Goal: Task Accomplishment & Management: Manage account settings

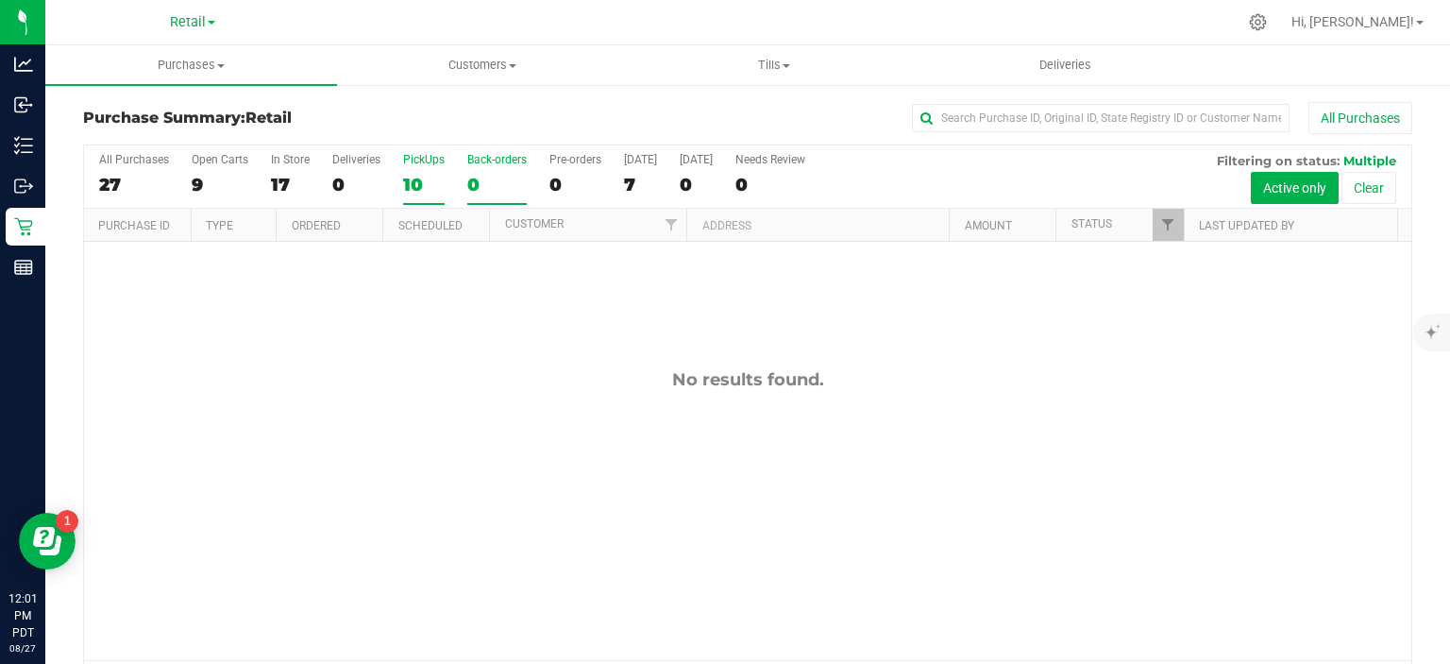
click at [424, 179] on div "10" at bounding box center [424, 185] width 42 height 22
click at [0, 0] on input "PickUps 10" at bounding box center [0, 0] width 0 height 0
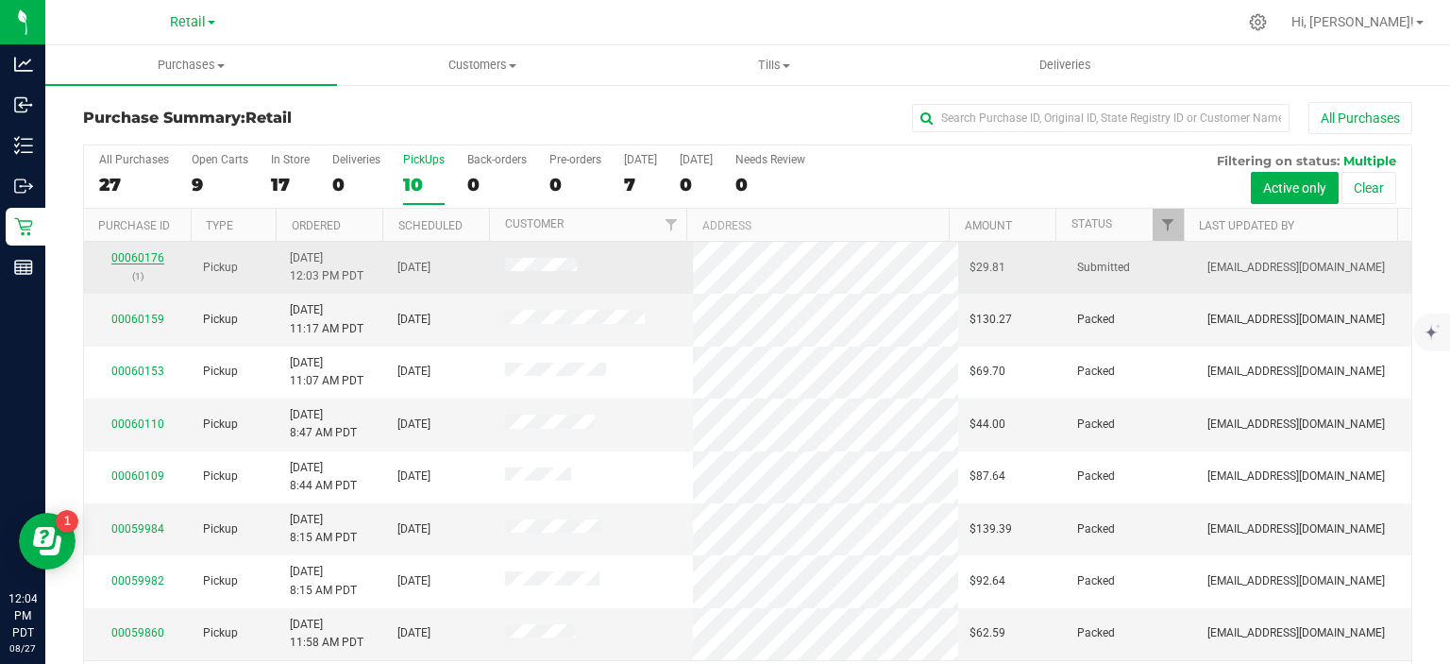
click at [131, 254] on link "00060176" at bounding box center [137, 257] width 53 height 13
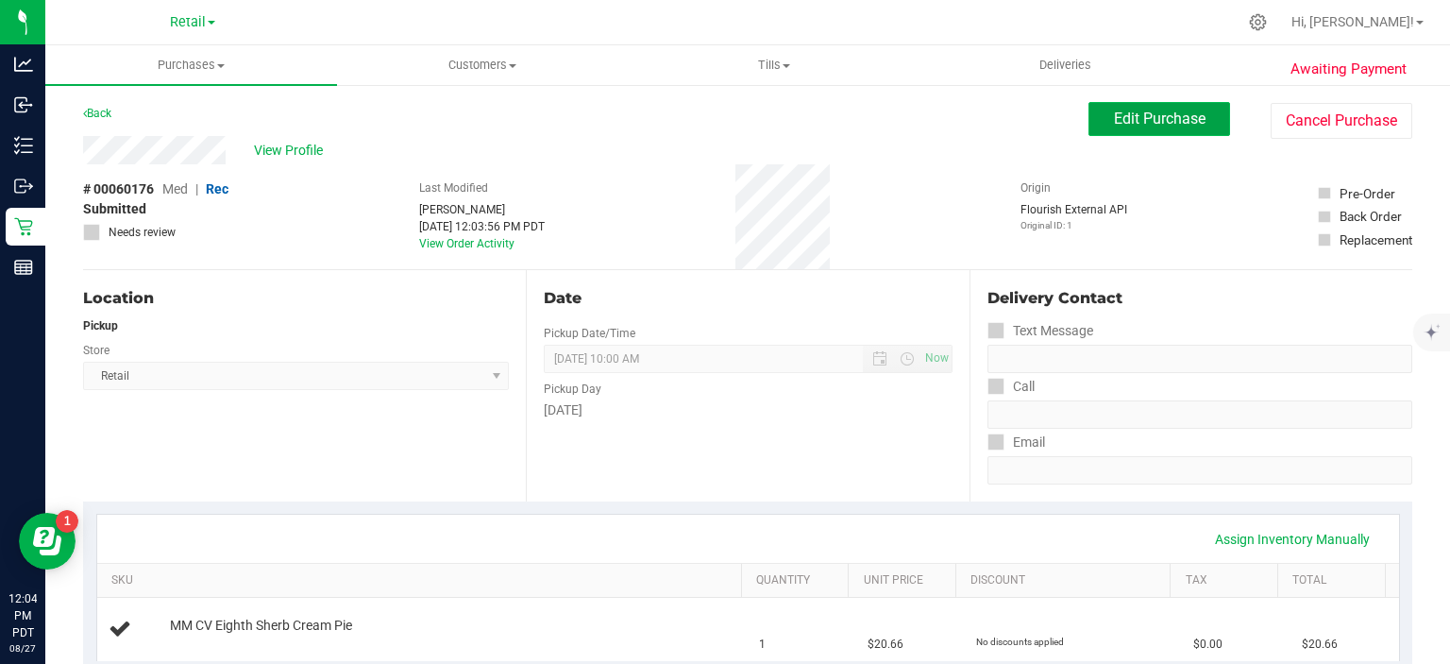
click at [1169, 113] on span "Edit Purchase" at bounding box center [1160, 118] width 92 height 18
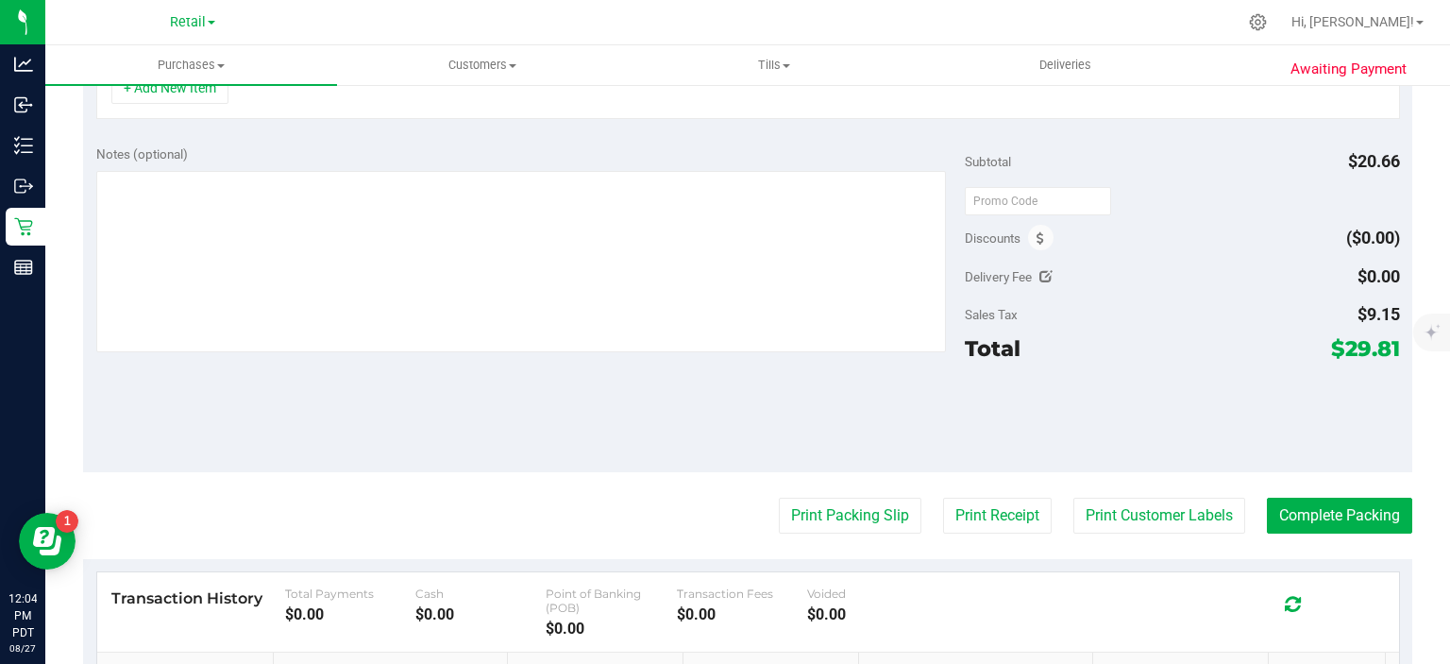
scroll to position [656, 0]
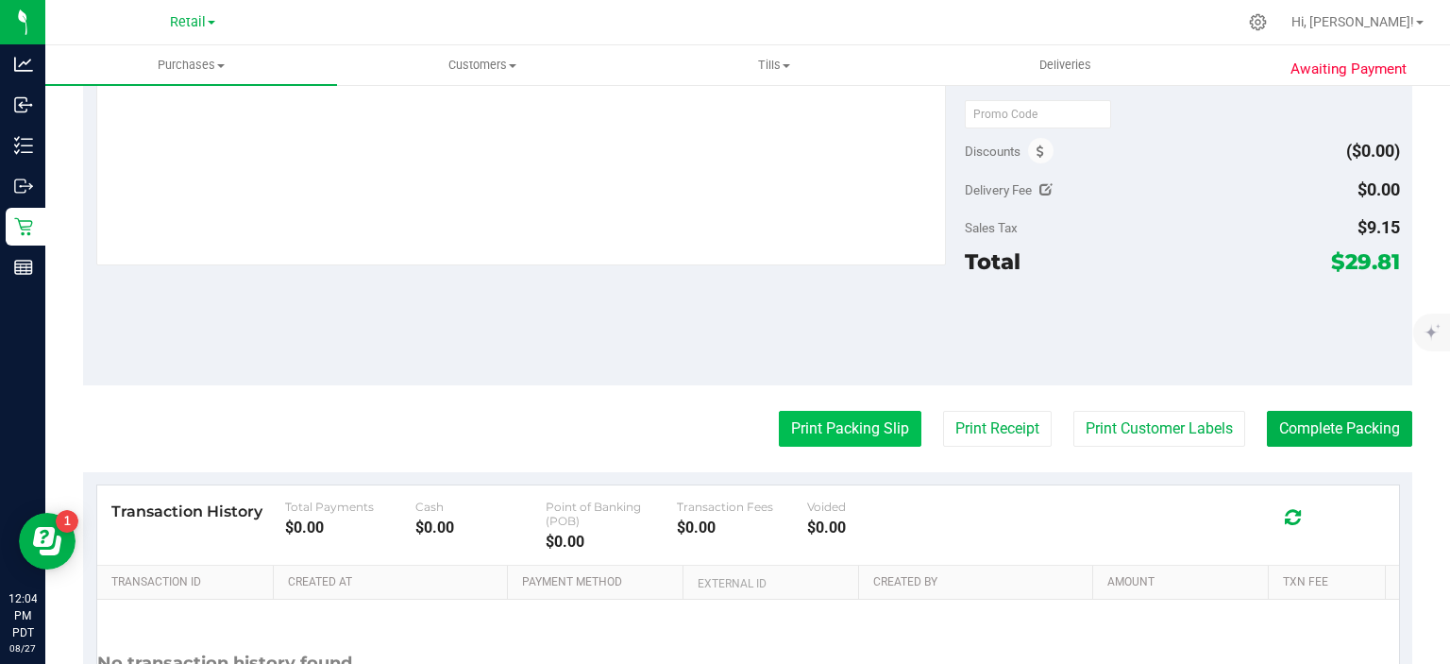
click at [851, 427] on button "Print Packing Slip" at bounding box center [850, 429] width 143 height 36
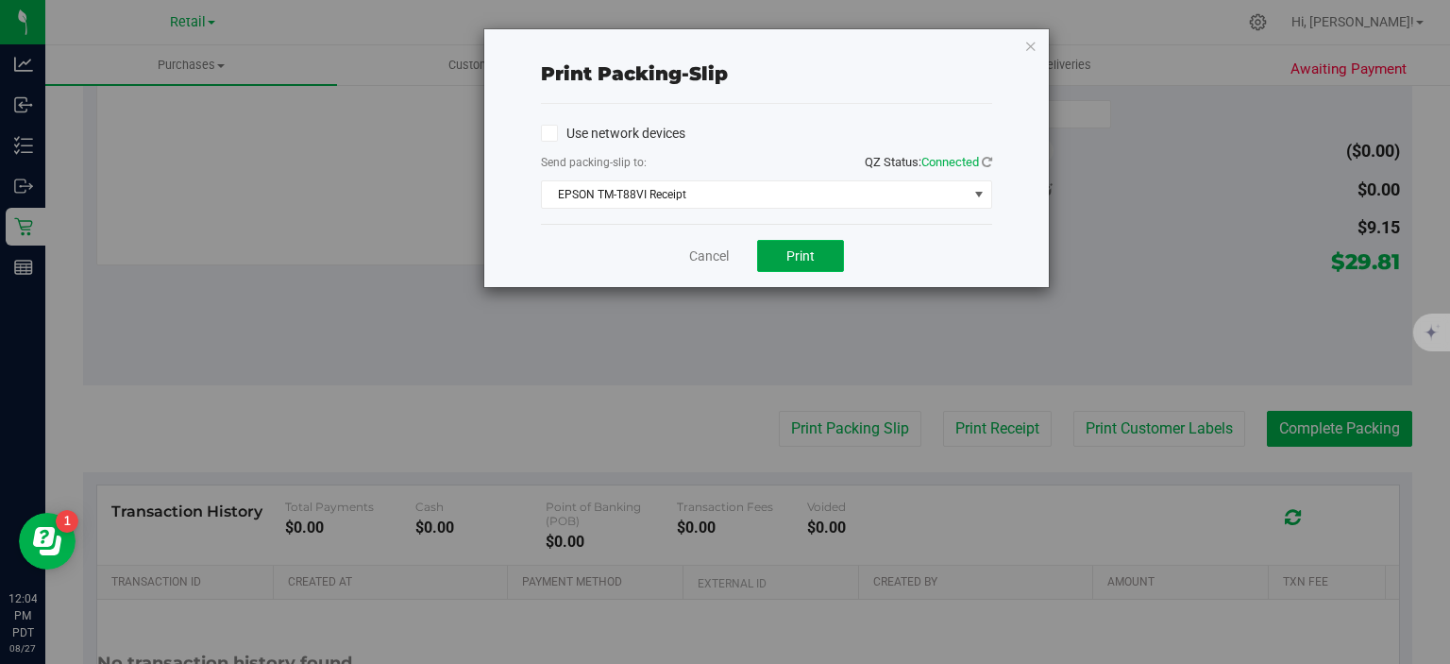
click at [804, 259] on span "Print" at bounding box center [800, 255] width 28 height 15
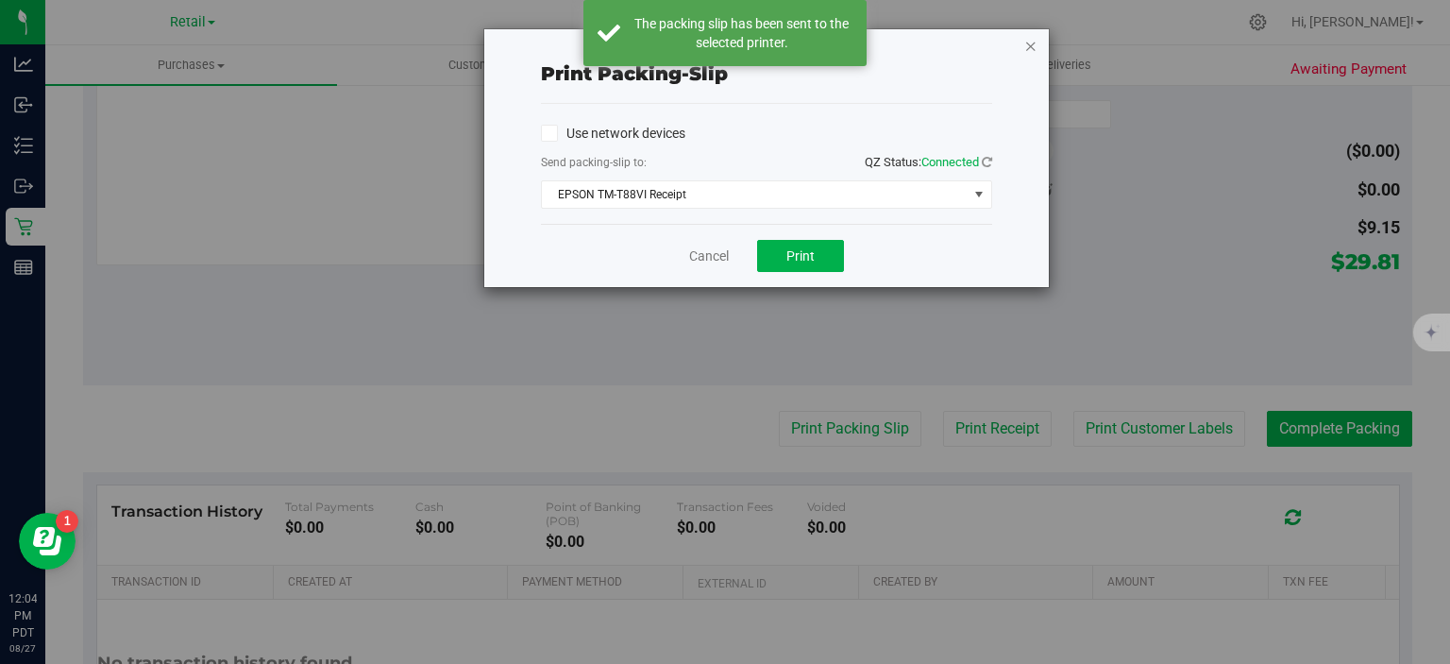
click at [1031, 47] on icon "button" at bounding box center [1030, 45] width 13 height 23
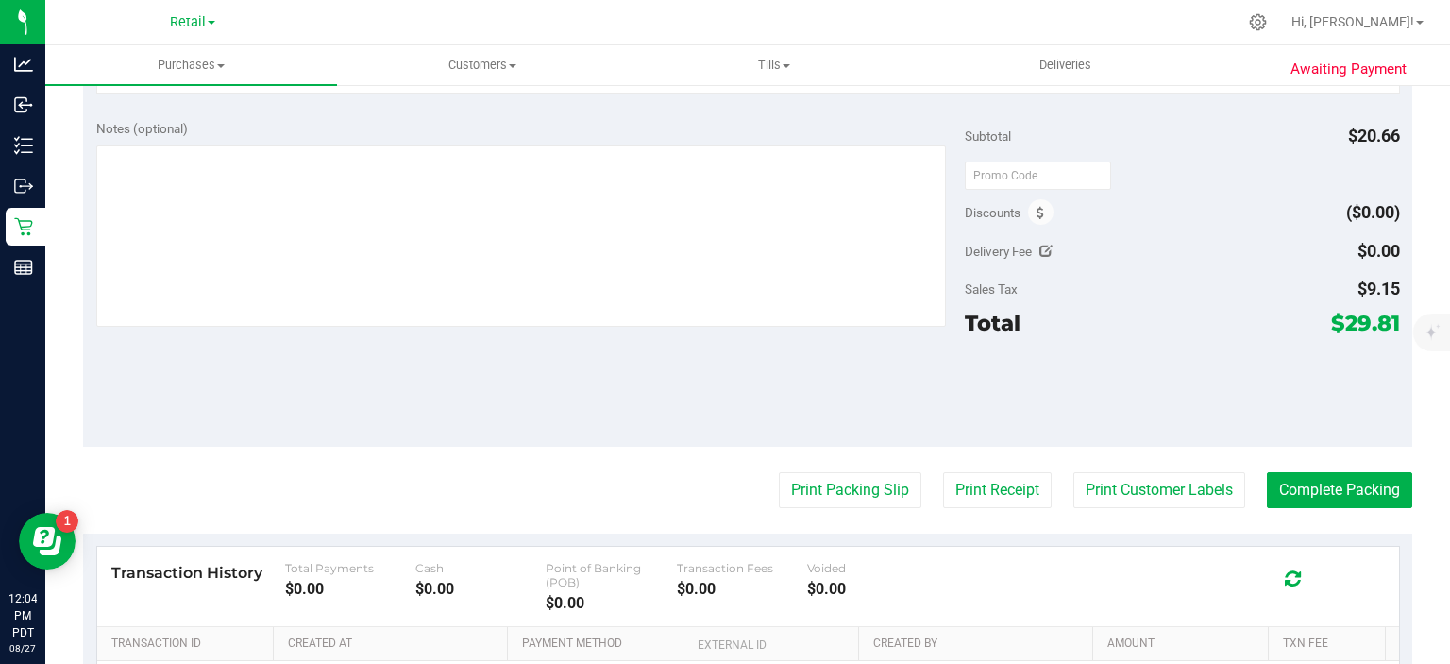
scroll to position [598, 0]
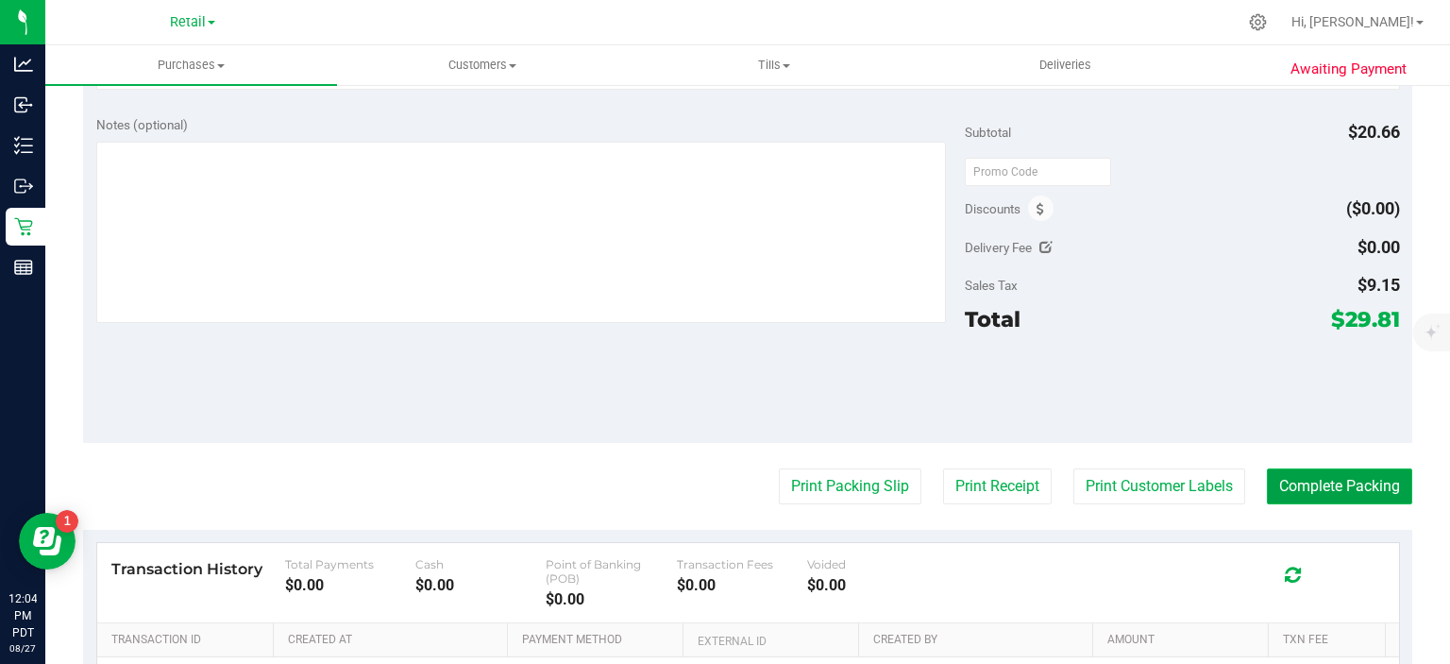
click at [1322, 481] on button "Complete Packing" at bounding box center [1339, 486] width 145 height 36
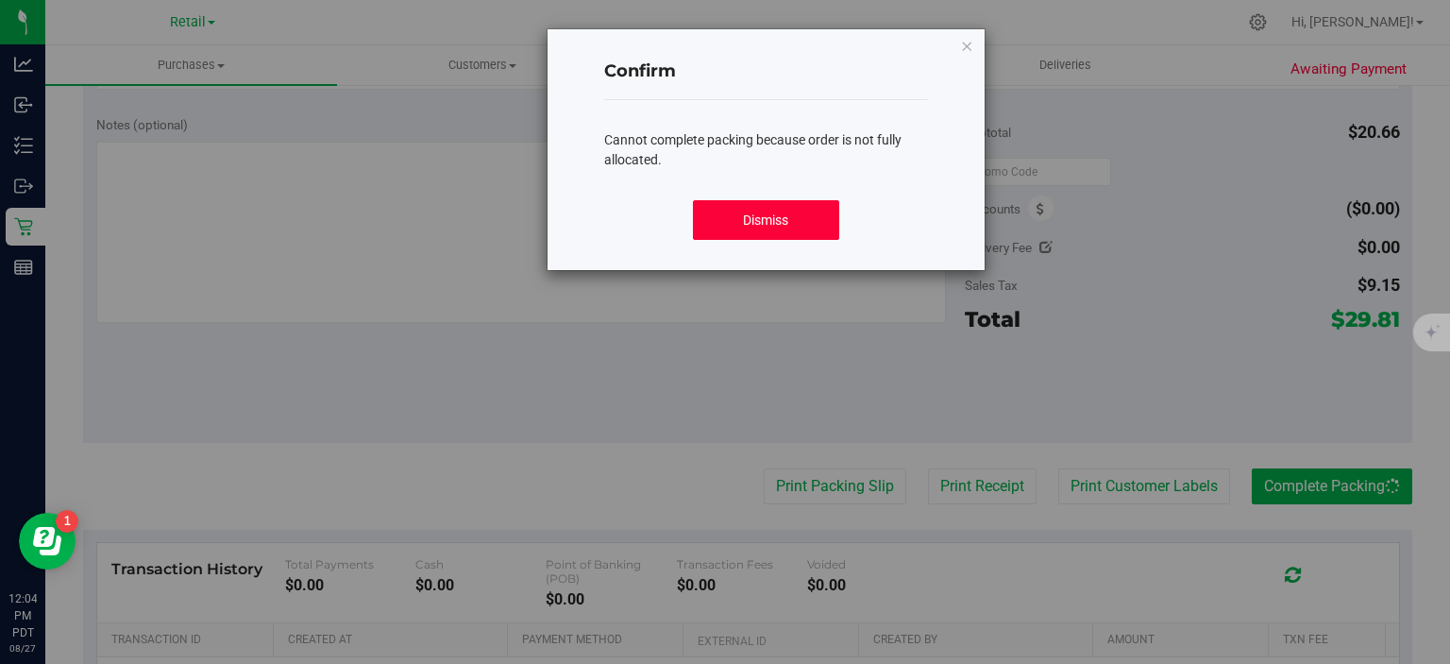
click at [789, 237] on button "Dismiss" at bounding box center [765, 220] width 145 height 40
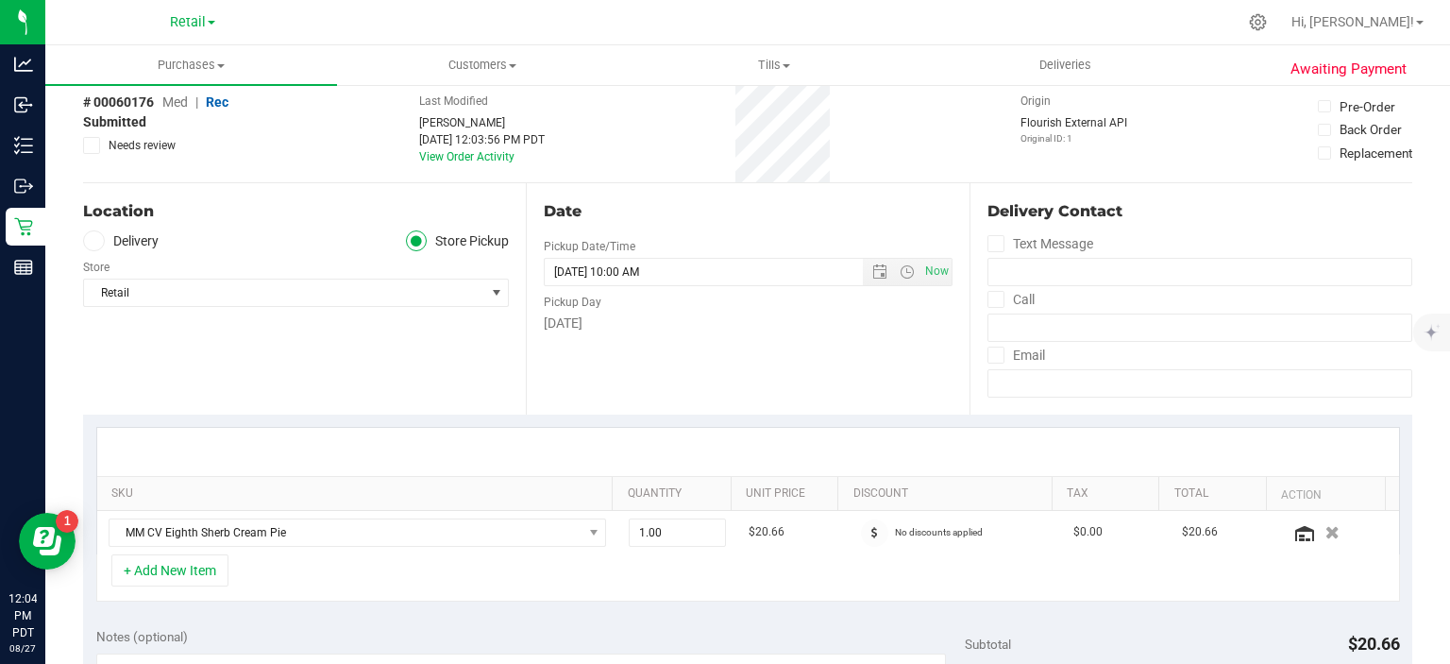
scroll to position [0, 0]
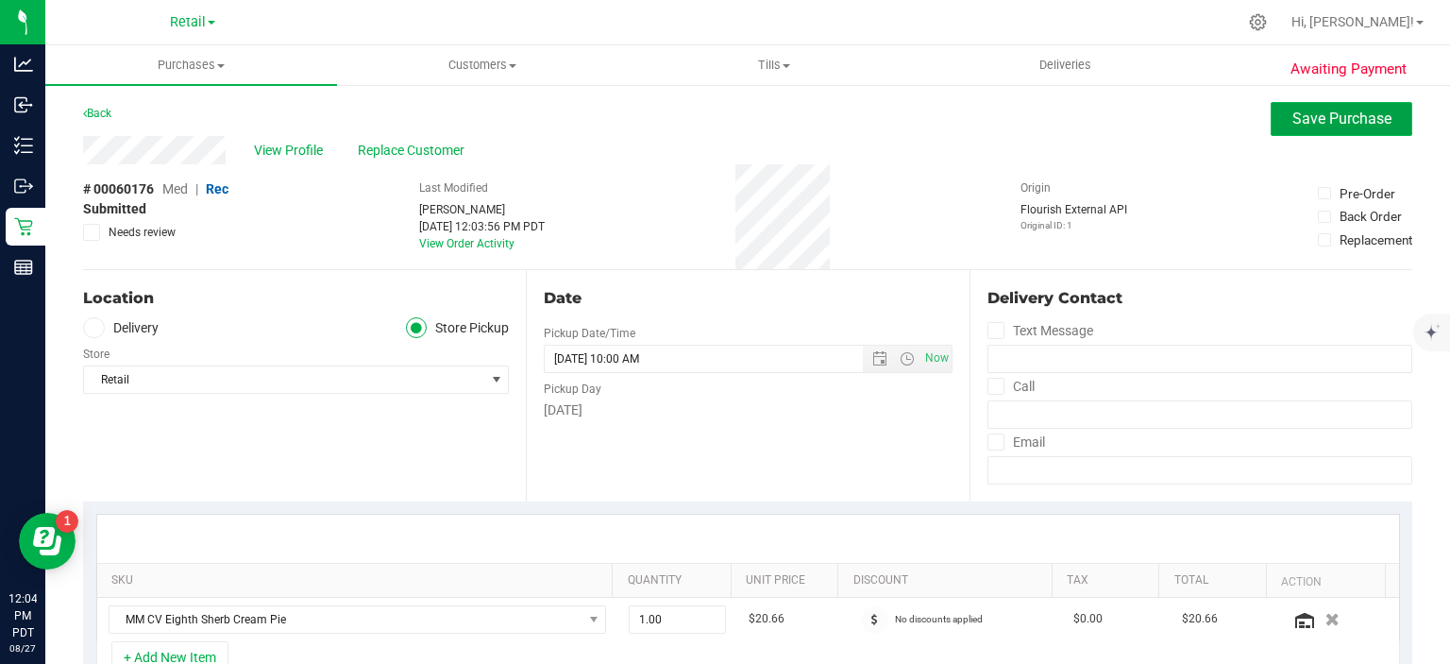
click at [1330, 121] on span "Save Purchase" at bounding box center [1341, 118] width 99 height 18
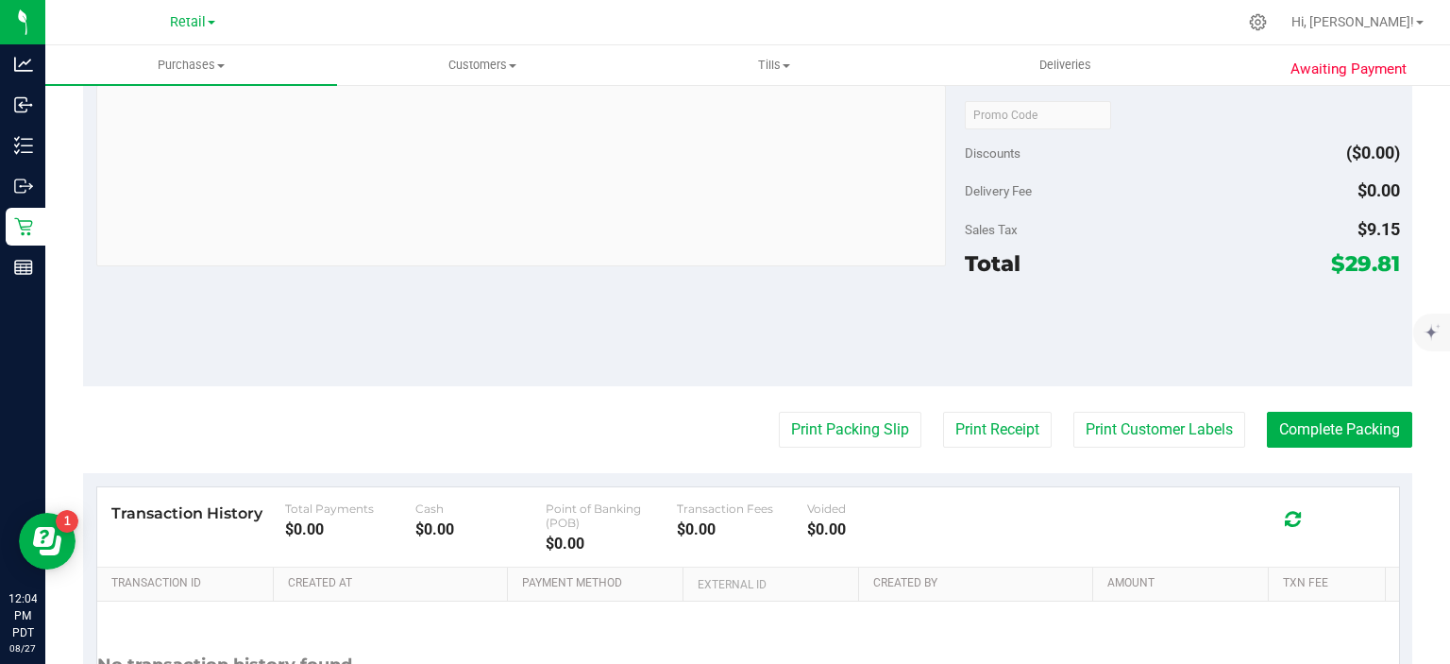
scroll to position [673, 0]
click at [1327, 440] on button "Complete Packing" at bounding box center [1339, 429] width 145 height 36
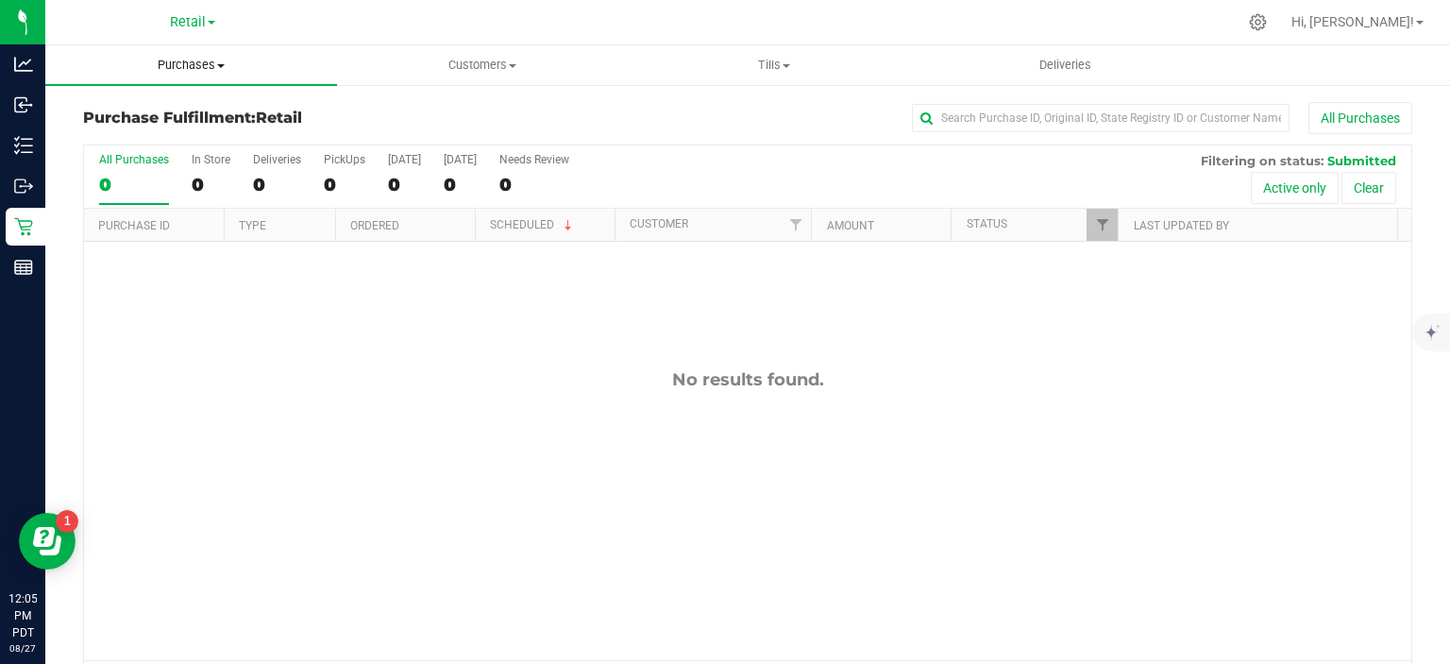
click at [198, 64] on span "Purchases" at bounding box center [191, 65] width 292 height 17
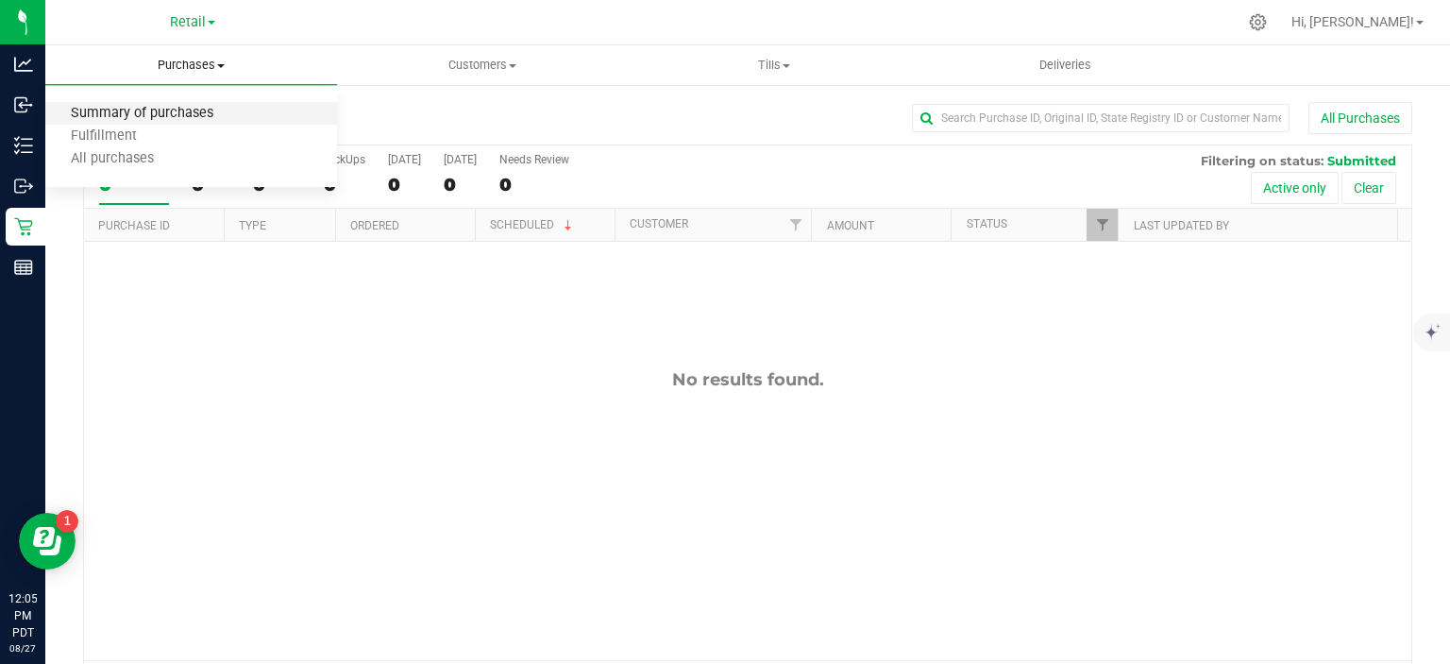
click at [179, 107] on span "Summary of purchases" at bounding box center [142, 114] width 194 height 16
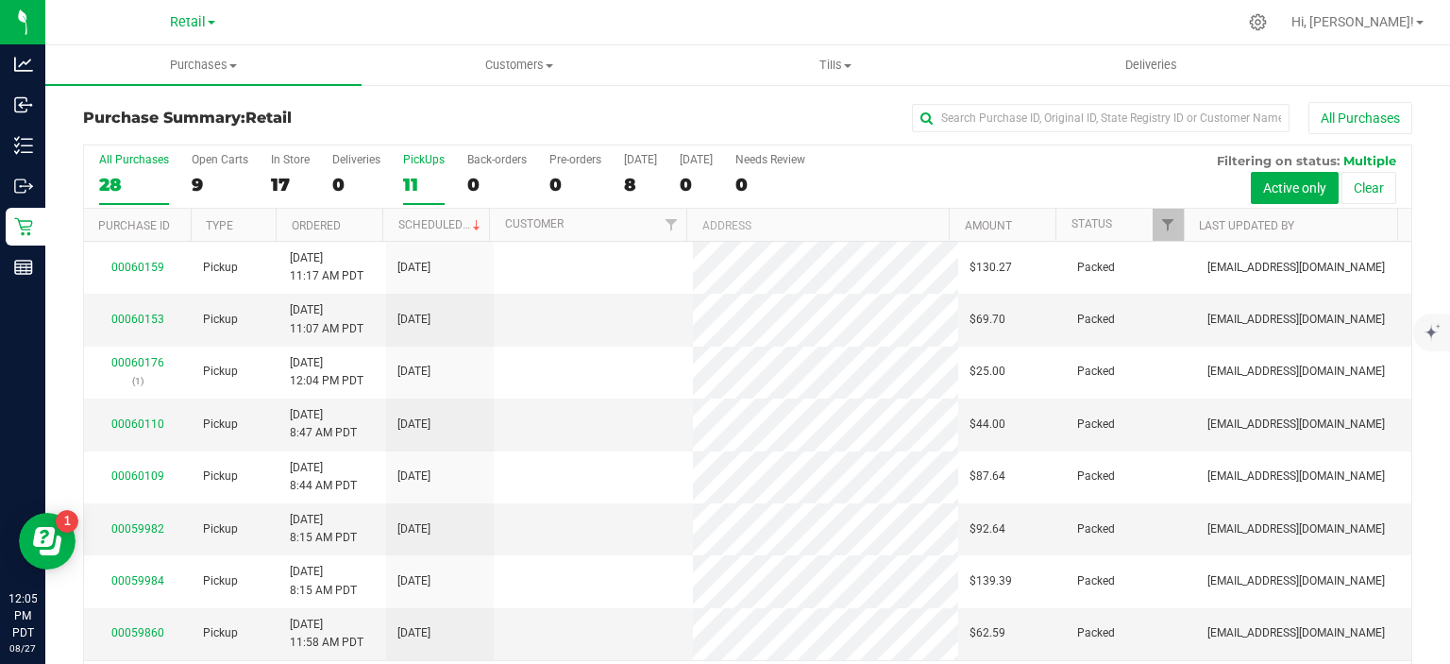
click at [412, 182] on div "11" at bounding box center [424, 185] width 42 height 22
click at [0, 0] on input "PickUps 11" at bounding box center [0, 0] width 0 height 0
click at [430, 215] on th "Scheduled" at bounding box center [435, 225] width 107 height 33
click at [475, 191] on div "0" at bounding box center [496, 185] width 59 height 22
click at [0, 0] on input "Back-orders 0" at bounding box center [0, 0] width 0 height 0
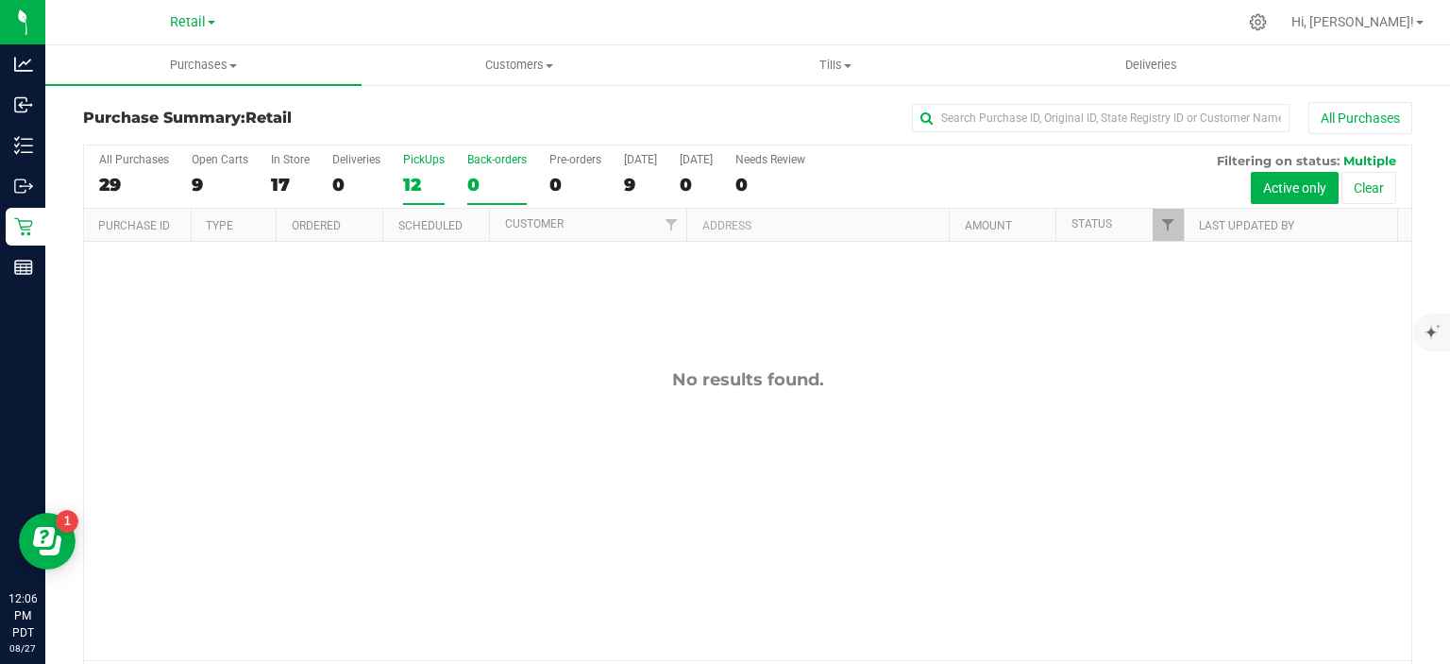
click at [413, 187] on div "12" at bounding box center [424, 185] width 42 height 22
click at [0, 0] on input "PickUps 12" at bounding box center [0, 0] width 0 height 0
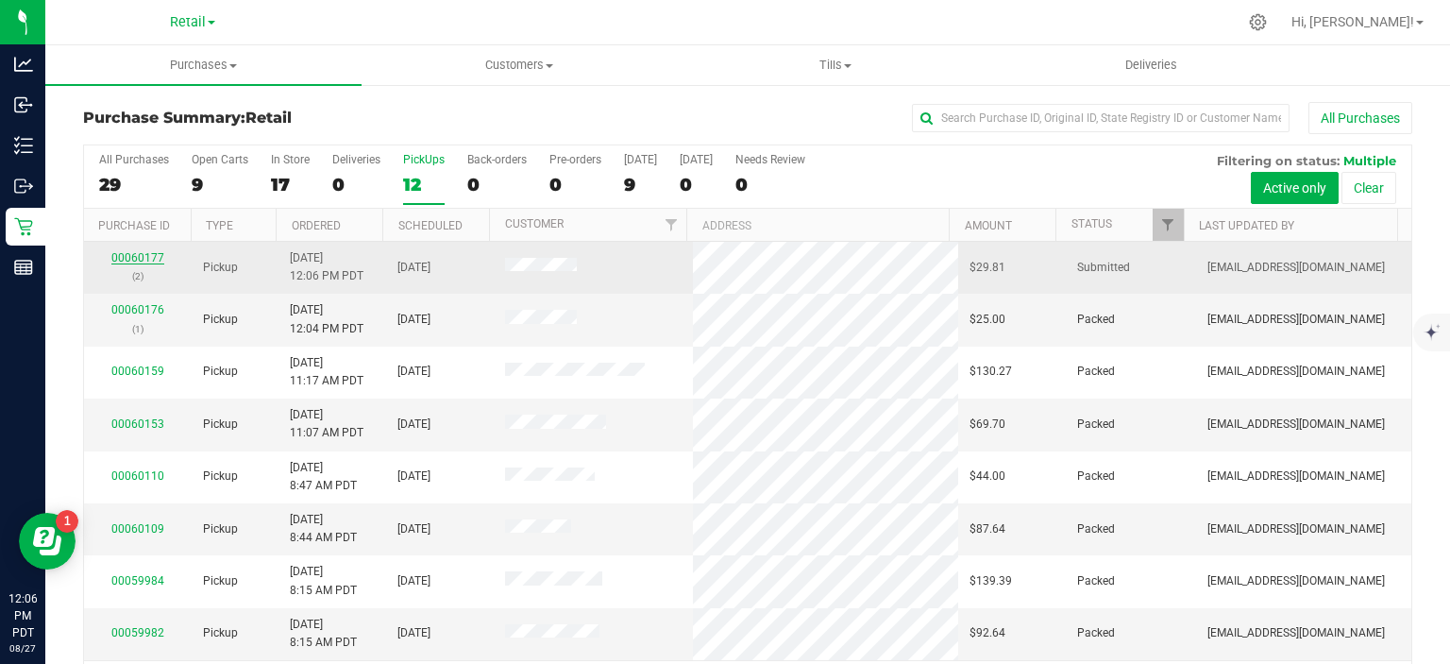
click at [135, 262] on link "00060177" at bounding box center [137, 257] width 53 height 13
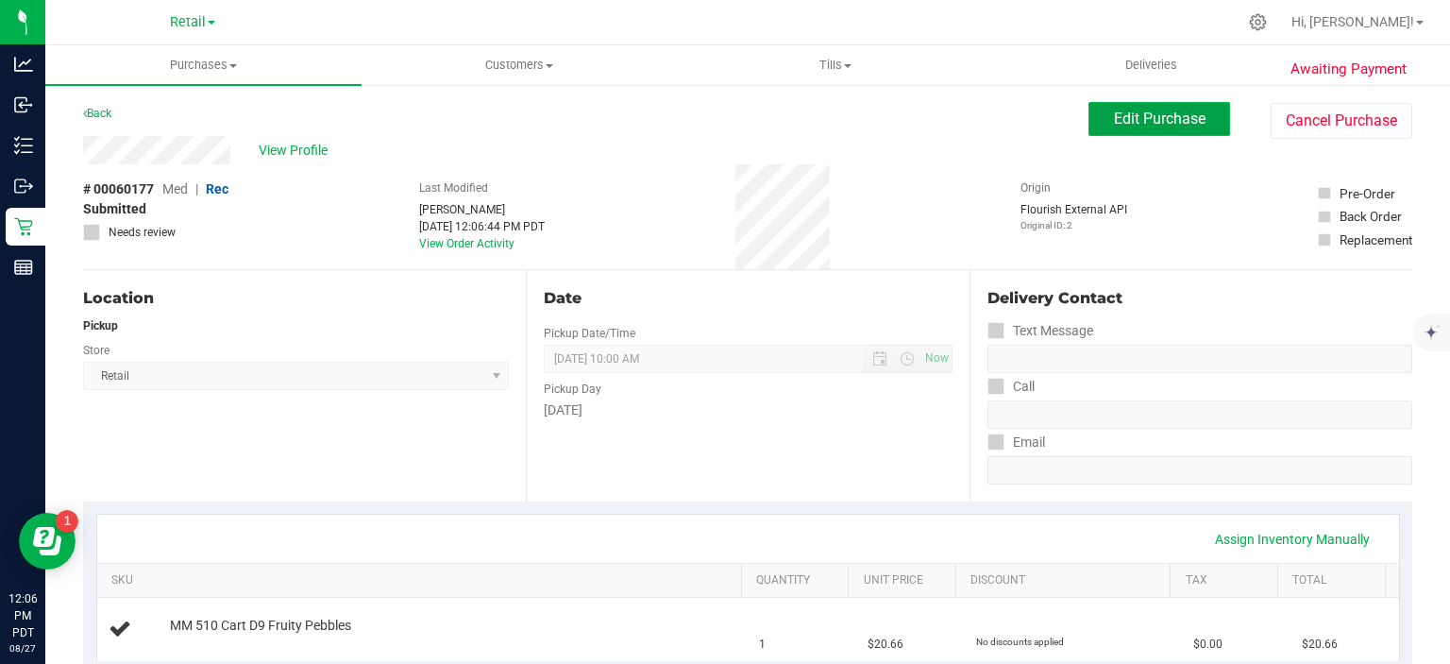
click at [1139, 124] on span "Edit Purchase" at bounding box center [1160, 118] width 92 height 18
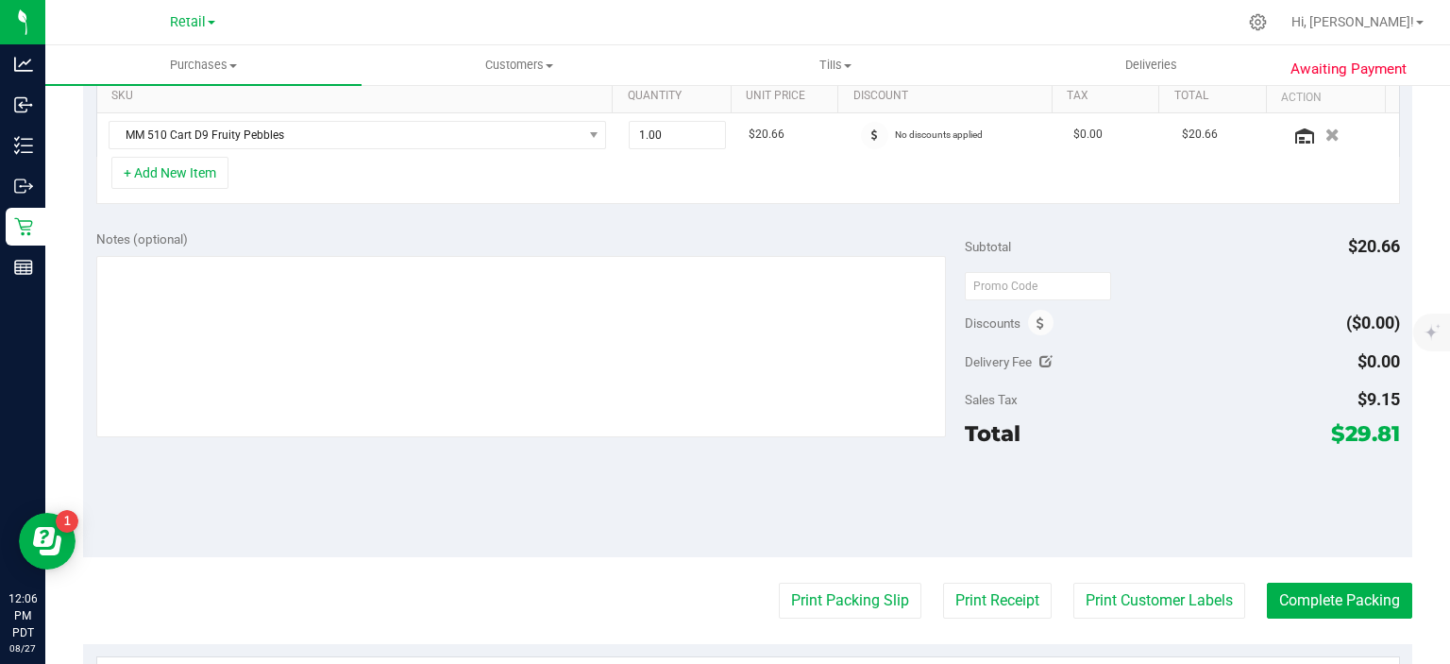
scroll to position [581, 0]
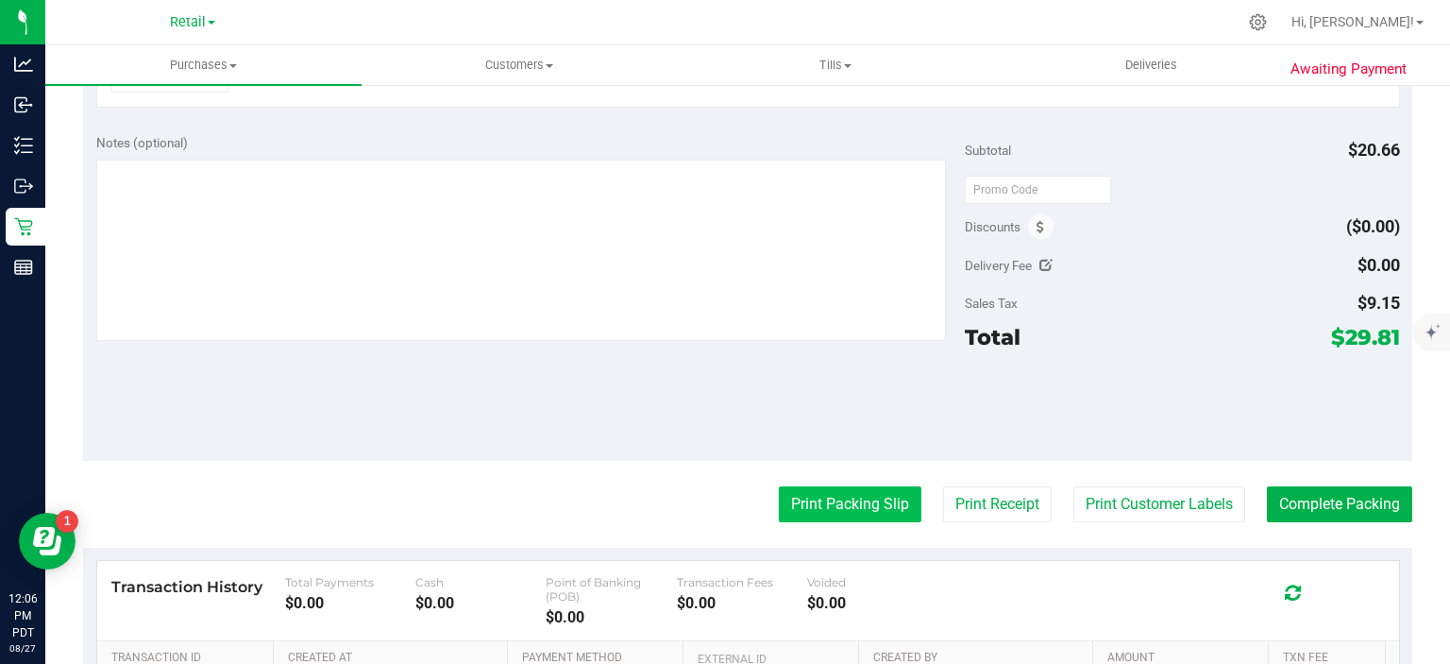
click at [817, 498] on button "Print Packing Slip" at bounding box center [850, 504] width 143 height 36
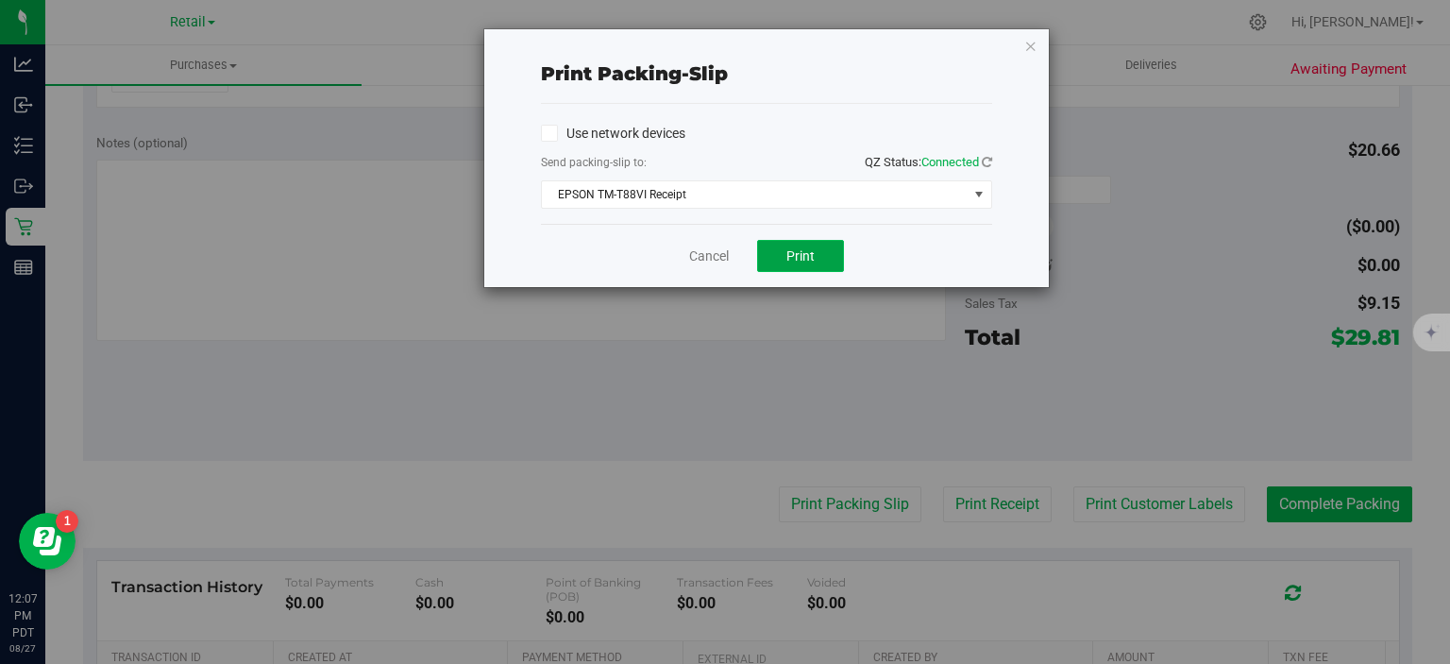
click at [810, 257] on span "Print" at bounding box center [800, 255] width 28 height 15
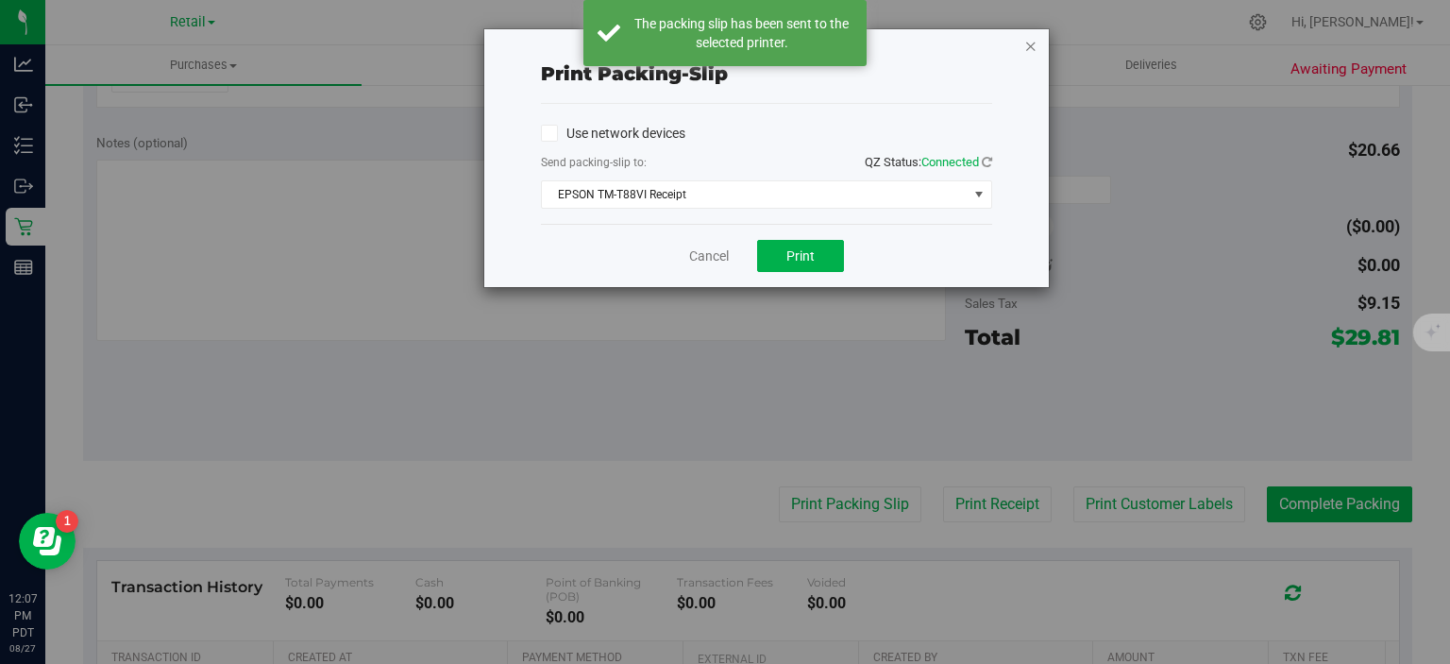
click at [1031, 44] on icon "button" at bounding box center [1030, 45] width 13 height 23
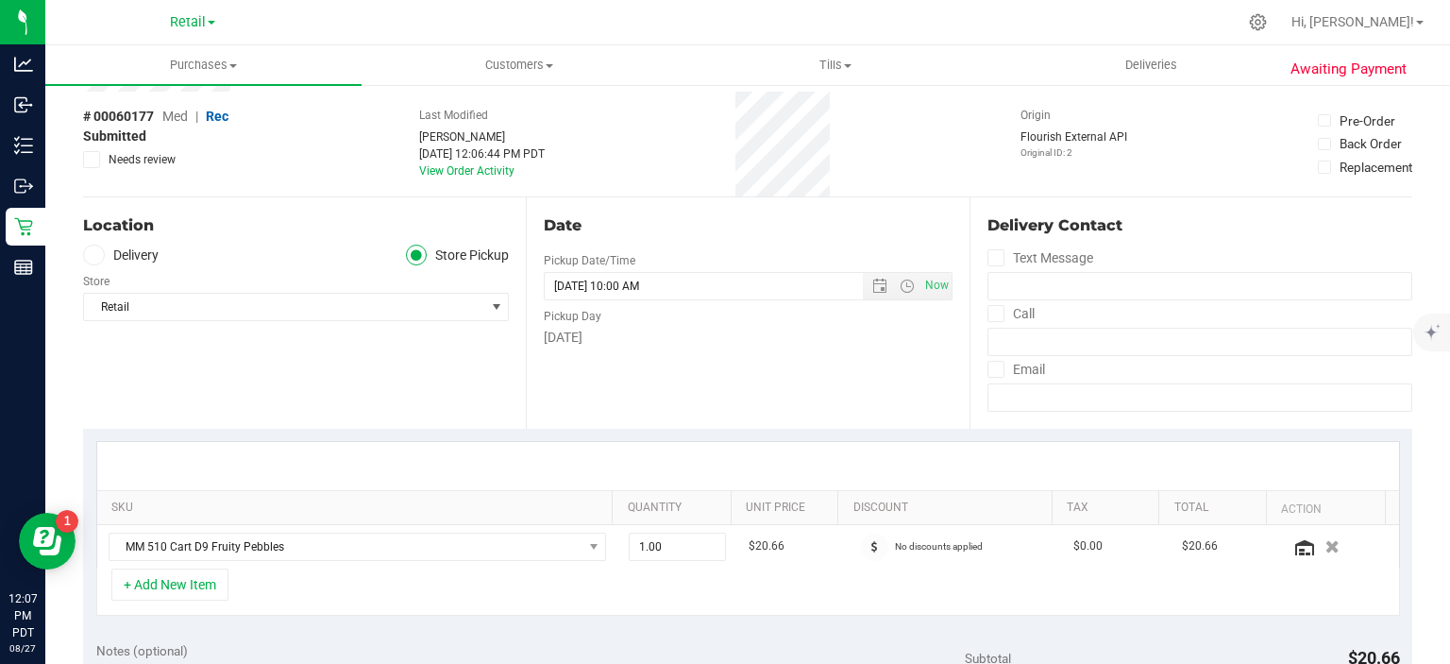
scroll to position [0, 0]
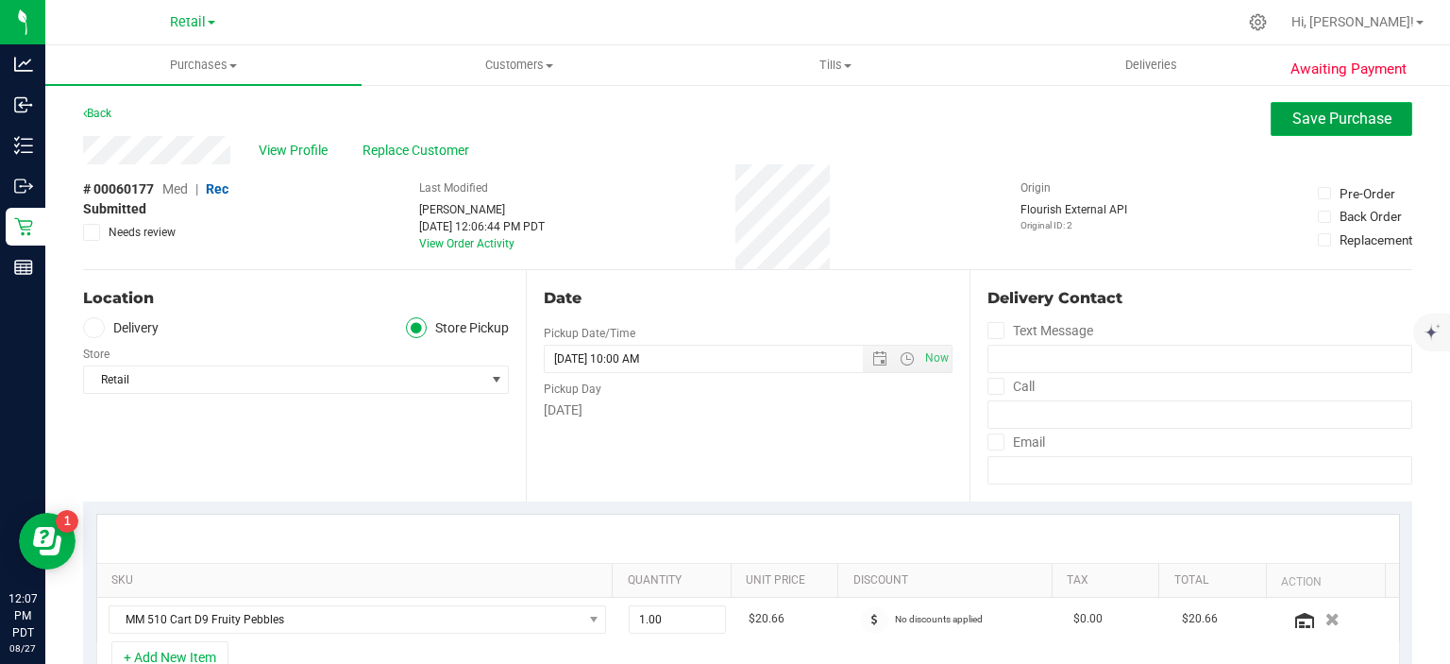
click at [1357, 125] on span "Save Purchase" at bounding box center [1341, 118] width 99 height 18
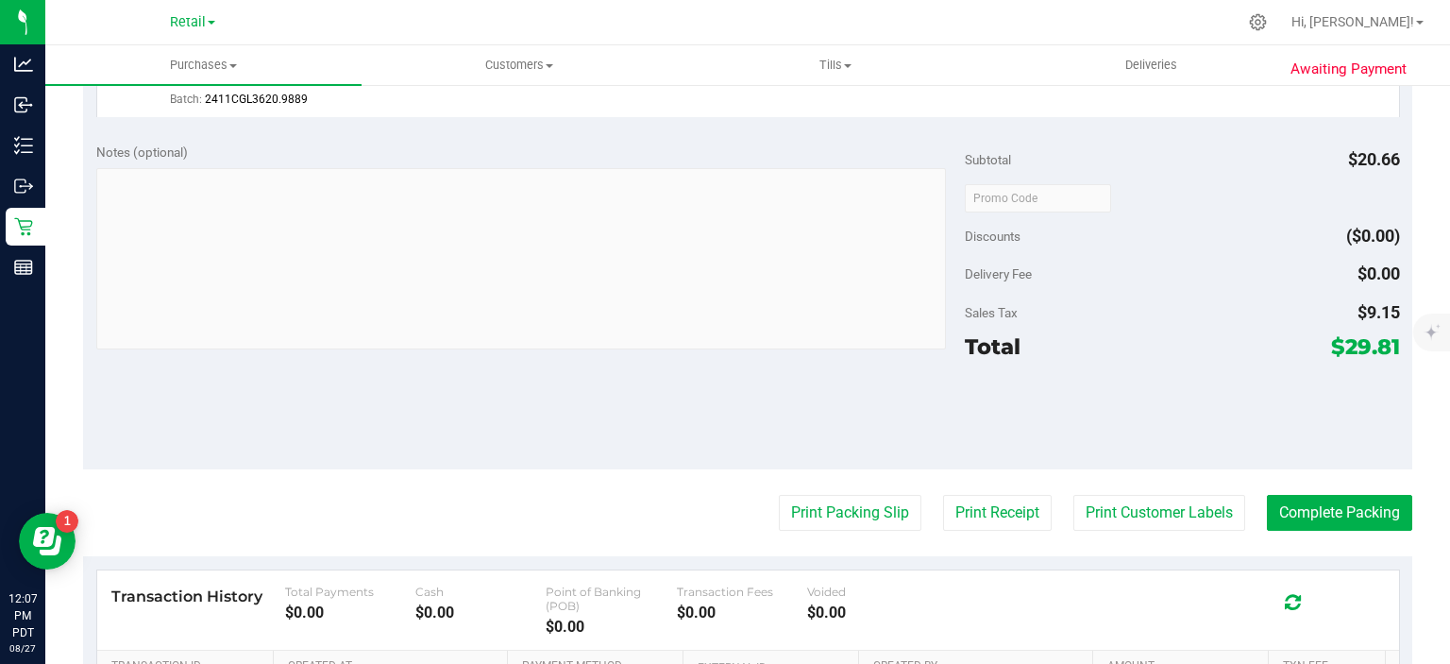
scroll to position [588, 0]
click at [1358, 510] on button "Complete Packing" at bounding box center [1339, 514] width 145 height 36
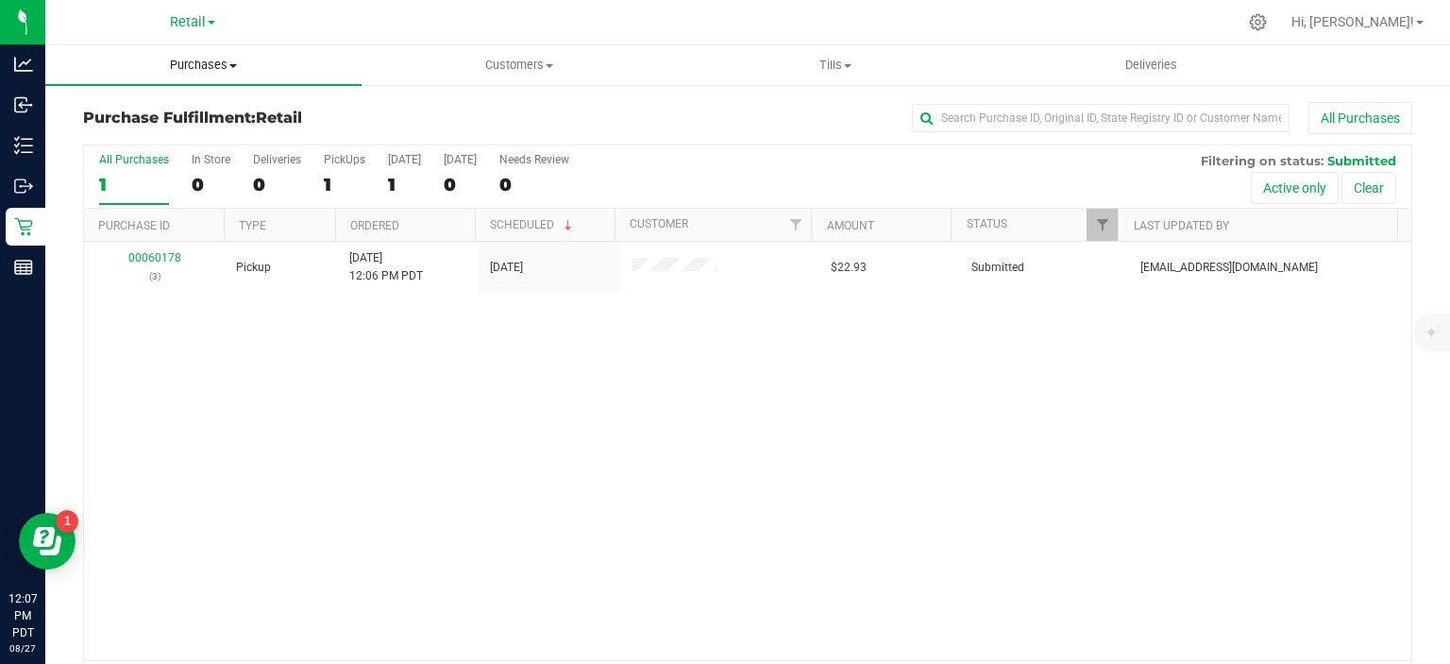
click at [227, 72] on span "Purchases" at bounding box center [203, 65] width 316 height 17
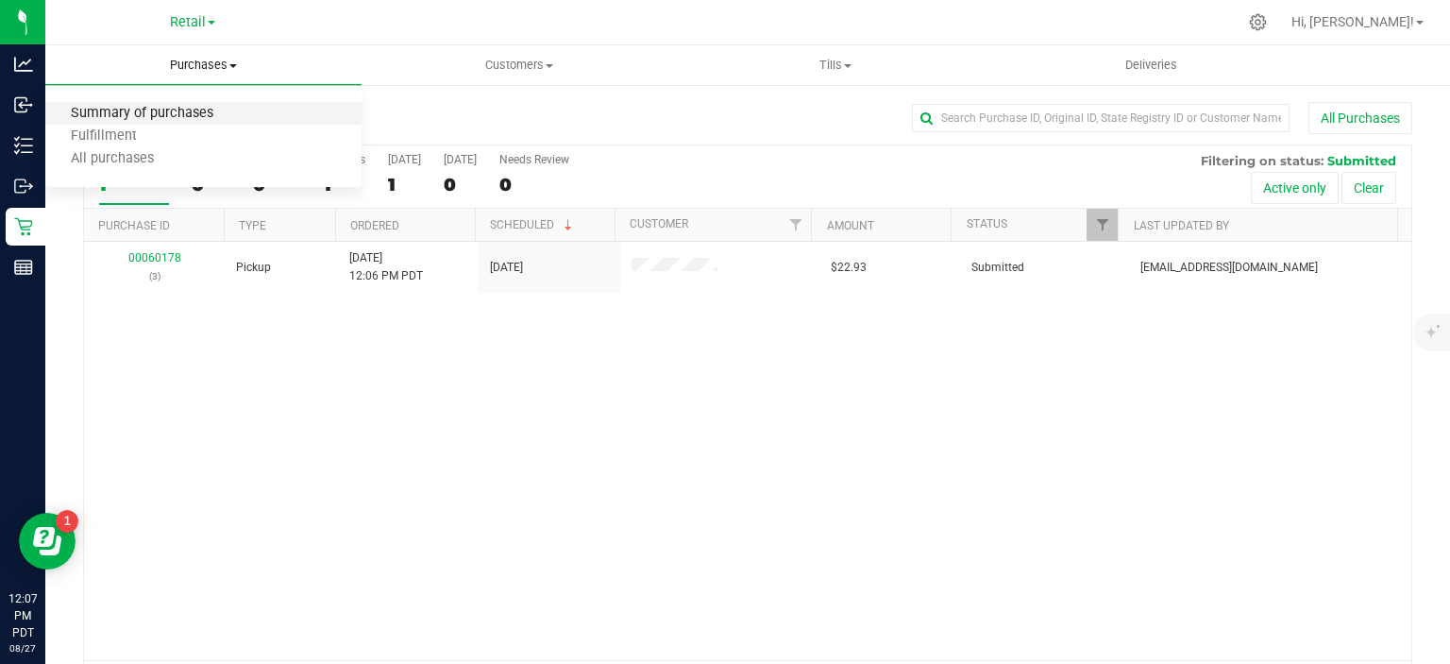
click at [197, 110] on span "Summary of purchases" at bounding box center [142, 114] width 194 height 16
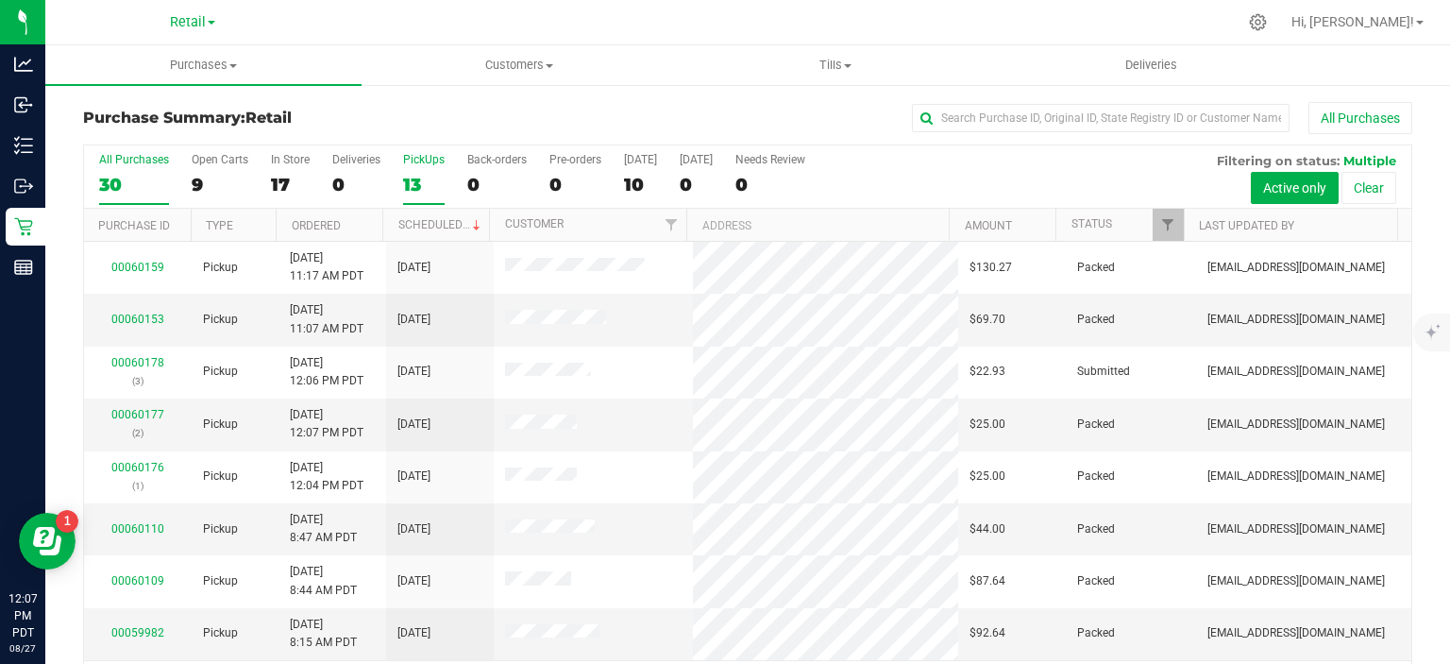
click at [417, 177] on div "13" at bounding box center [424, 185] width 42 height 22
click at [0, 0] on input "PickUps 13" at bounding box center [0, 0] width 0 height 0
click at [447, 219] on link "Scheduled" at bounding box center [441, 224] width 86 height 13
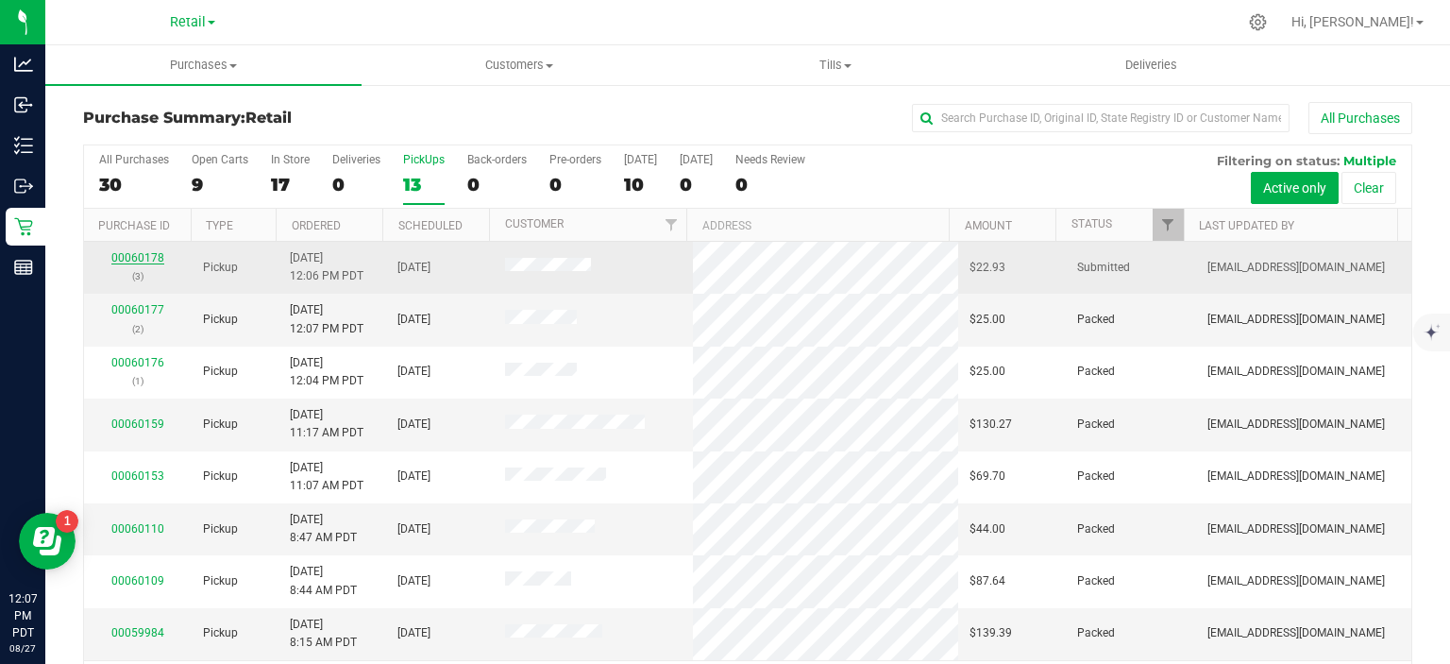
click at [143, 255] on link "00060178" at bounding box center [137, 257] width 53 height 13
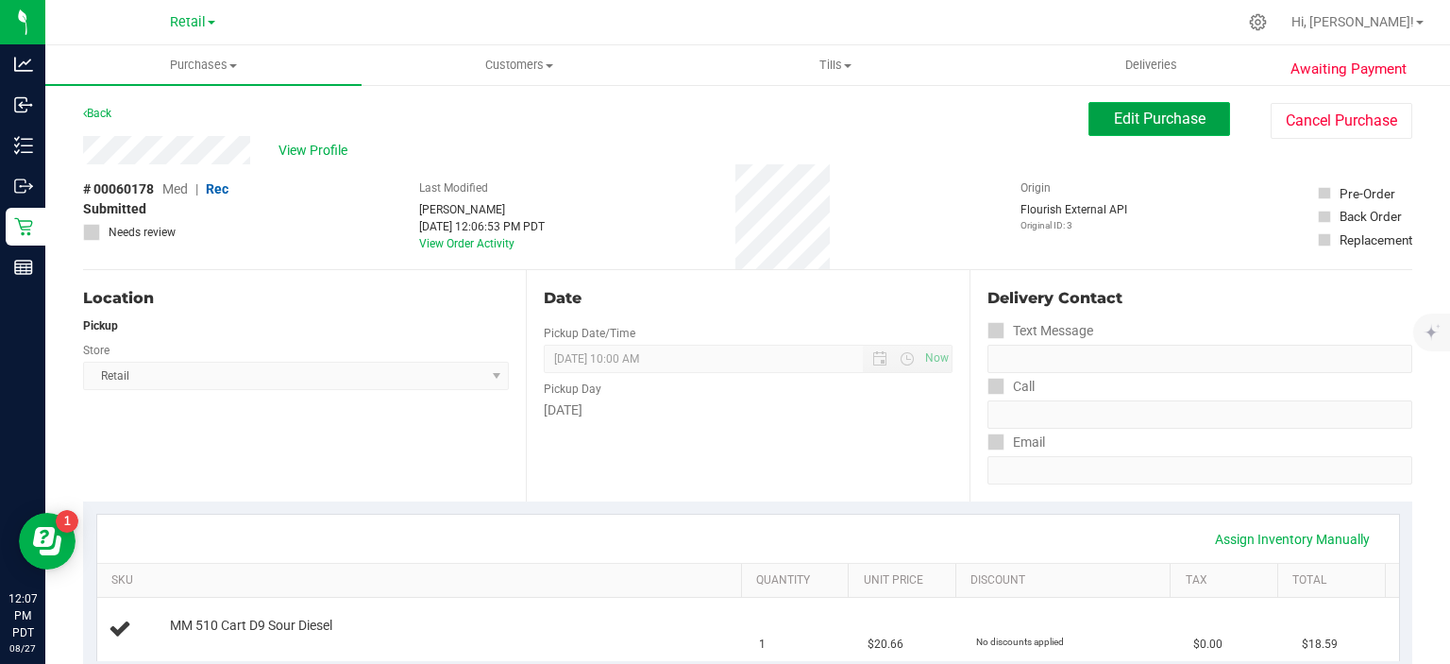
click at [1137, 124] on span "Edit Purchase" at bounding box center [1160, 118] width 92 height 18
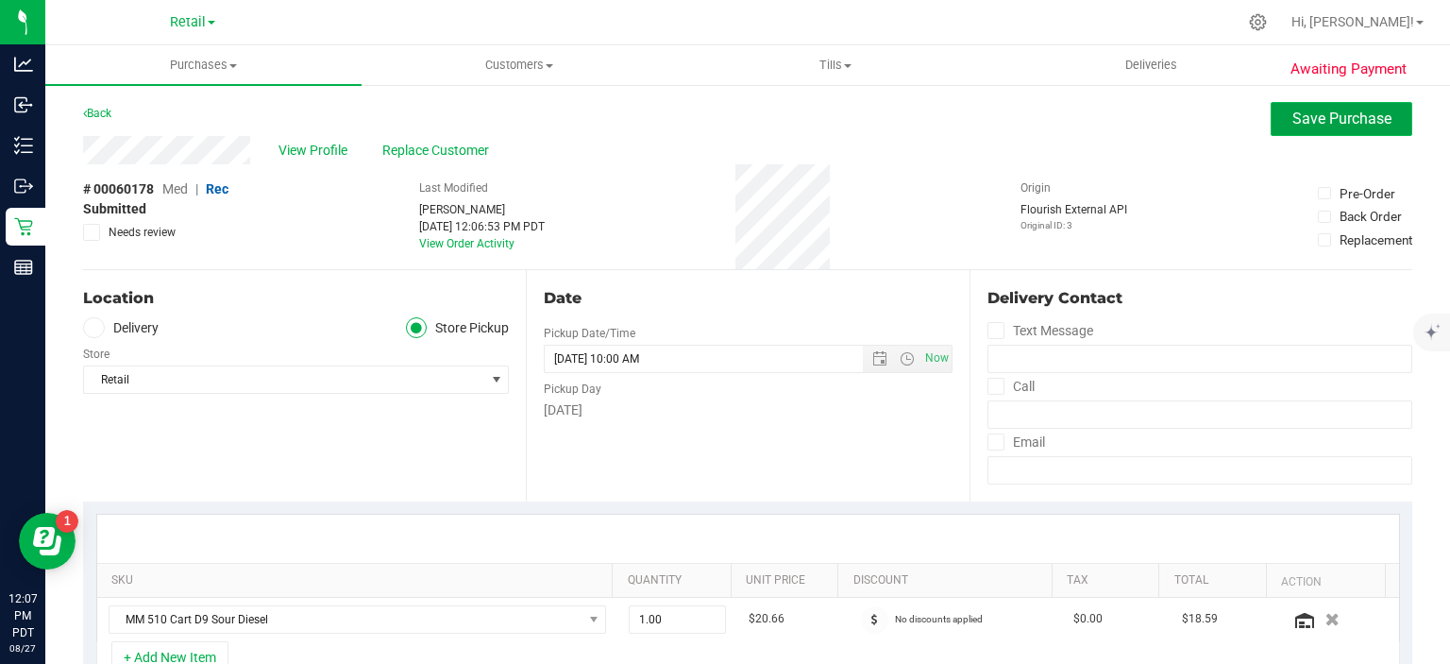
click at [1322, 129] on button "Save Purchase" at bounding box center [1342, 119] width 142 height 34
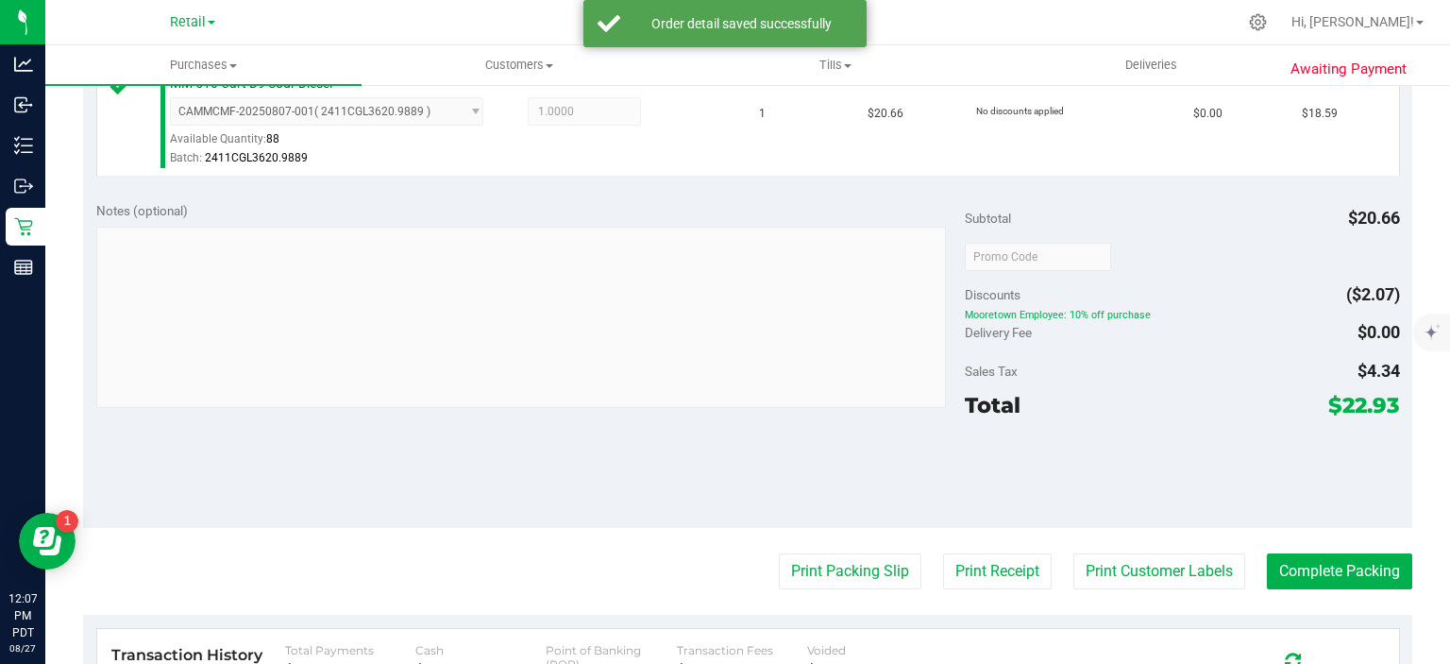
scroll to position [536, 0]
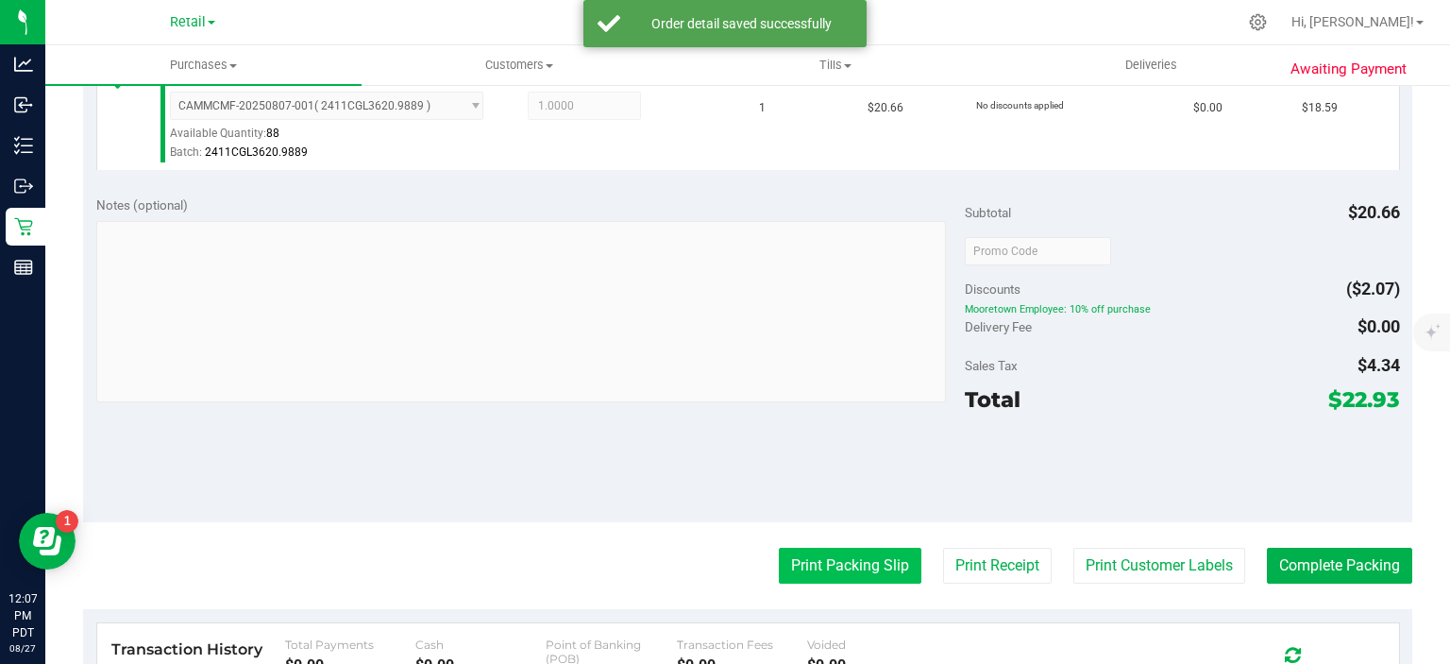
click at [834, 556] on button "Print Packing Slip" at bounding box center [850, 565] width 143 height 36
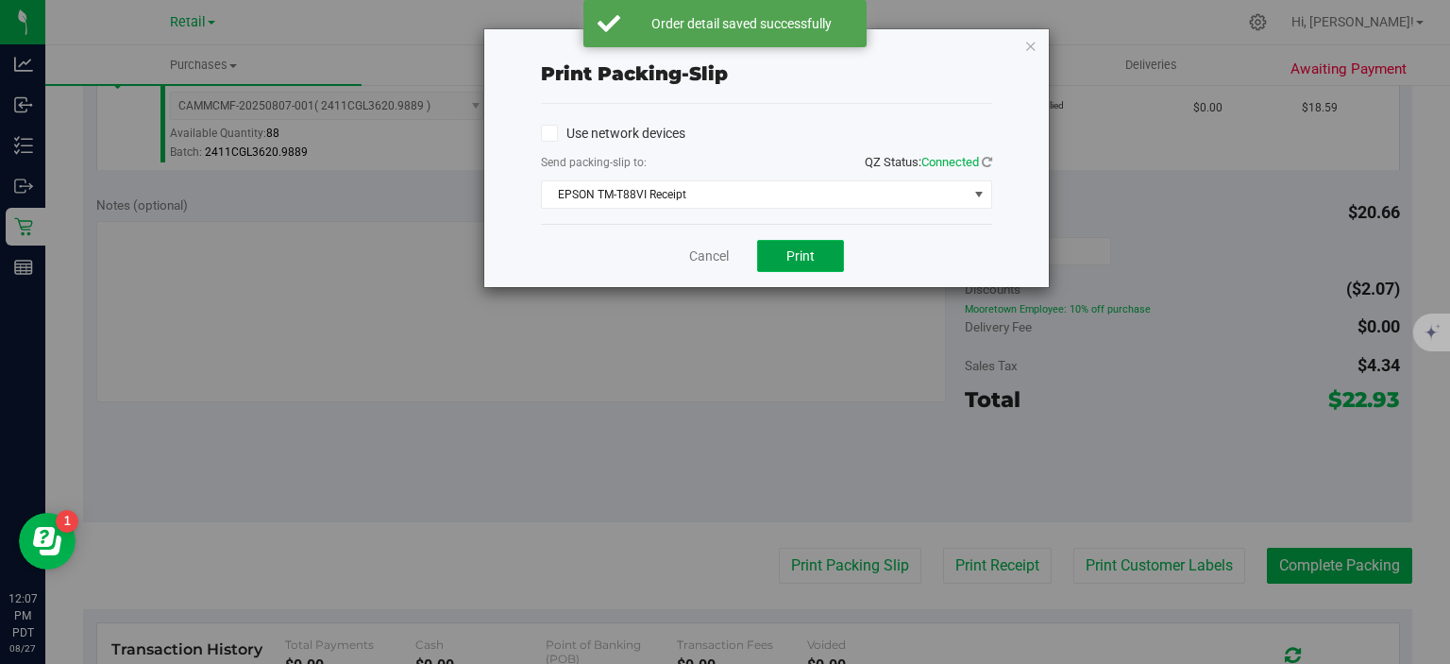
click at [811, 253] on span "Print" at bounding box center [800, 255] width 28 height 15
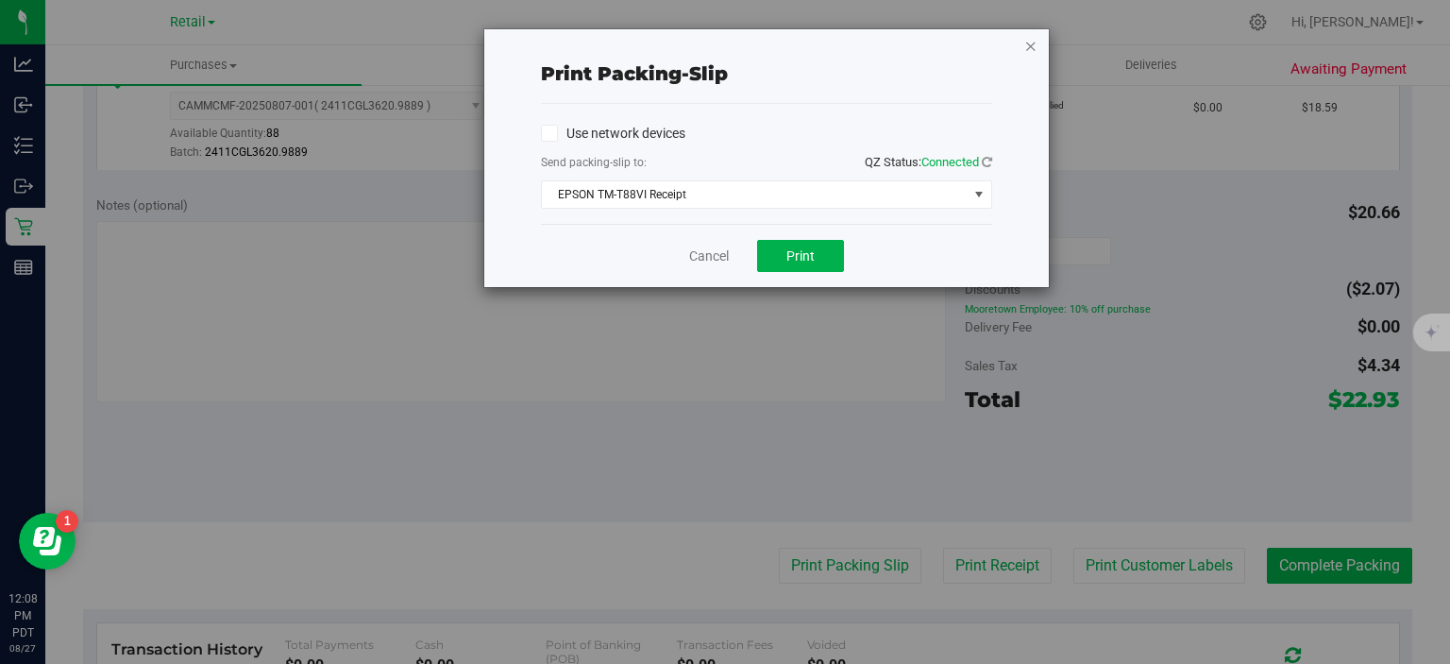
click at [1031, 39] on icon "button" at bounding box center [1030, 45] width 13 height 23
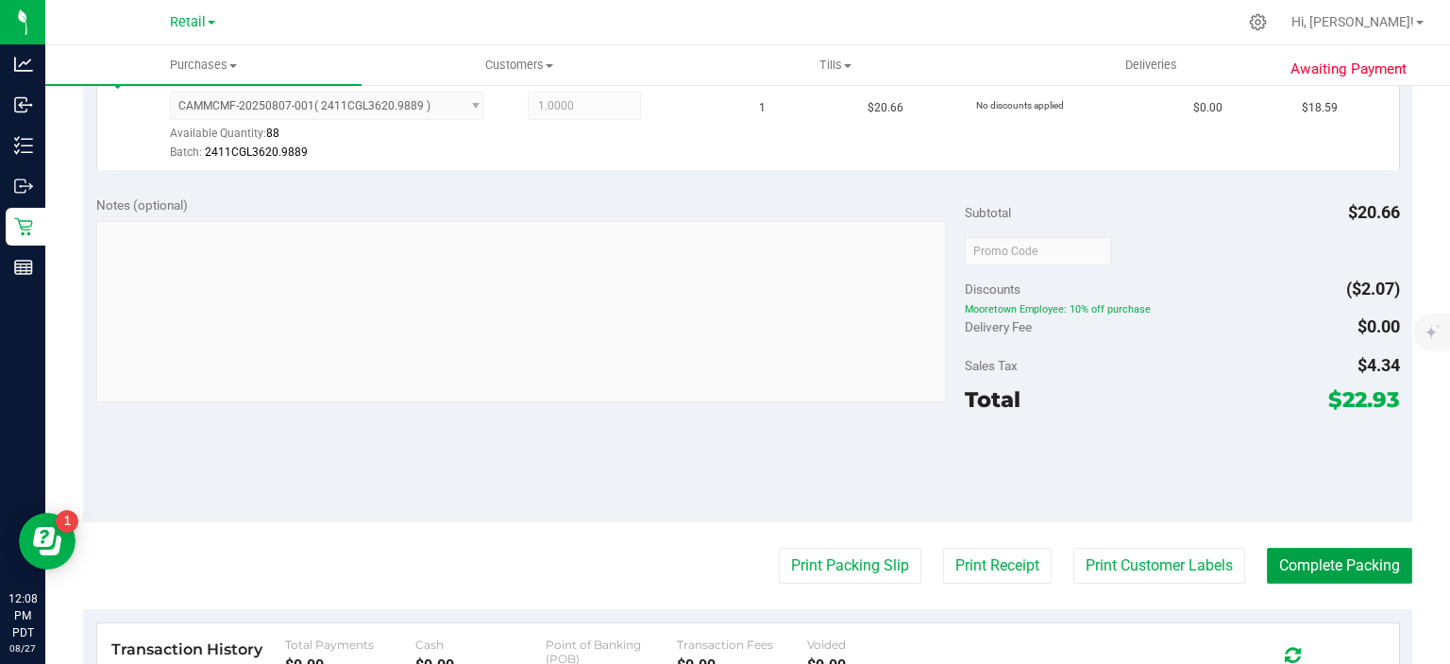
click at [1329, 551] on button "Complete Packing" at bounding box center [1339, 565] width 145 height 36
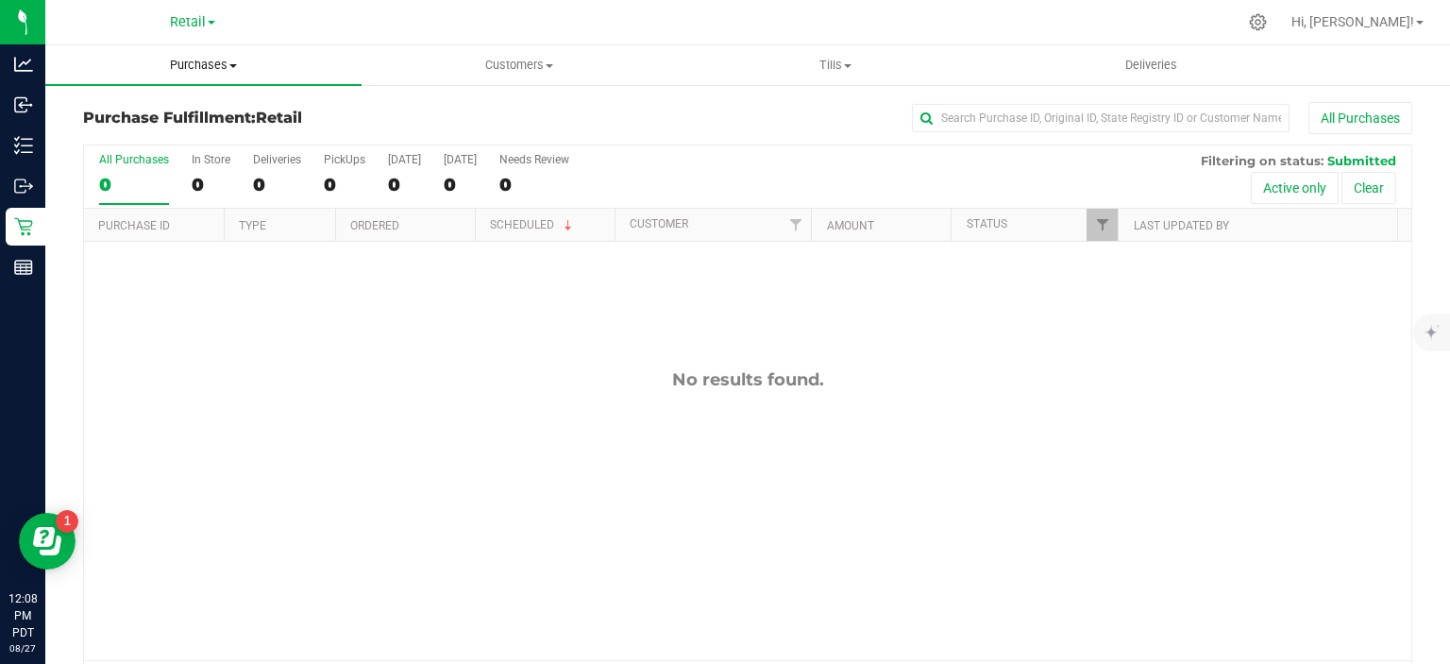
click at [219, 62] on span "Purchases" at bounding box center [203, 65] width 316 height 17
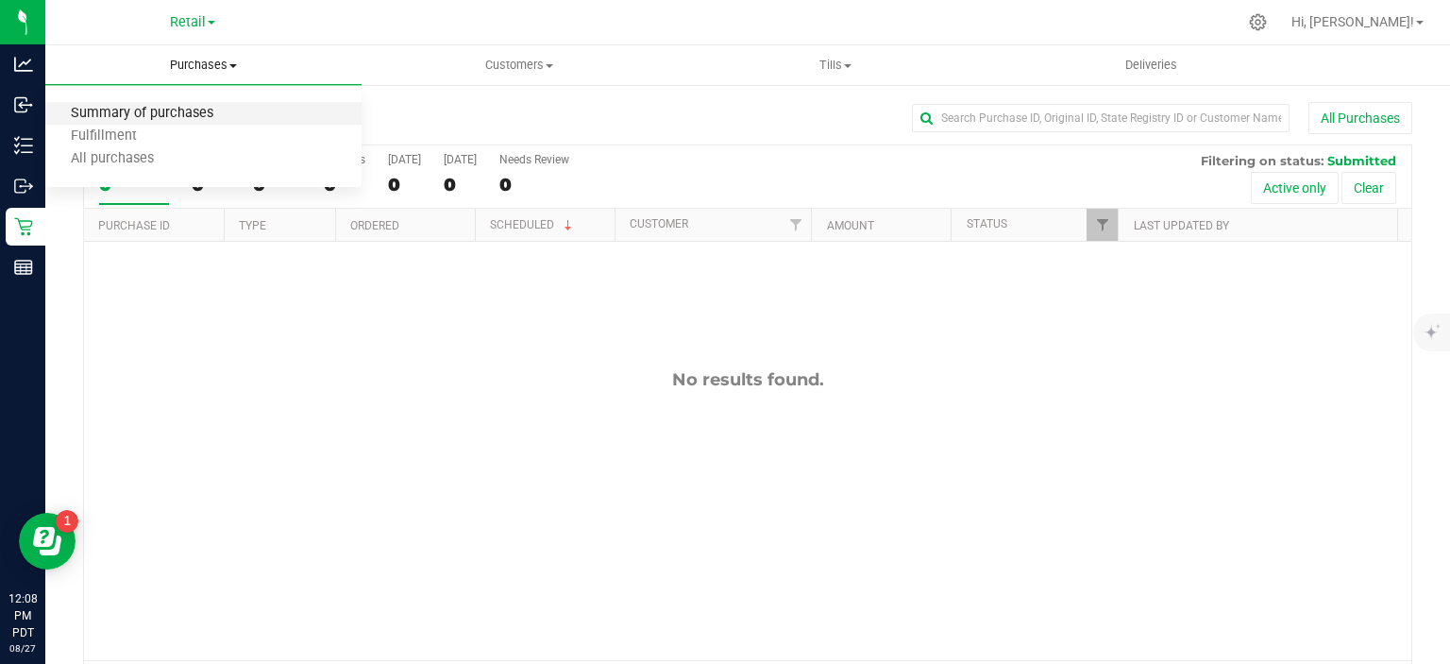
click at [196, 113] on span "Summary of purchases" at bounding box center [142, 114] width 194 height 16
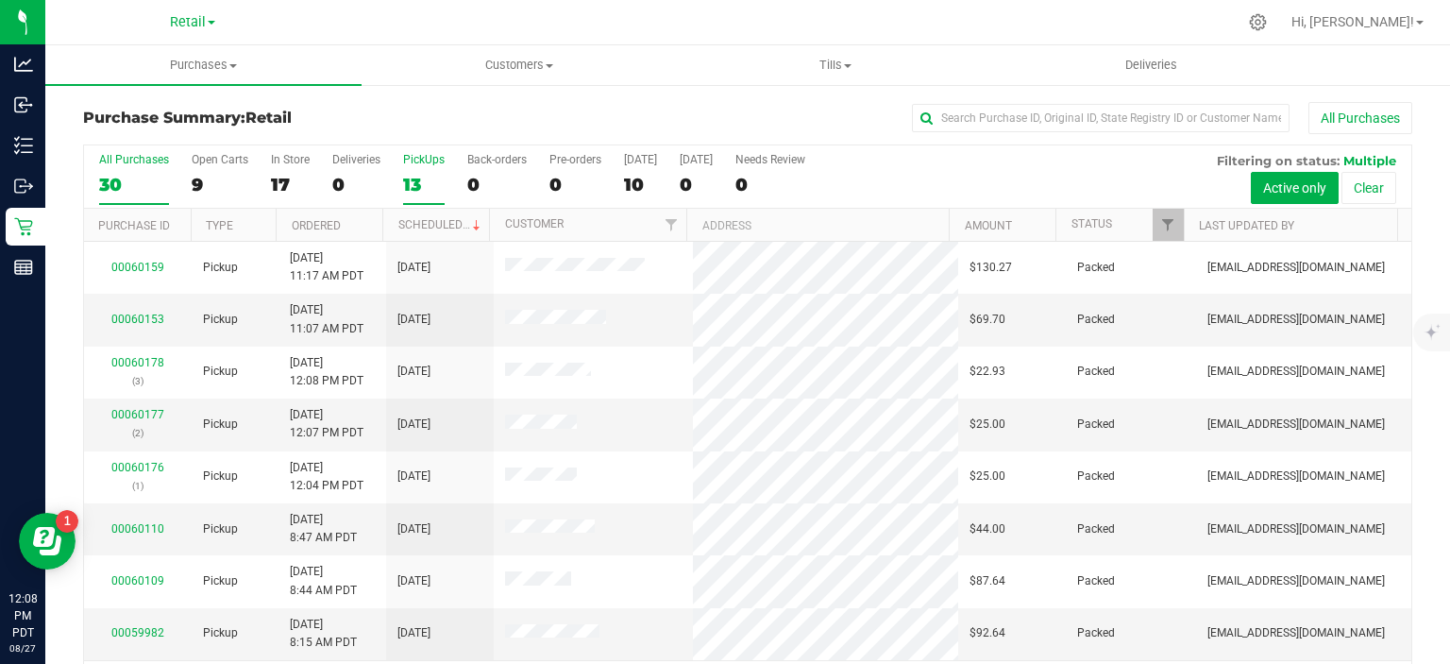
click at [413, 192] on div "13" at bounding box center [424, 185] width 42 height 22
click at [0, 0] on input "PickUps 13" at bounding box center [0, 0] width 0 height 0
click at [438, 223] on link "Scheduled" at bounding box center [441, 224] width 86 height 13
click at [473, 192] on div "0" at bounding box center [496, 185] width 59 height 22
click at [0, 0] on input "Back-orders 0" at bounding box center [0, 0] width 0 height 0
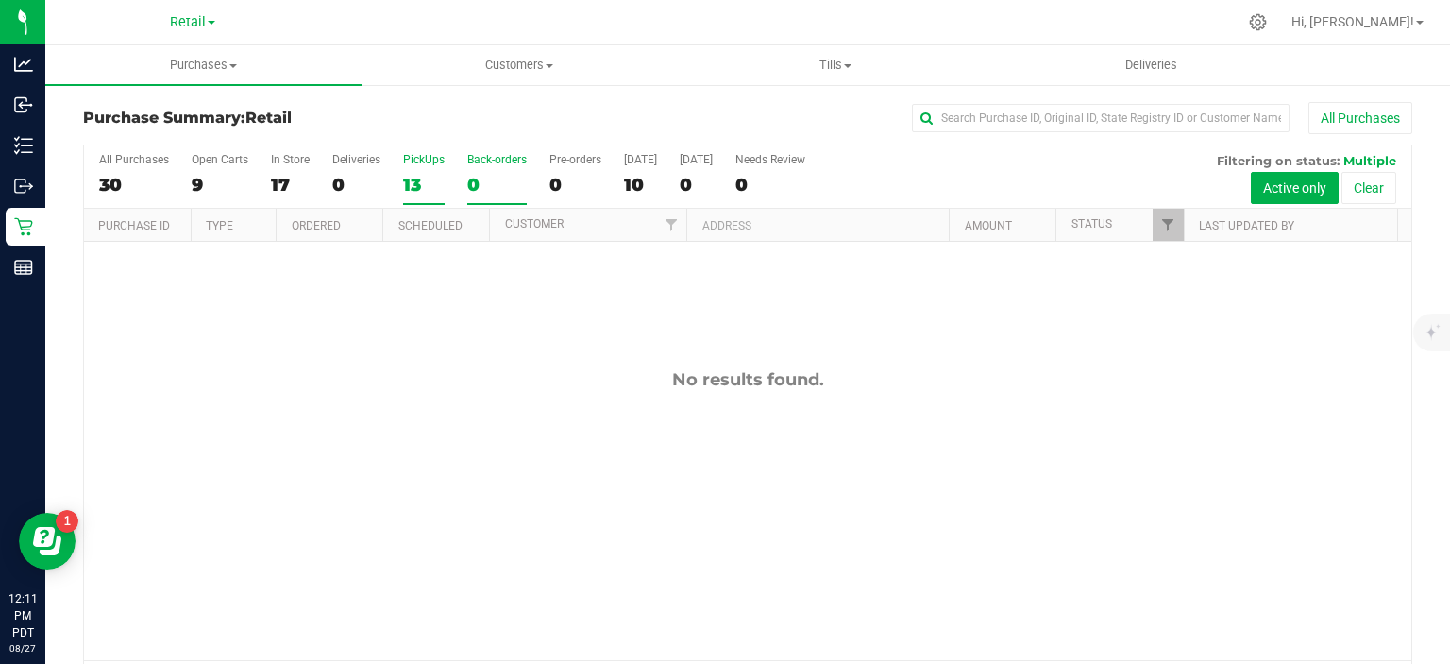
click at [416, 189] on div "13" at bounding box center [424, 185] width 42 height 22
click at [0, 0] on input "PickUps 13" at bounding box center [0, 0] width 0 height 0
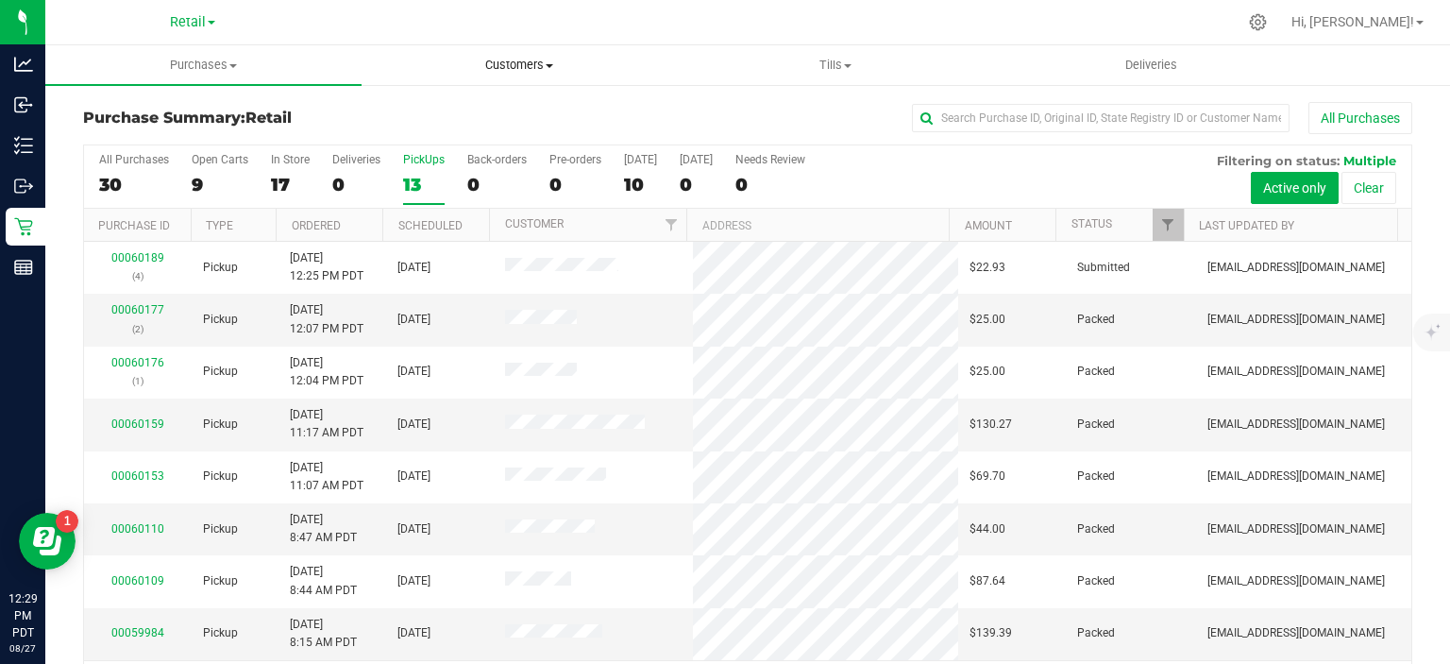
click at [530, 64] on span "Customers" at bounding box center [519, 65] width 314 height 17
click at [444, 109] on span "All customers" at bounding box center [430, 114] width 136 height 16
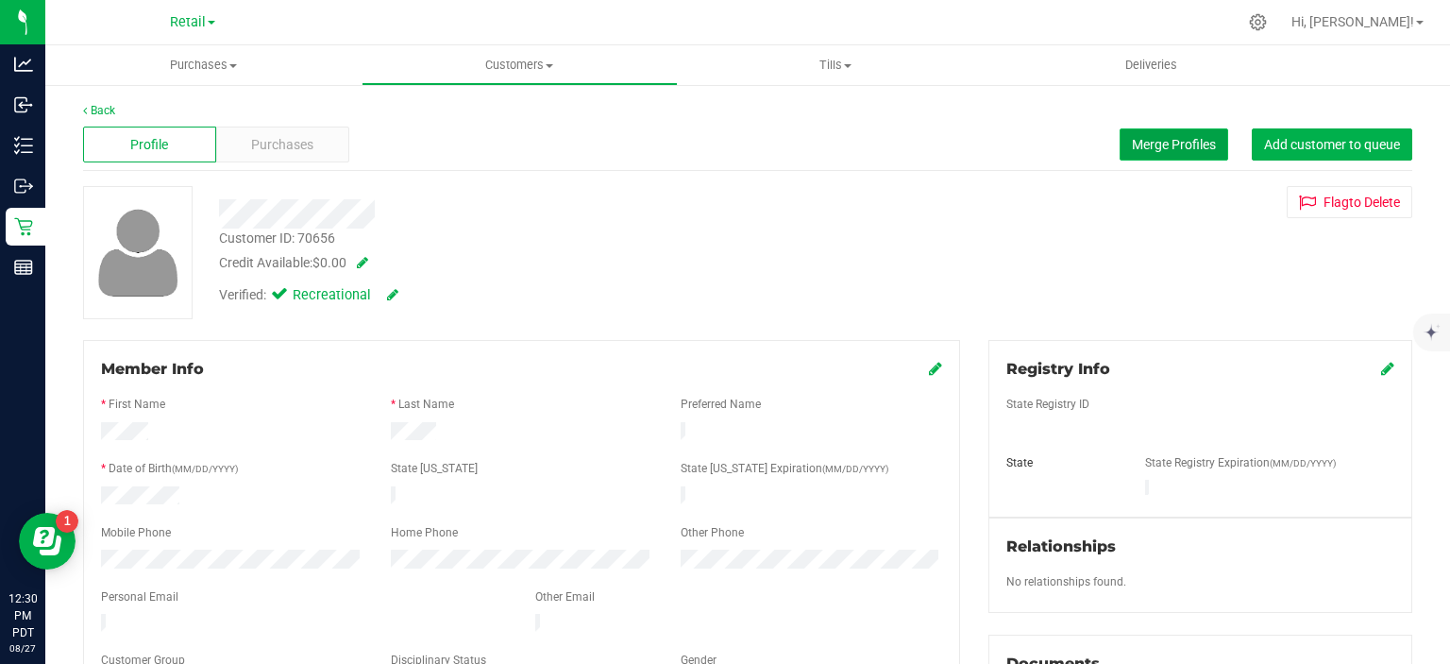
click at [1182, 140] on span "Merge Profiles" at bounding box center [1174, 144] width 84 height 15
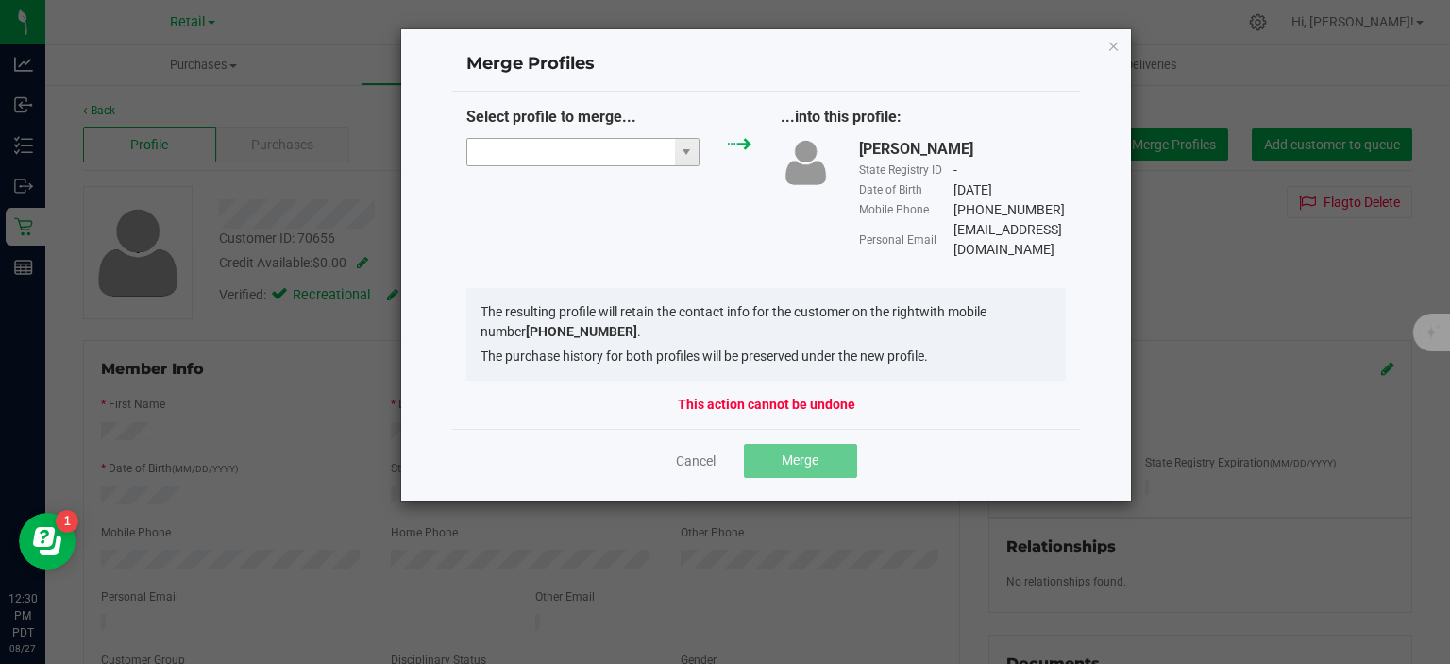
click at [577, 150] on input "NO DATA FOUND" at bounding box center [571, 152] width 208 height 26
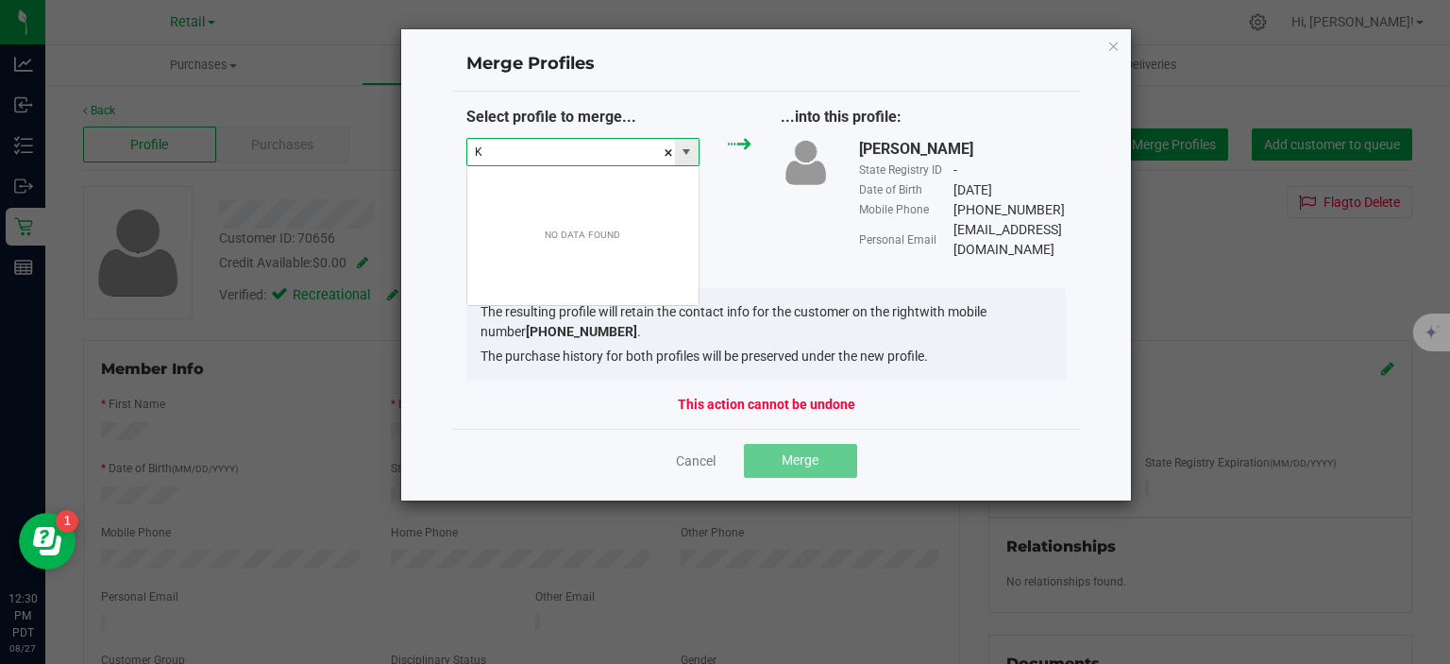
scroll to position [27, 234]
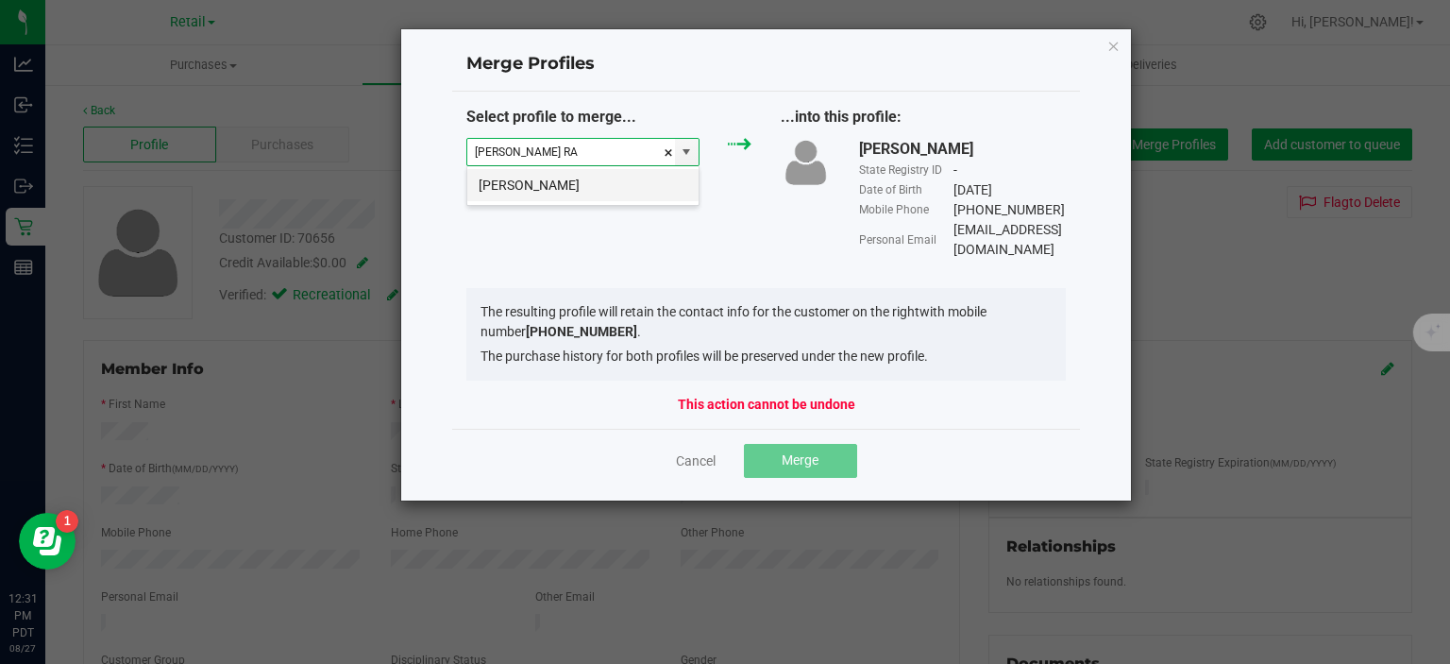
click at [594, 189] on li "[PERSON_NAME]" at bounding box center [582, 185] width 231 height 32
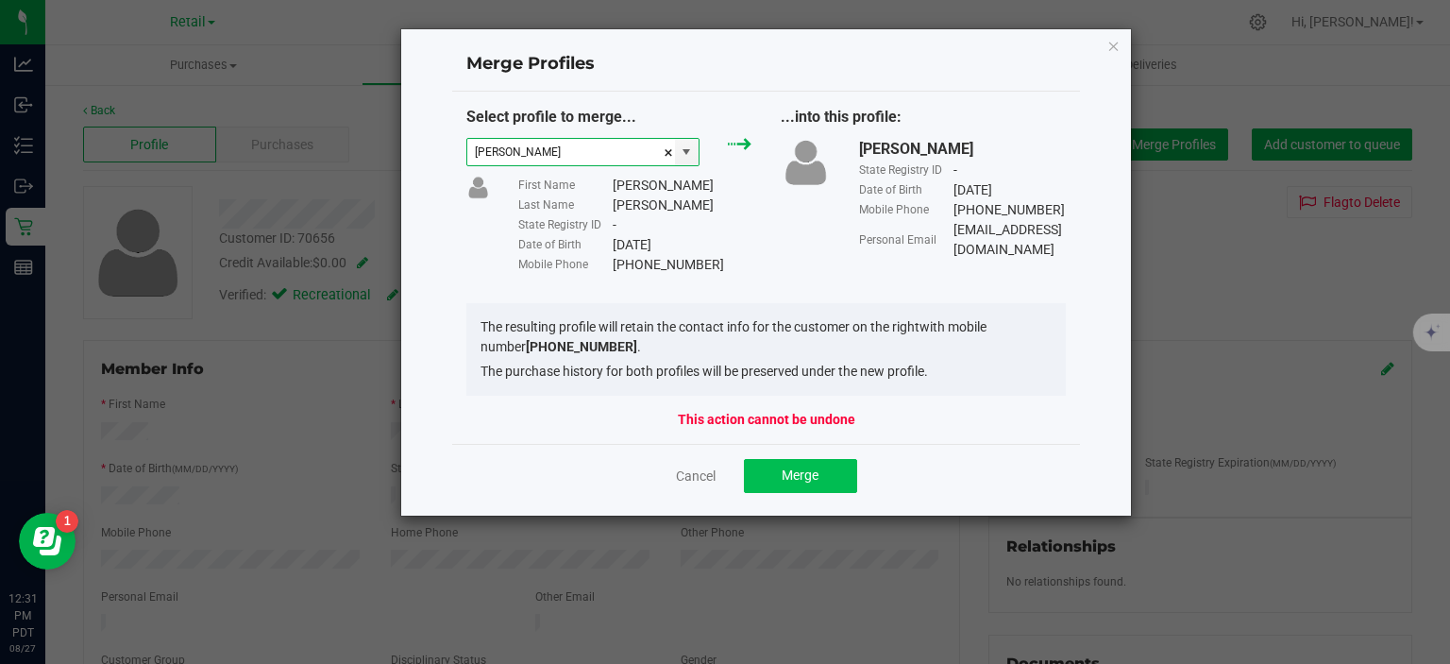
type input "[PERSON_NAME]"
click at [825, 464] on button "Merge" at bounding box center [800, 476] width 113 height 34
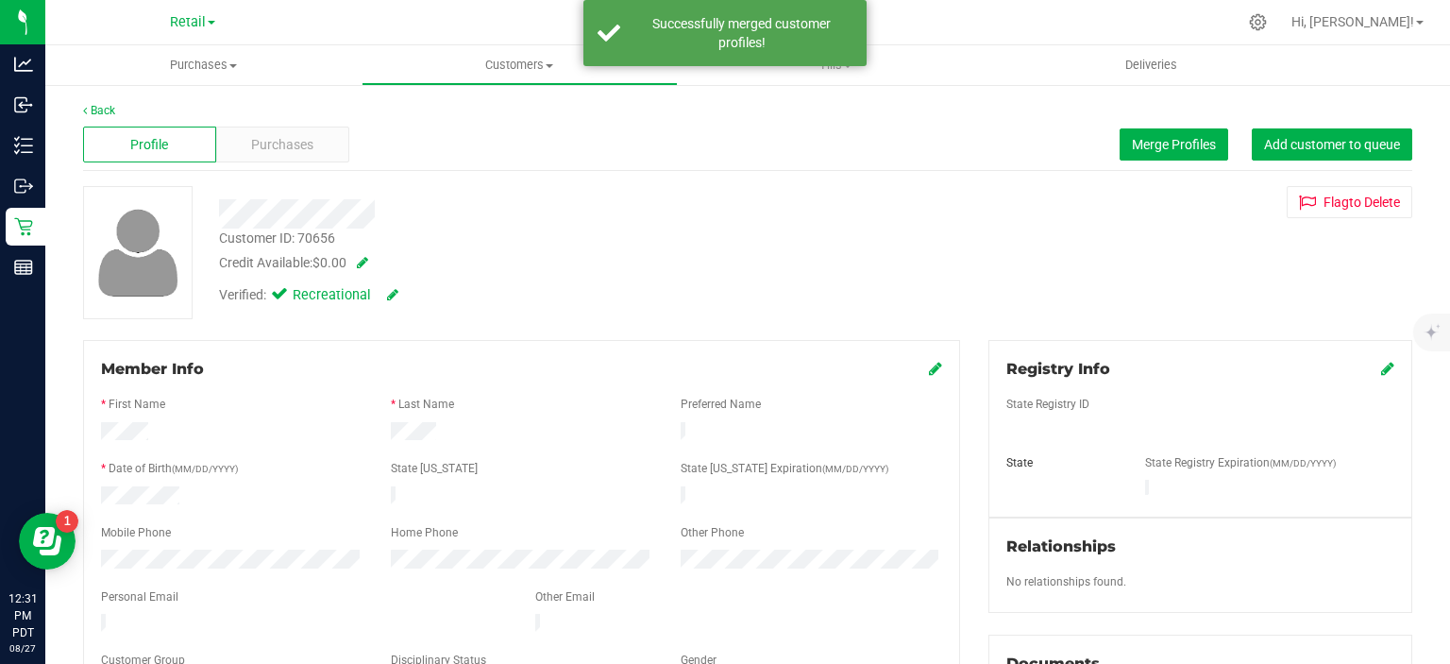
click at [929, 368] on icon at bounding box center [935, 368] width 13 height 15
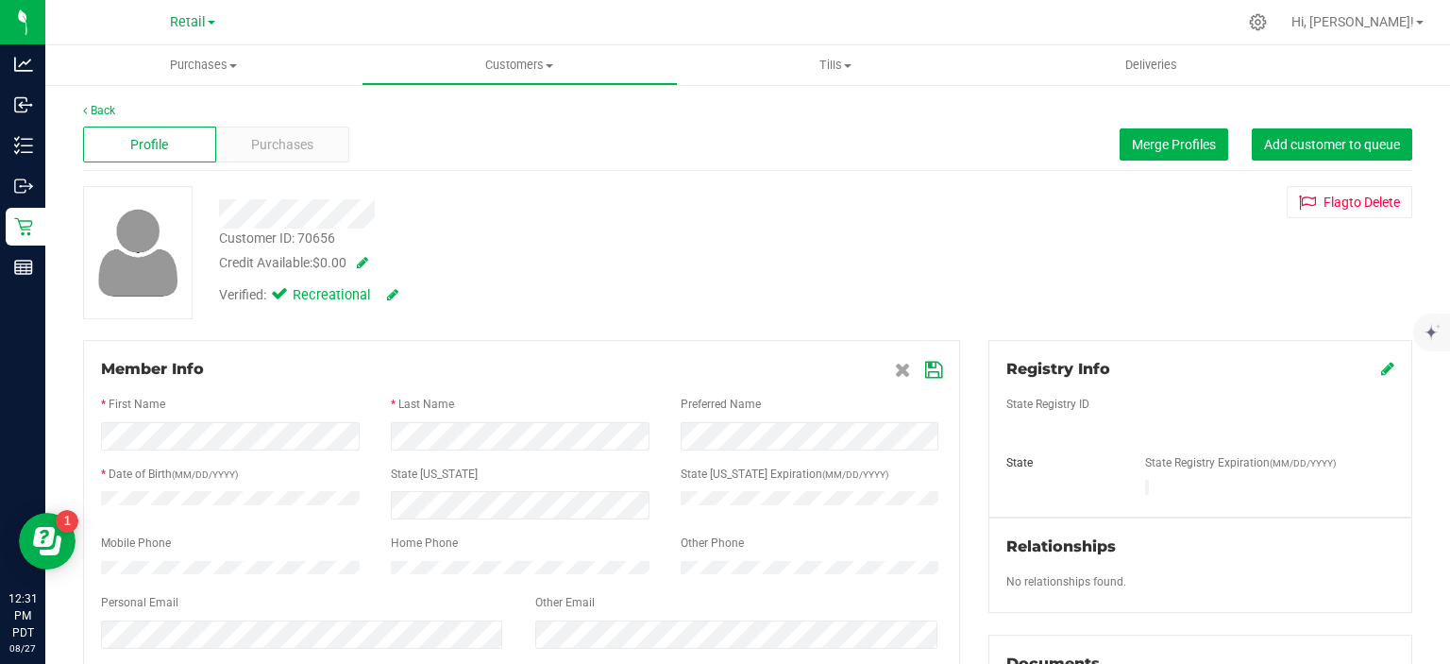
click at [925, 369] on icon at bounding box center [933, 369] width 17 height 15
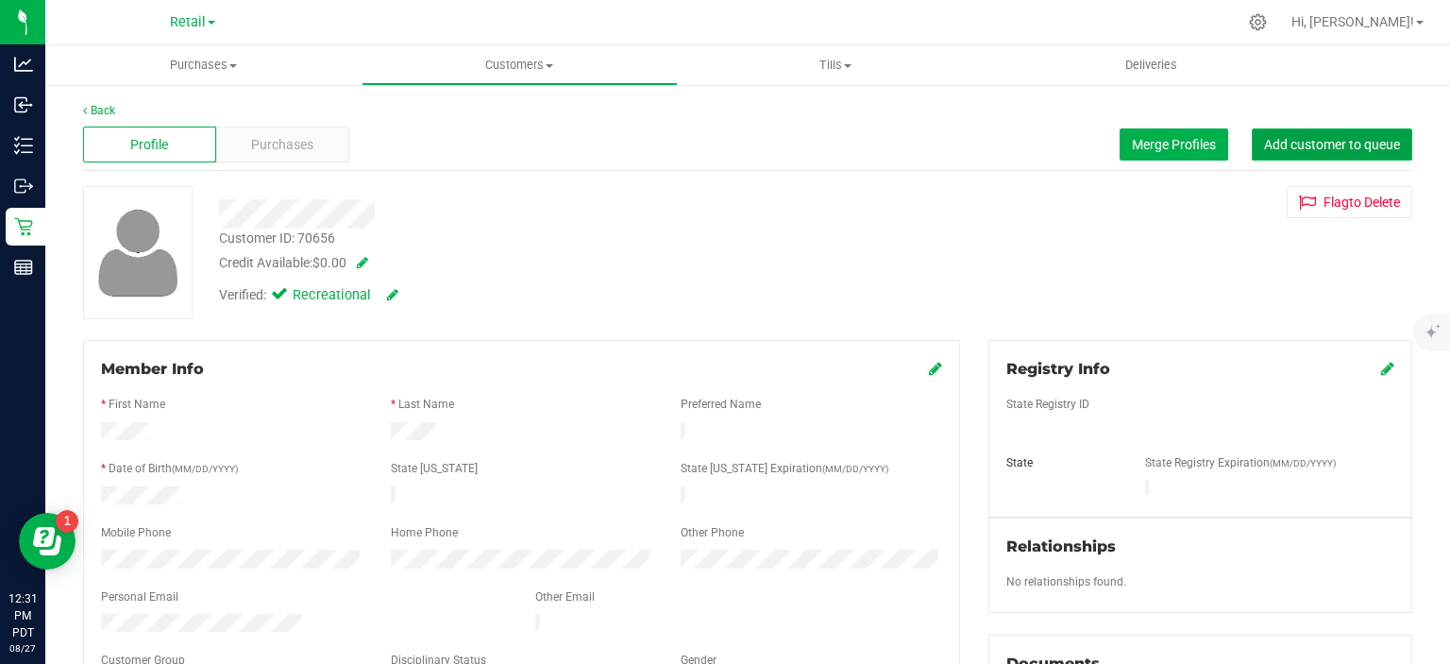
click at [1338, 145] on span "Add customer to queue" at bounding box center [1332, 144] width 136 height 15
click at [229, 62] on span "Purchases" at bounding box center [203, 65] width 316 height 17
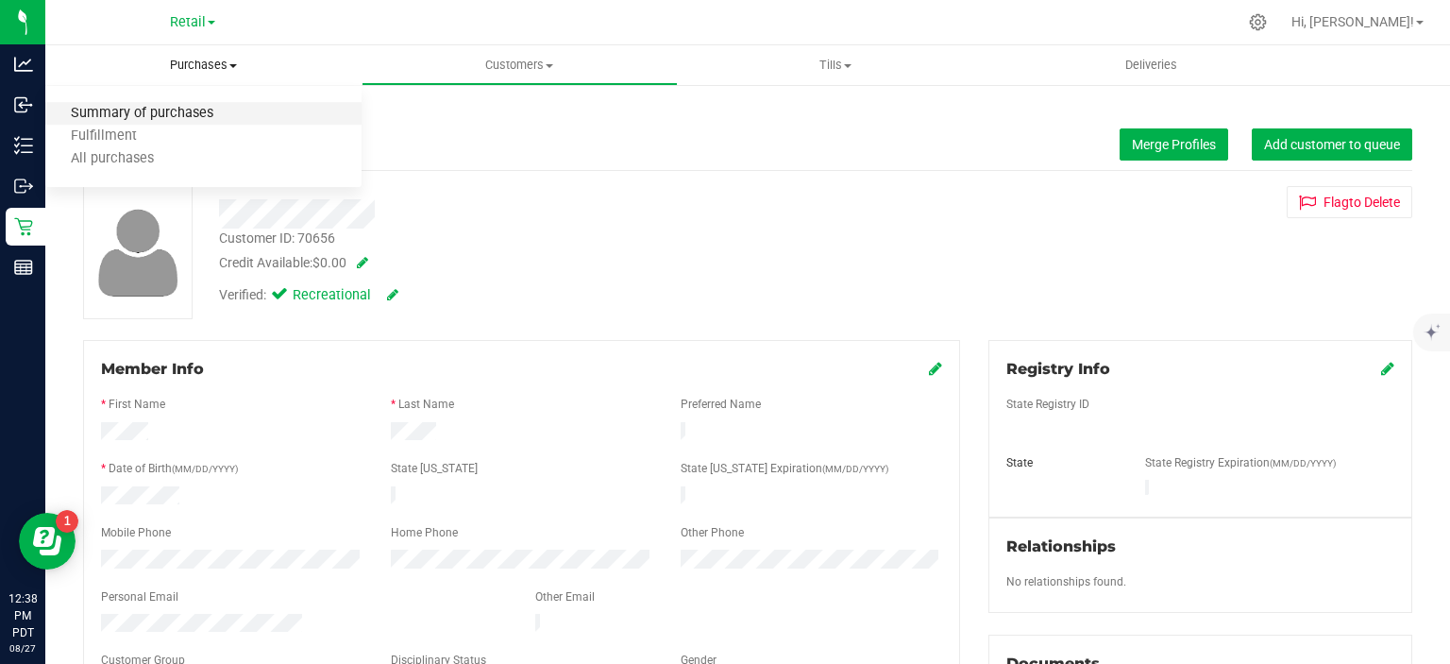
click at [180, 112] on span "Summary of purchases" at bounding box center [142, 114] width 194 height 16
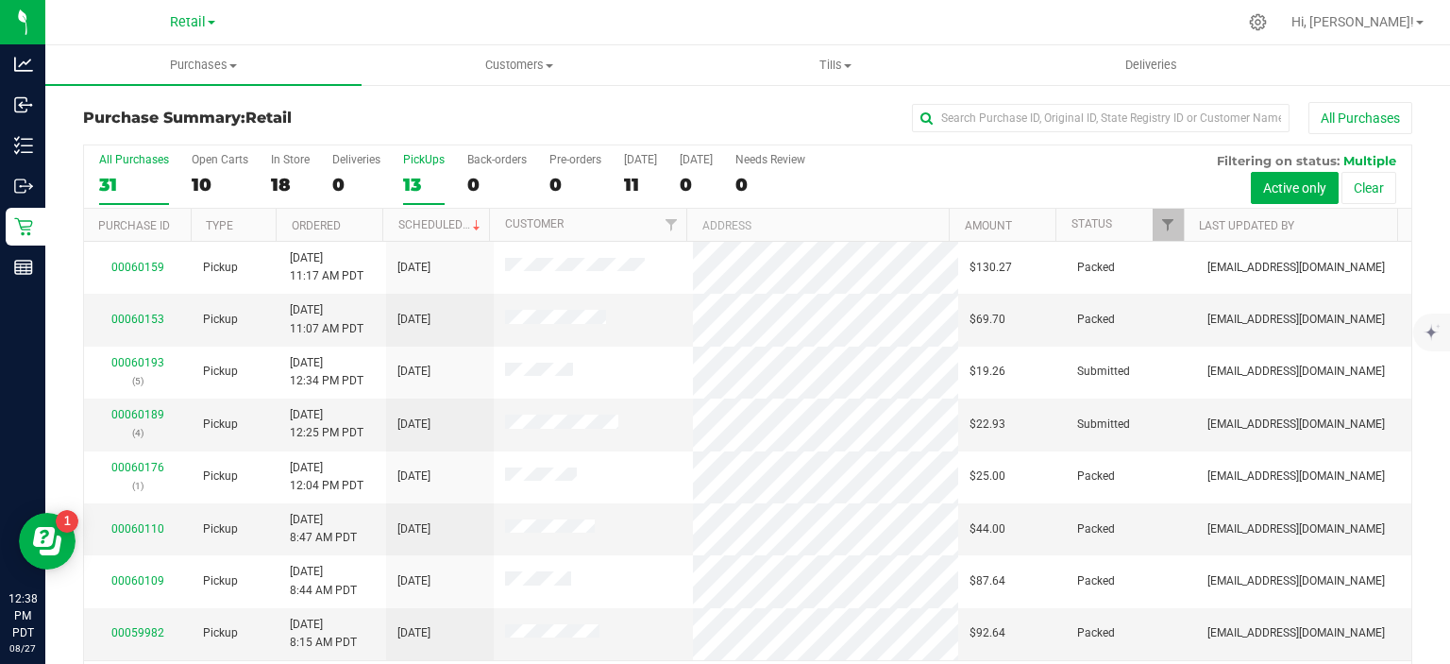
click at [413, 177] on div "13" at bounding box center [424, 185] width 42 height 22
click at [0, 0] on input "PickUps 13" at bounding box center [0, 0] width 0 height 0
click at [442, 219] on link "Scheduled" at bounding box center [441, 224] width 86 height 13
click at [136, 305] on link "00060189" at bounding box center [137, 309] width 53 height 13
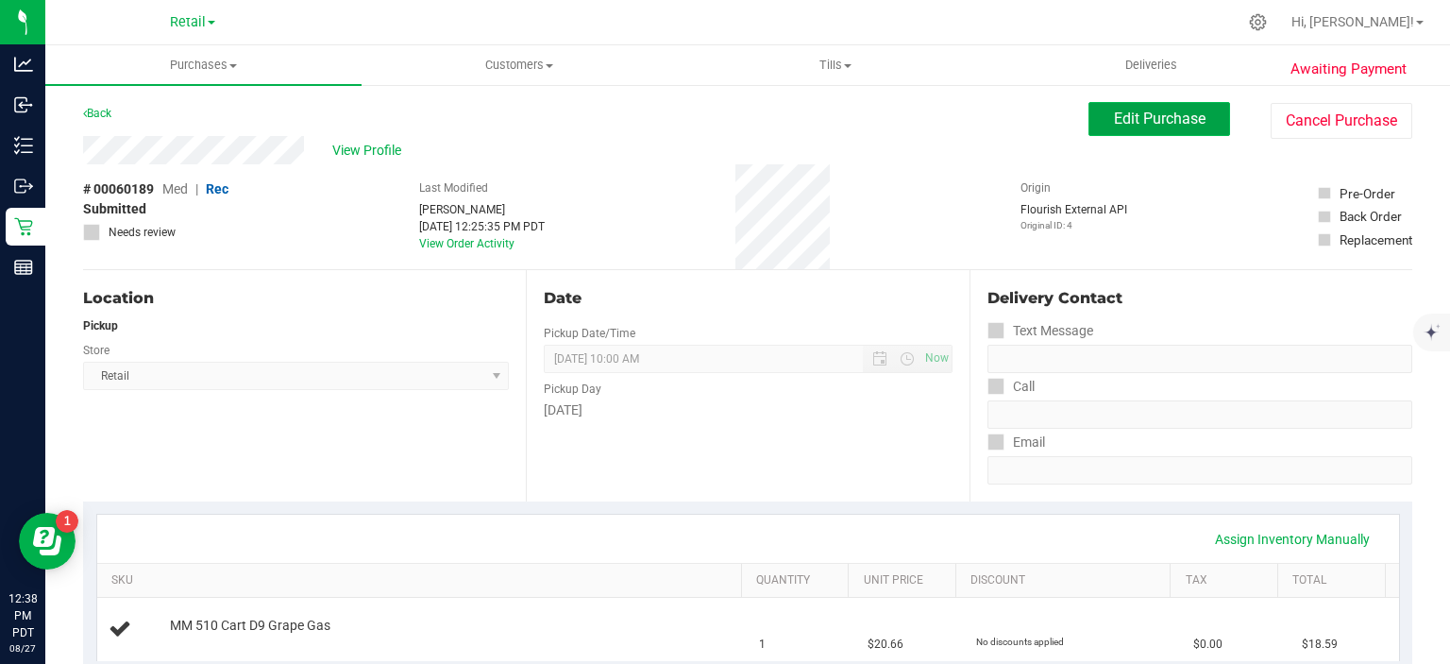
click at [1133, 126] on span "Edit Purchase" at bounding box center [1160, 118] width 92 height 18
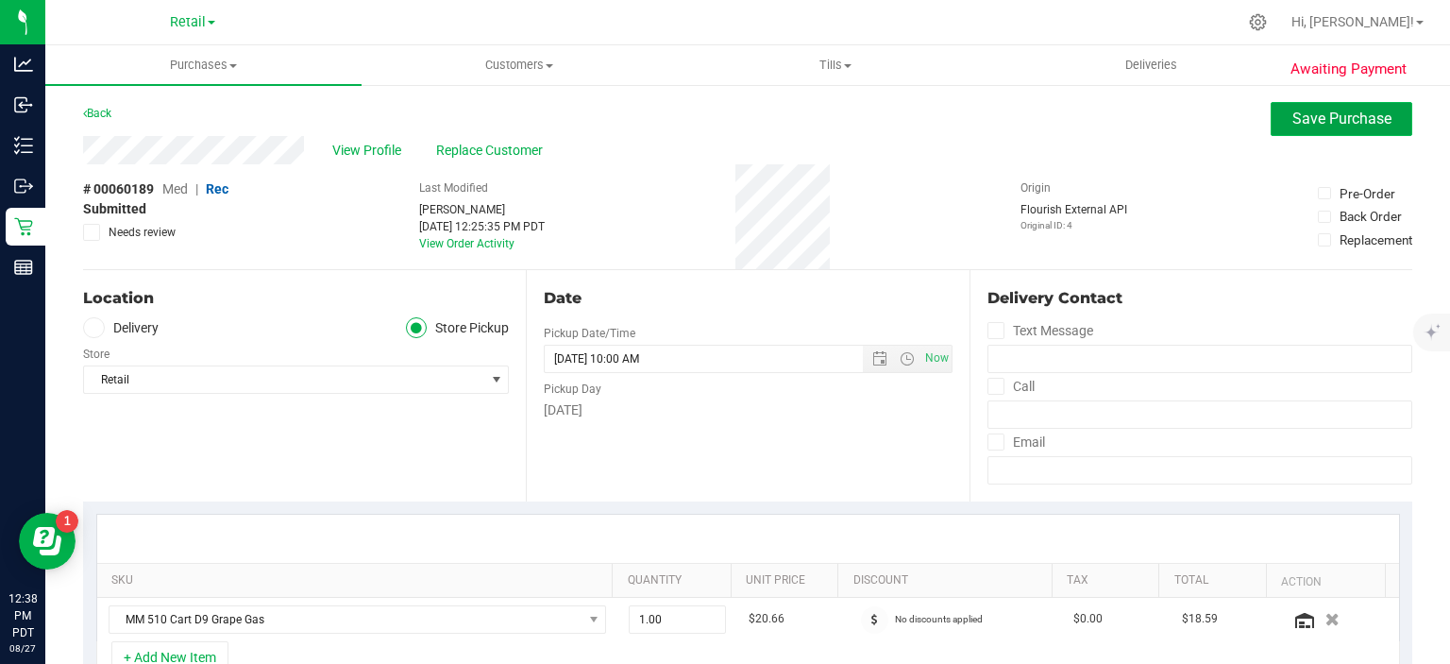
click at [1307, 118] on span "Save Purchase" at bounding box center [1341, 118] width 99 height 18
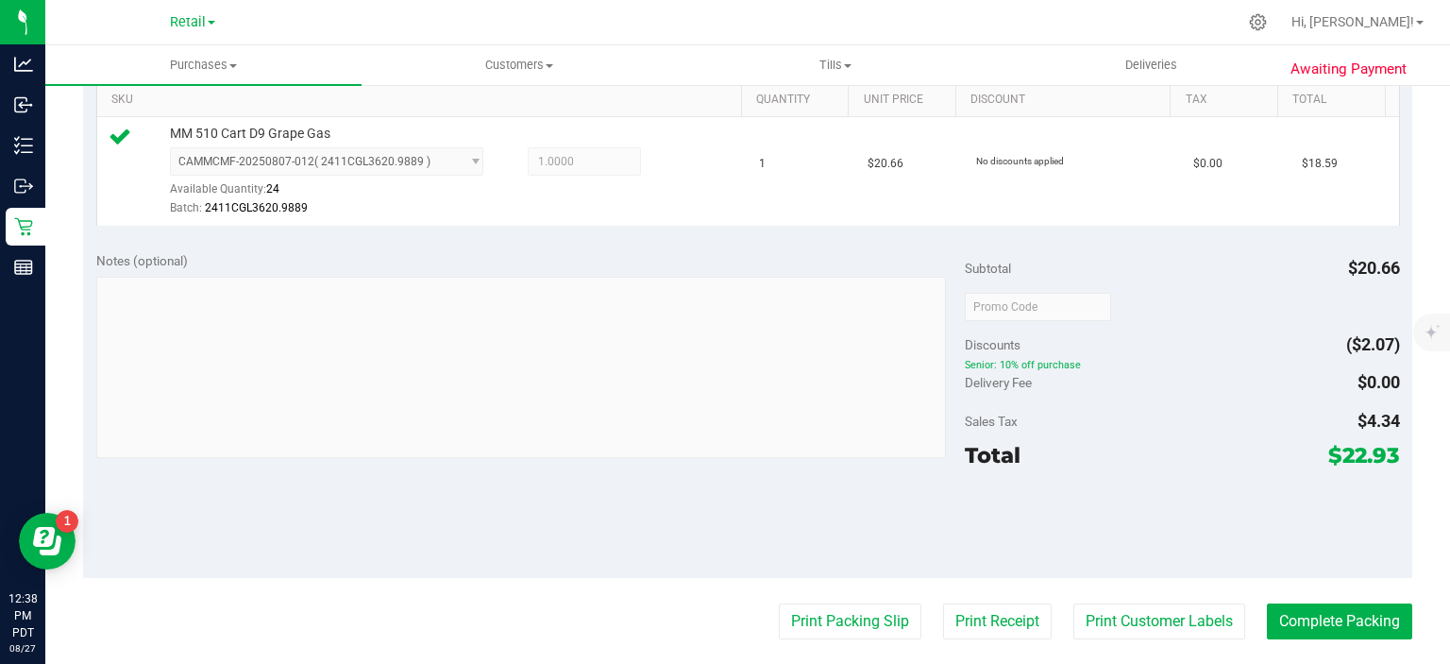
scroll to position [529, 0]
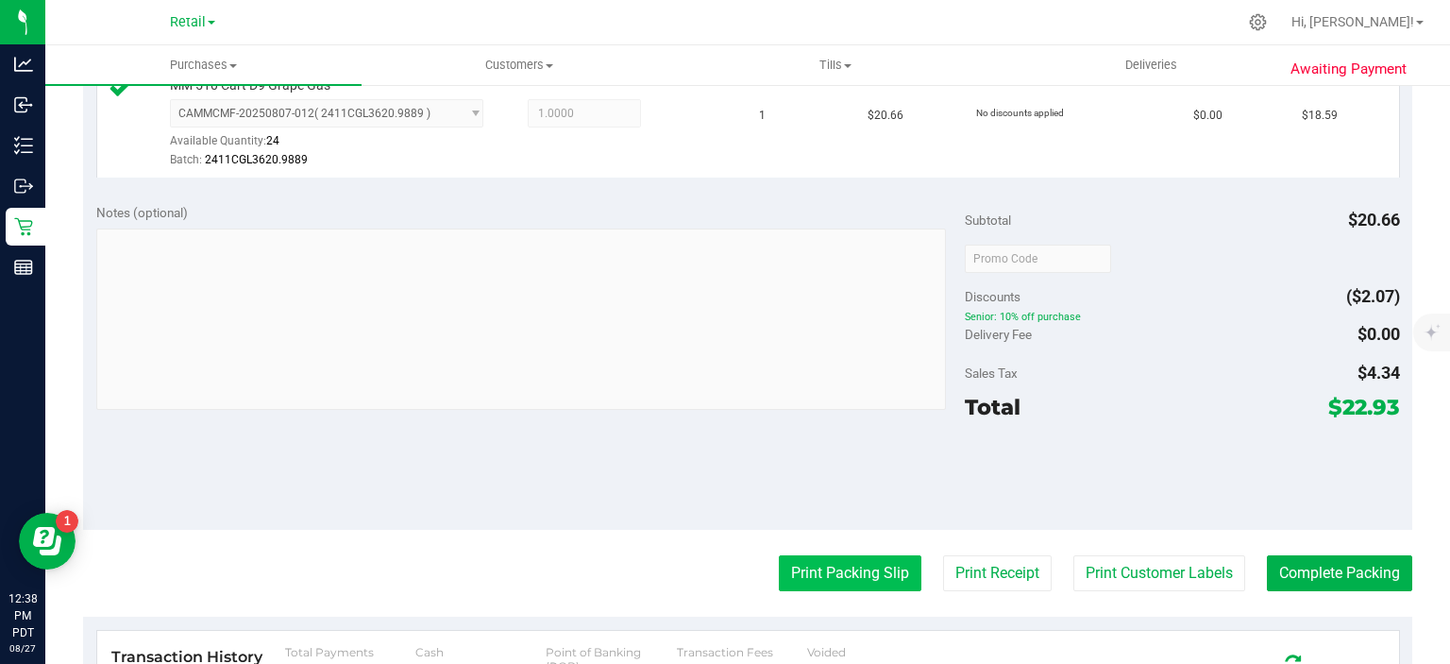
click at [829, 563] on button "Print Packing Slip" at bounding box center [850, 573] width 143 height 36
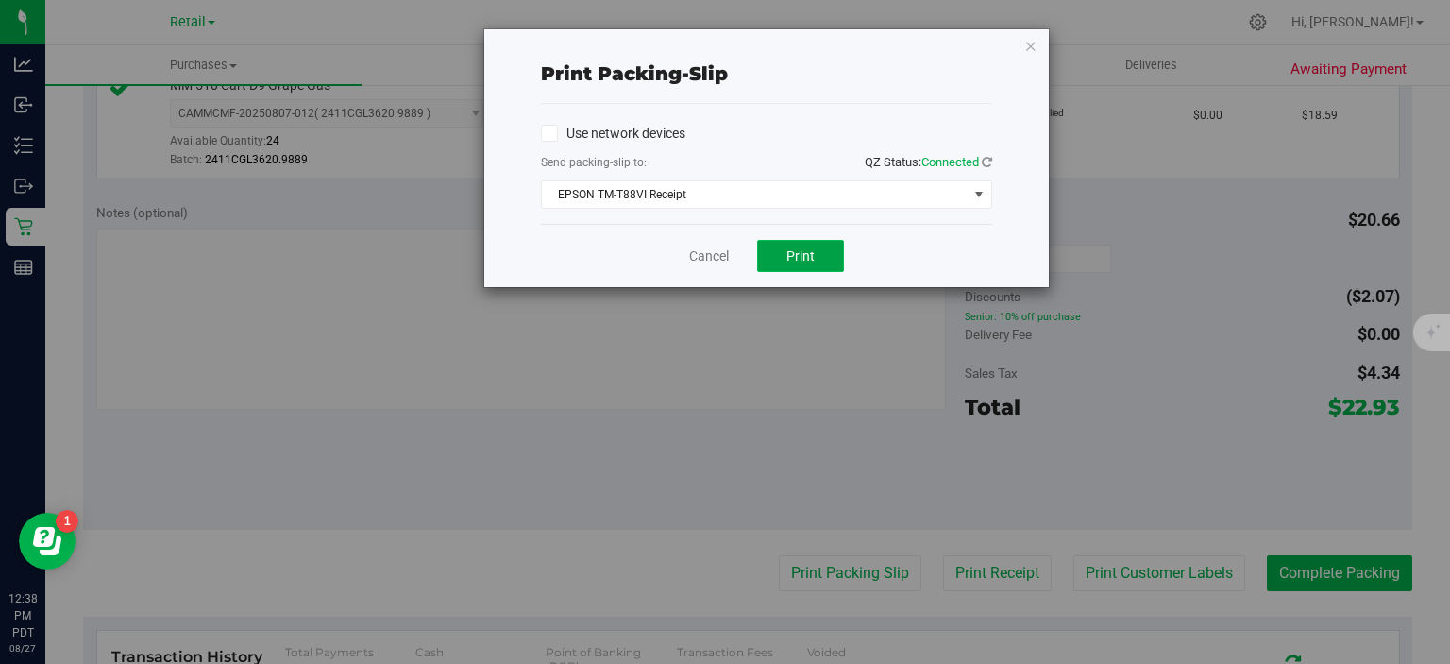
click at [801, 253] on span "Print" at bounding box center [800, 255] width 28 height 15
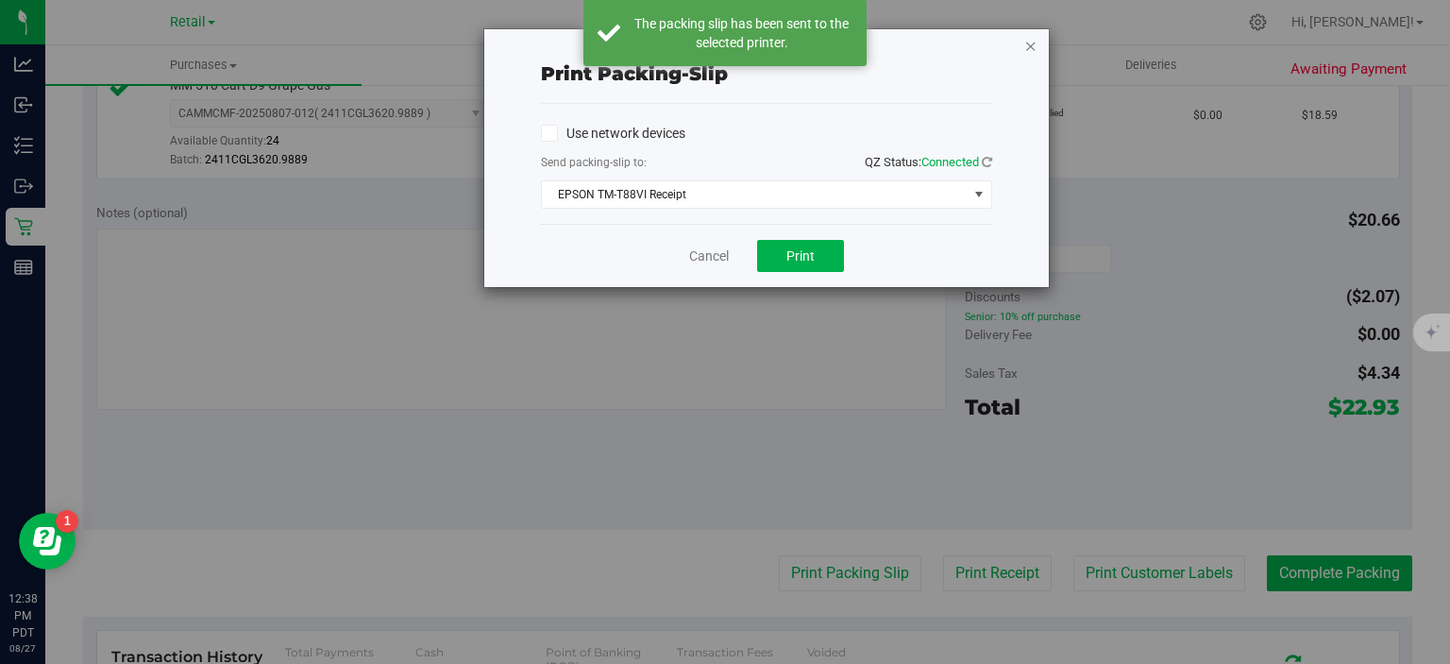
click at [1031, 34] on icon "button" at bounding box center [1030, 45] width 13 height 23
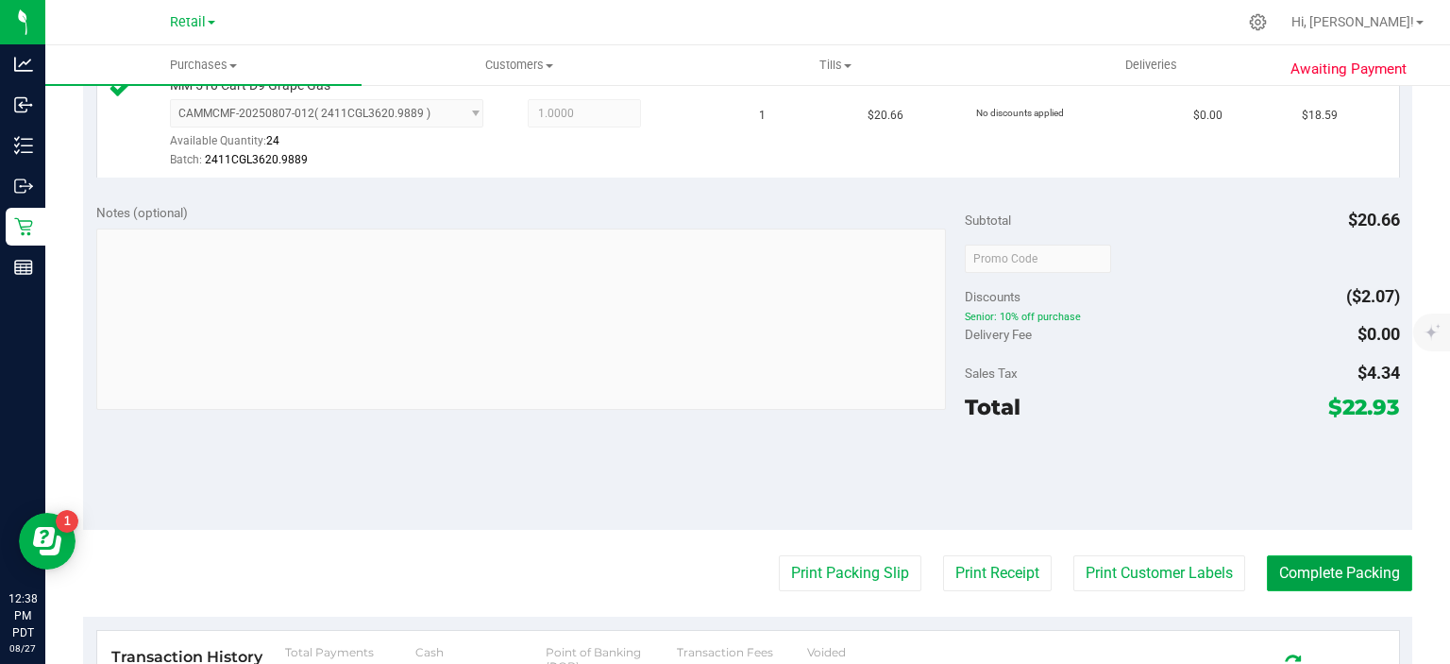
click at [1352, 556] on button "Complete Packing" at bounding box center [1339, 573] width 145 height 36
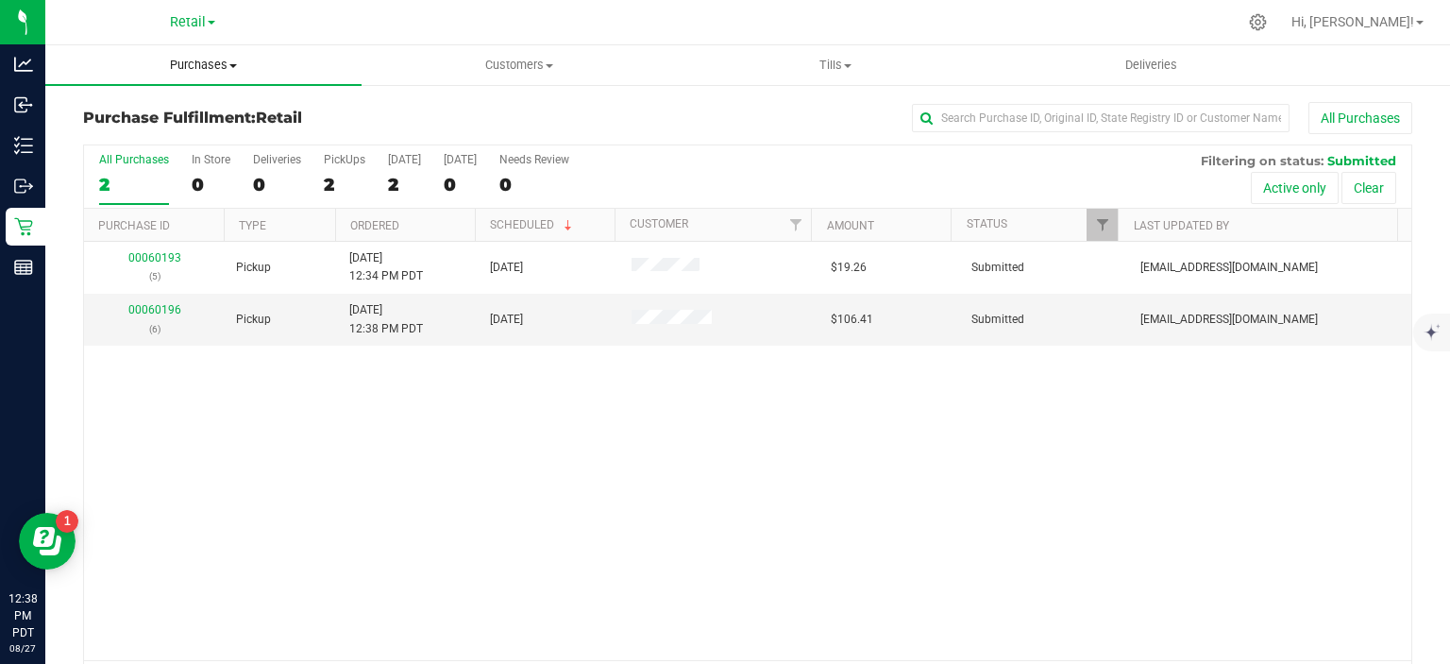
click at [230, 67] on span at bounding box center [233, 66] width 8 height 4
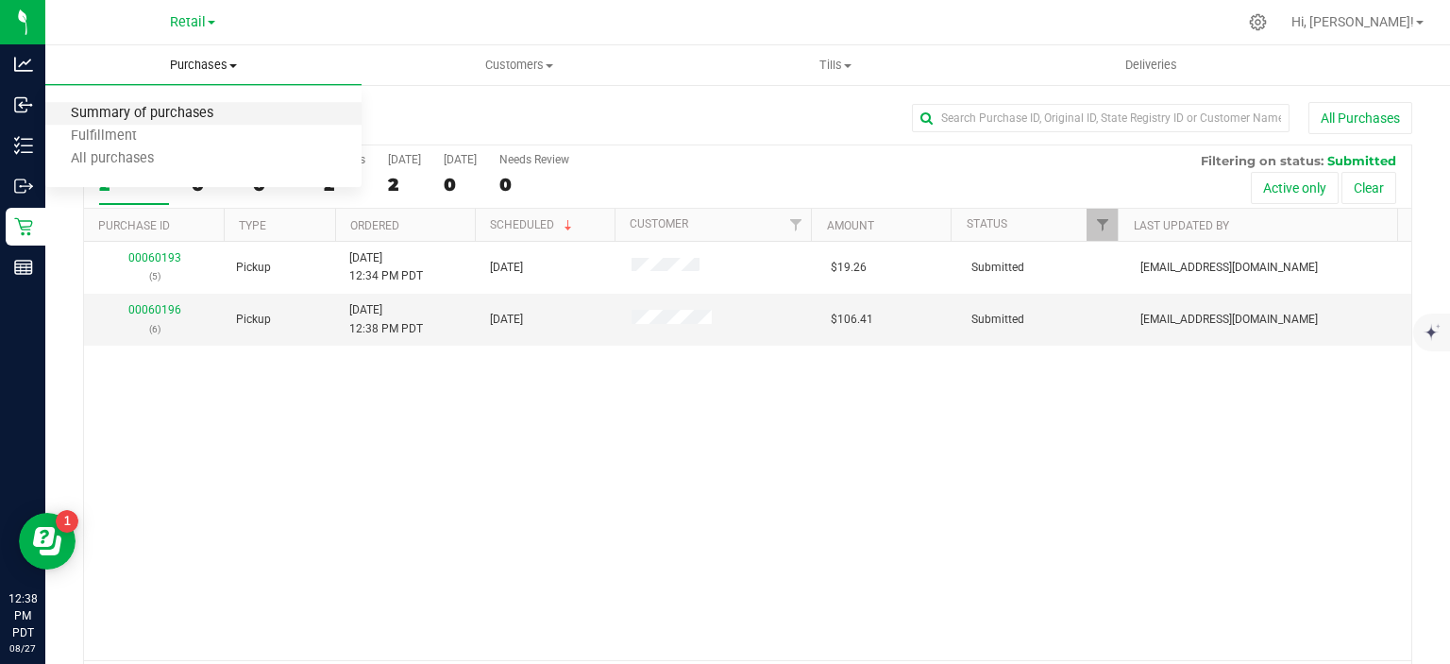
click at [192, 113] on span "Summary of purchases" at bounding box center [142, 114] width 194 height 16
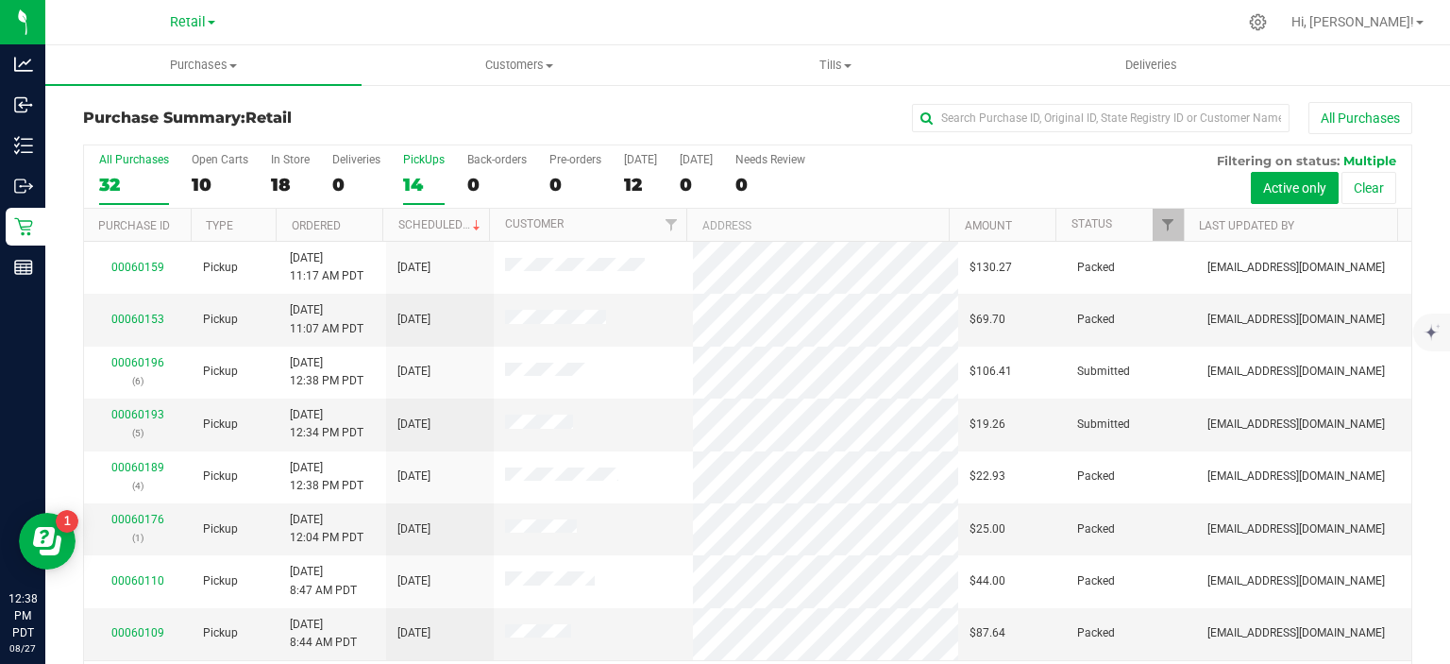
click at [413, 174] on div "14" at bounding box center [424, 185] width 42 height 22
click at [0, 0] on input "PickUps 14" at bounding box center [0, 0] width 0 height 0
click at [445, 225] on link "Scheduled" at bounding box center [441, 224] width 86 height 13
click at [147, 306] on link "00060193" at bounding box center [137, 309] width 53 height 13
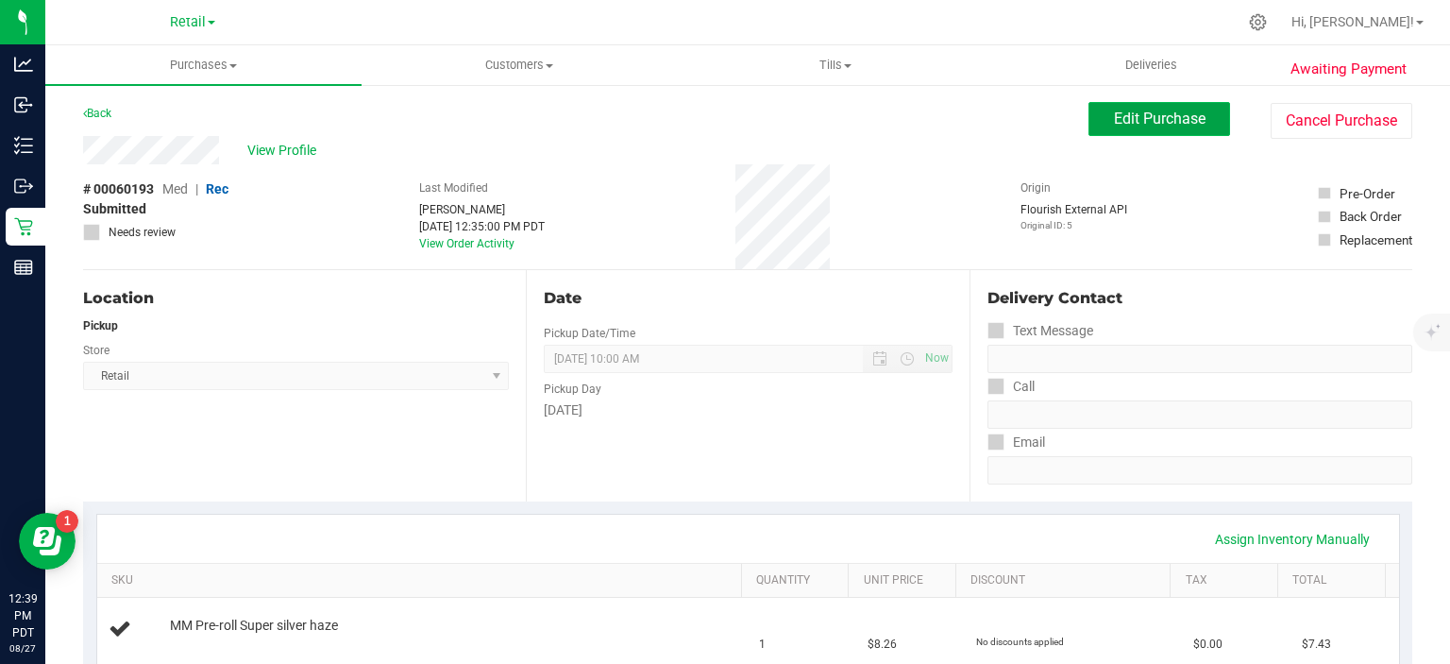
click at [1150, 122] on span "Edit Purchase" at bounding box center [1160, 118] width 92 height 18
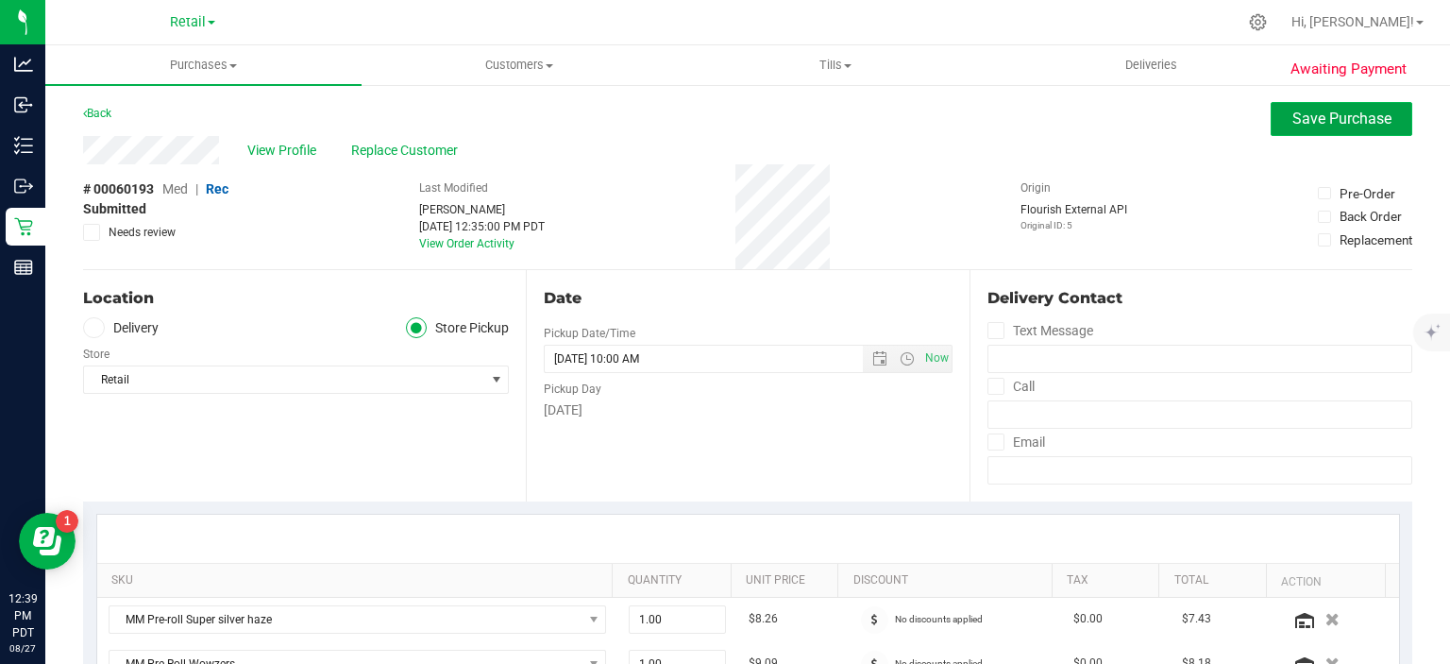
click at [1336, 121] on span "Save Purchase" at bounding box center [1341, 118] width 99 height 18
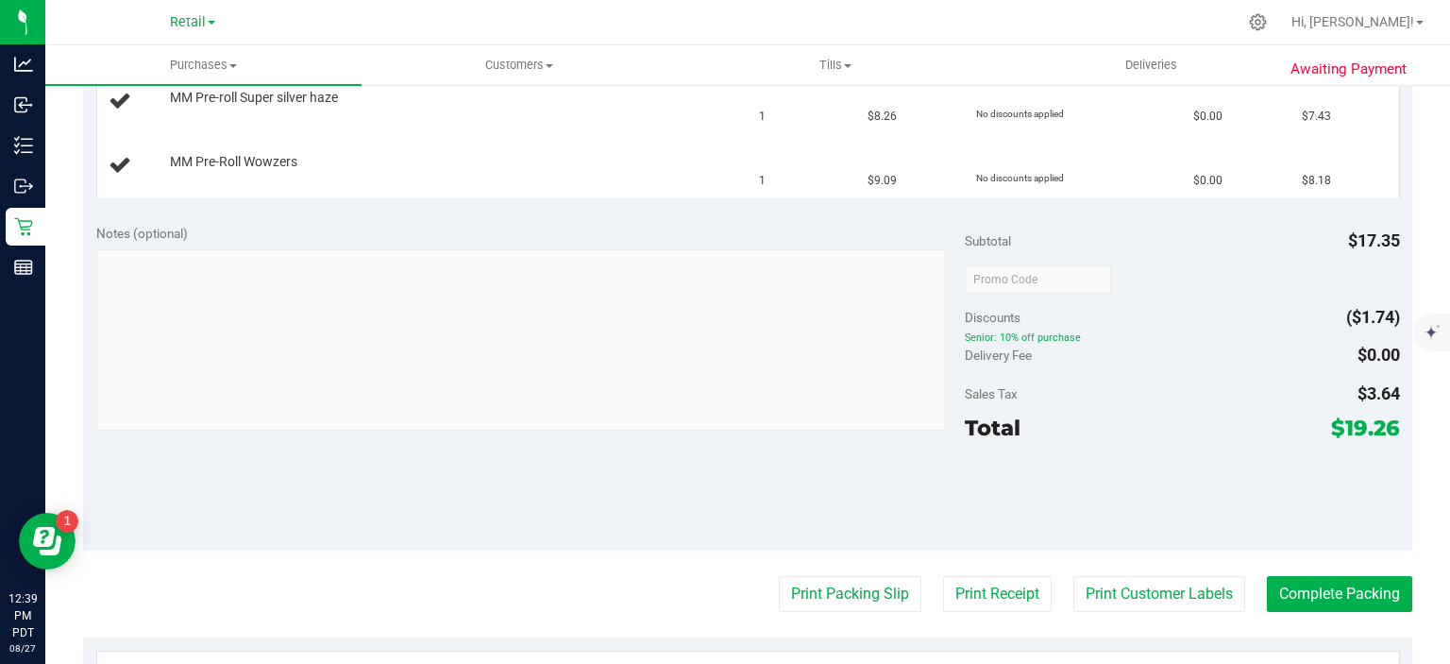
scroll to position [580, 0]
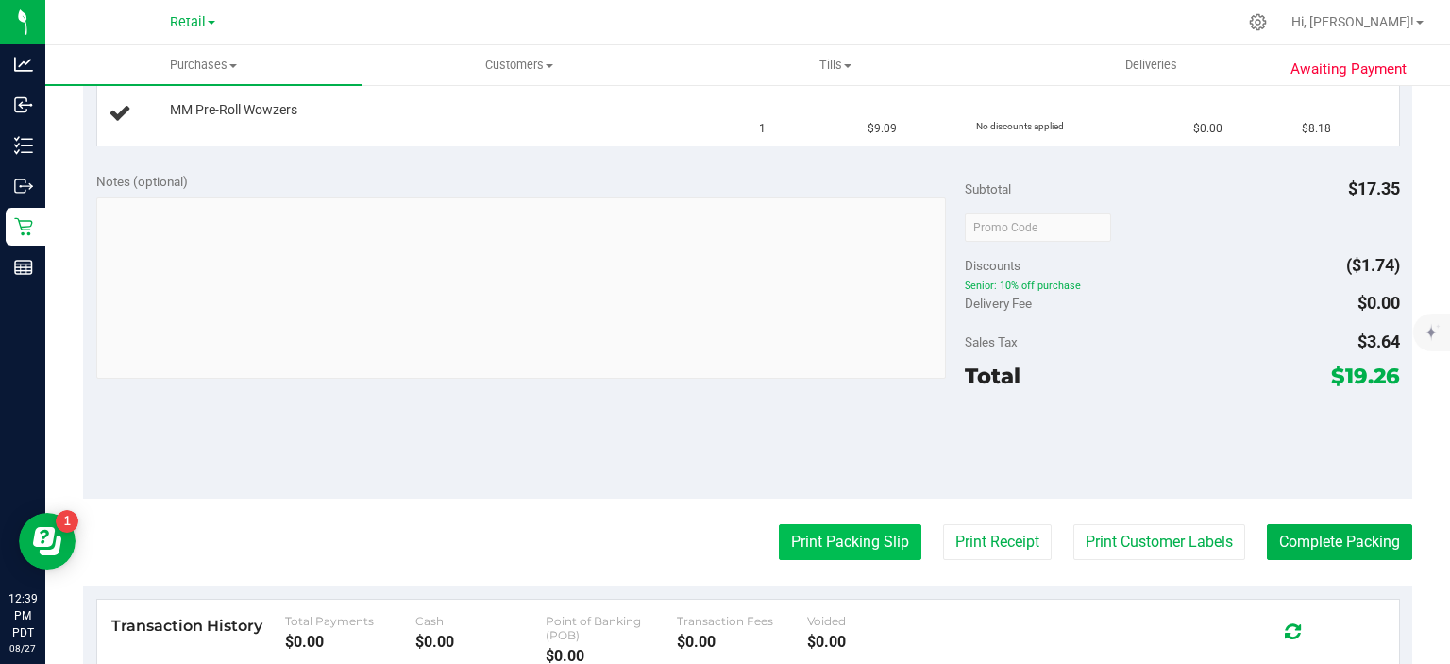
click at [847, 534] on button "Print Packing Slip" at bounding box center [850, 542] width 143 height 36
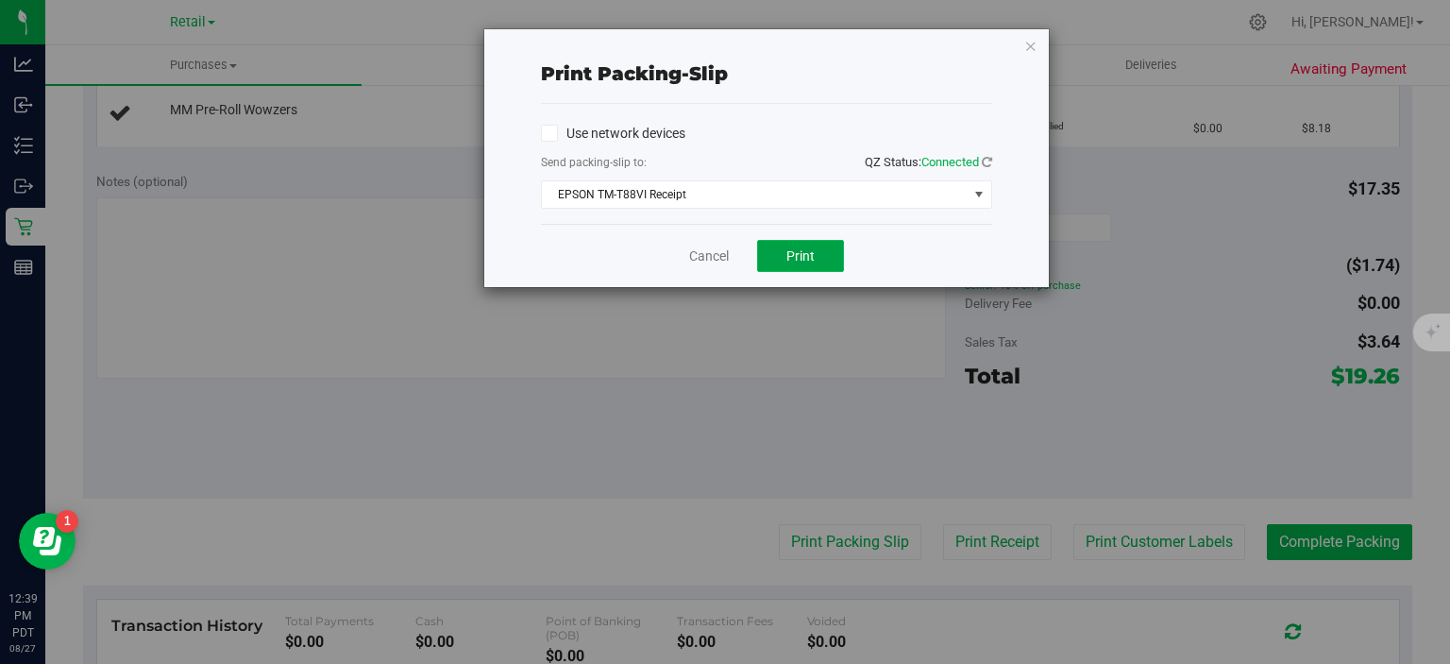
click at [807, 248] on span "Print" at bounding box center [800, 255] width 28 height 15
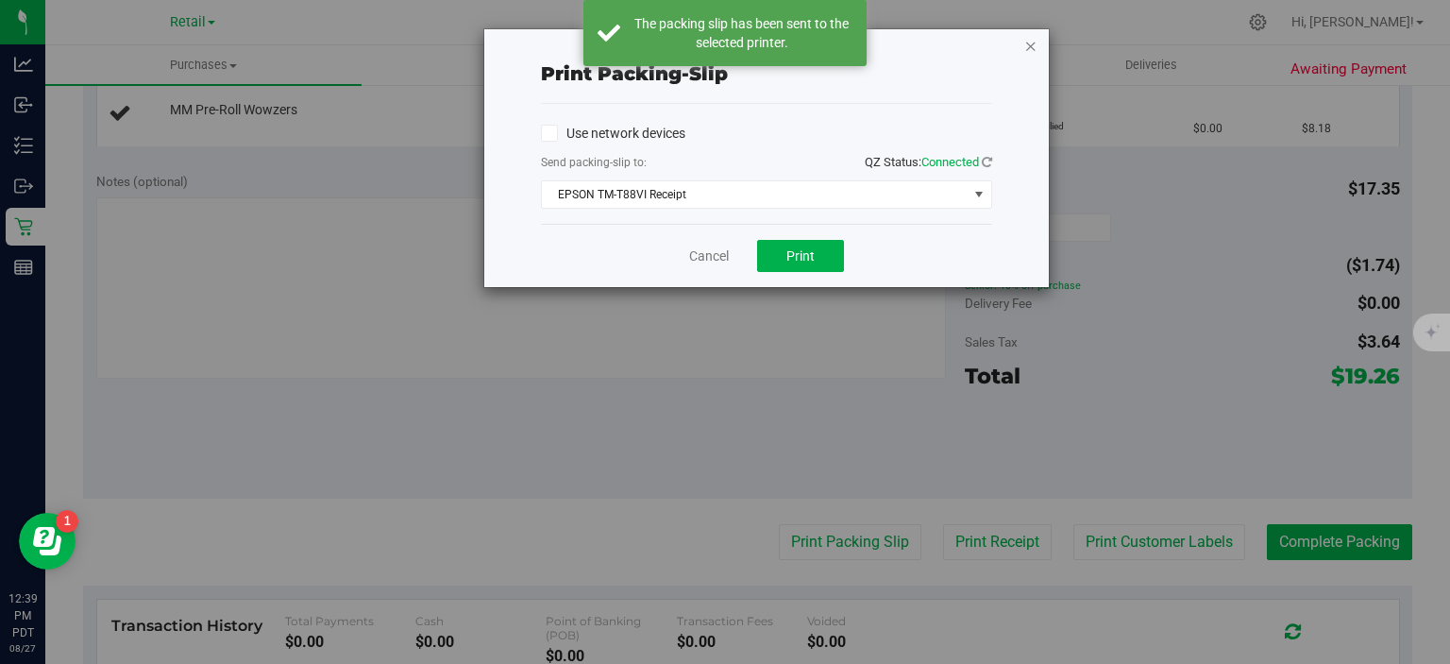
click at [1031, 49] on icon "button" at bounding box center [1030, 45] width 13 height 23
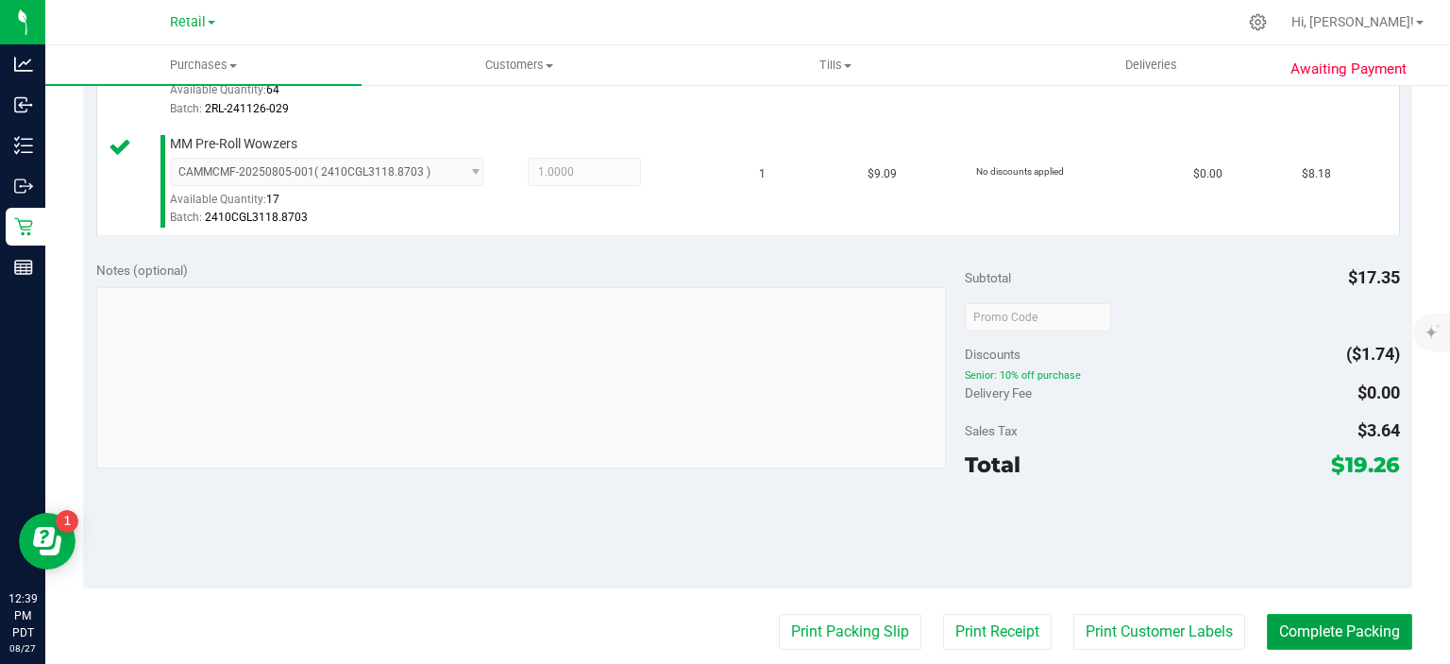
click at [1305, 627] on button "Complete Packing" at bounding box center [1339, 632] width 145 height 36
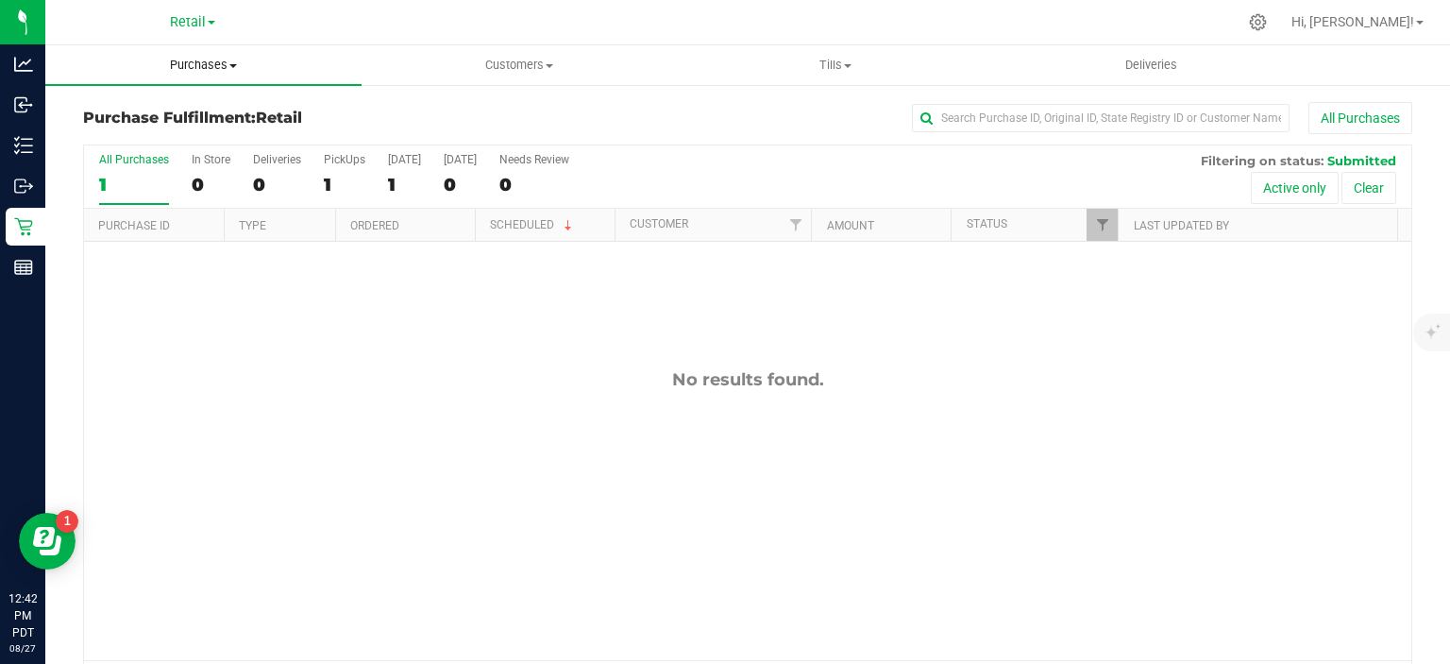
click at [198, 59] on span "Purchases" at bounding box center [203, 65] width 316 height 17
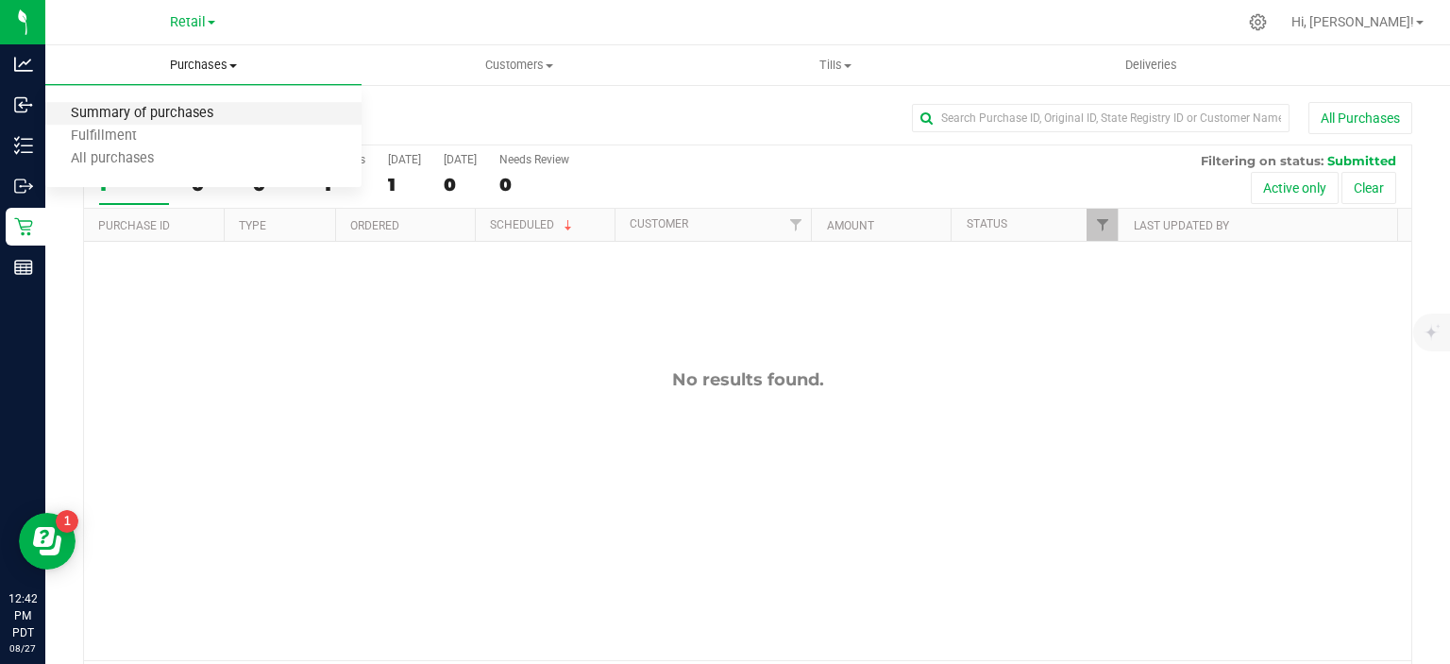
click at [177, 113] on span "Summary of purchases" at bounding box center [142, 114] width 194 height 16
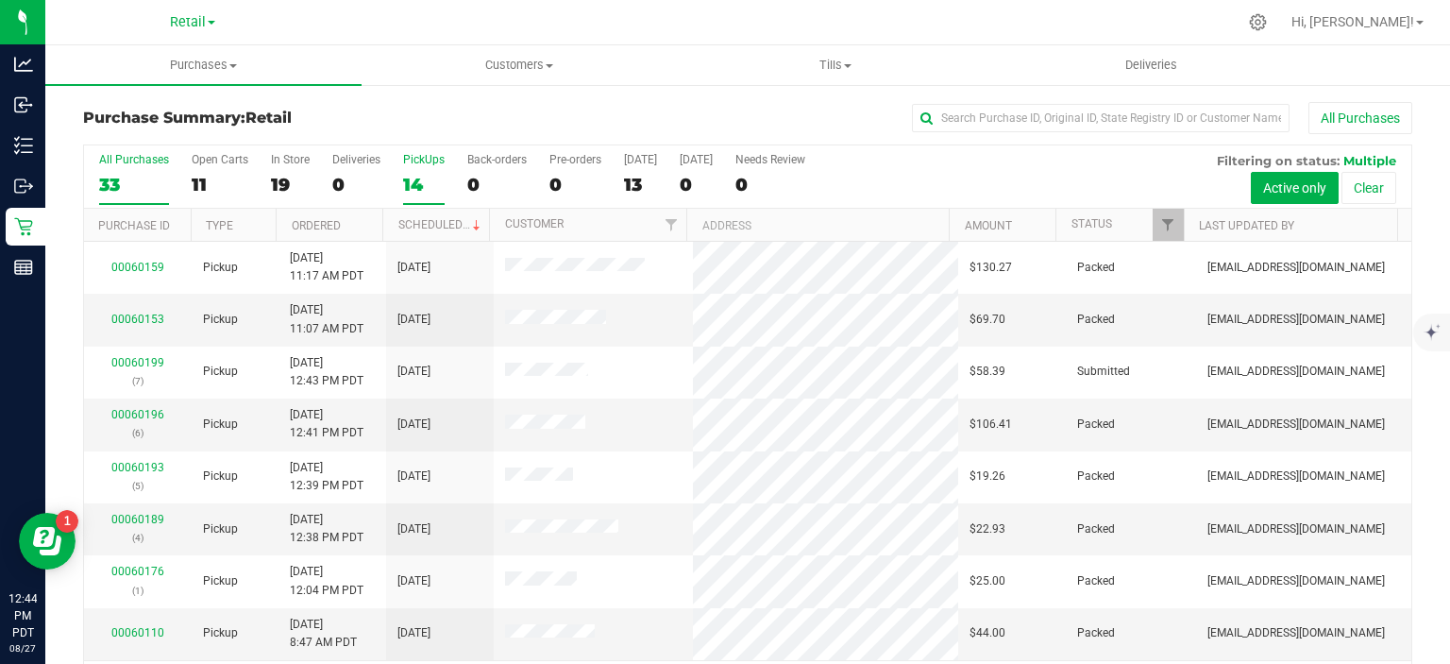
click at [409, 190] on div "14" at bounding box center [424, 185] width 42 height 22
click at [0, 0] on input "PickUps 14" at bounding box center [0, 0] width 0 height 0
click at [446, 222] on link "Scheduled" at bounding box center [441, 224] width 86 height 13
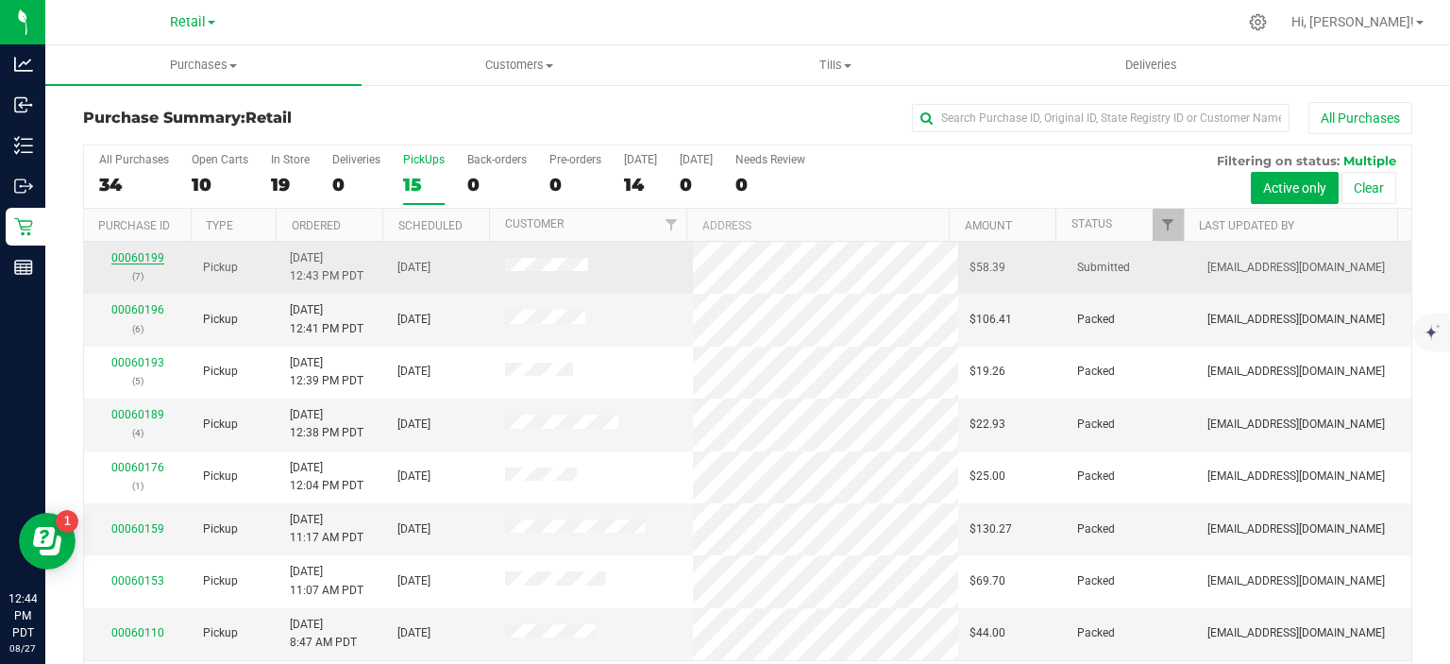
click at [140, 254] on link "00060199" at bounding box center [137, 257] width 53 height 13
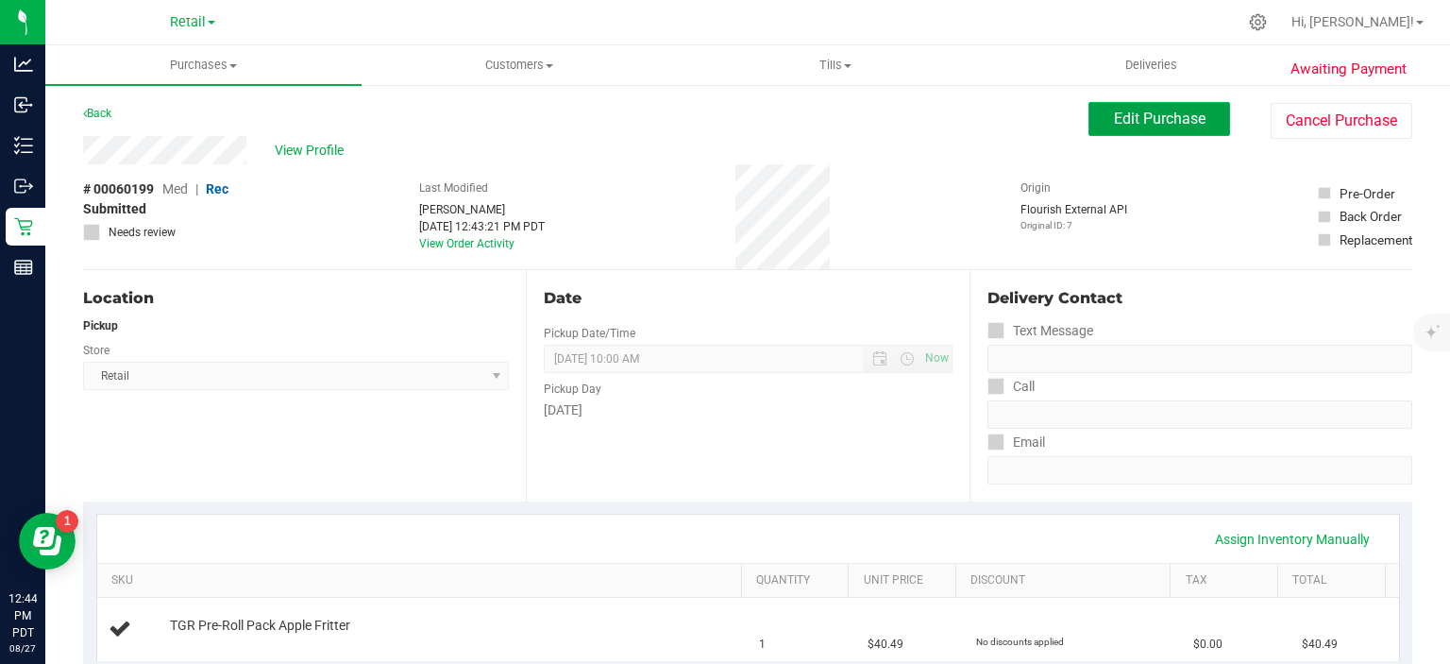
click at [1135, 114] on span "Edit Purchase" at bounding box center [1160, 118] width 92 height 18
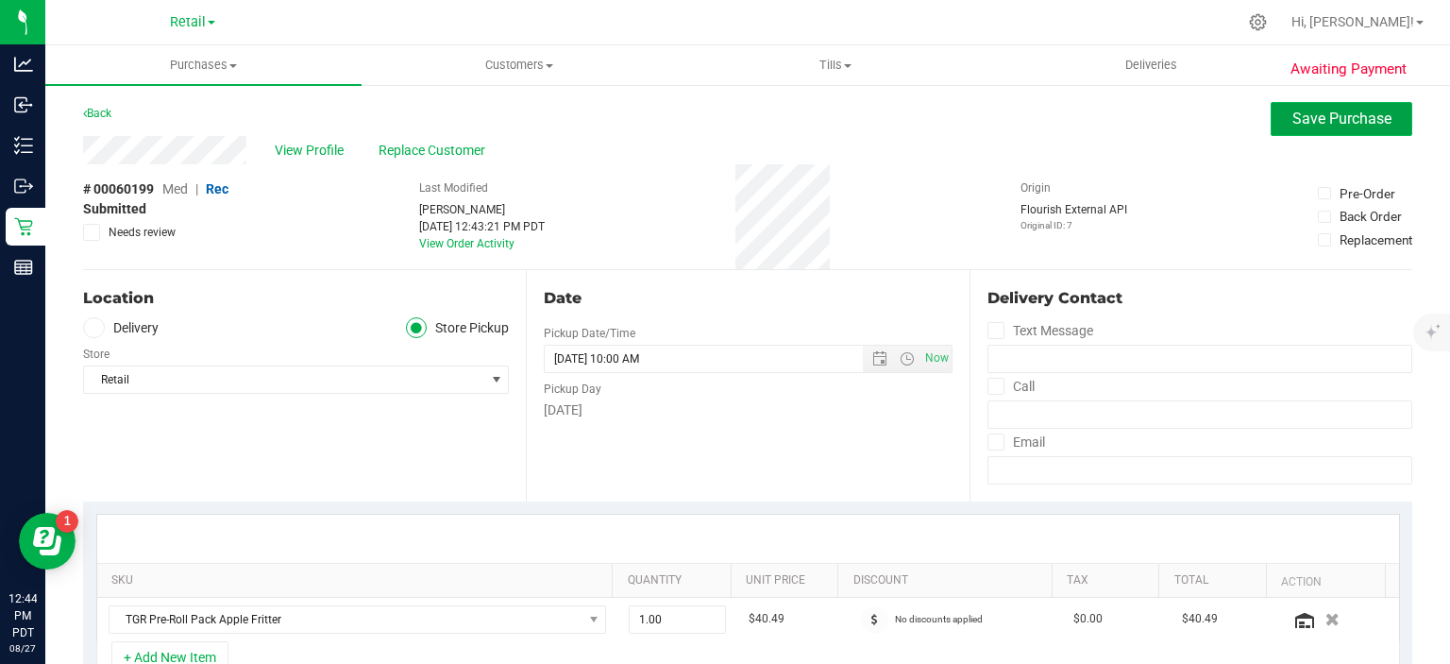
click at [1327, 128] on button "Save Purchase" at bounding box center [1342, 119] width 142 height 34
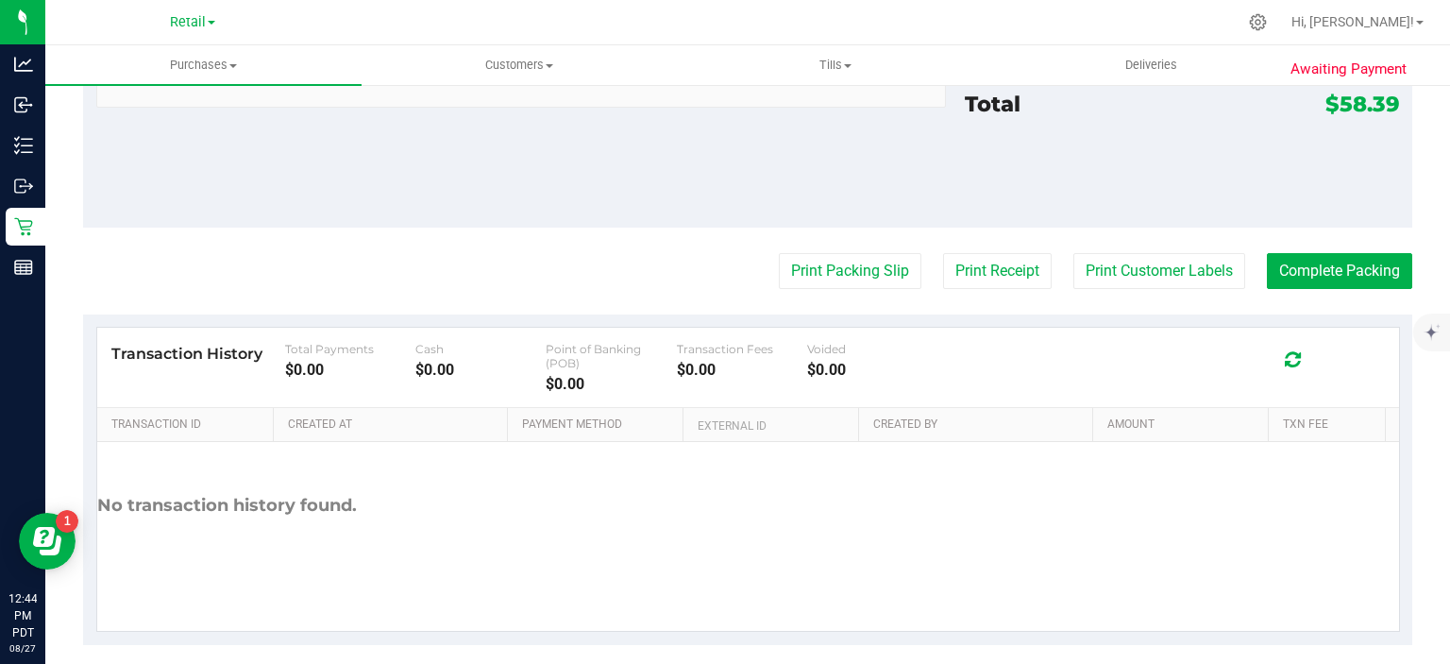
scroll to position [789, 0]
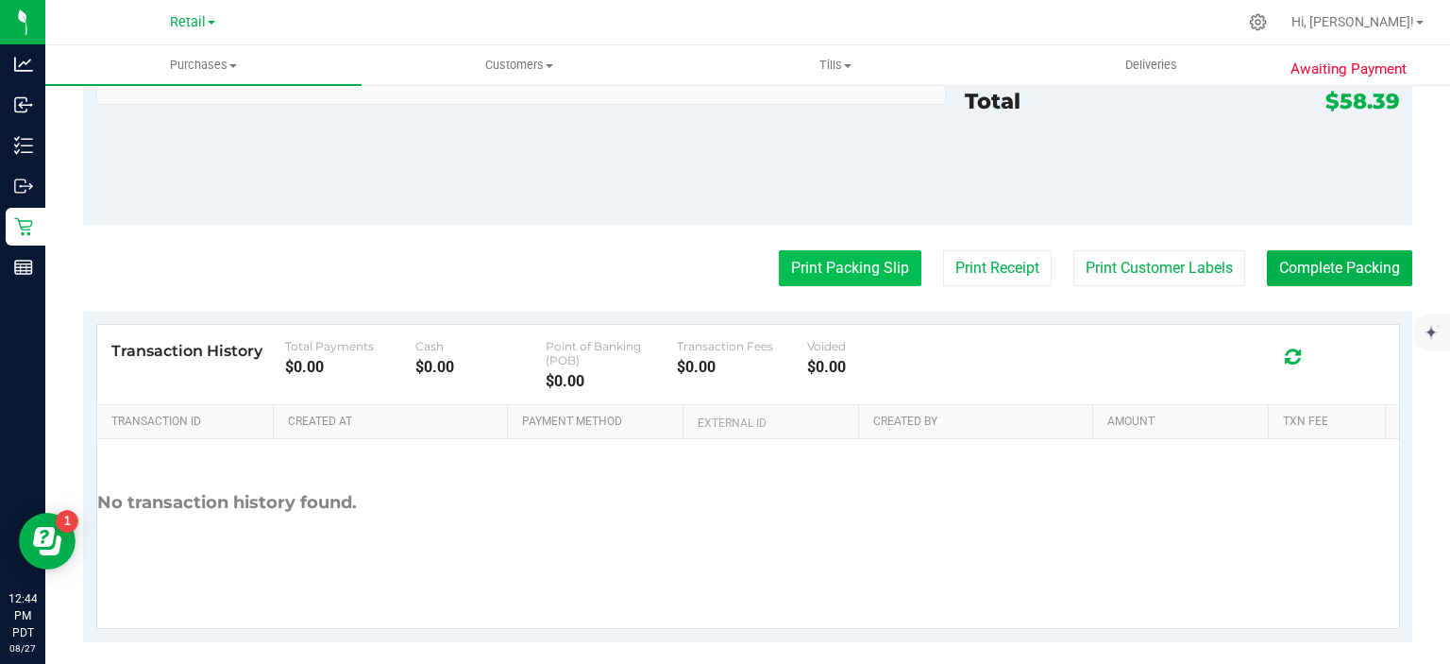
click at [846, 262] on button "Print Packing Slip" at bounding box center [850, 268] width 143 height 36
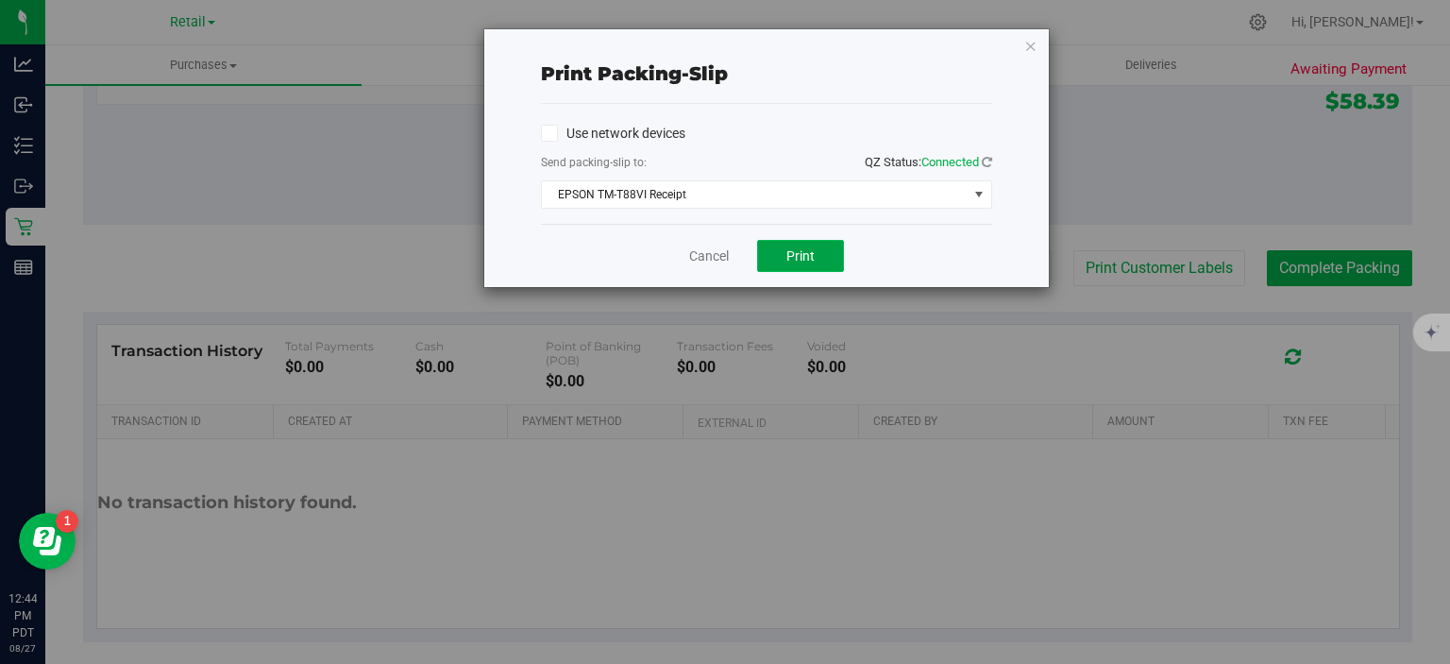
click at [817, 251] on button "Print" at bounding box center [800, 256] width 87 height 32
click at [1030, 41] on icon "button" at bounding box center [1030, 45] width 13 height 23
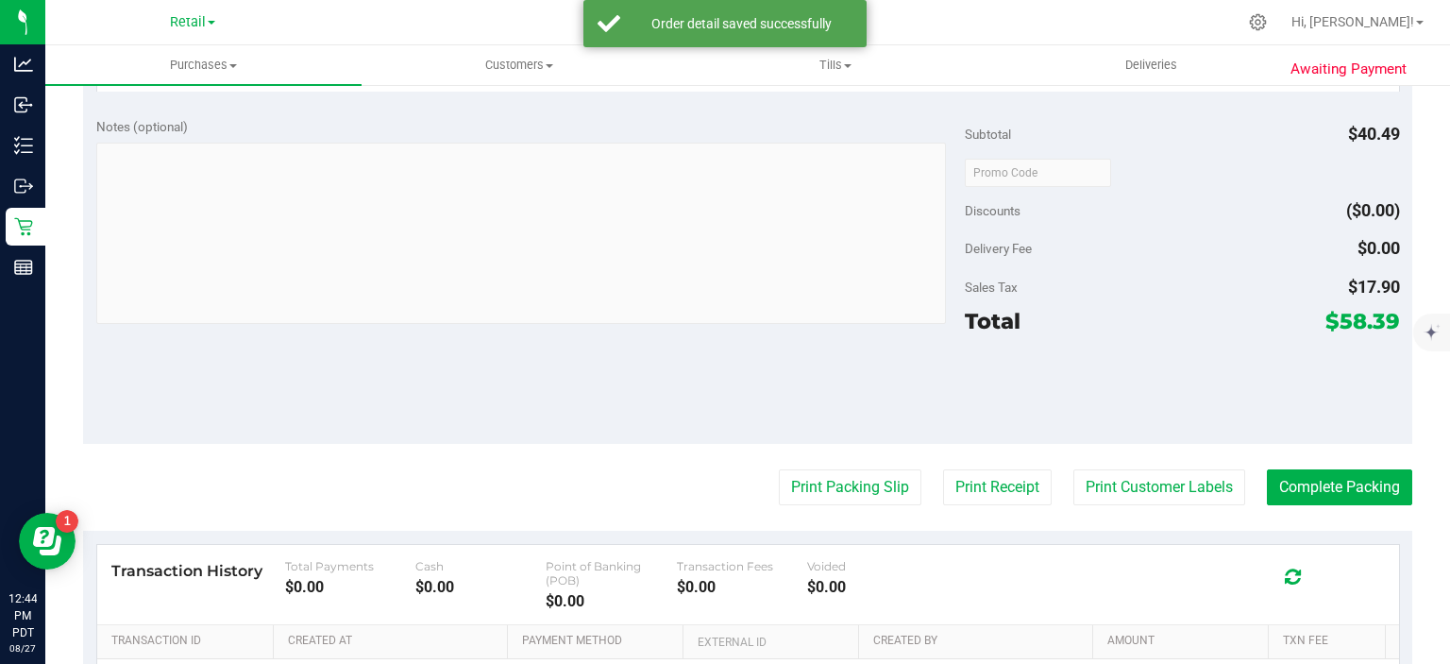
scroll to position [616, 0]
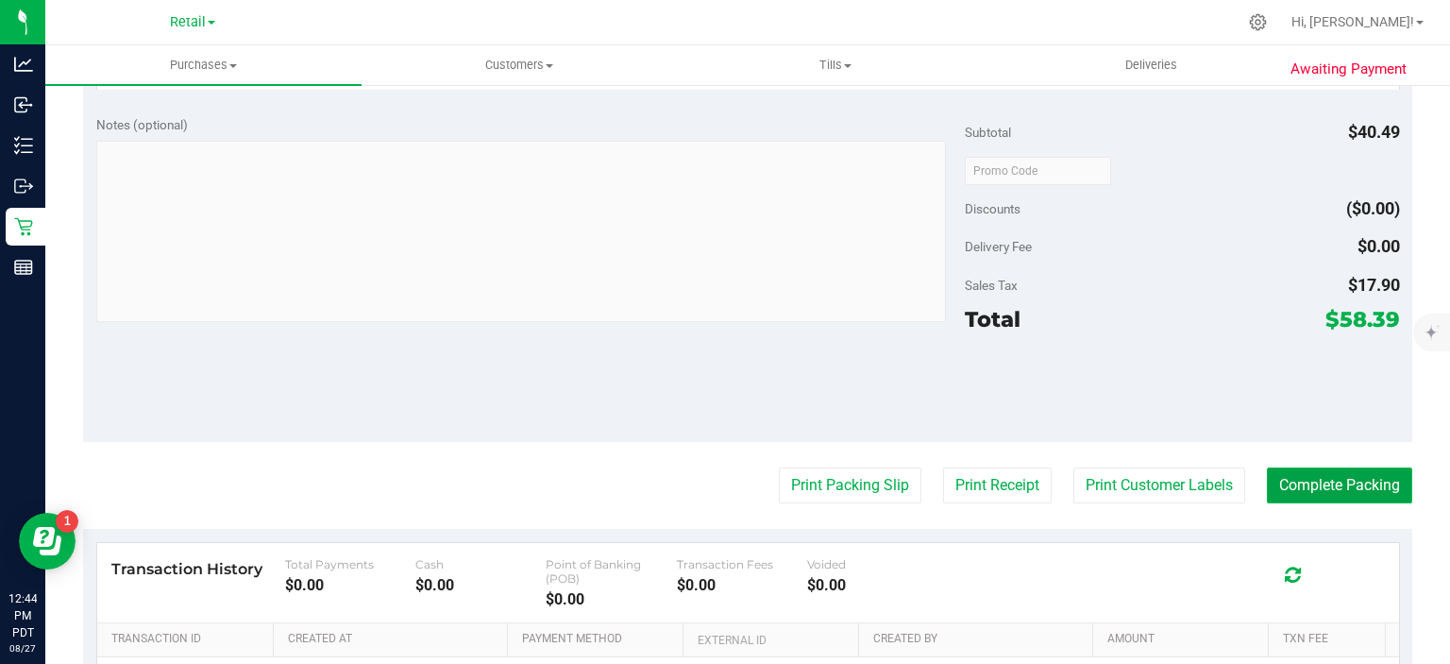
click at [1345, 477] on button "Complete Packing" at bounding box center [1339, 485] width 145 height 36
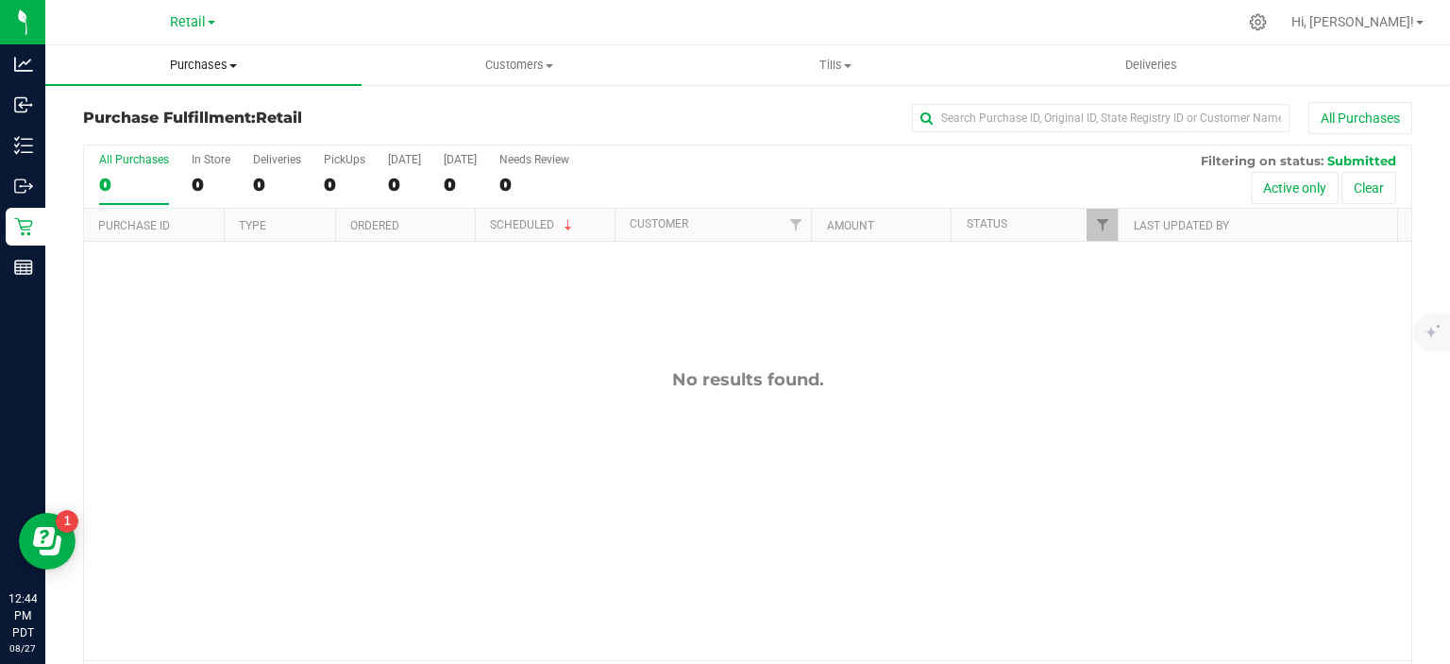
click at [234, 67] on span at bounding box center [233, 66] width 8 height 4
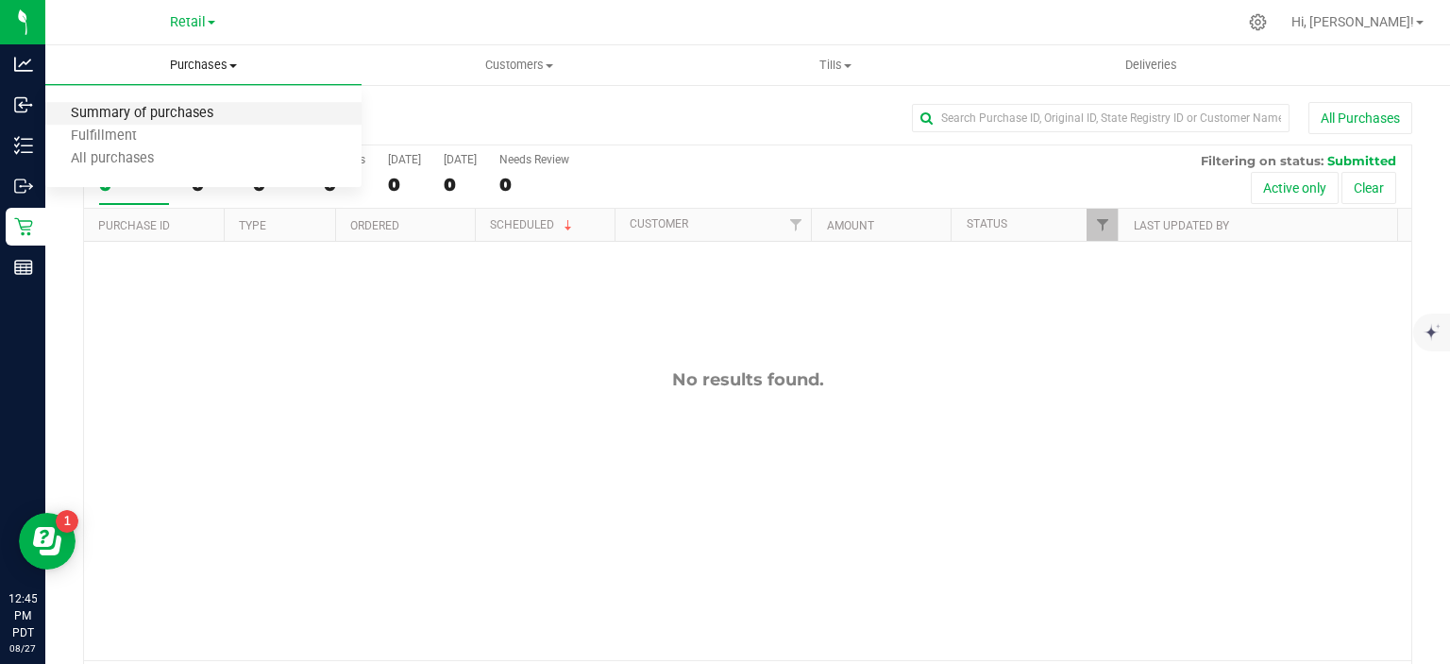
click at [204, 116] on span "Summary of purchases" at bounding box center [142, 114] width 194 height 16
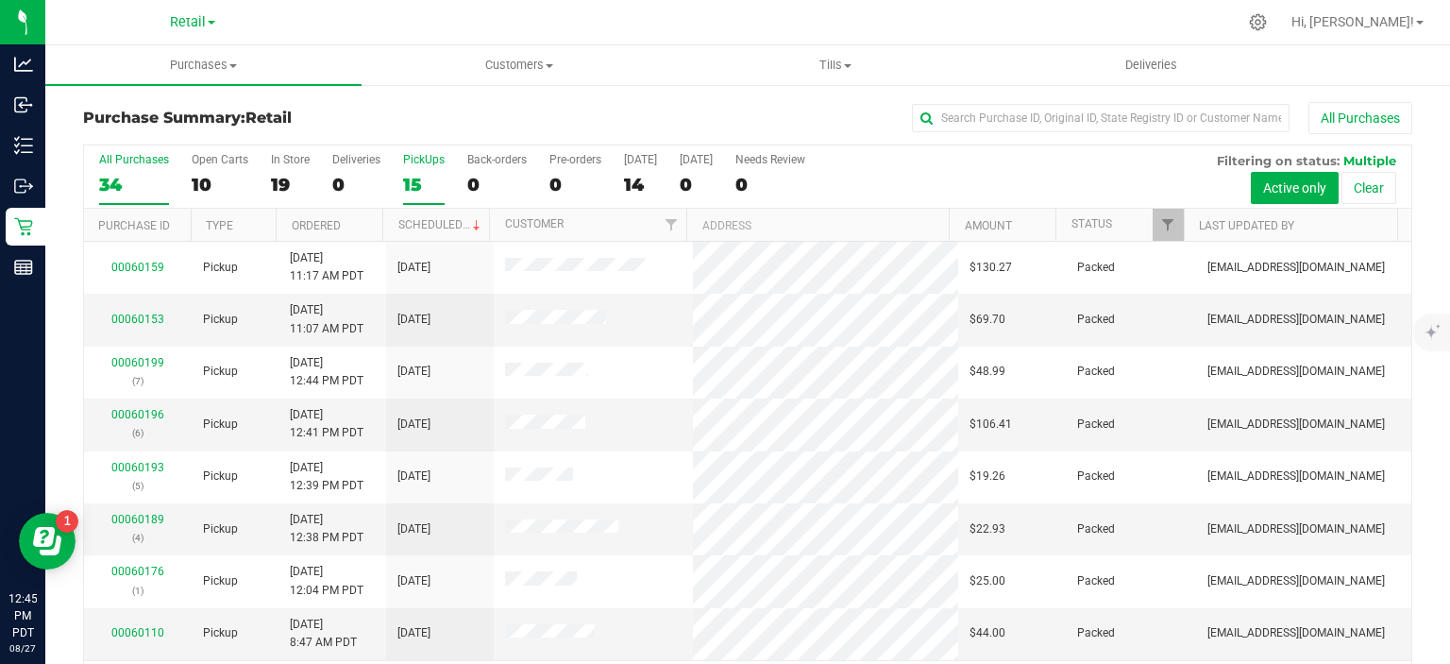
click at [424, 168] on label "PickUps 15" at bounding box center [424, 179] width 42 height 52
click at [0, 0] on input "PickUps 15" at bounding box center [0, 0] width 0 height 0
click at [448, 226] on link "Scheduled" at bounding box center [441, 224] width 86 height 13
click at [475, 178] on div "0" at bounding box center [496, 185] width 59 height 22
click at [0, 0] on input "Back-orders 0" at bounding box center [0, 0] width 0 height 0
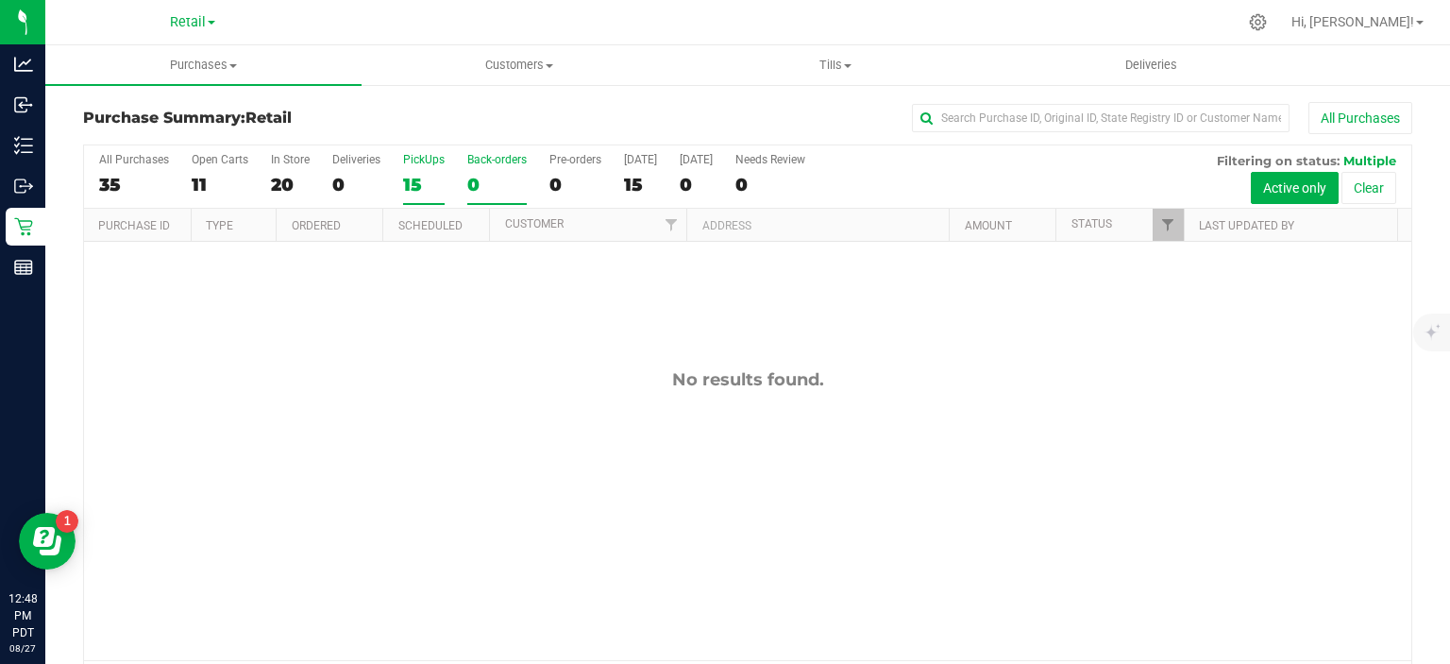
click at [419, 185] on div "15" at bounding box center [424, 185] width 42 height 22
click at [0, 0] on input "PickUps 15" at bounding box center [0, 0] width 0 height 0
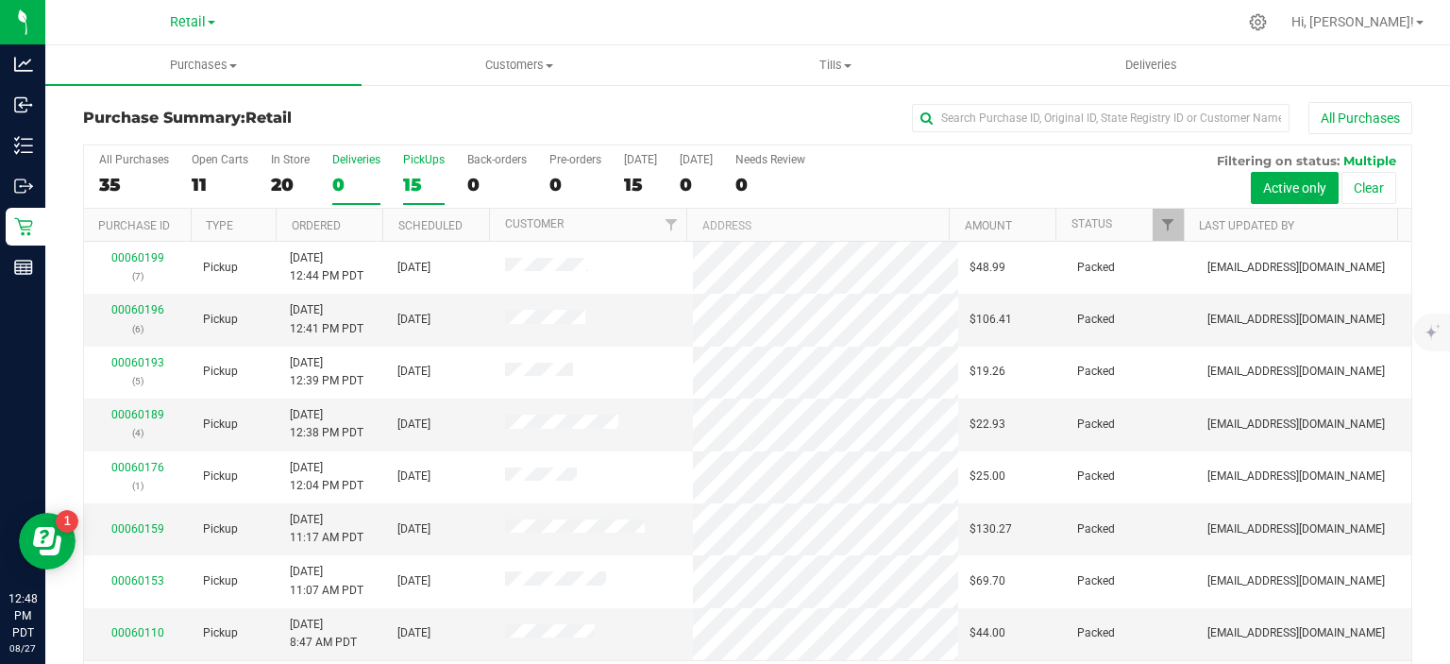
click at [348, 190] on div "0" at bounding box center [356, 185] width 48 height 22
click at [0, 0] on input "Deliveries 0" at bounding box center [0, 0] width 0 height 0
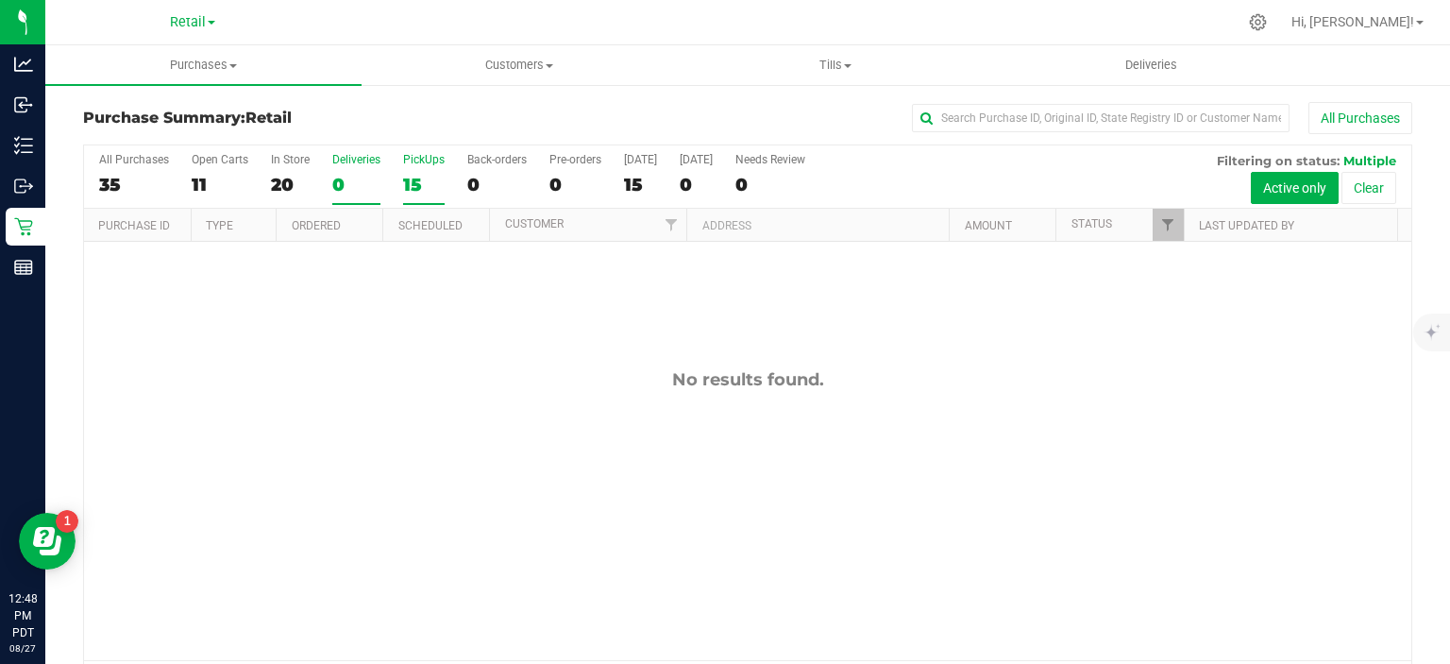
click at [417, 192] on div "15" at bounding box center [424, 185] width 42 height 22
click at [0, 0] on input "PickUps 15" at bounding box center [0, 0] width 0 height 0
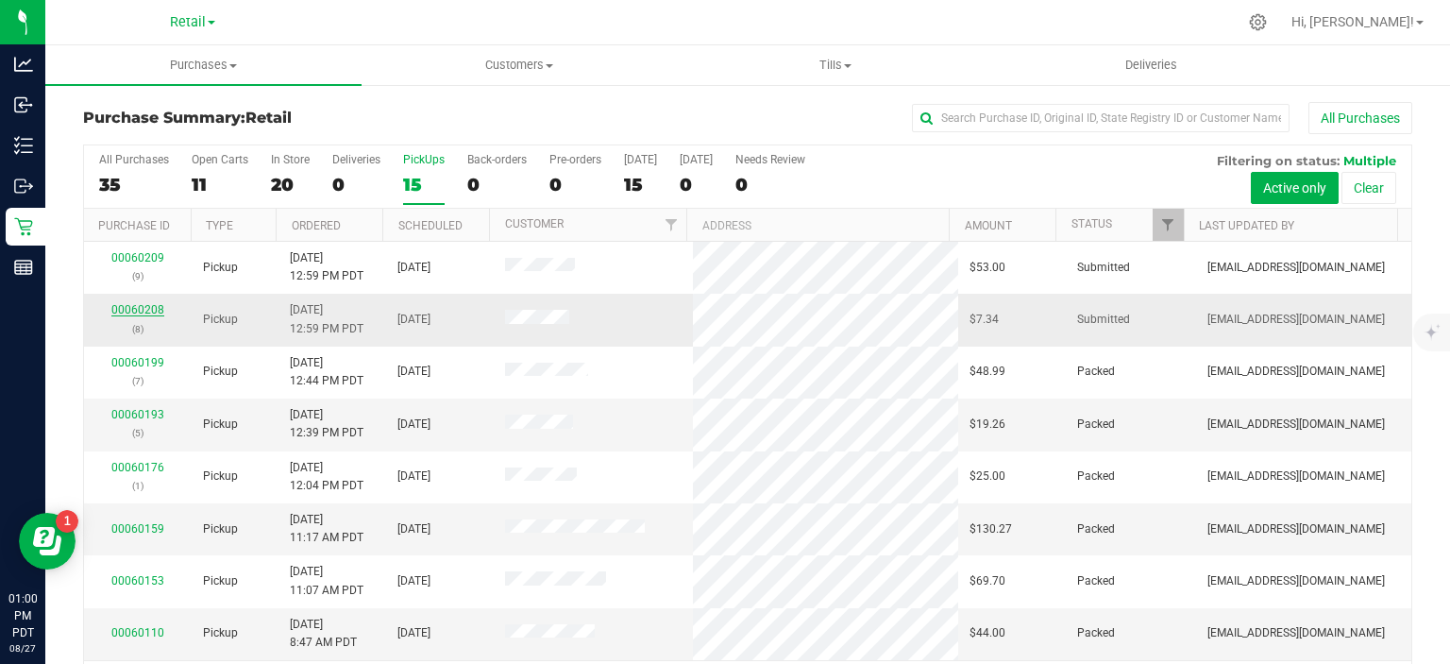
click at [124, 309] on link "00060208" at bounding box center [137, 309] width 53 height 13
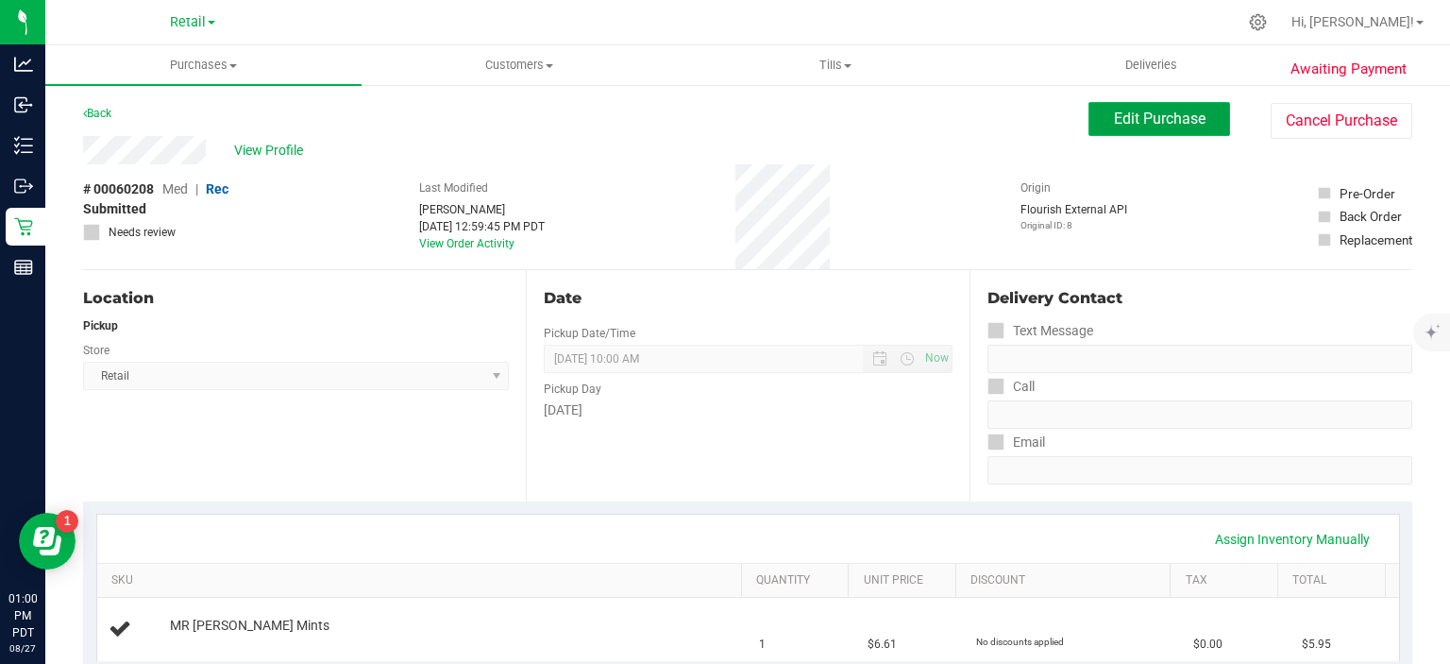
click at [1132, 114] on span "Edit Purchase" at bounding box center [1160, 118] width 92 height 18
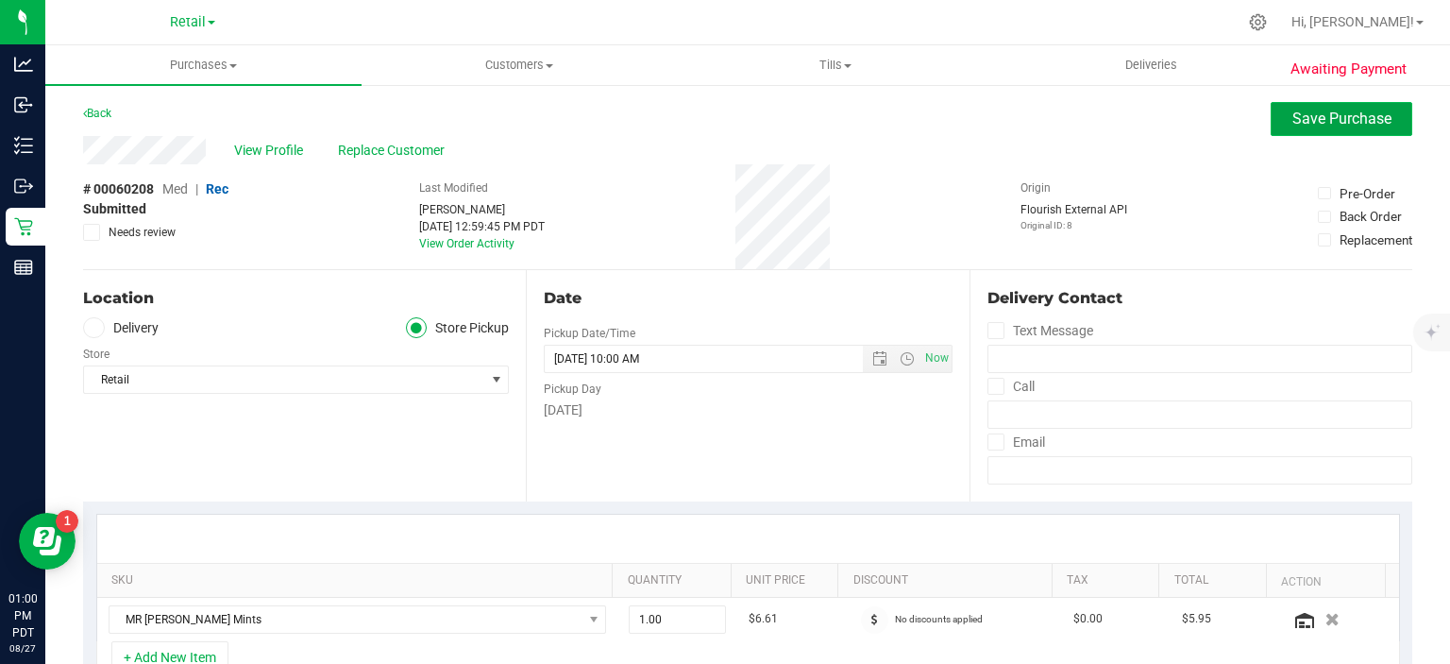
click at [1348, 121] on span "Save Purchase" at bounding box center [1341, 118] width 99 height 18
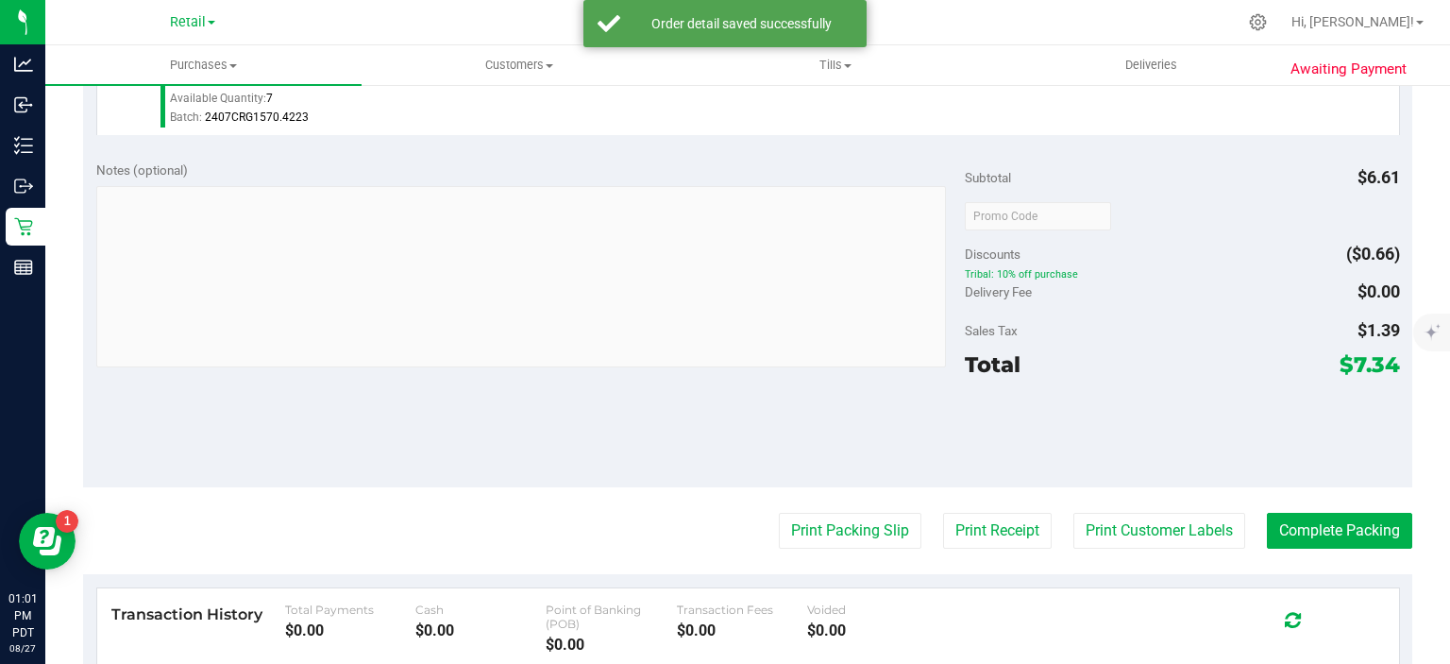
scroll to position [633, 0]
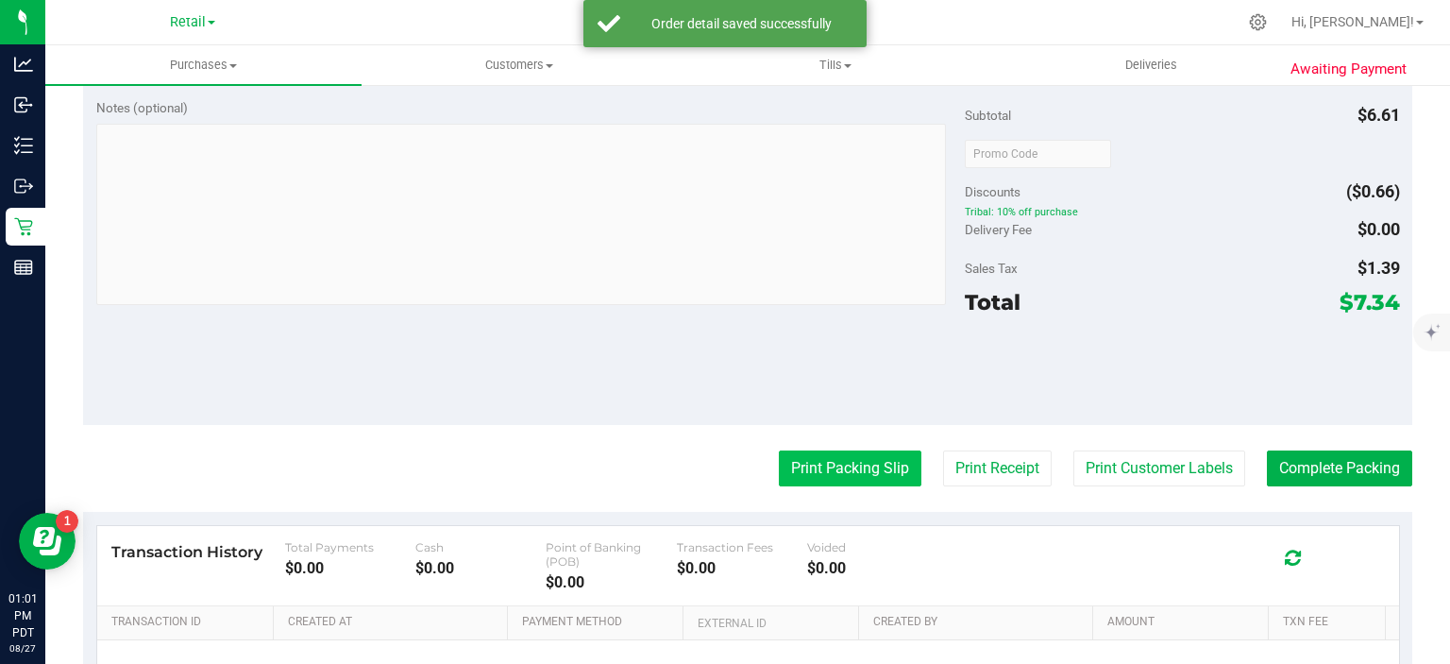
click at [848, 472] on button "Print Packing Slip" at bounding box center [850, 468] width 143 height 36
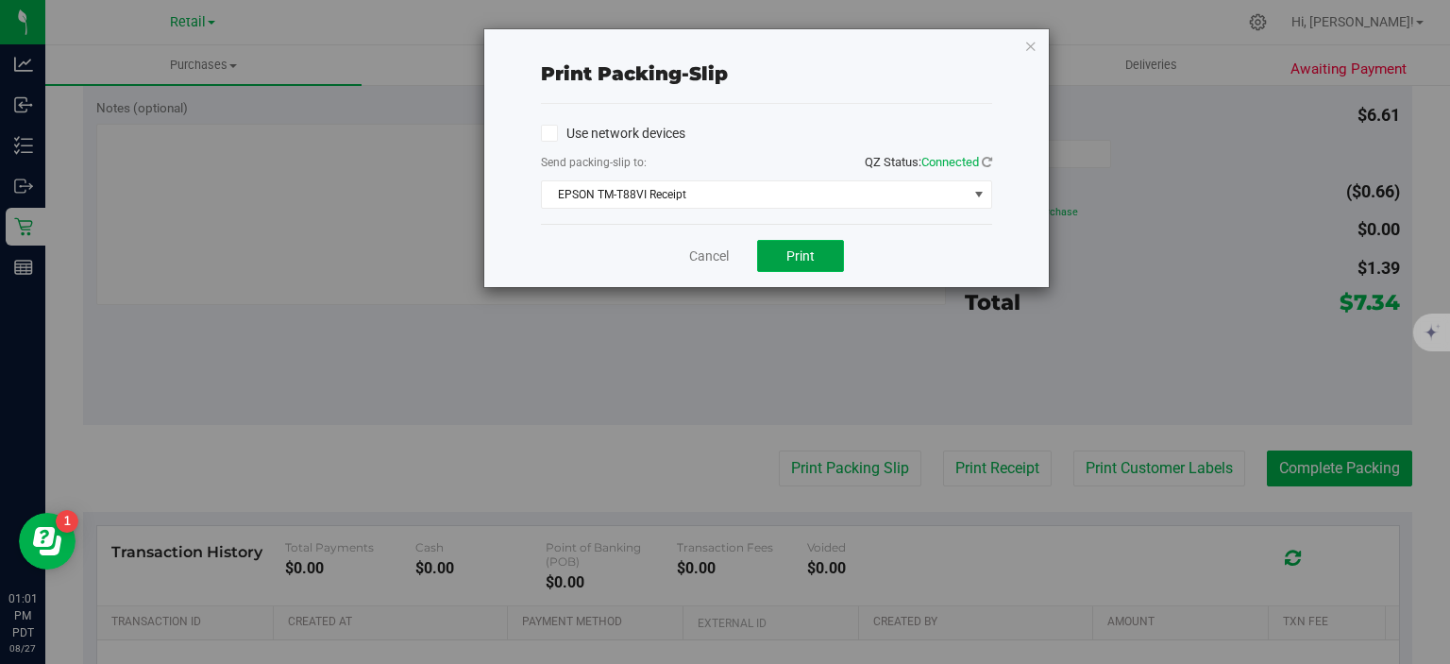
click at [815, 244] on button "Print" at bounding box center [800, 256] width 87 height 32
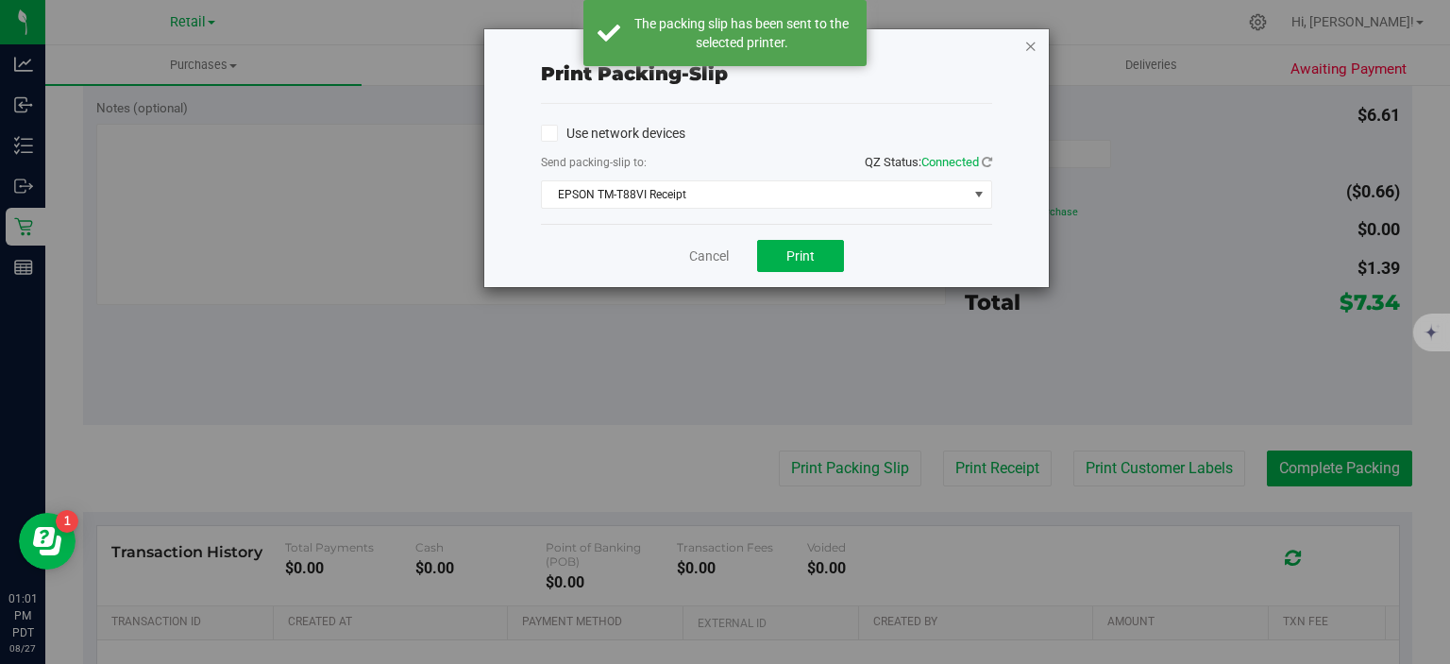
click at [1027, 45] on icon "button" at bounding box center [1030, 45] width 13 height 23
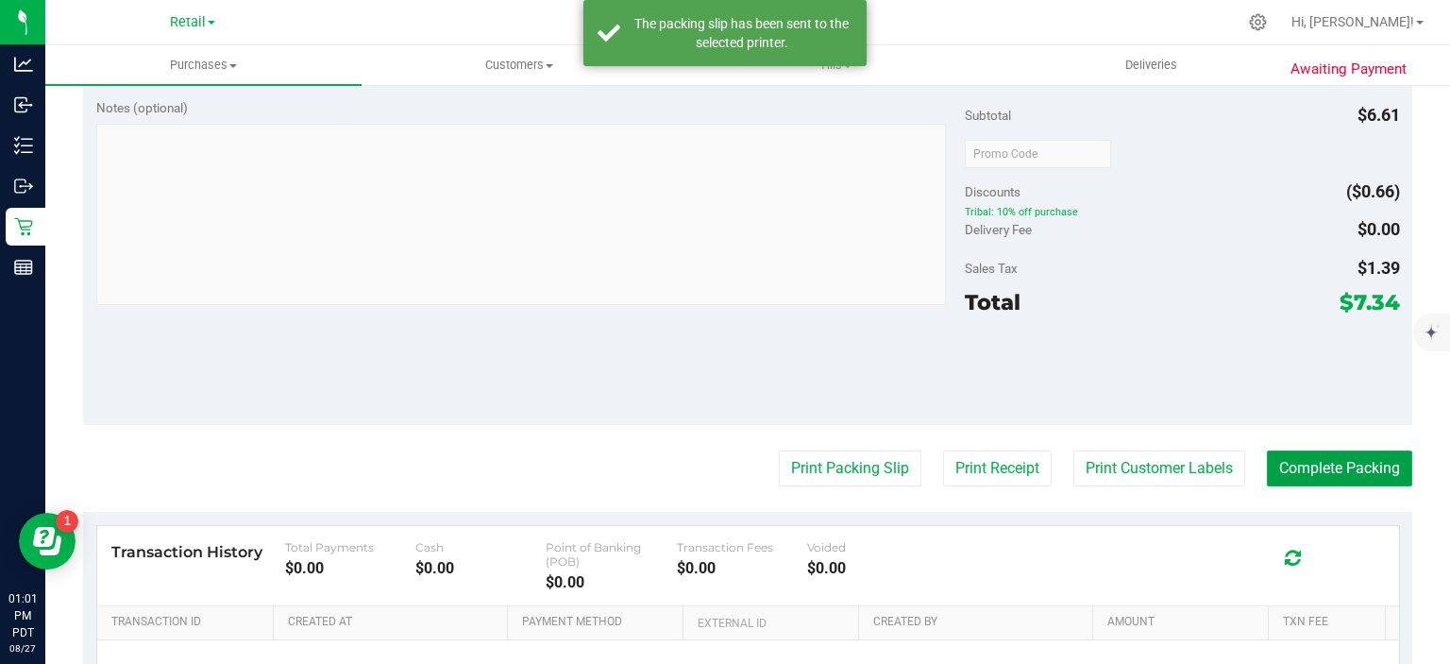
click at [1340, 469] on button "Complete Packing" at bounding box center [1339, 468] width 145 height 36
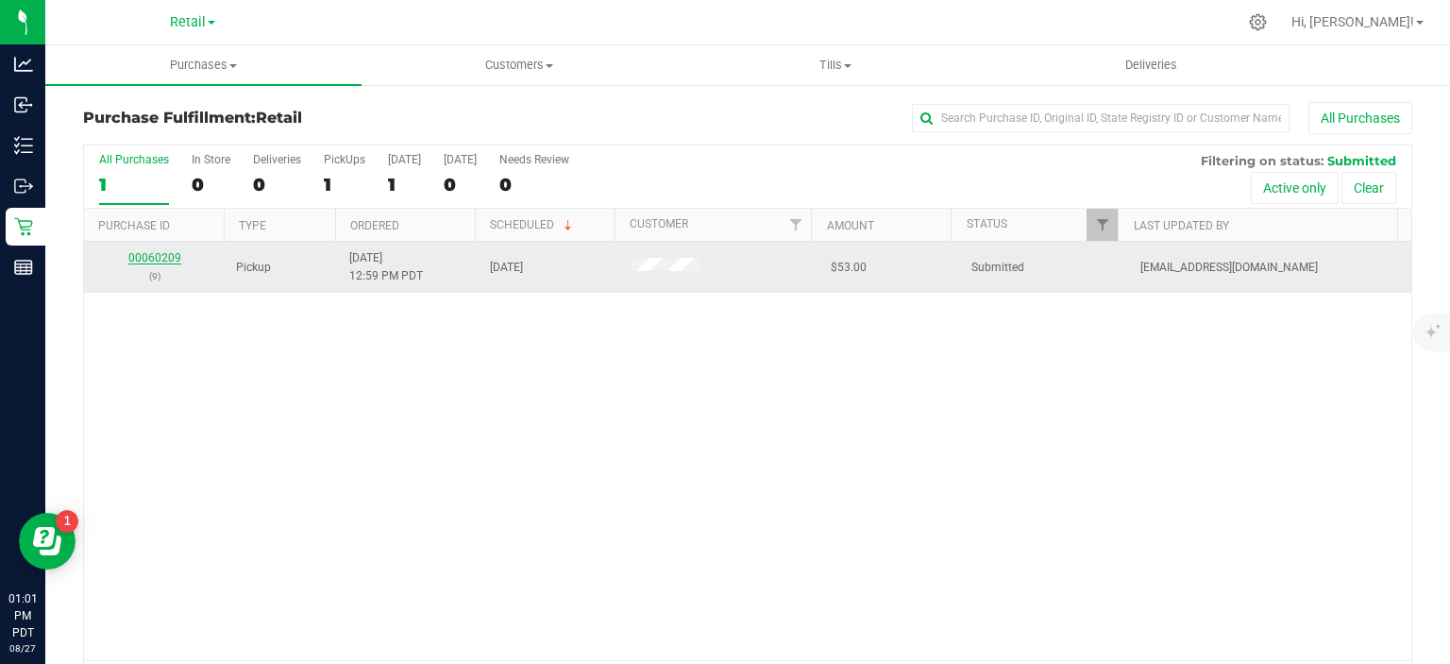
click at [159, 256] on link "00060209" at bounding box center [154, 257] width 53 height 13
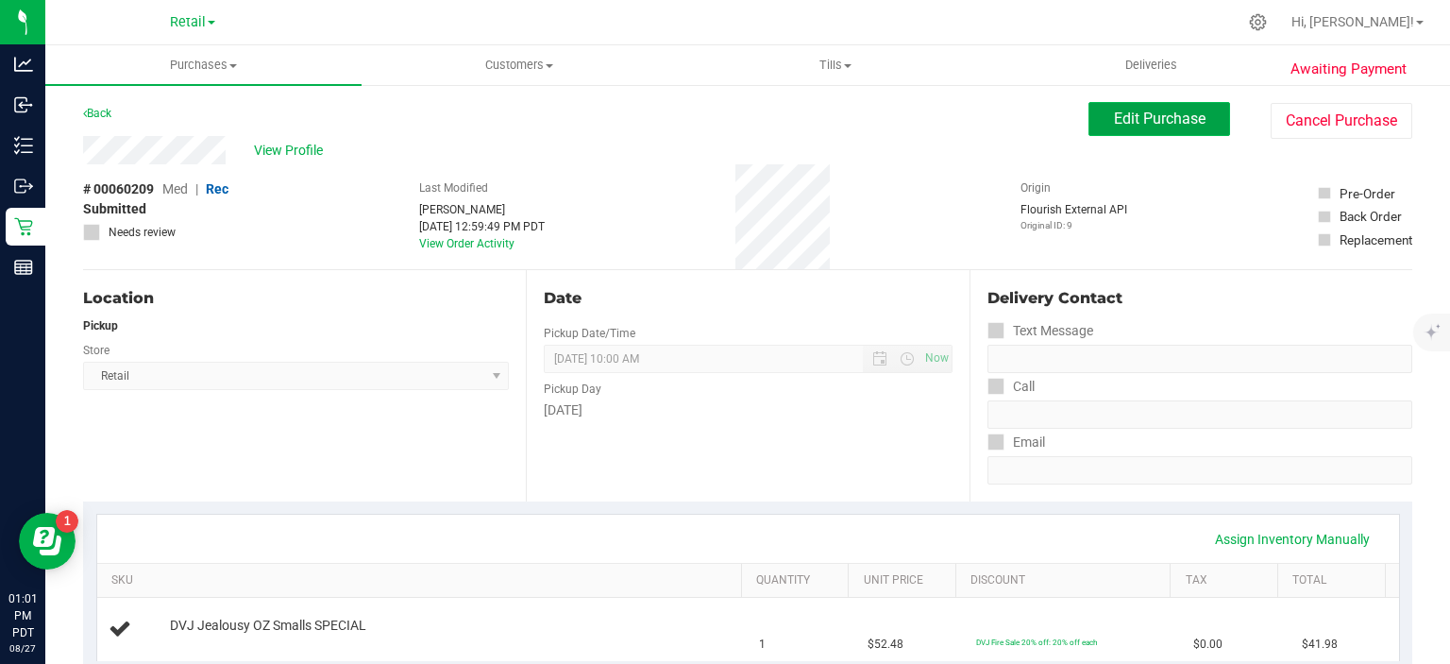
click at [1142, 121] on span "Edit Purchase" at bounding box center [1160, 118] width 92 height 18
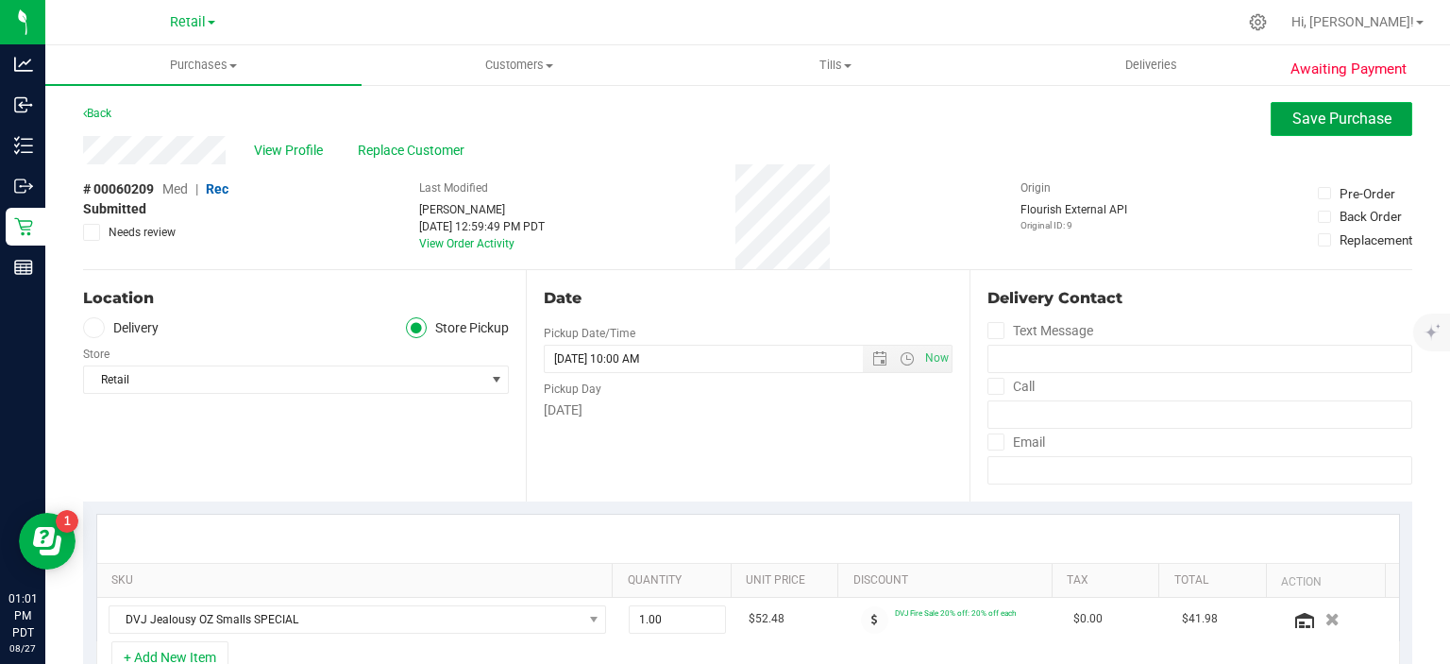
click at [1337, 126] on span "Save Purchase" at bounding box center [1341, 118] width 99 height 18
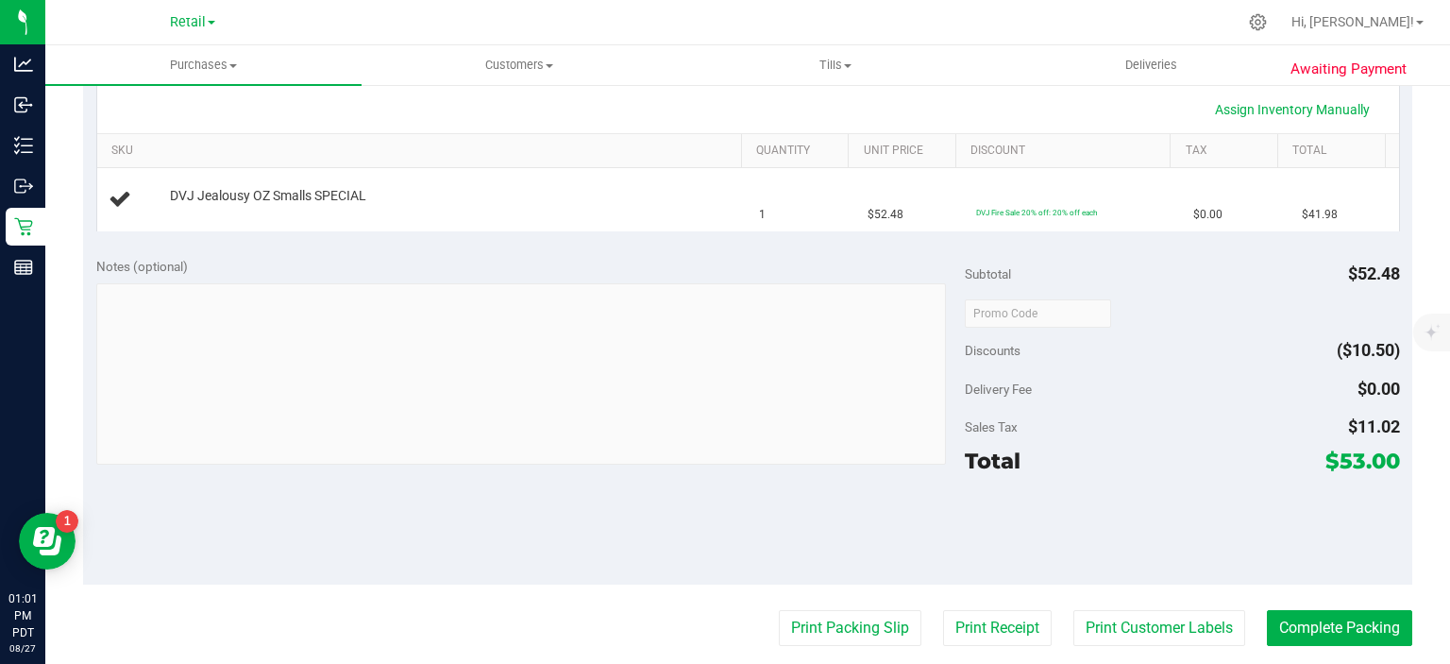
scroll to position [433, 0]
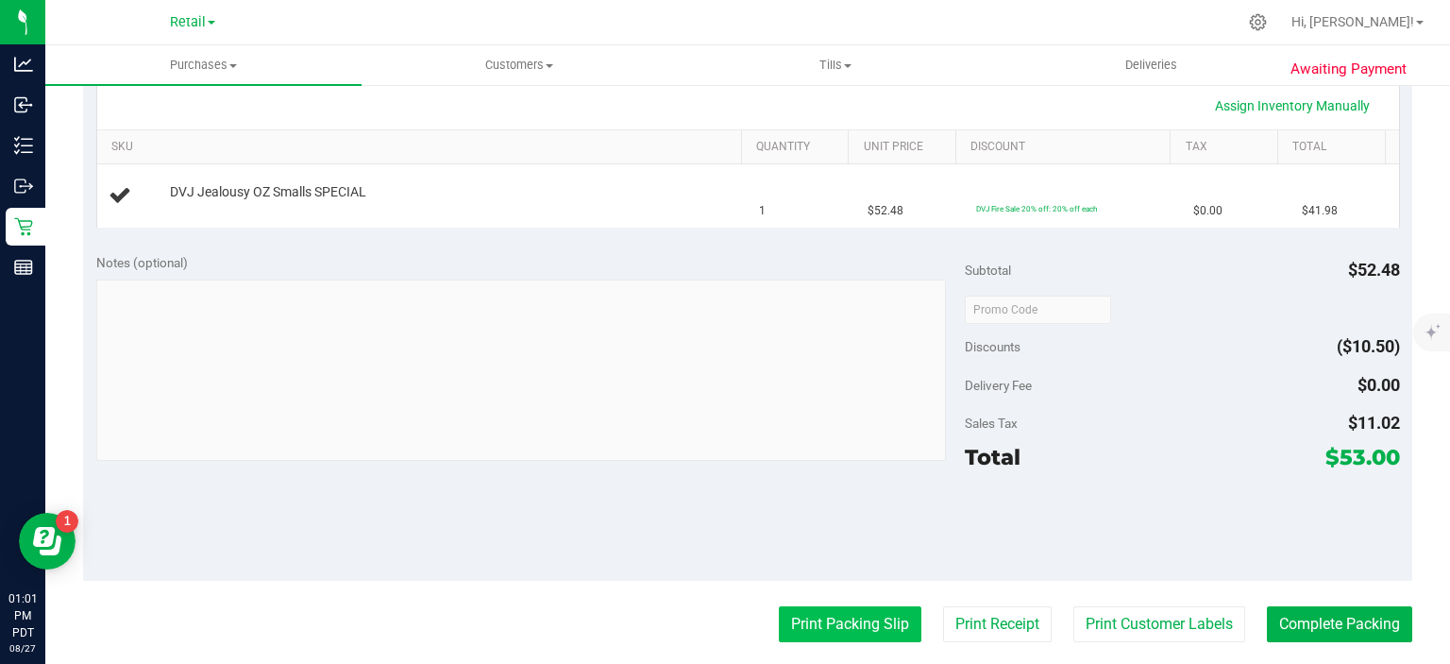
click at [833, 627] on button "Print Packing Slip" at bounding box center [850, 624] width 143 height 36
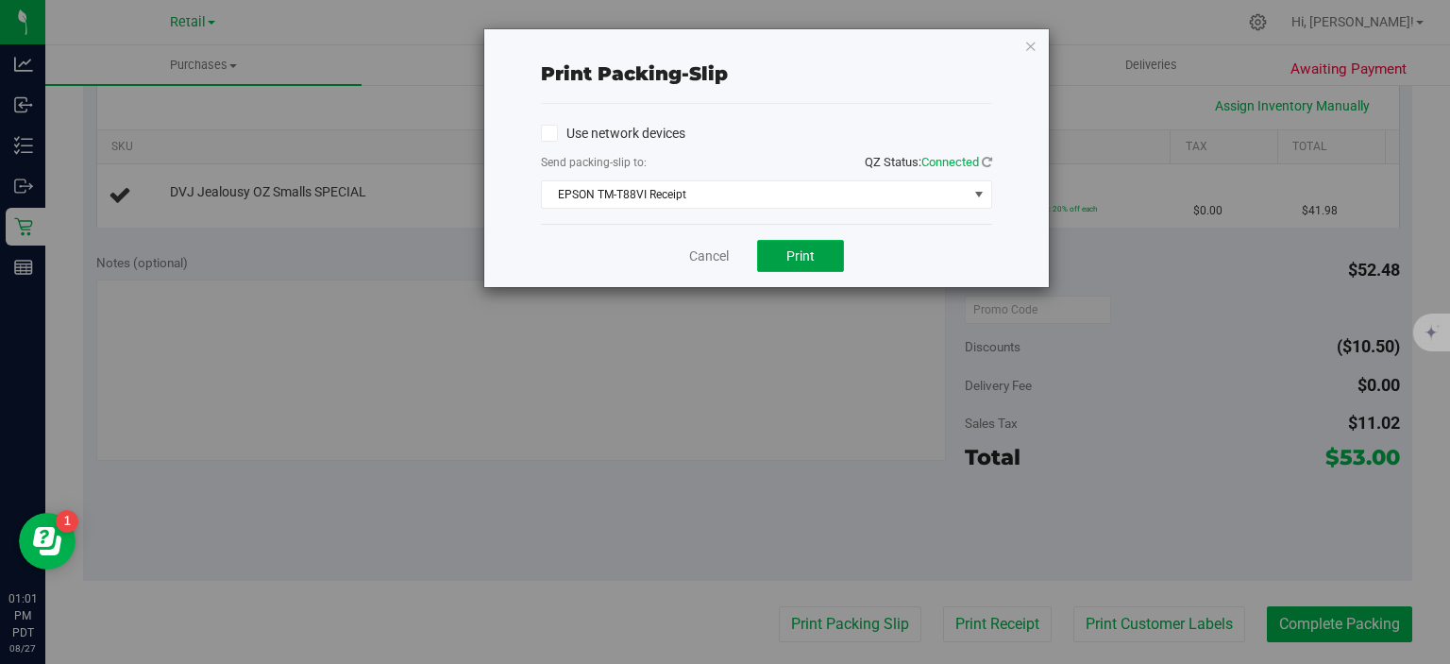
click at [801, 260] on span "Print" at bounding box center [800, 255] width 28 height 15
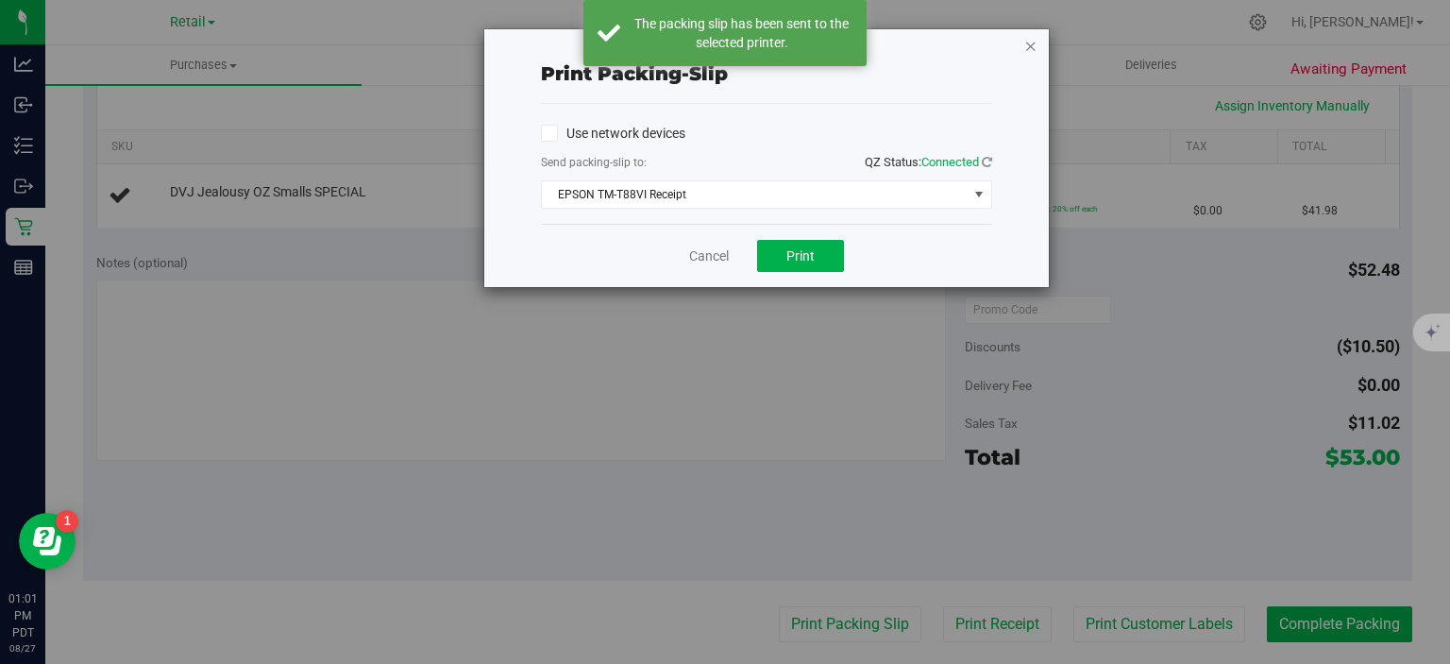
click at [1030, 45] on icon "button" at bounding box center [1030, 45] width 13 height 23
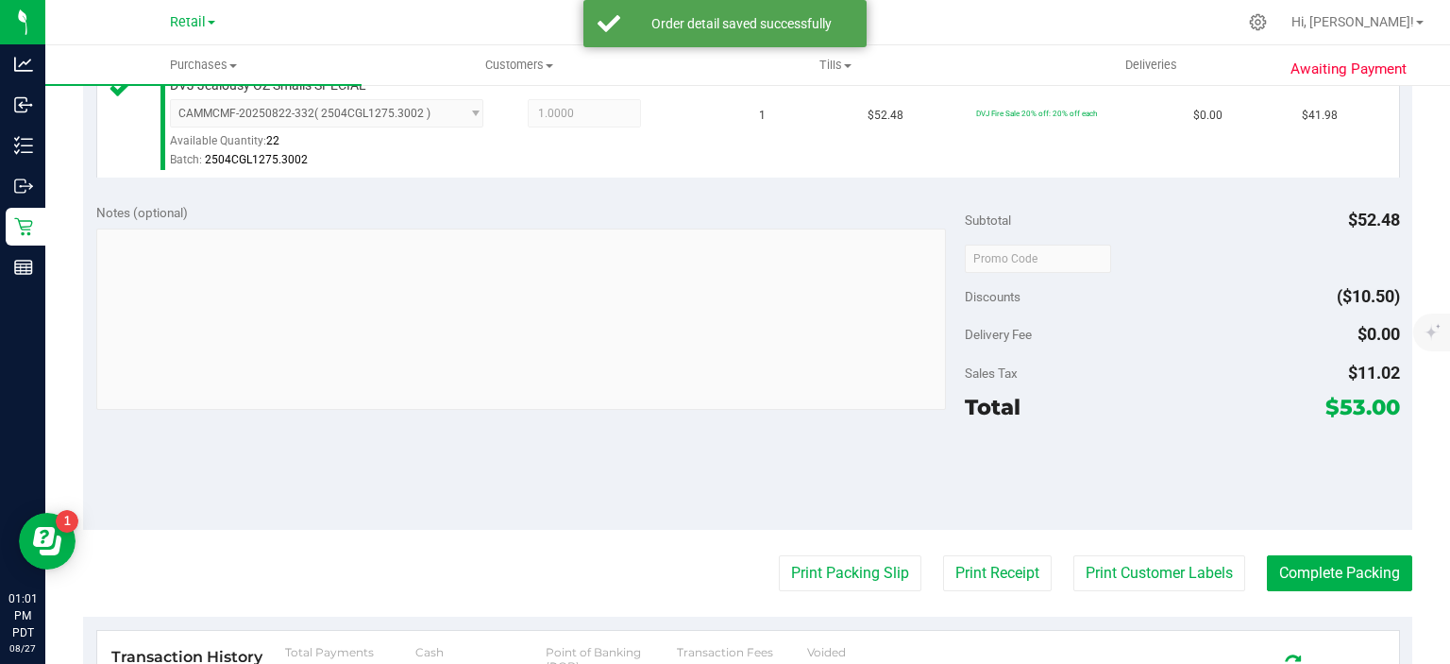
scroll to position [532, 0]
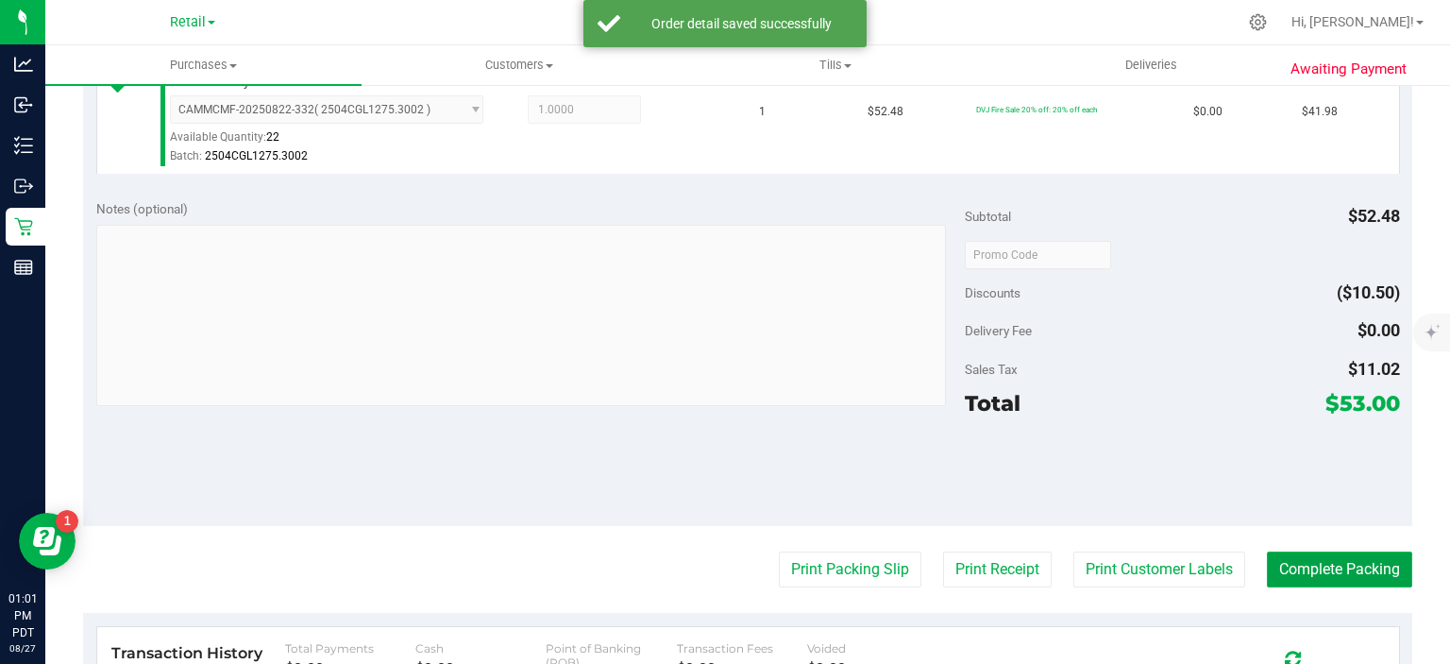
click at [1311, 560] on button "Complete Packing" at bounding box center [1339, 569] width 145 height 36
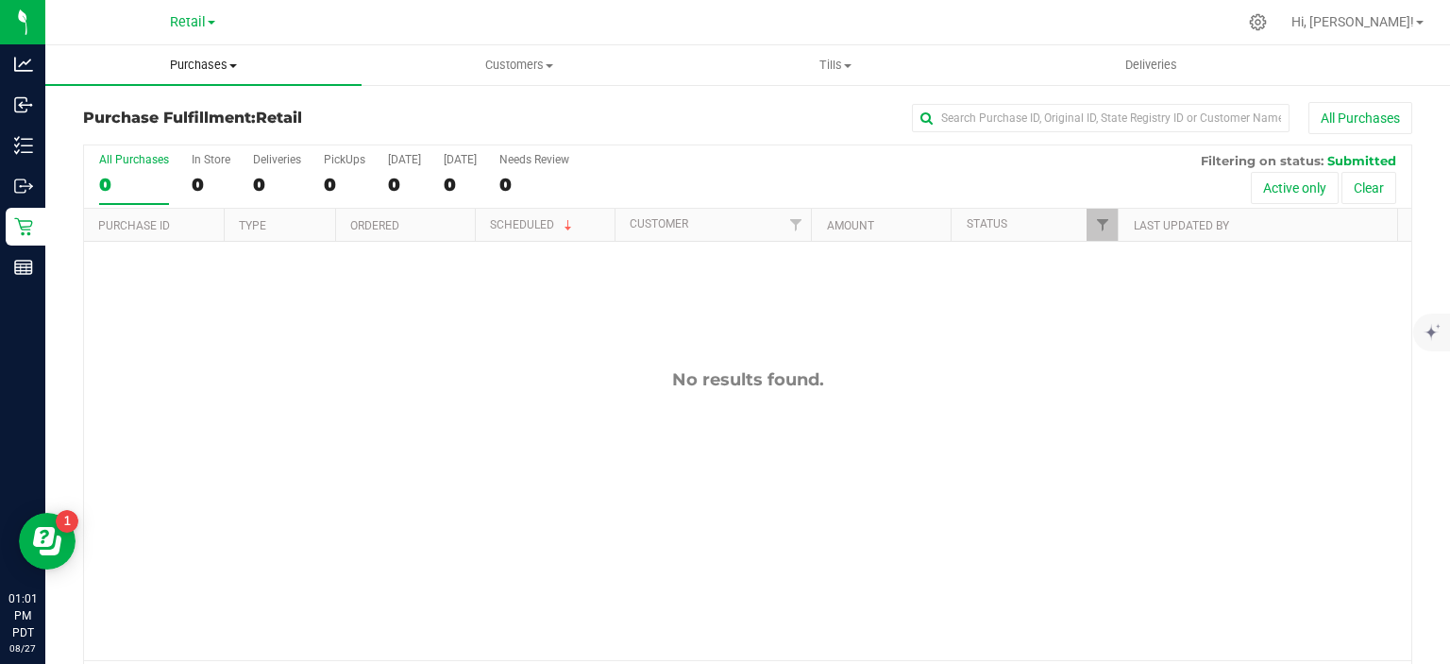
click at [231, 60] on span "Purchases" at bounding box center [203, 65] width 316 height 17
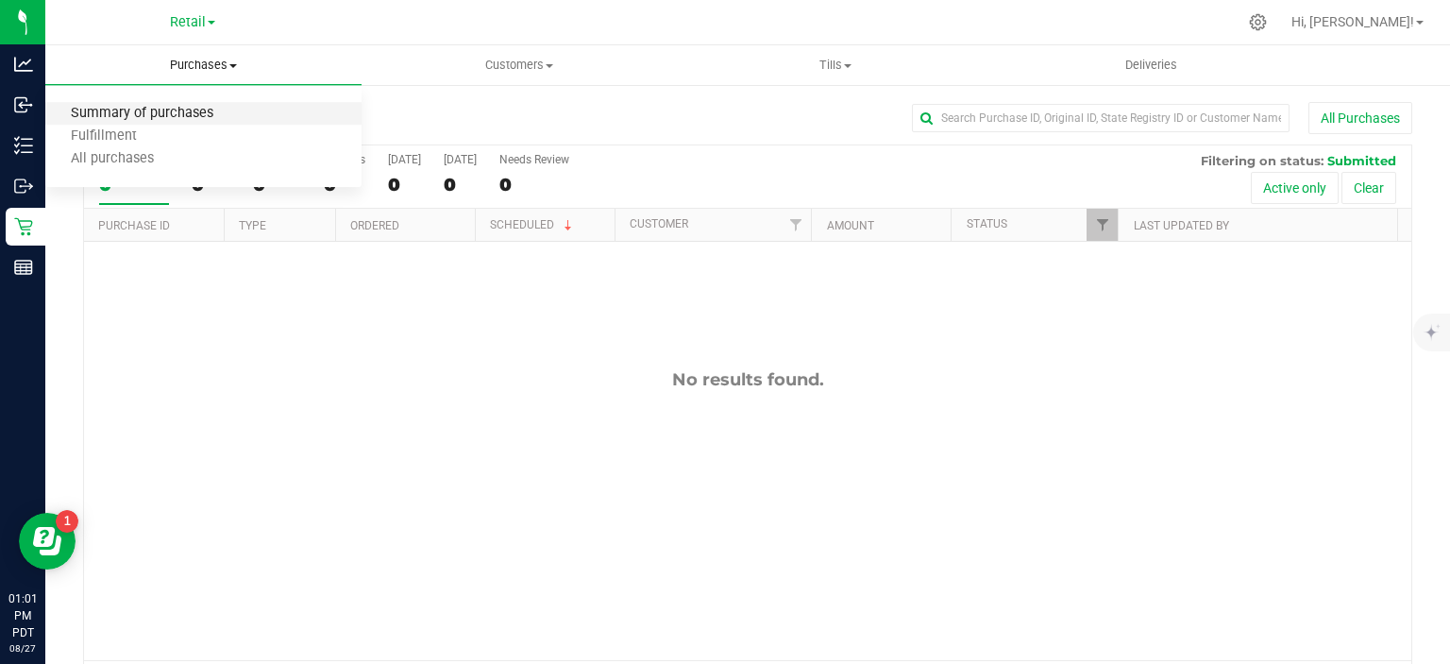
click at [195, 113] on span "Summary of purchases" at bounding box center [142, 114] width 194 height 16
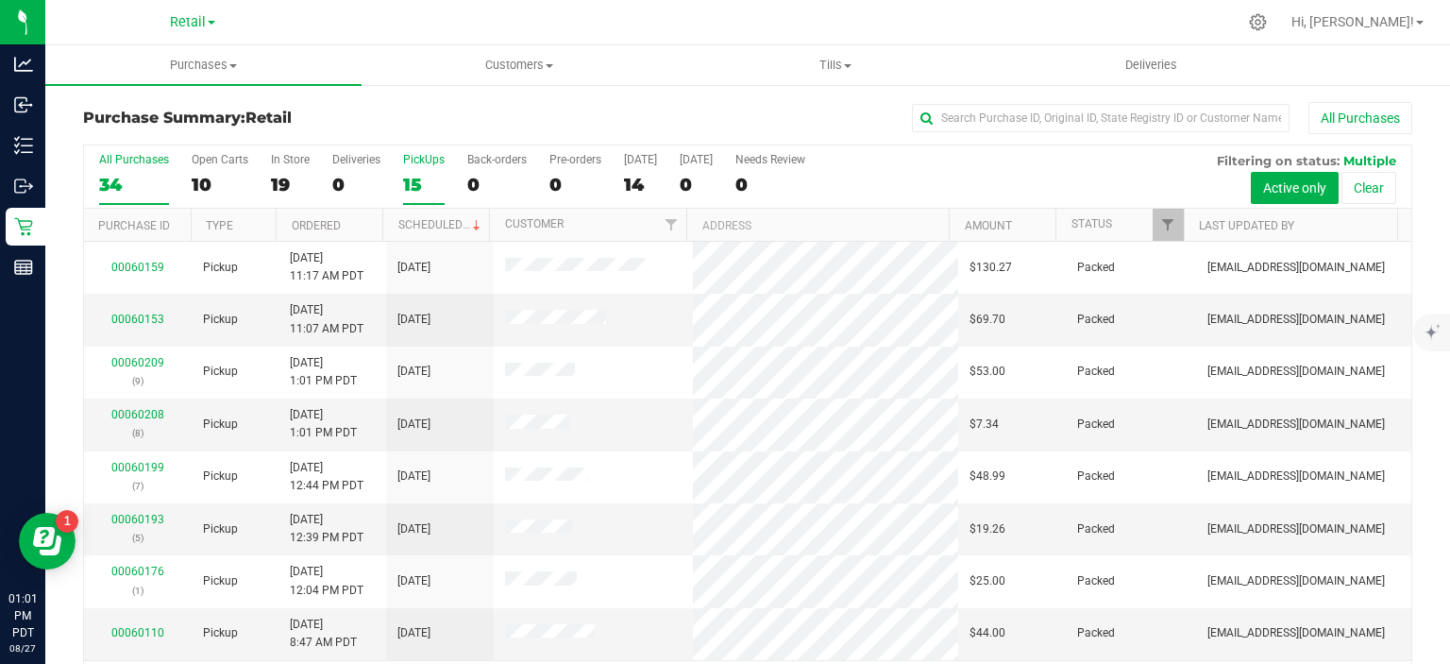
click at [414, 182] on div "15" at bounding box center [424, 185] width 42 height 22
click at [0, 0] on input "PickUps 15" at bounding box center [0, 0] width 0 height 0
click at [440, 220] on link "Scheduled" at bounding box center [441, 224] width 86 height 13
click at [478, 177] on div "0" at bounding box center [496, 185] width 59 height 22
click at [0, 0] on input "Back-orders 0" at bounding box center [0, 0] width 0 height 0
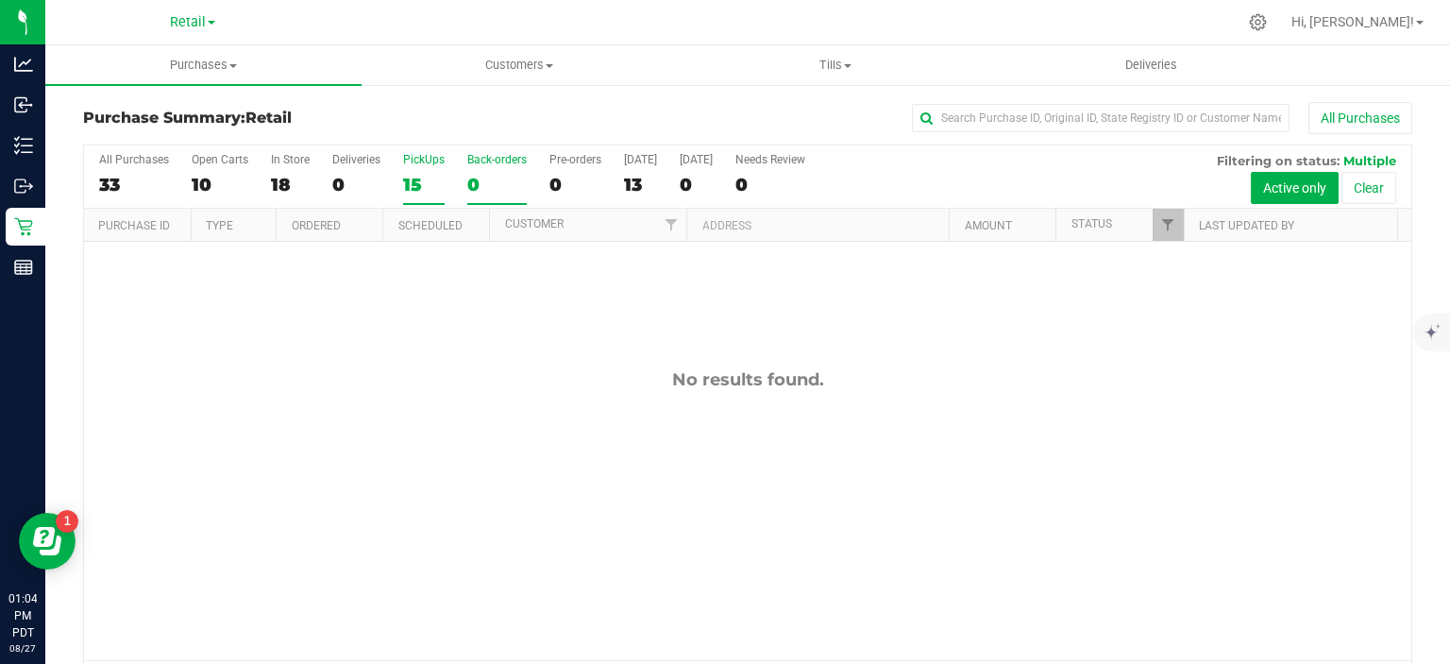
click at [424, 185] on div "15" at bounding box center [424, 185] width 42 height 22
click at [0, 0] on input "PickUps 15" at bounding box center [0, 0] width 0 height 0
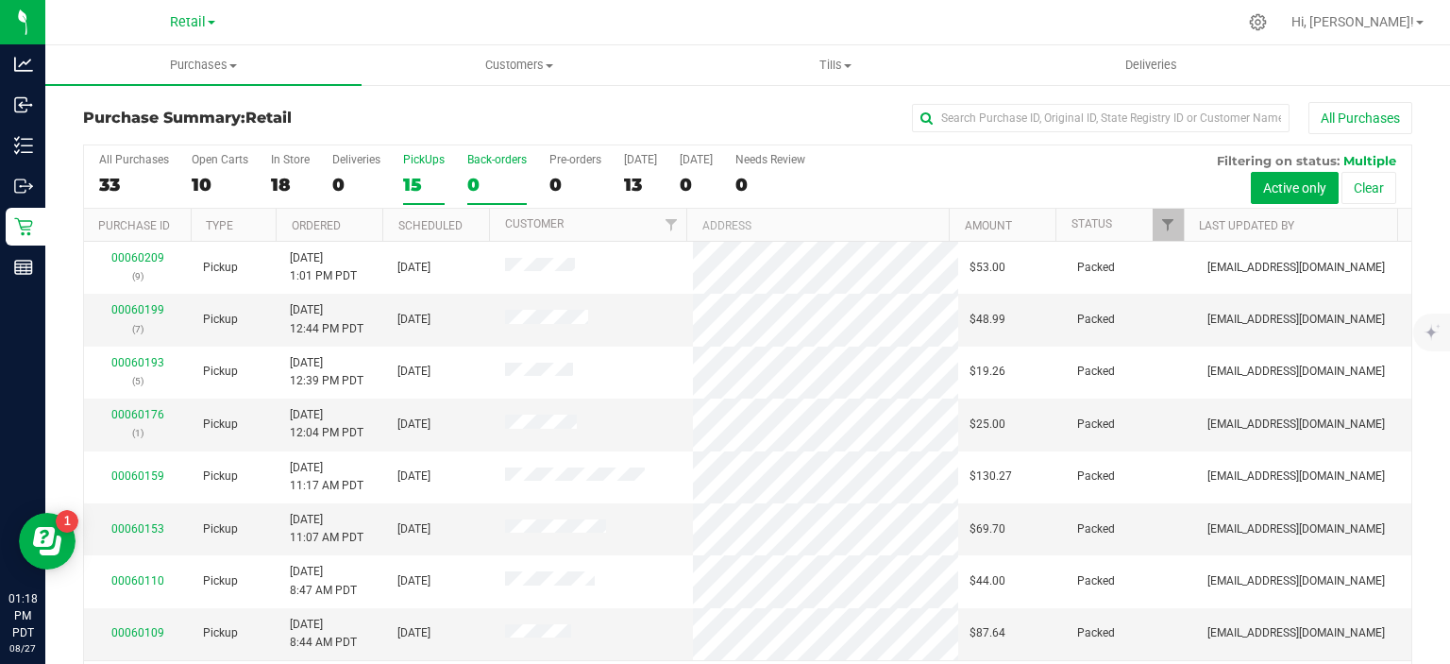
click at [487, 177] on div "0" at bounding box center [496, 185] width 59 height 22
click at [0, 0] on input "Back-orders 0" at bounding box center [0, 0] width 0 height 0
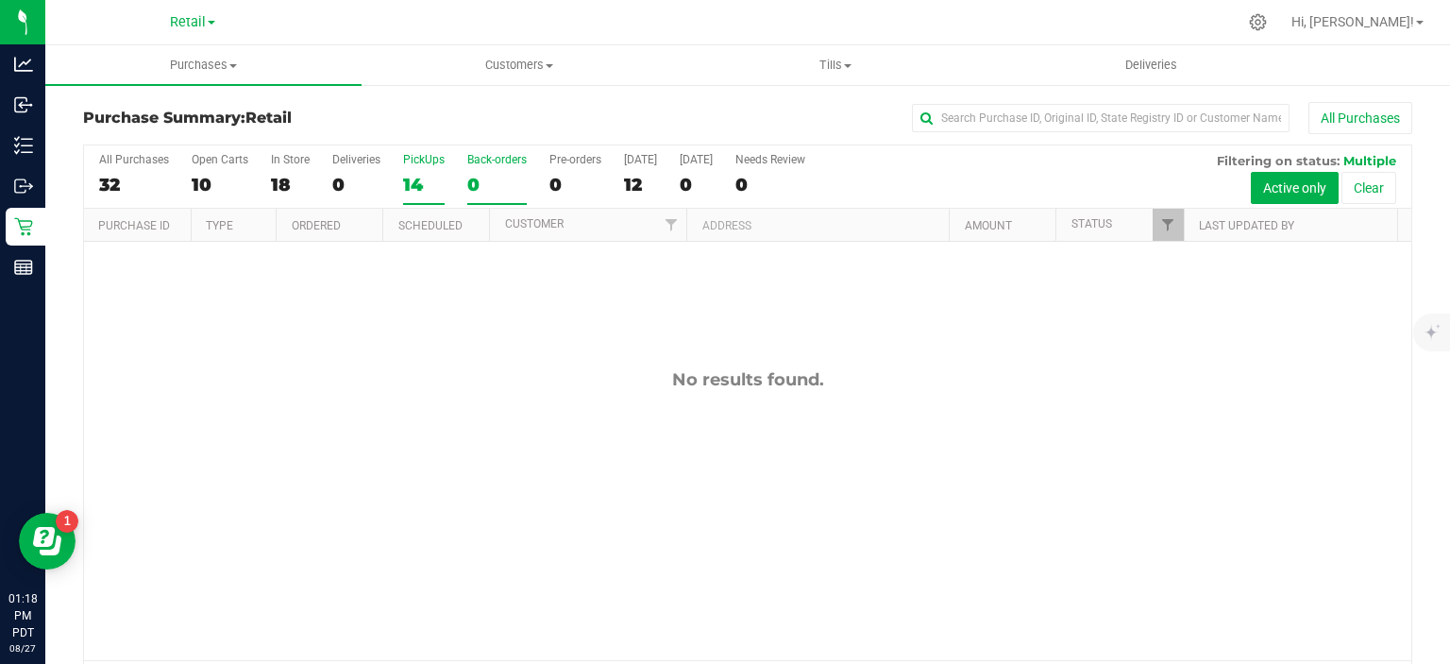
click at [419, 179] on div "14" at bounding box center [424, 185] width 42 height 22
click at [0, 0] on input "PickUps 14" at bounding box center [0, 0] width 0 height 0
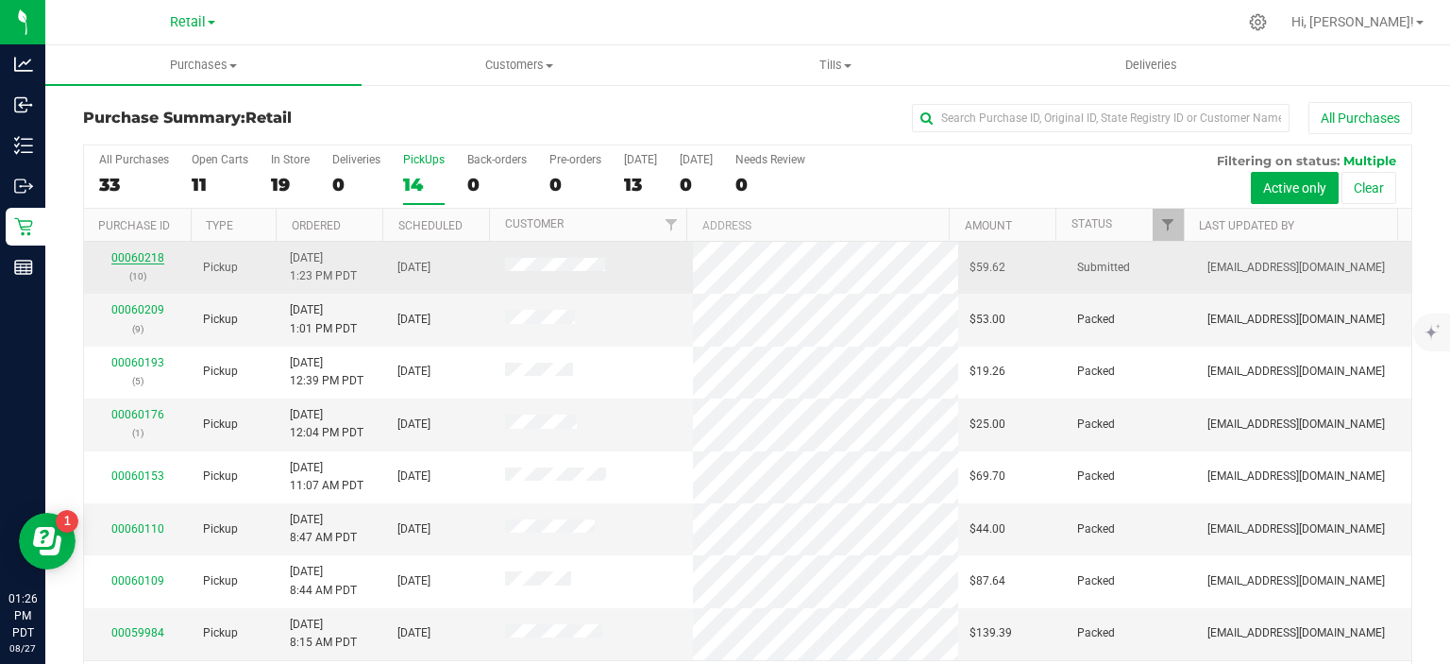
click at [121, 253] on link "00060218" at bounding box center [137, 257] width 53 height 13
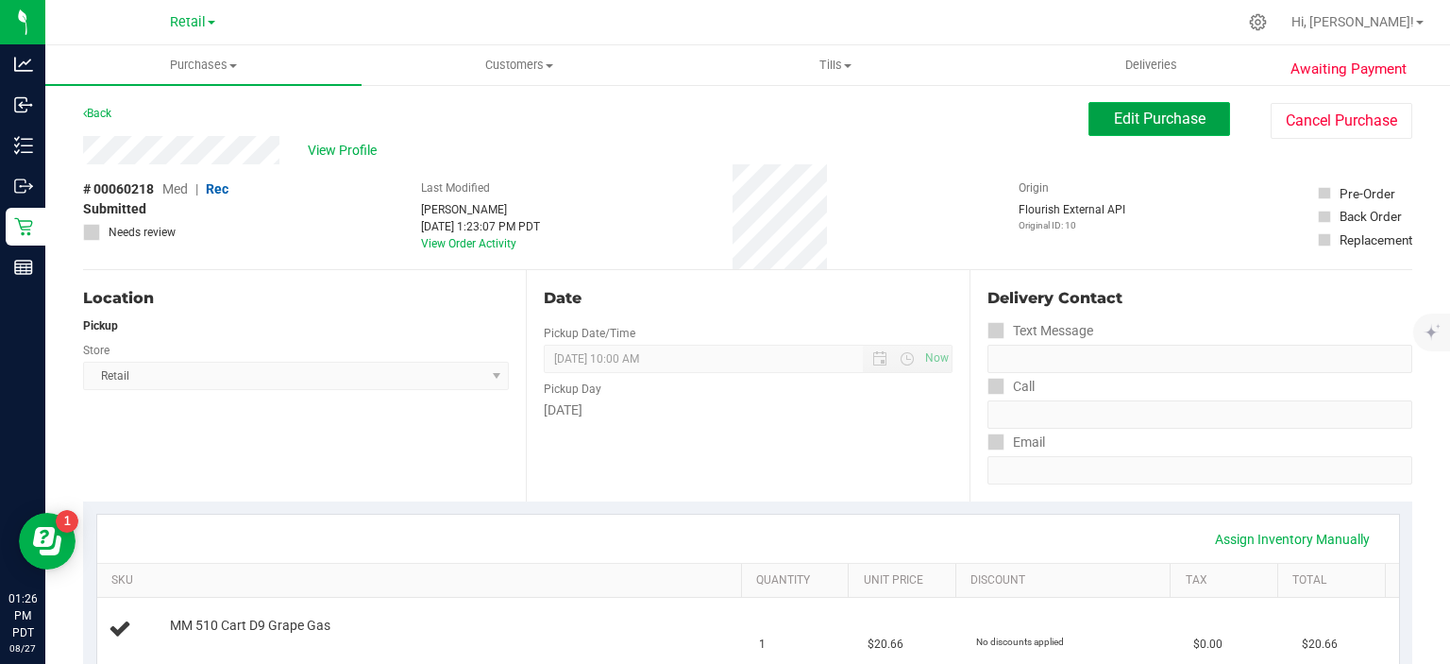
click at [1159, 121] on span "Edit Purchase" at bounding box center [1160, 118] width 92 height 18
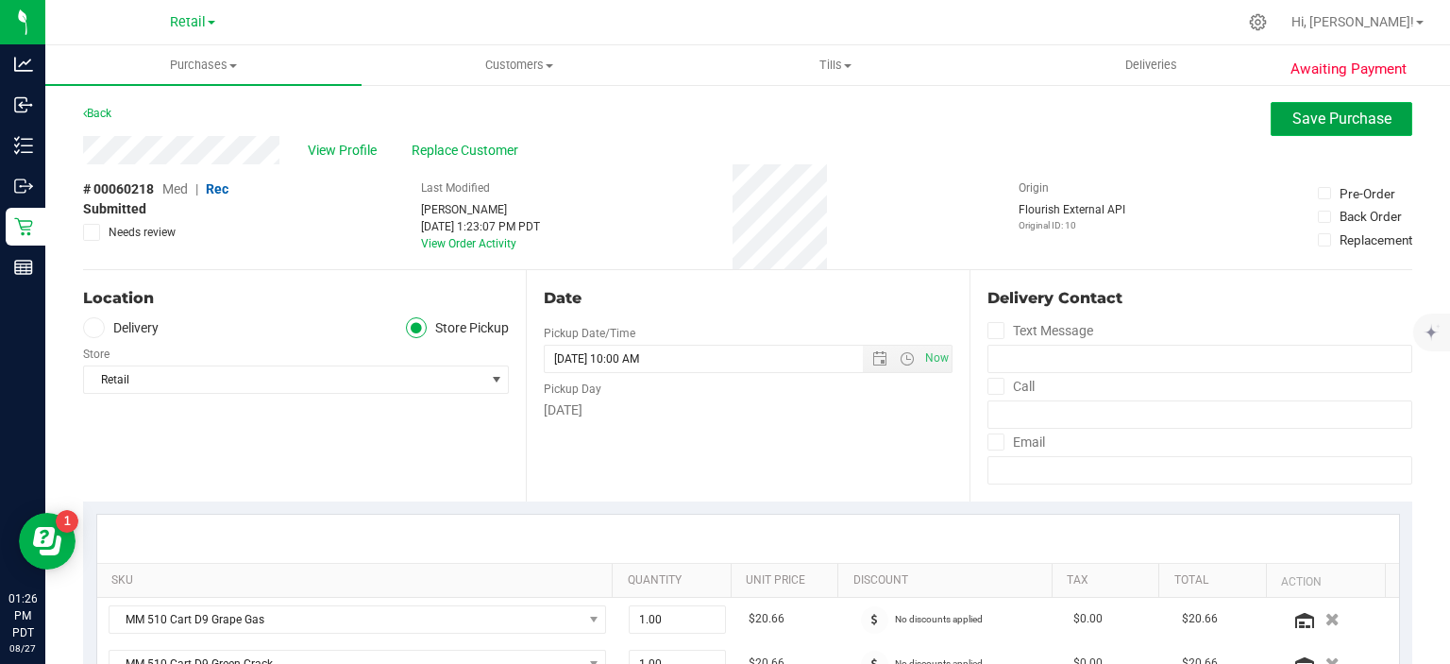
click at [1330, 117] on span "Save Purchase" at bounding box center [1341, 118] width 99 height 18
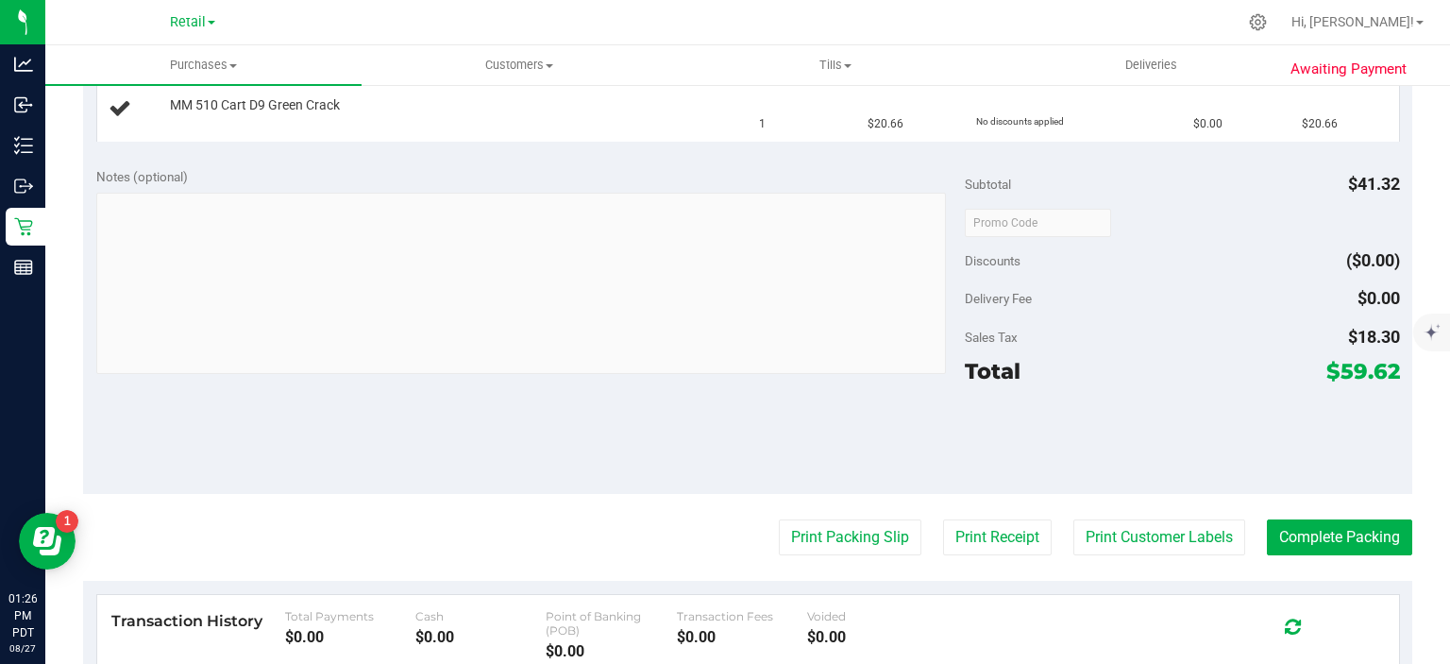
scroll to position [623, 0]
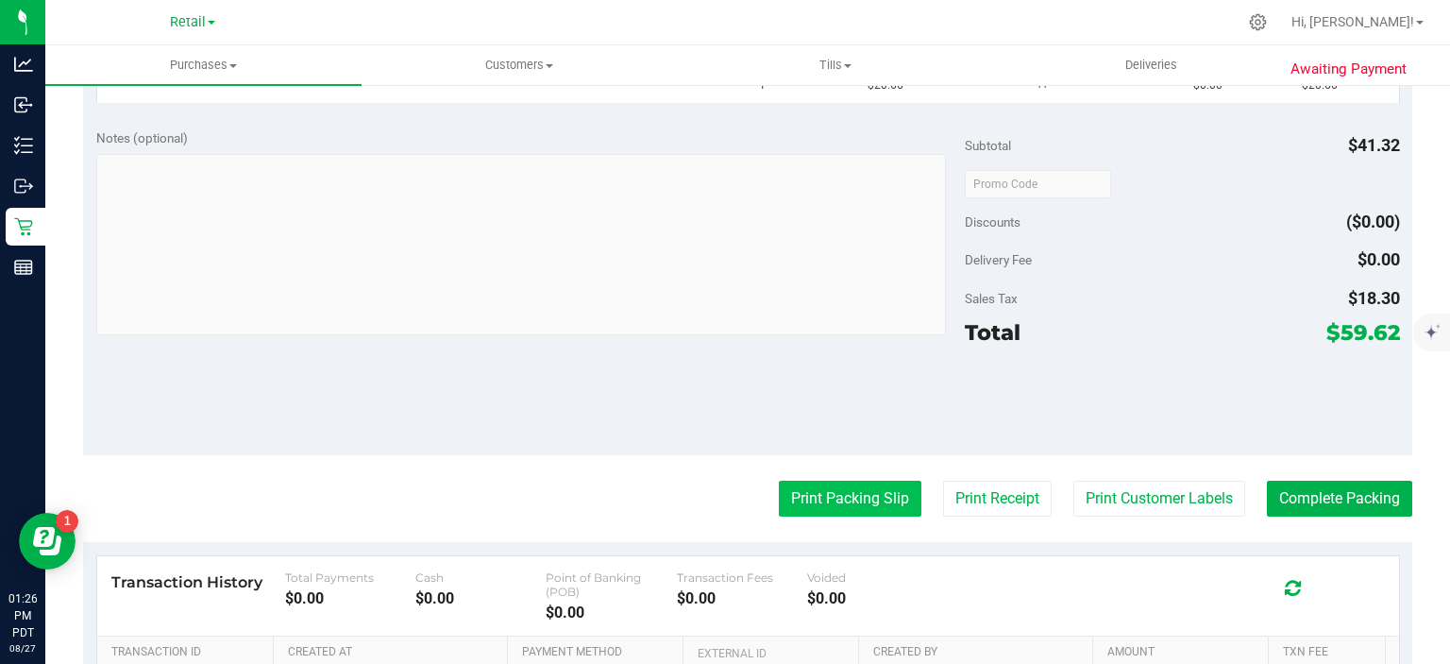
click at [853, 494] on button "Print Packing Slip" at bounding box center [850, 498] width 143 height 36
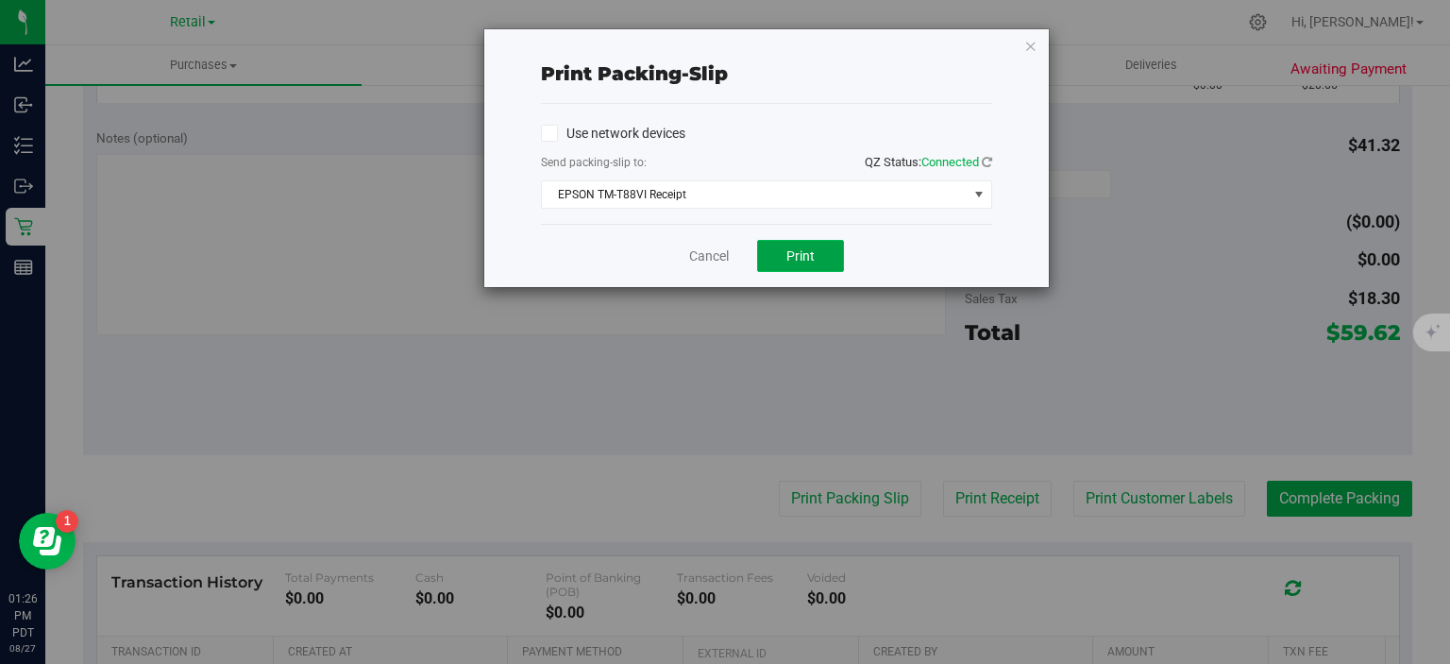
click at [801, 255] on span "Print" at bounding box center [800, 255] width 28 height 15
click at [1024, 53] on icon "button" at bounding box center [1030, 45] width 13 height 23
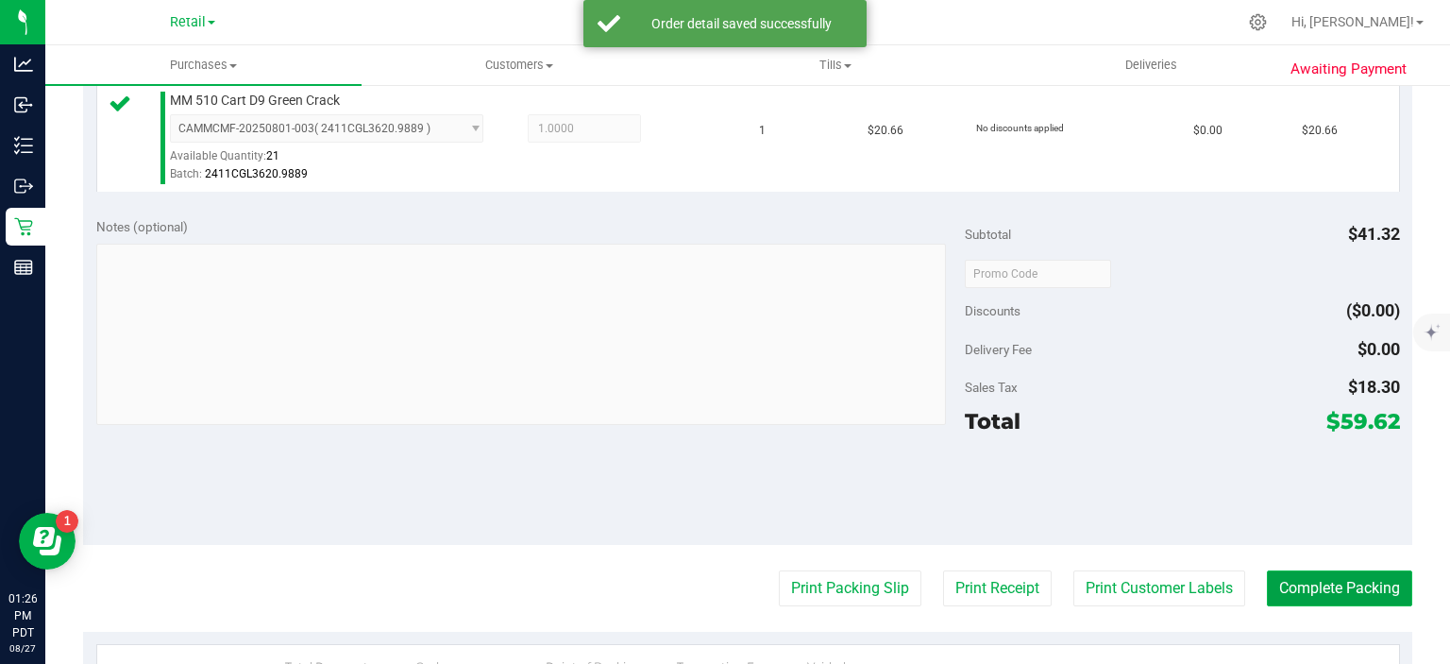
click at [1322, 574] on button "Complete Packing" at bounding box center [1339, 588] width 145 height 36
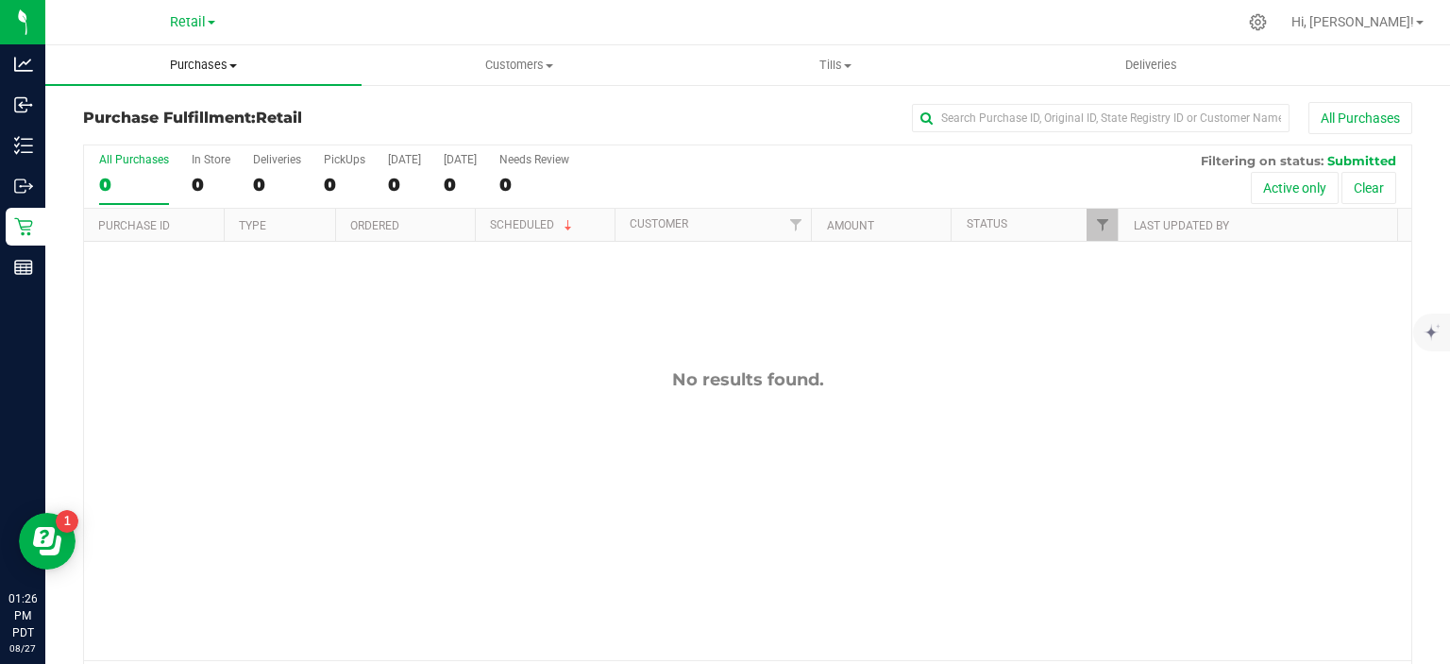
click at [230, 46] on uib-tab-heading "Purchases Summary of purchases Fulfillment All purchases" at bounding box center [203, 65] width 316 height 40
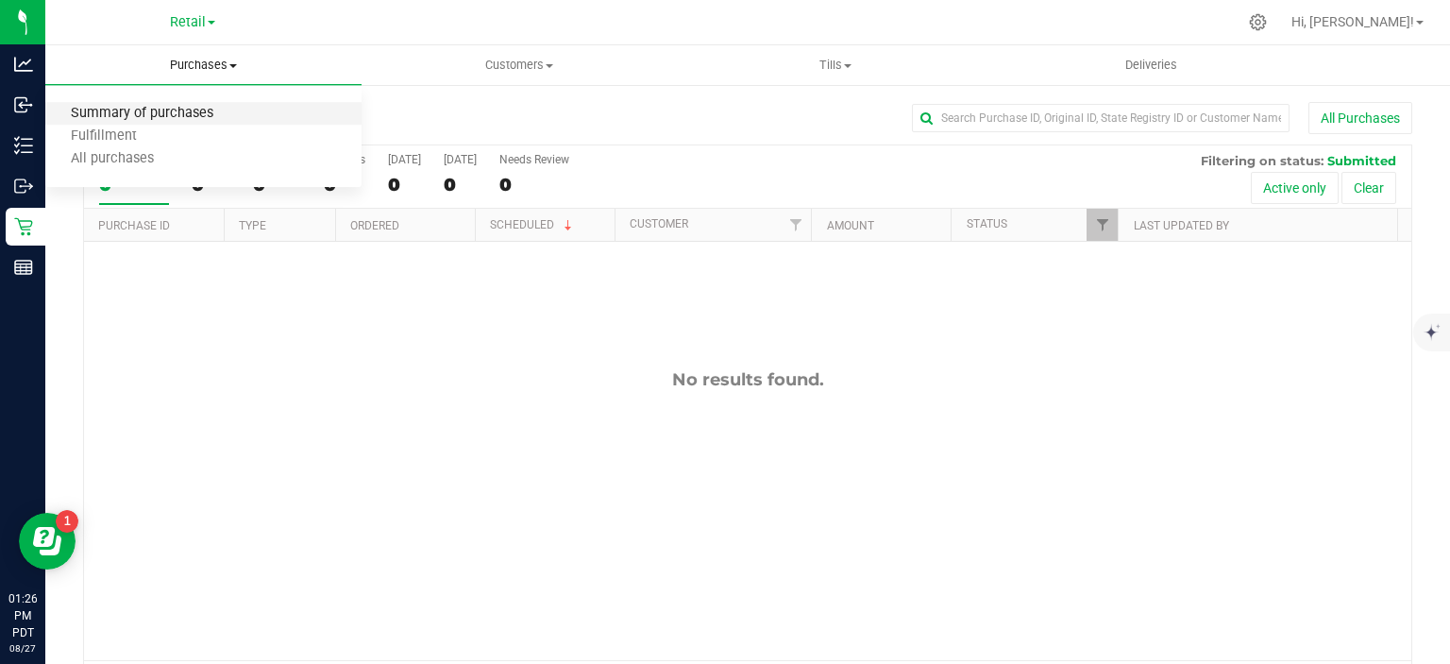
click at [190, 113] on span "Summary of purchases" at bounding box center [142, 114] width 194 height 16
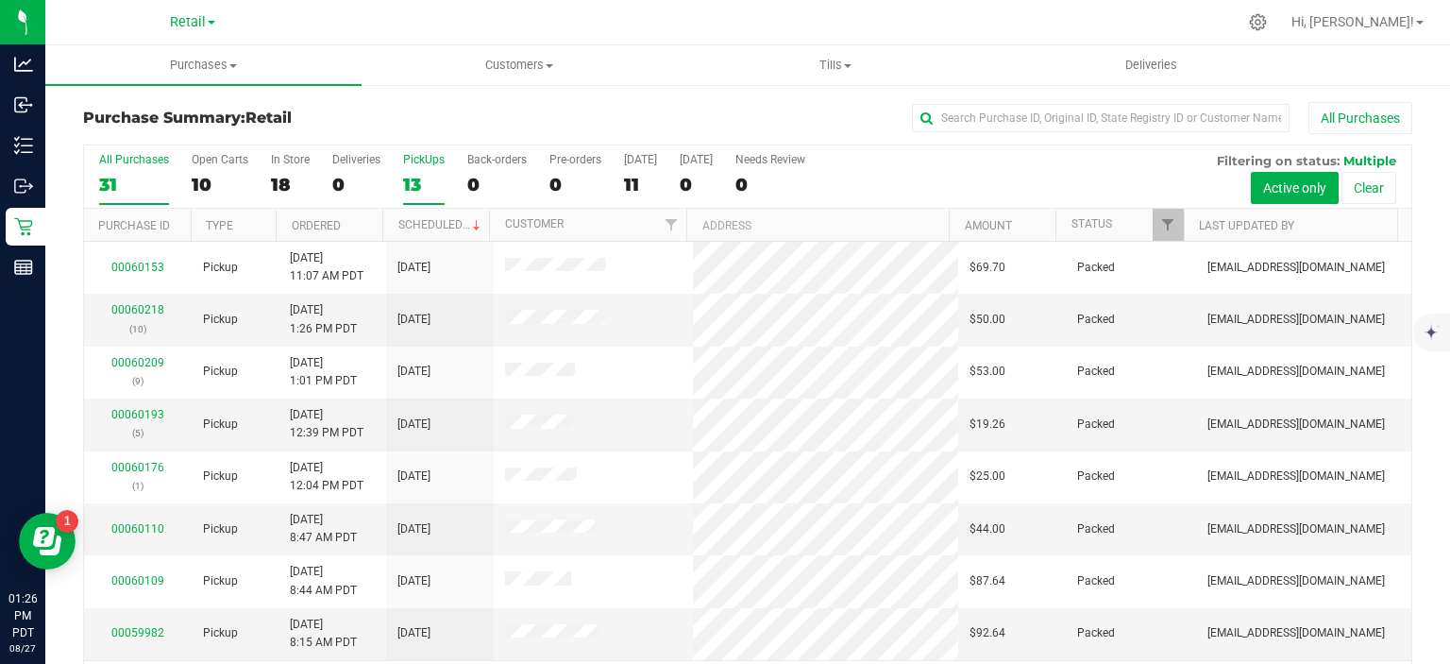
click at [414, 177] on div "13" at bounding box center [424, 185] width 42 height 22
click at [0, 0] on input "PickUps 13" at bounding box center [0, 0] width 0 height 0
click at [438, 226] on link "Scheduled" at bounding box center [441, 224] width 86 height 13
click at [136, 306] on link "00060222" at bounding box center [137, 309] width 53 height 13
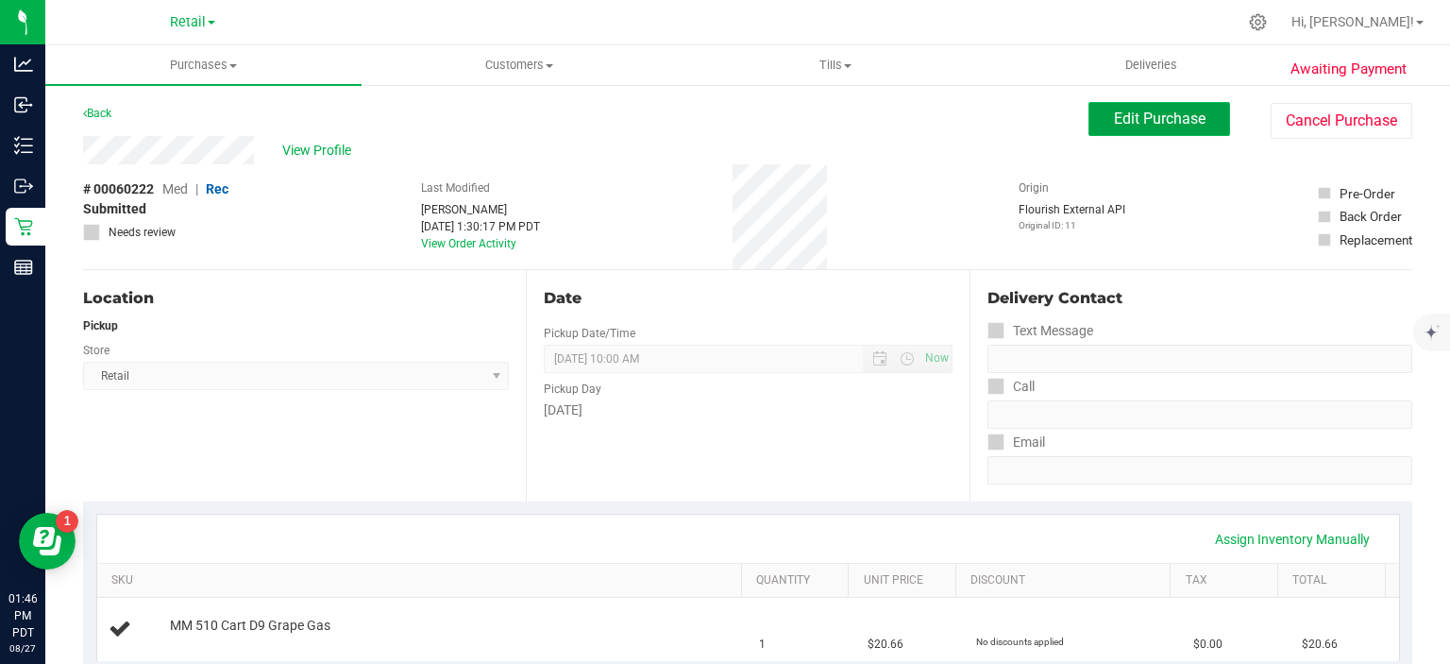
click at [1134, 121] on span "Edit Purchase" at bounding box center [1160, 118] width 92 height 18
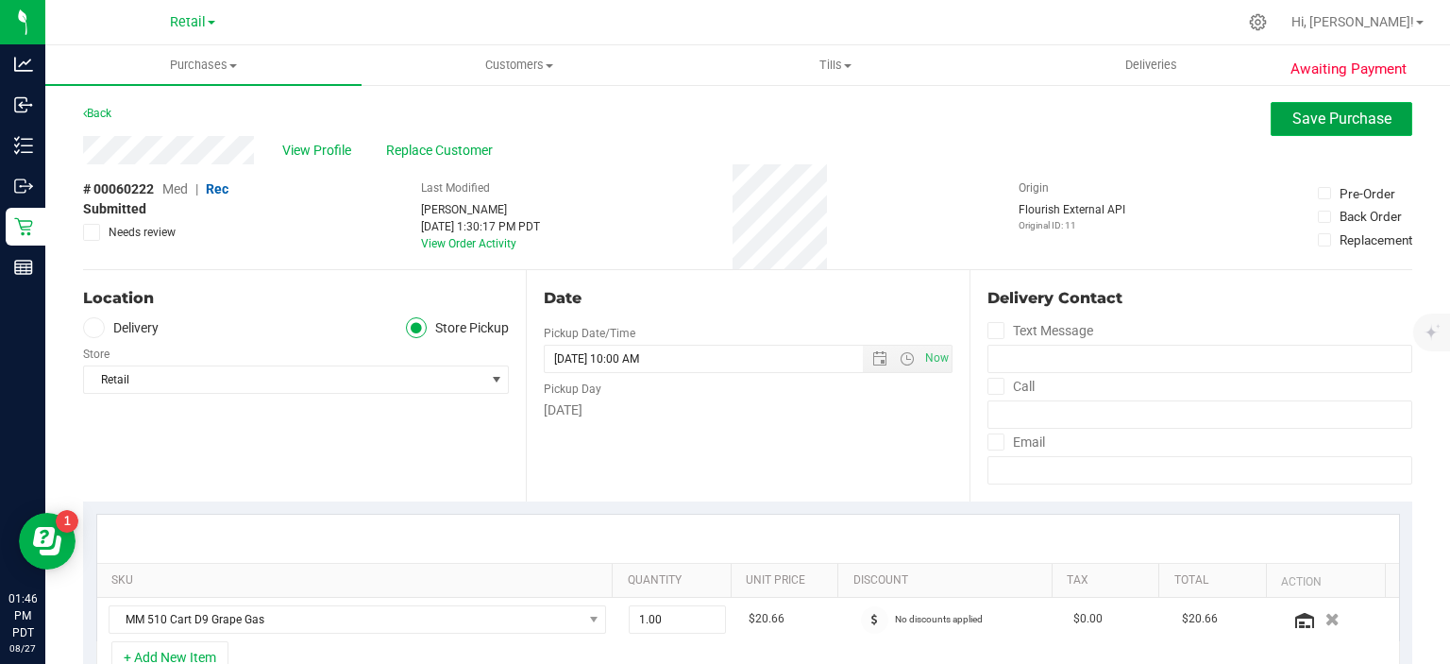
click at [1335, 124] on span "Save Purchase" at bounding box center [1341, 118] width 99 height 18
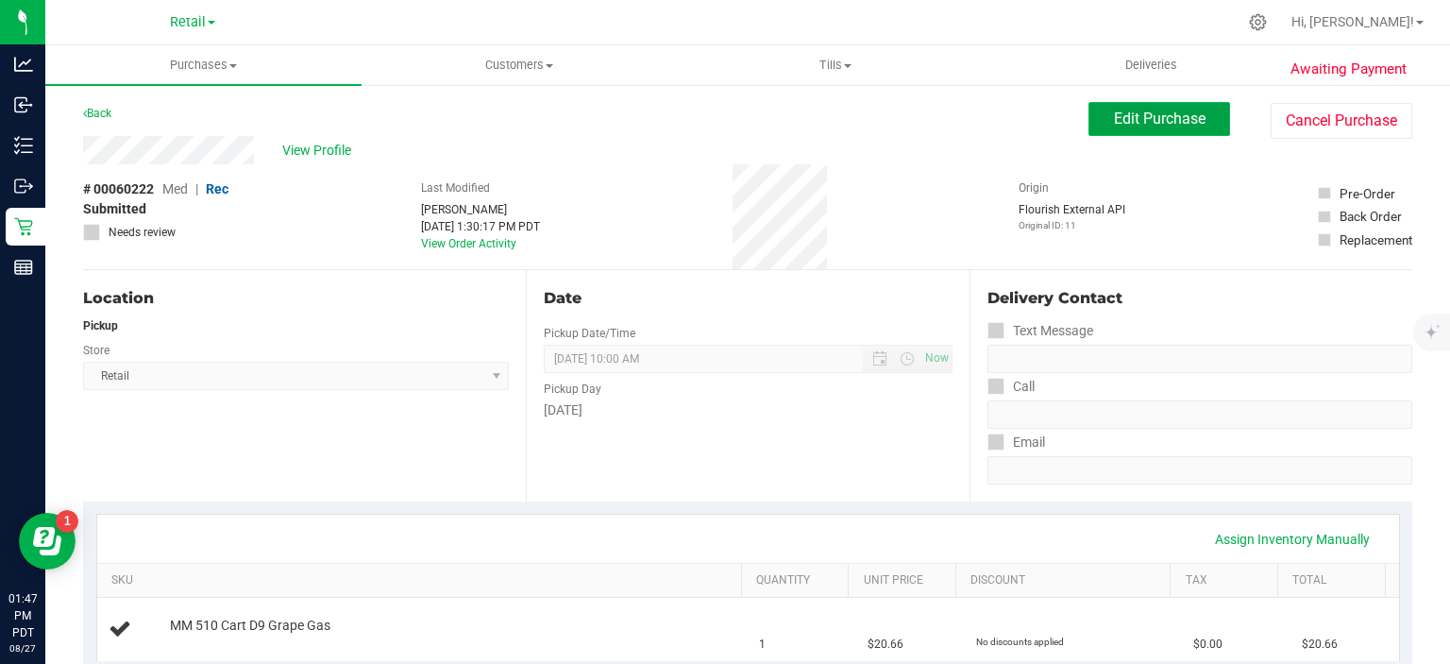
click at [1177, 118] on span "Edit Purchase" at bounding box center [1160, 118] width 92 height 18
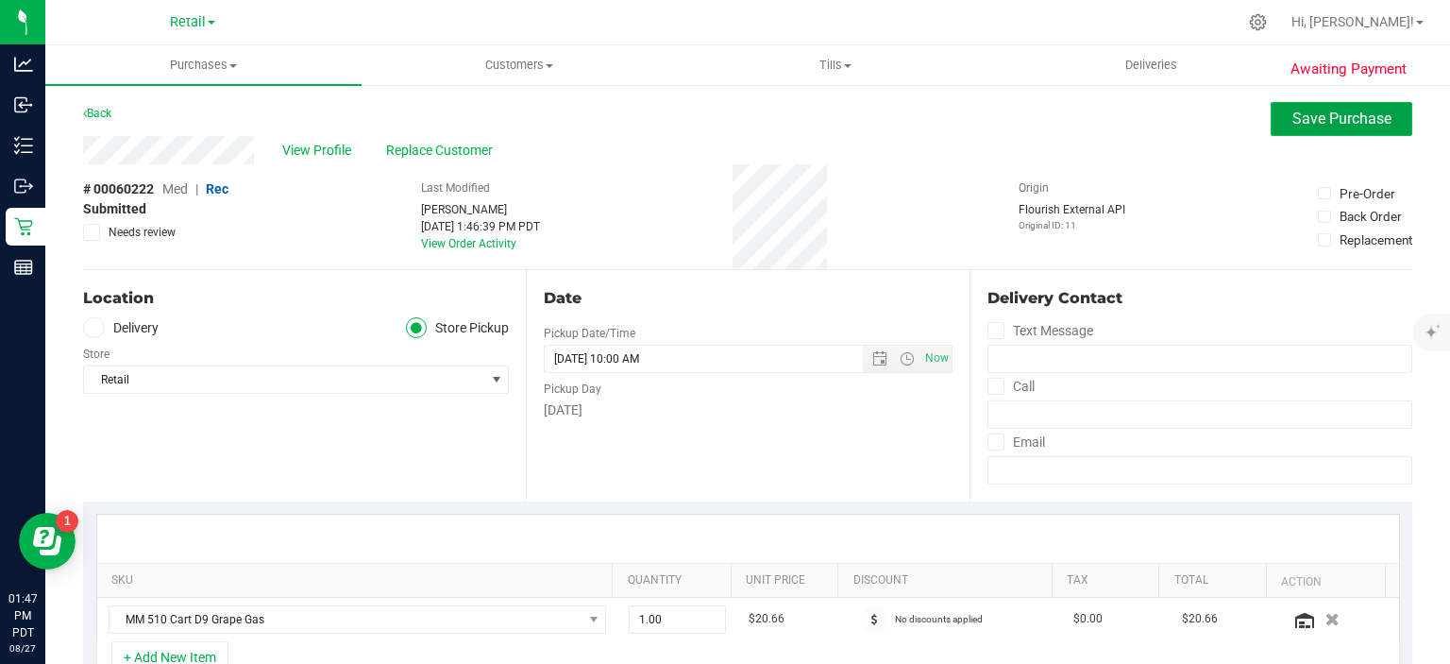
click at [1337, 122] on span "Save Purchase" at bounding box center [1341, 118] width 99 height 18
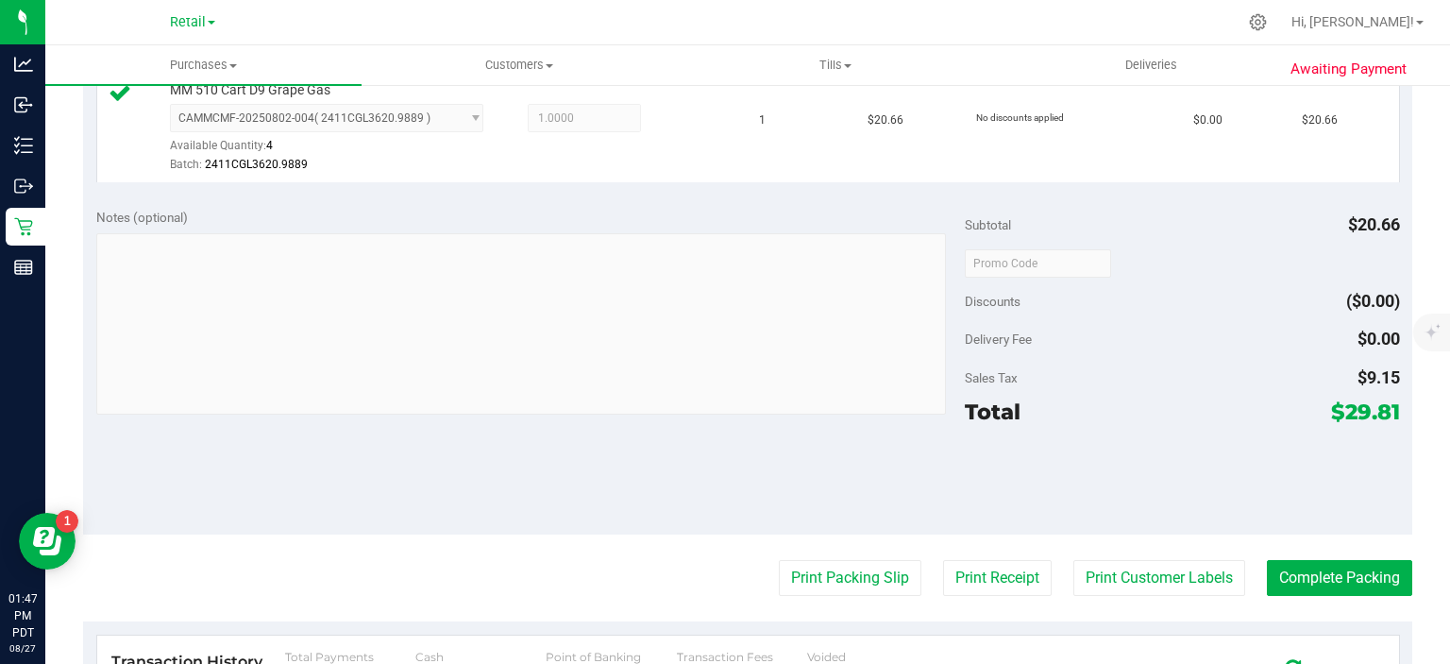
scroll to position [563, 0]
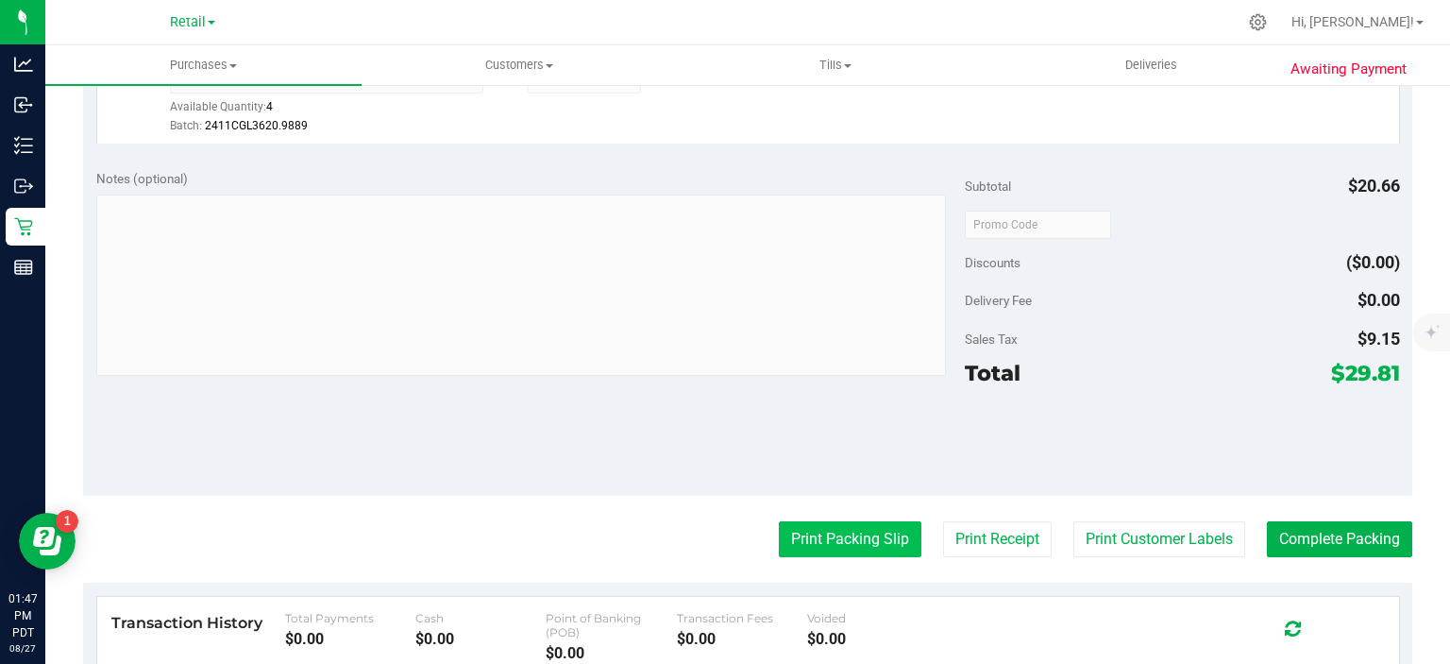
click at [854, 540] on button "Print Packing Slip" at bounding box center [850, 539] width 143 height 36
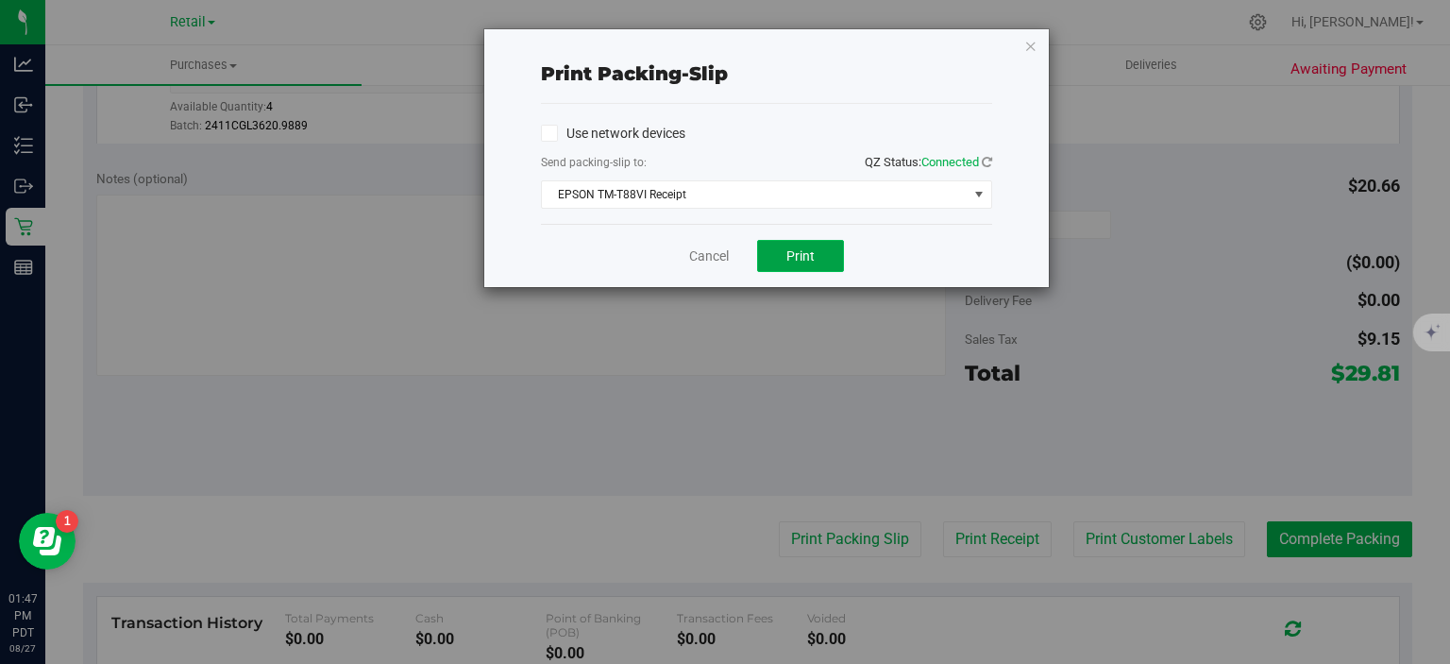
click at [830, 267] on button "Print" at bounding box center [800, 256] width 87 height 32
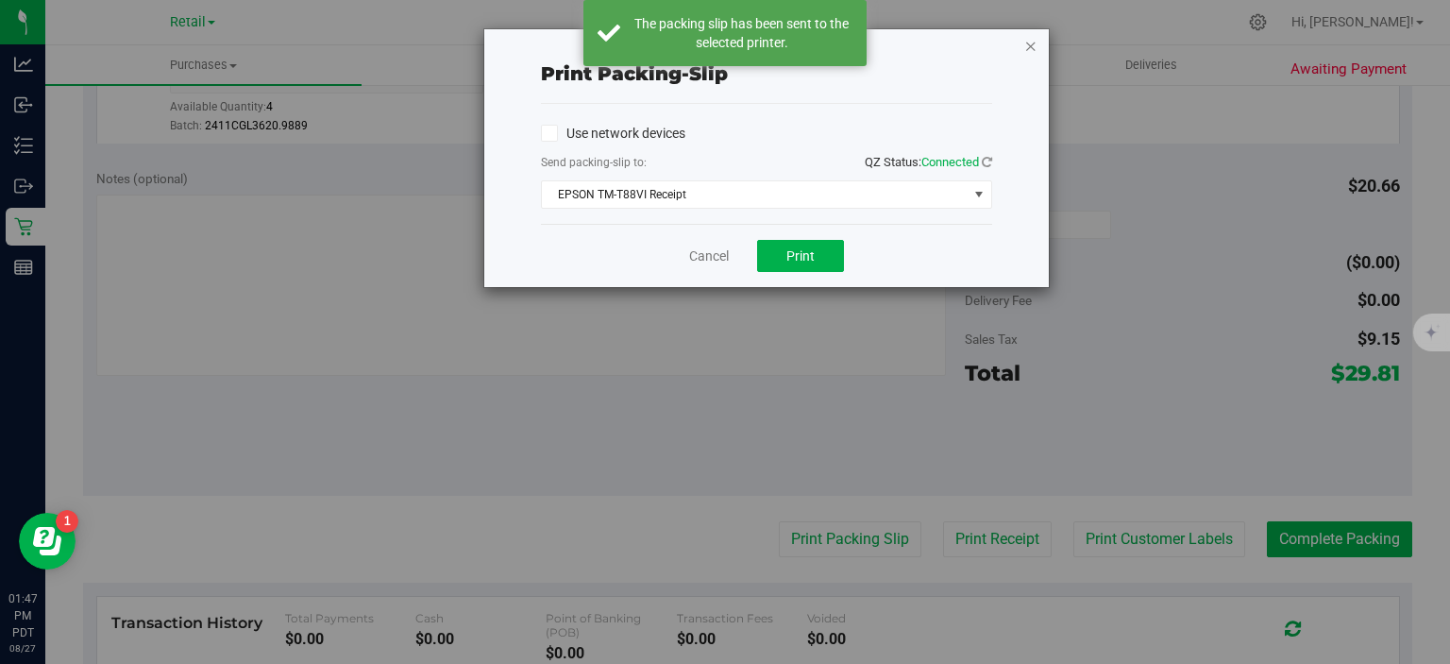
click at [1026, 51] on icon "button" at bounding box center [1030, 45] width 13 height 23
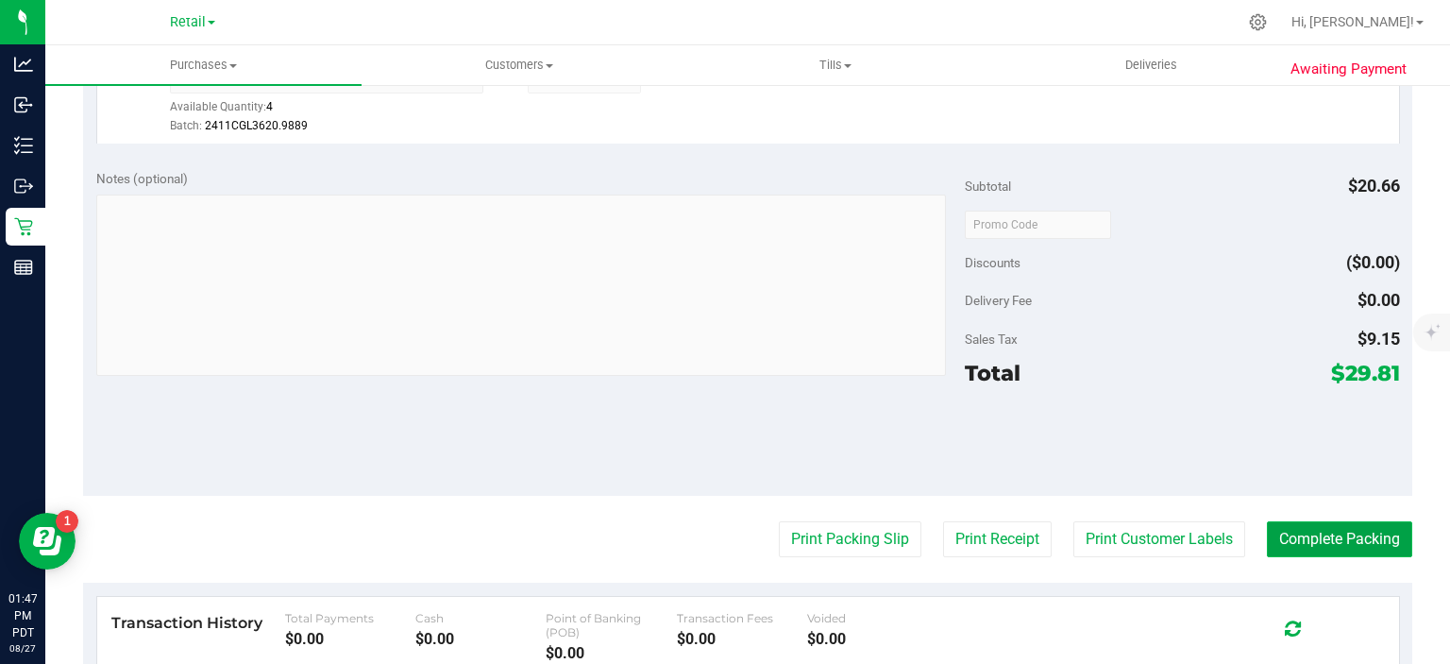
click at [1340, 532] on button "Complete Packing" at bounding box center [1339, 539] width 145 height 36
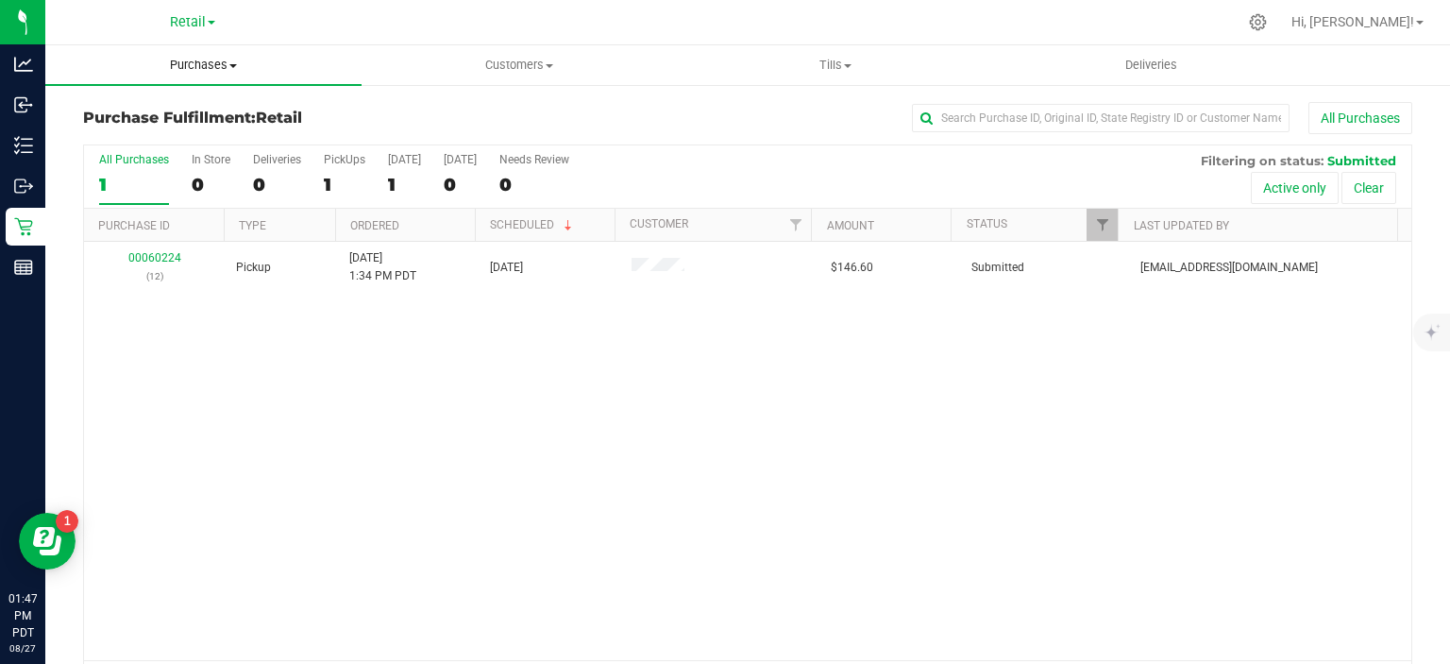
click at [215, 57] on span "Purchases" at bounding box center [203, 65] width 316 height 17
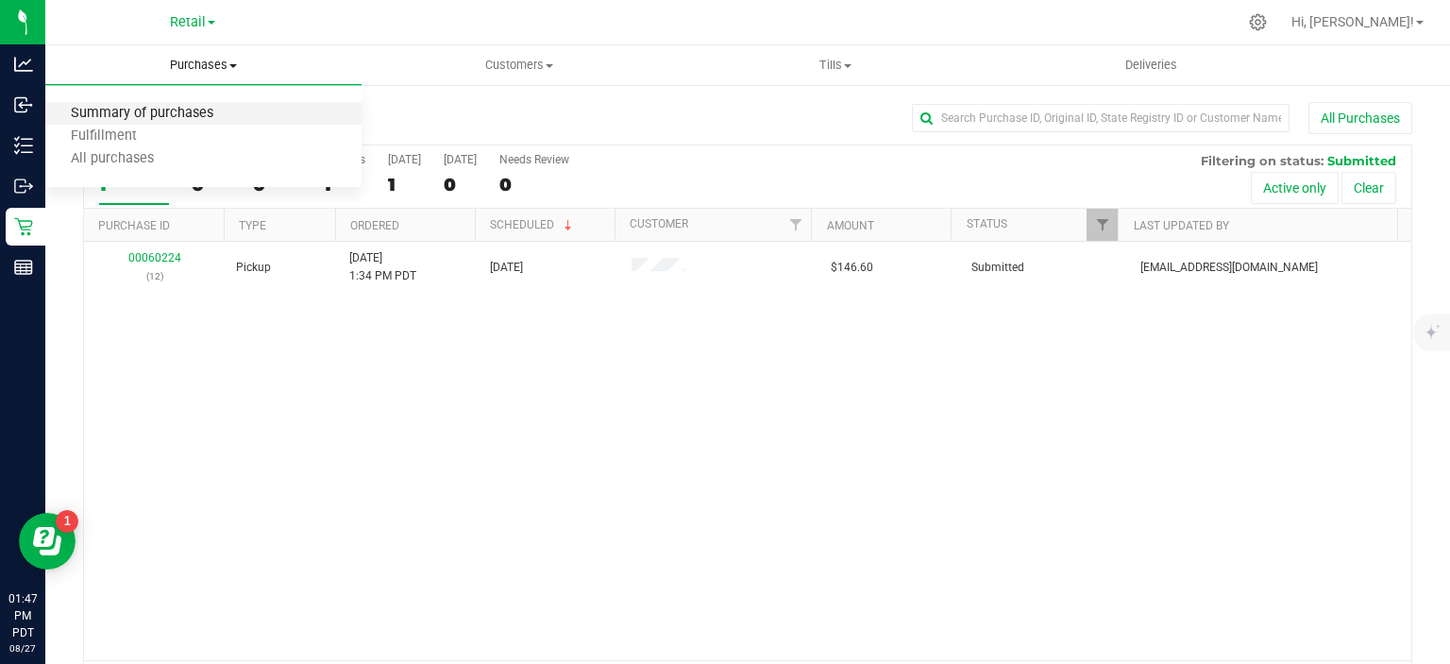
click at [207, 117] on span "Summary of purchases" at bounding box center [142, 114] width 194 height 16
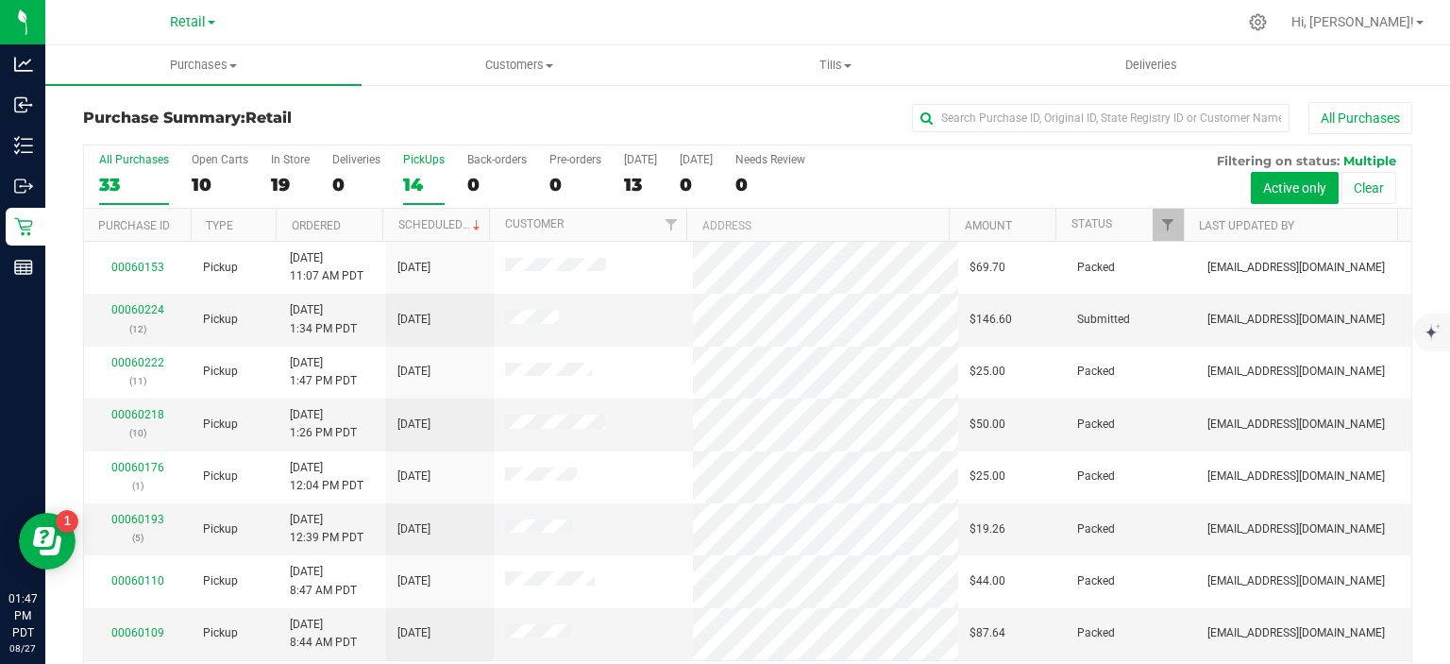
click at [420, 176] on div "14" at bounding box center [424, 185] width 42 height 22
click at [0, 0] on input "PickUps 14" at bounding box center [0, 0] width 0 height 0
click at [442, 222] on link "Scheduled" at bounding box center [441, 224] width 86 height 13
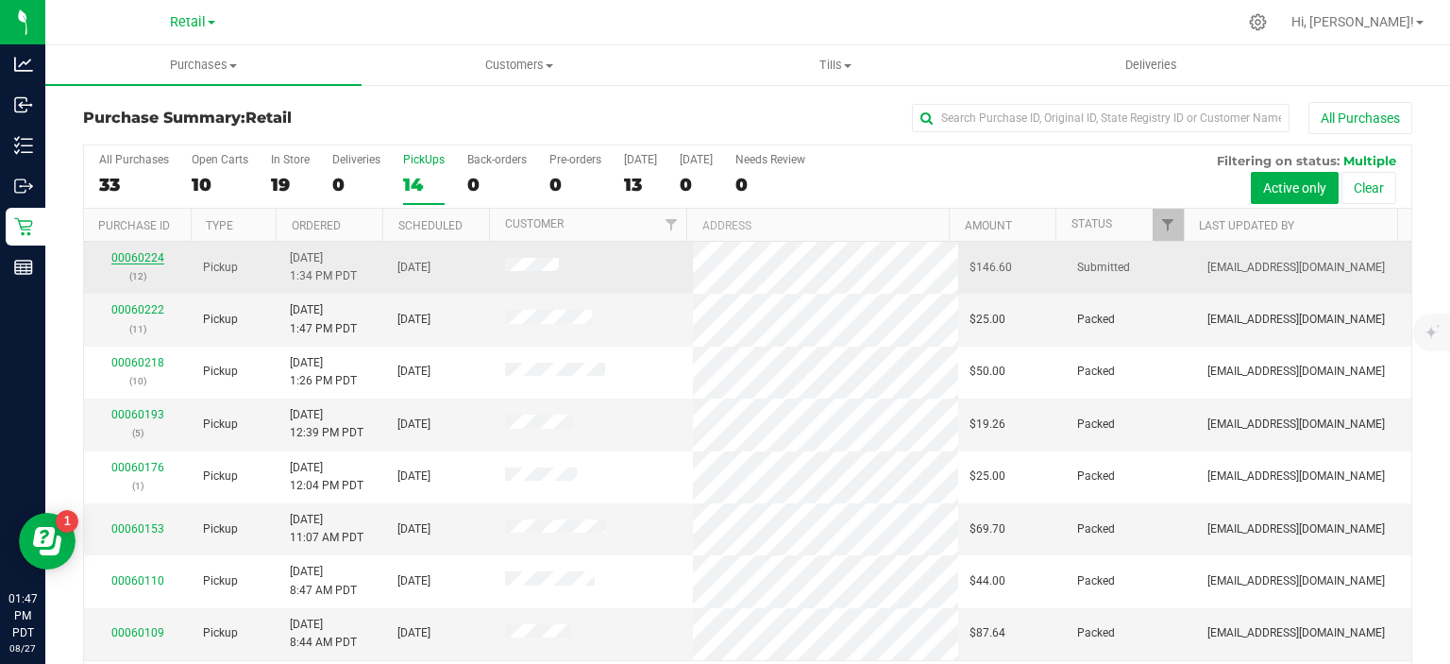
click at [143, 257] on link "00060224" at bounding box center [137, 257] width 53 height 13
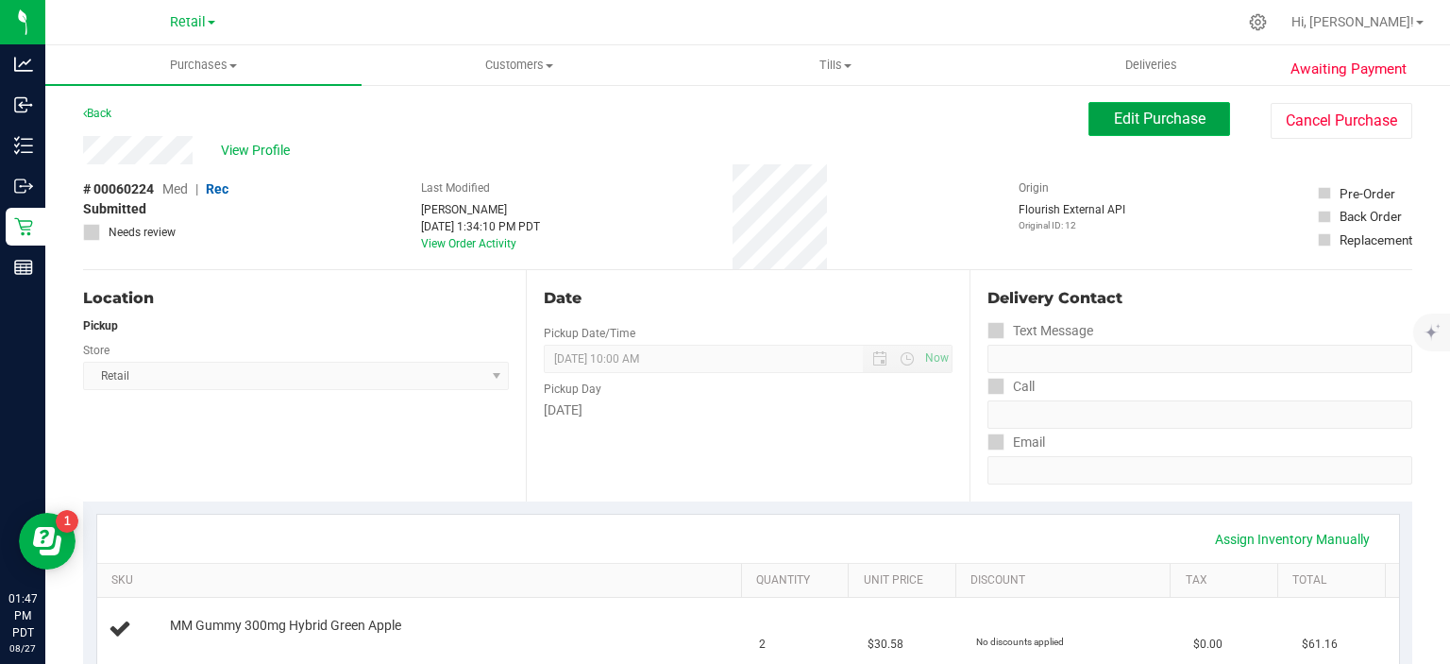
click at [1152, 123] on span "Edit Purchase" at bounding box center [1160, 118] width 92 height 18
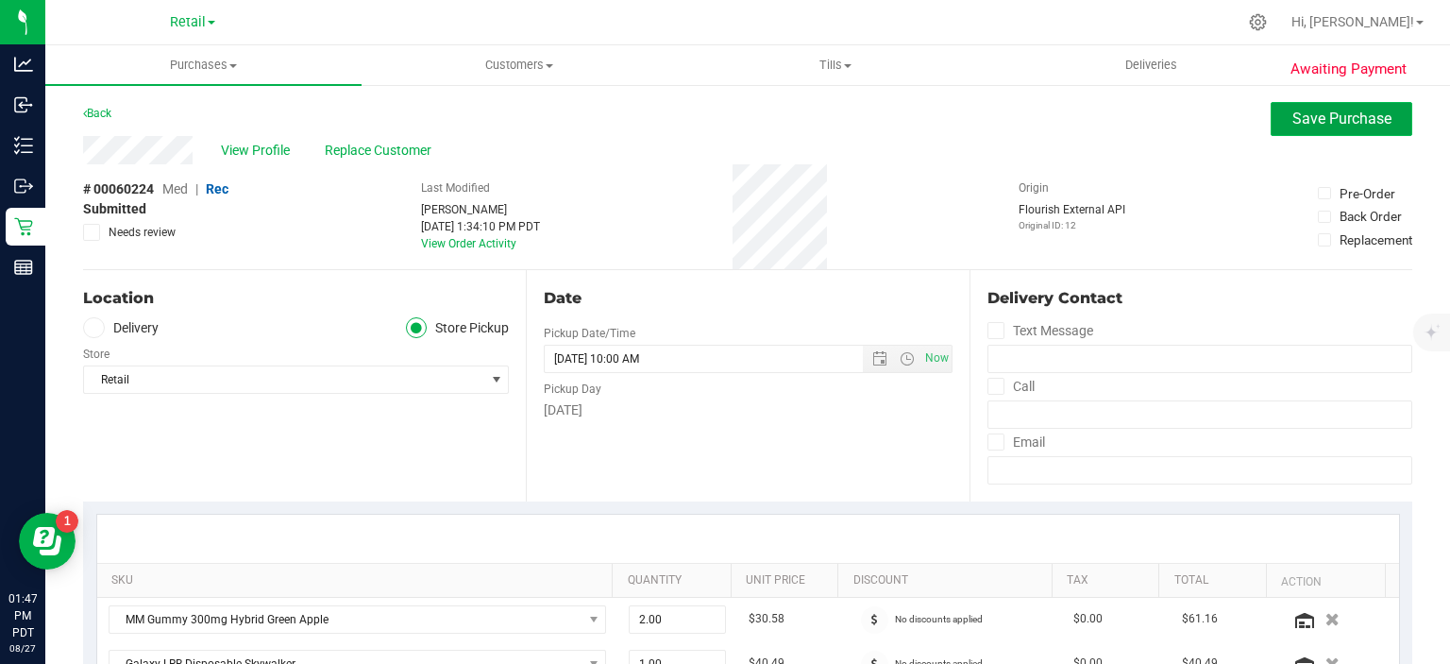
click at [1339, 118] on span "Save Purchase" at bounding box center [1341, 118] width 99 height 18
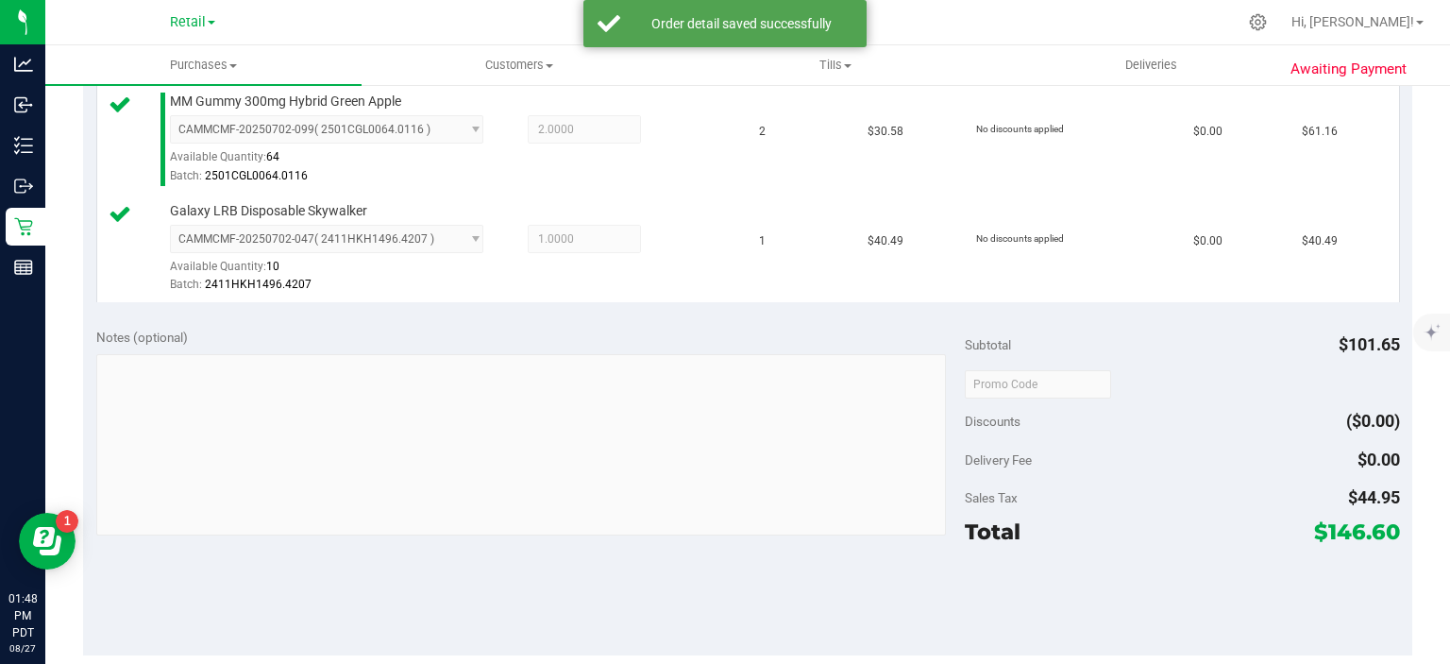
scroll to position [744, 0]
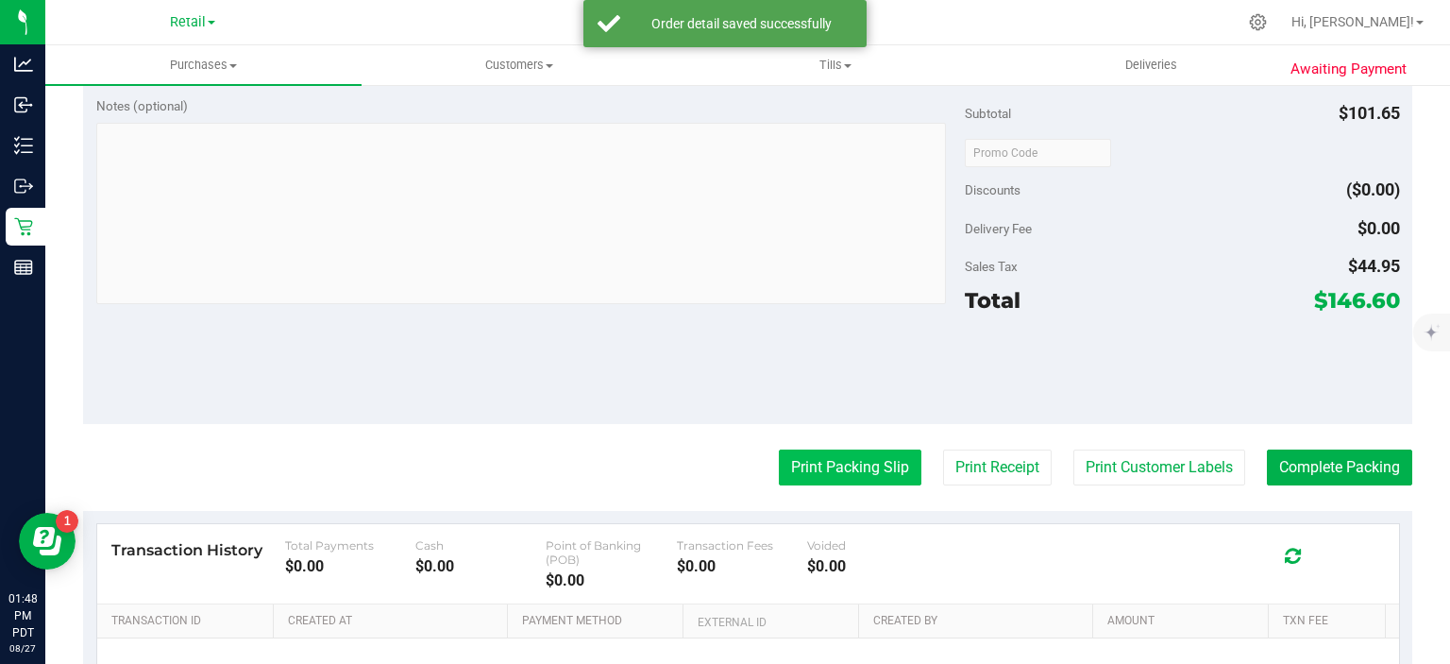
click at [834, 460] on button "Print Packing Slip" at bounding box center [850, 467] width 143 height 36
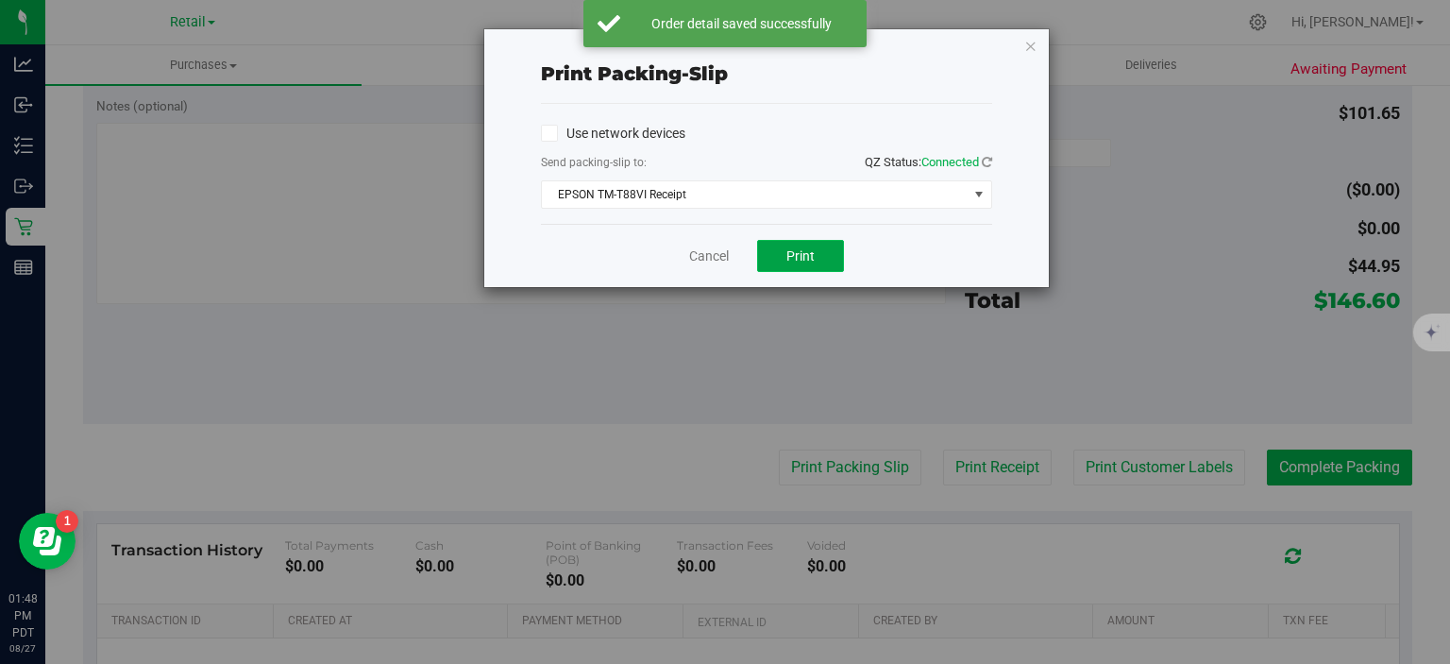
click at [812, 258] on span "Print" at bounding box center [800, 255] width 28 height 15
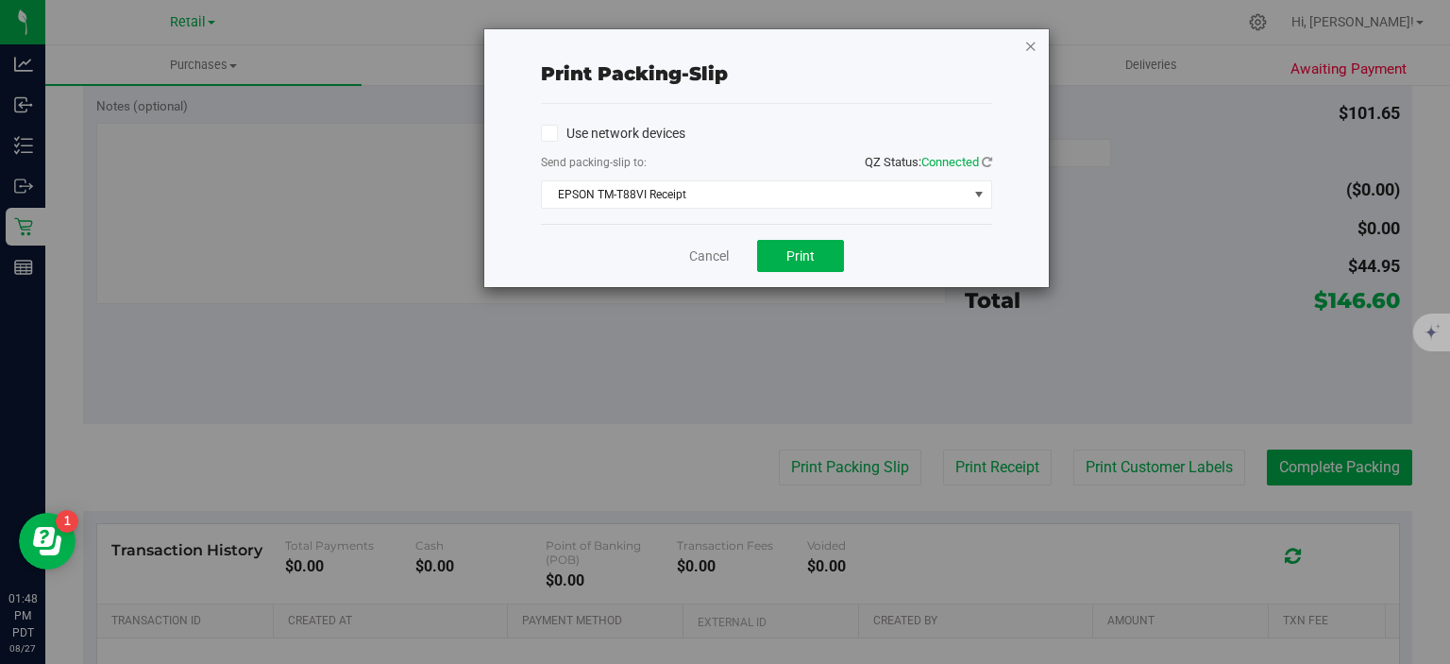
click at [1030, 43] on icon "button" at bounding box center [1030, 45] width 13 height 23
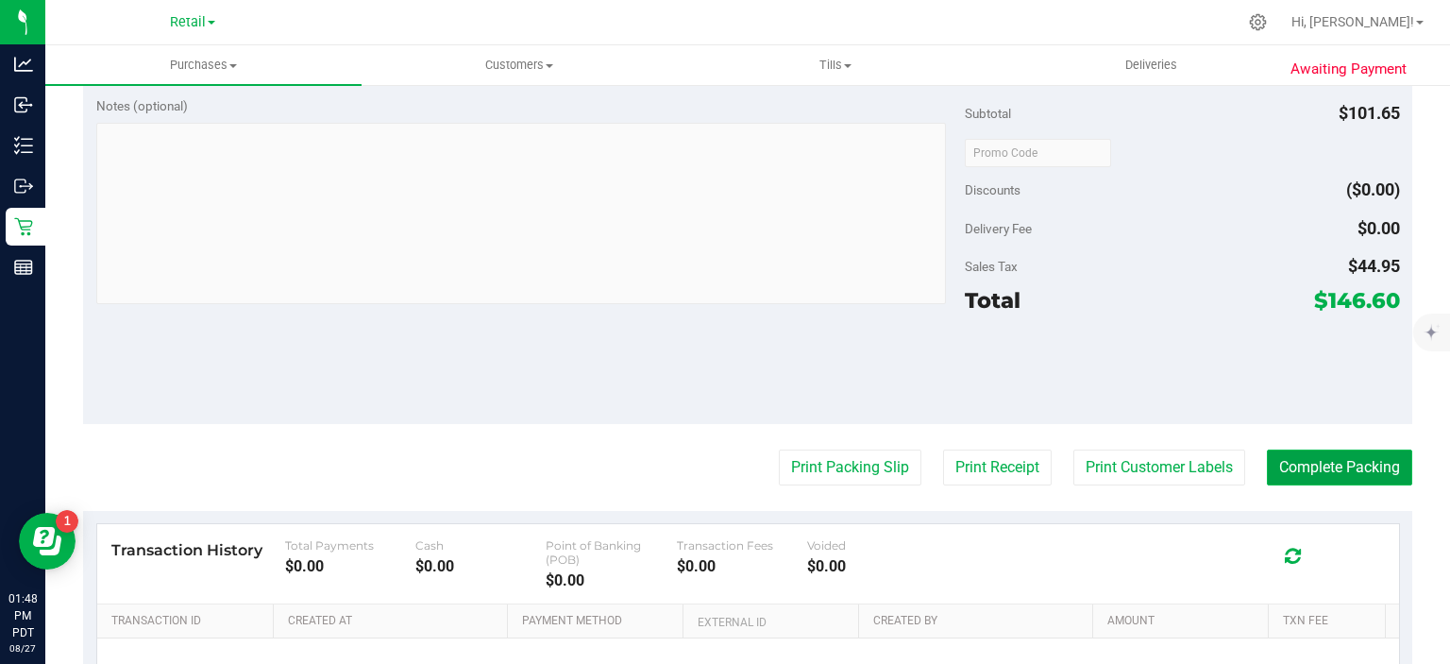
click at [1318, 469] on button "Complete Packing" at bounding box center [1339, 467] width 145 height 36
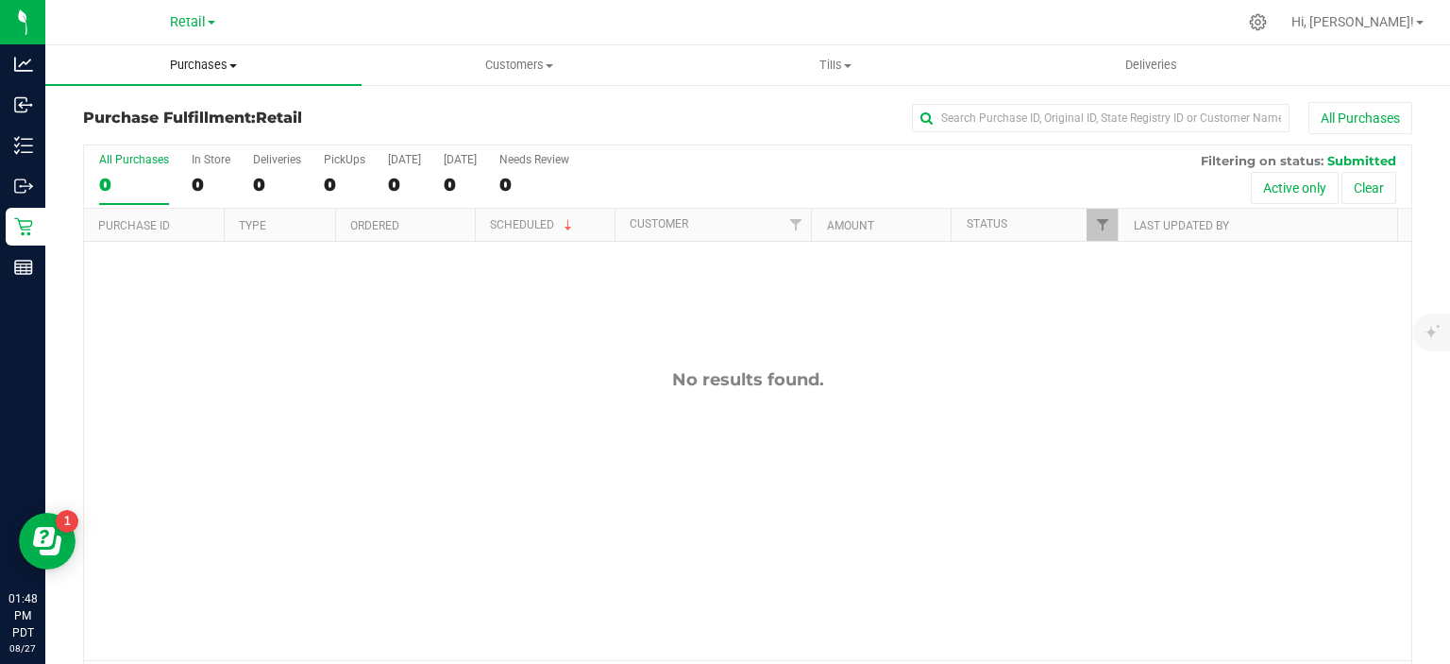
click at [224, 60] on span "Purchases" at bounding box center [203, 65] width 316 height 17
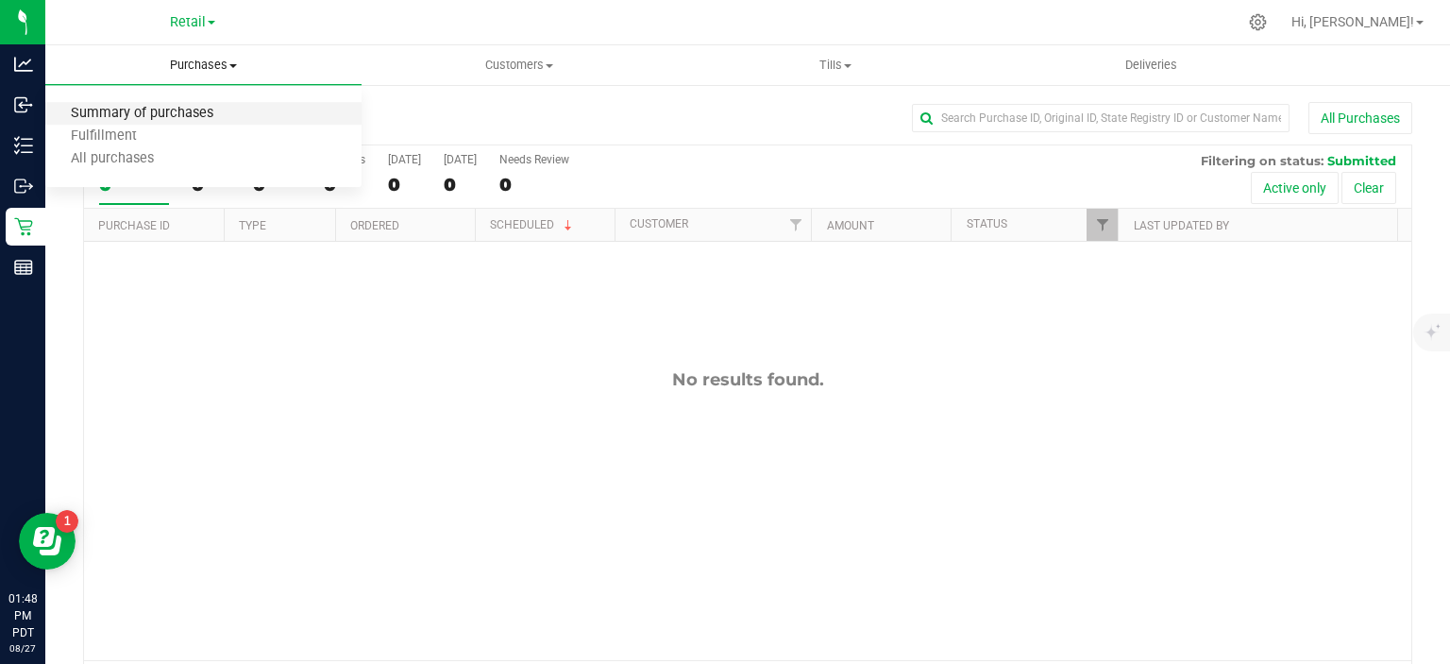
click at [200, 111] on span "Summary of purchases" at bounding box center [142, 114] width 194 height 16
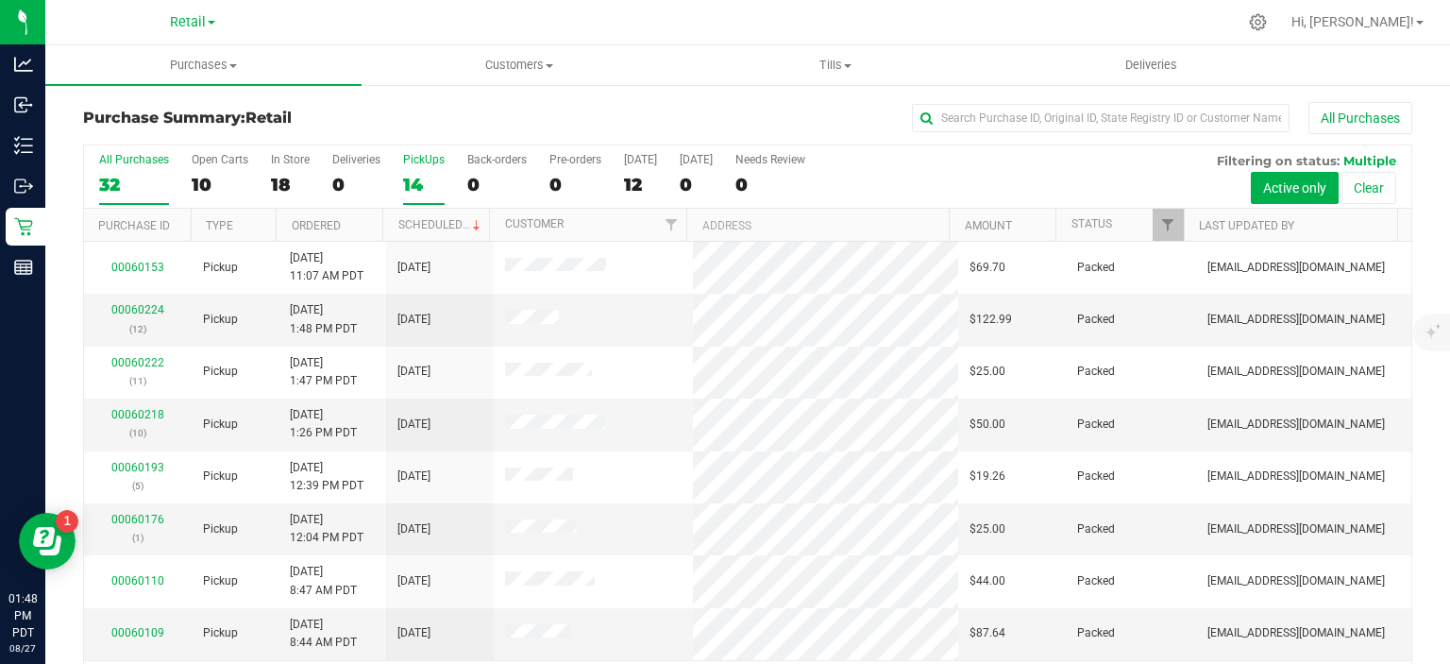
click at [409, 189] on div "14" at bounding box center [424, 185] width 42 height 22
click at [0, 0] on input "PickUps 14" at bounding box center [0, 0] width 0 height 0
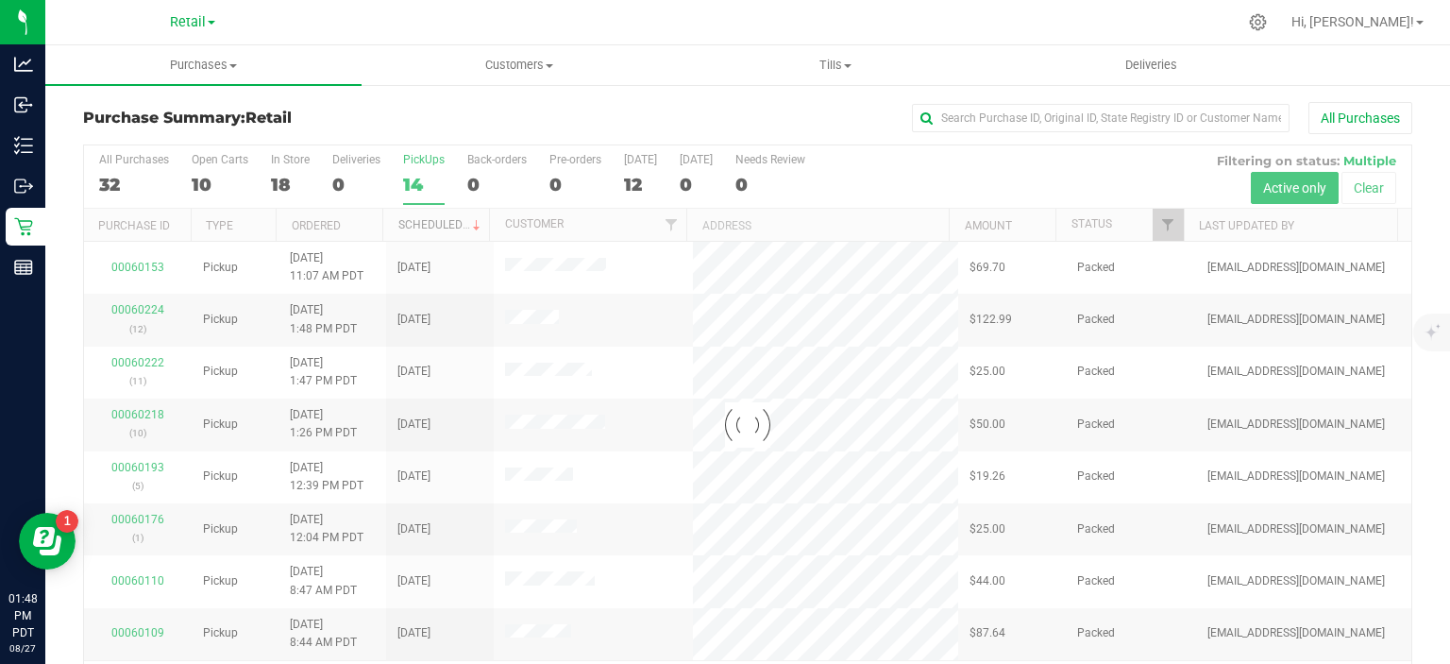
click at [438, 220] on link "Scheduled" at bounding box center [441, 224] width 86 height 13
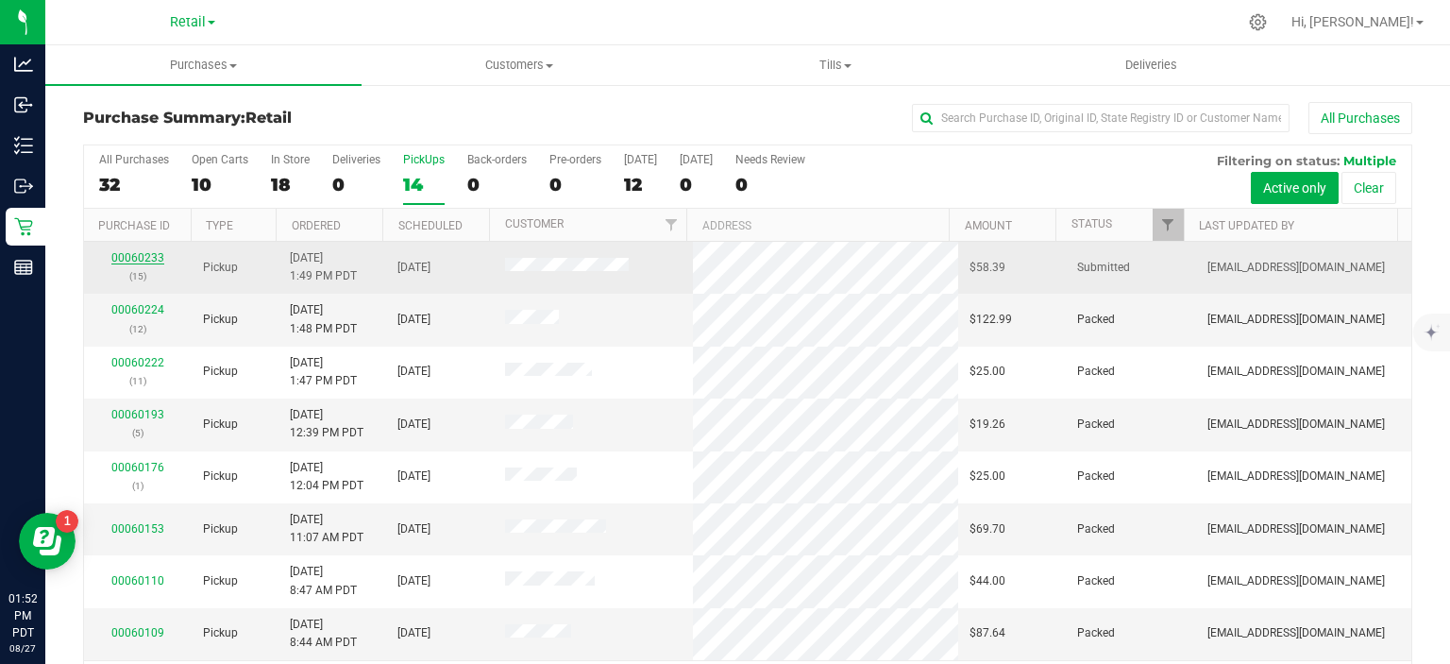
click at [139, 252] on link "00060233" at bounding box center [137, 257] width 53 height 13
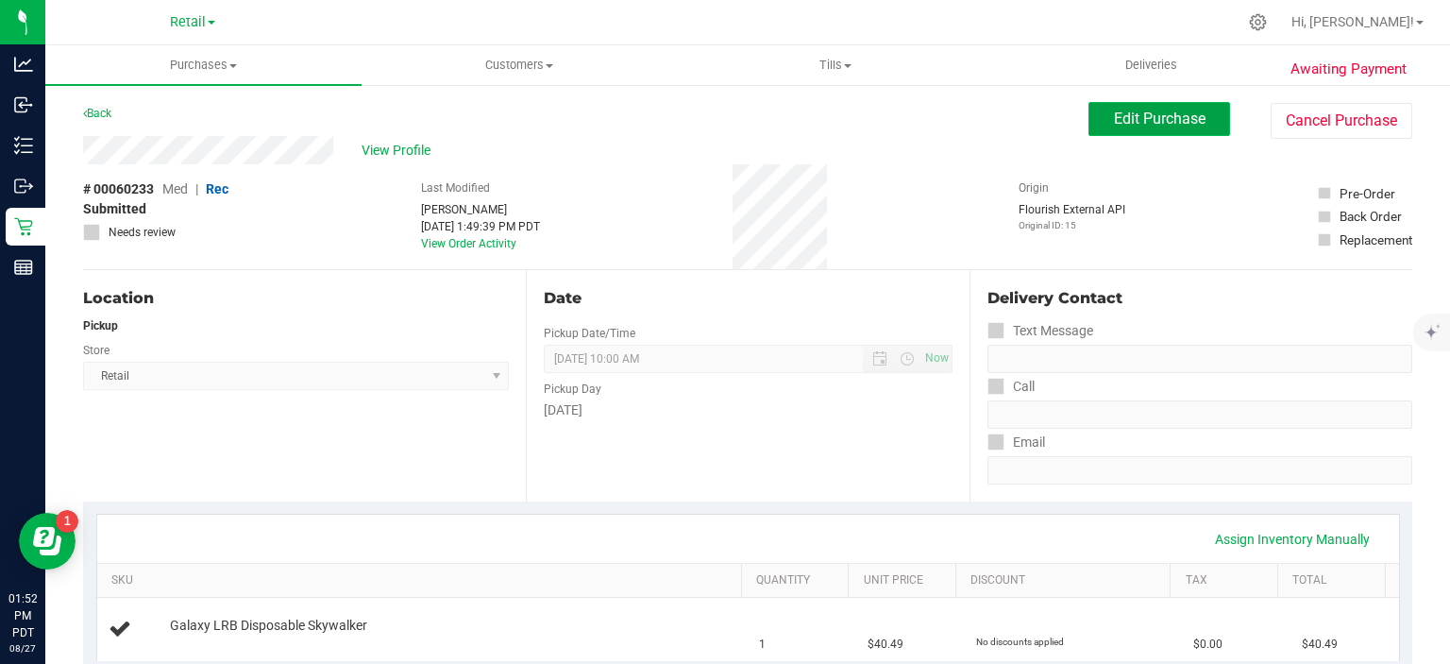
click at [1160, 121] on span "Edit Purchase" at bounding box center [1160, 118] width 92 height 18
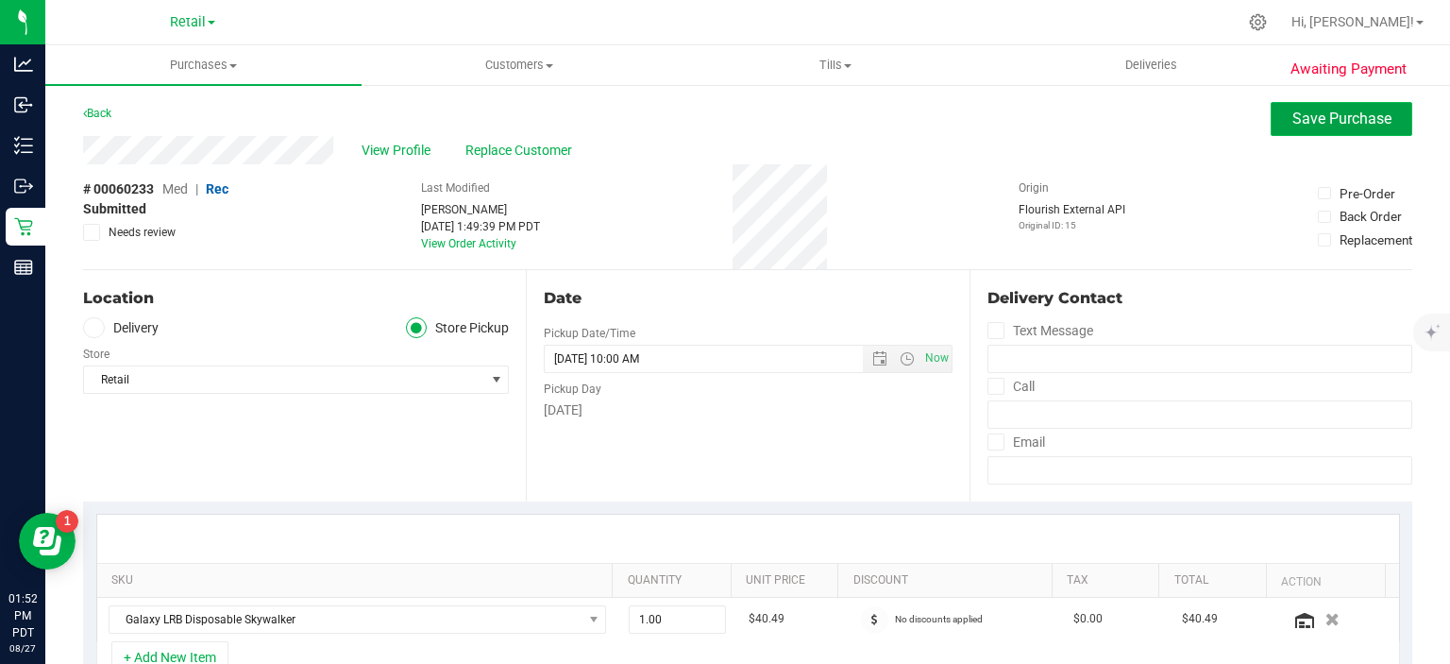
click at [1329, 121] on span "Save Purchase" at bounding box center [1341, 118] width 99 height 18
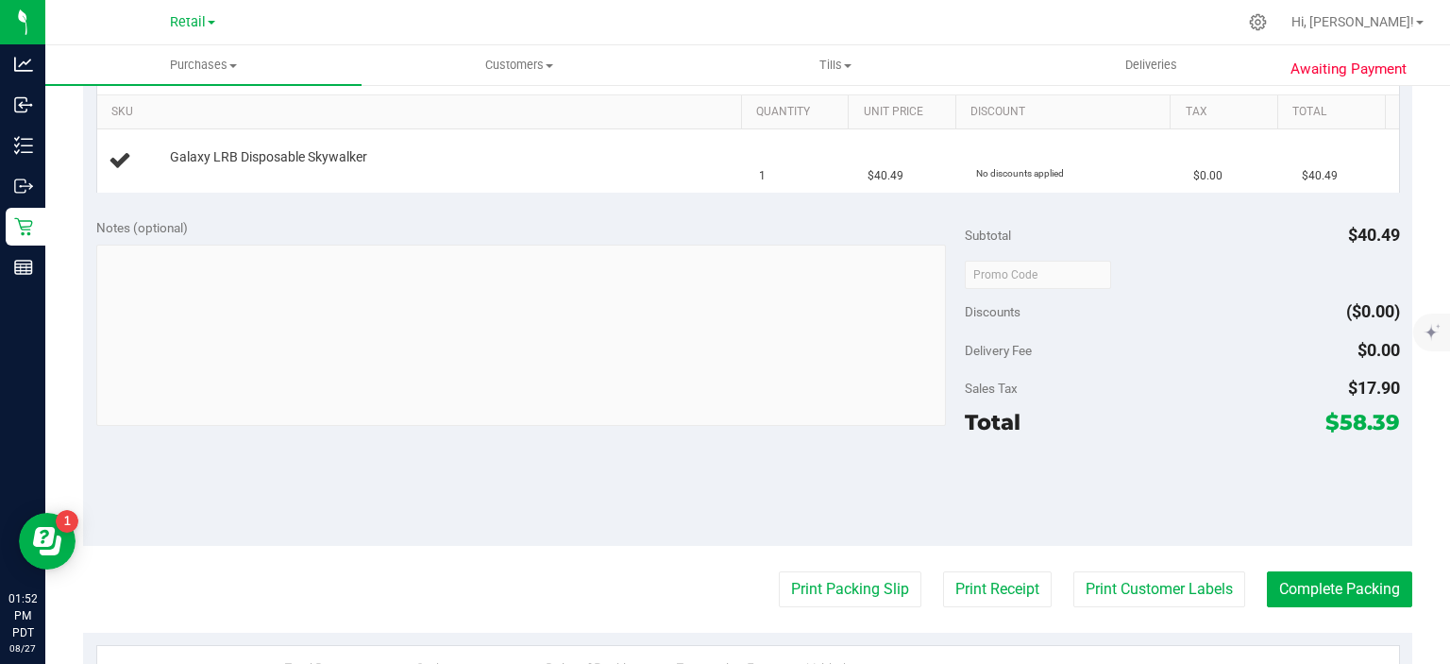
scroll to position [469, 0]
click at [828, 593] on button "Print Packing Slip" at bounding box center [850, 588] width 143 height 36
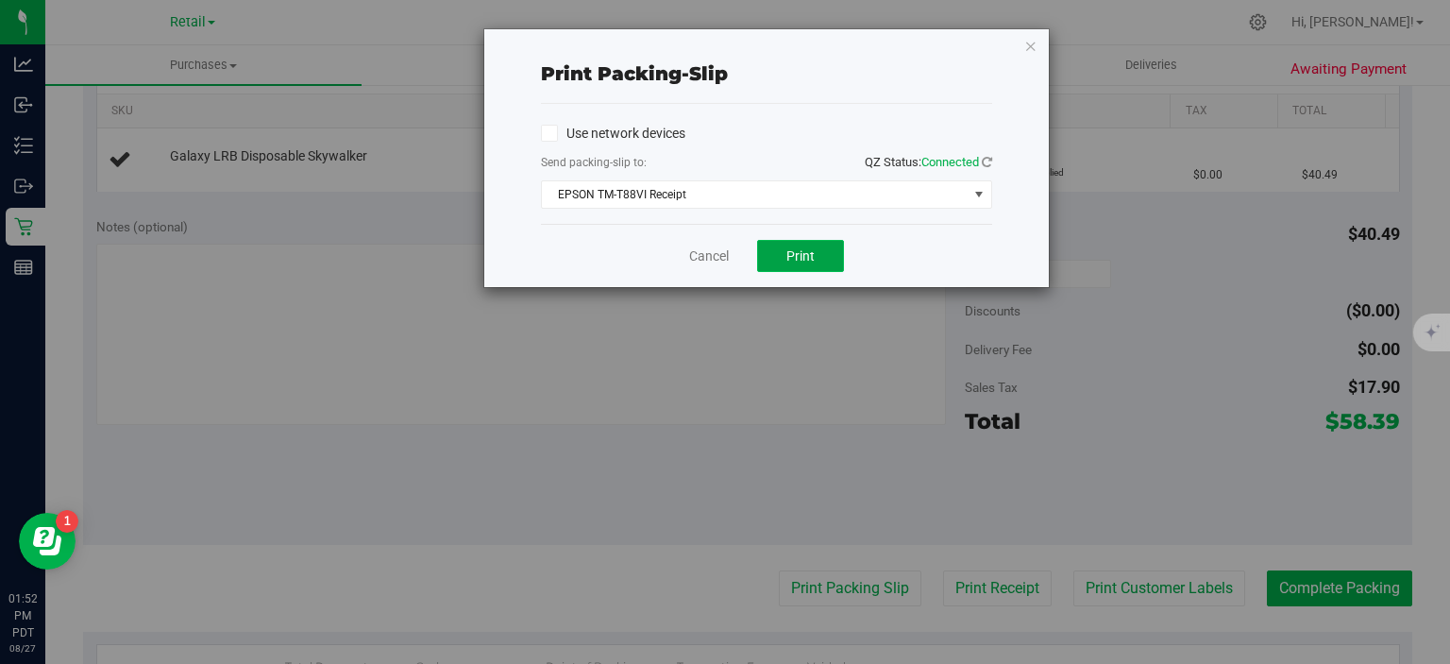
click at [806, 248] on span "Print" at bounding box center [800, 255] width 28 height 15
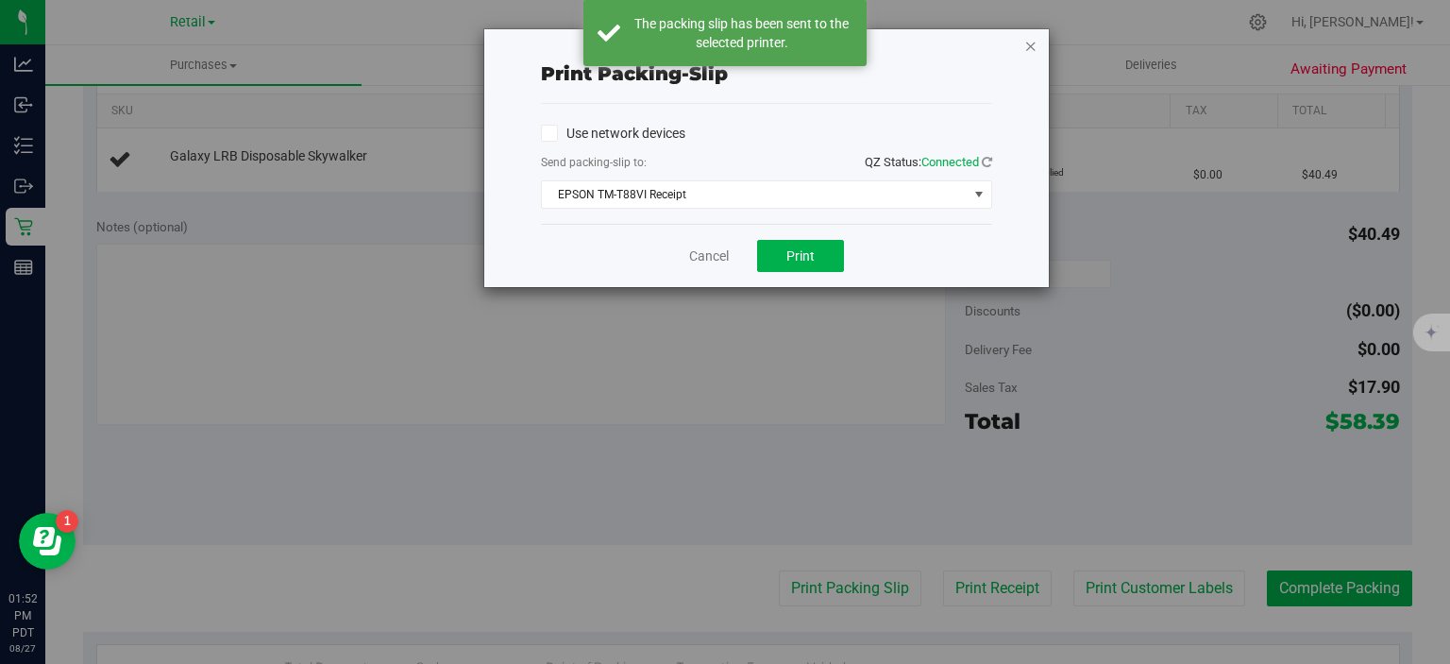
click at [1028, 40] on icon "button" at bounding box center [1030, 45] width 13 height 23
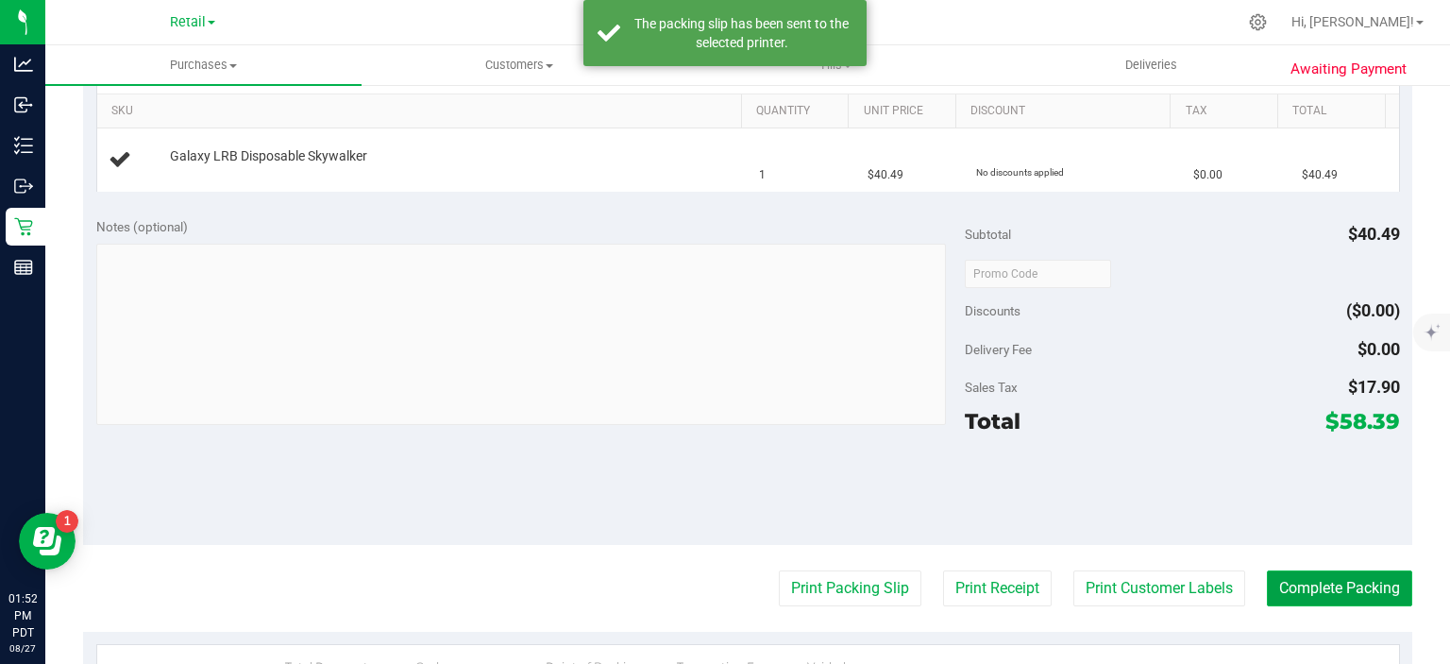
click at [1330, 590] on button "Complete Packing" at bounding box center [1339, 588] width 145 height 36
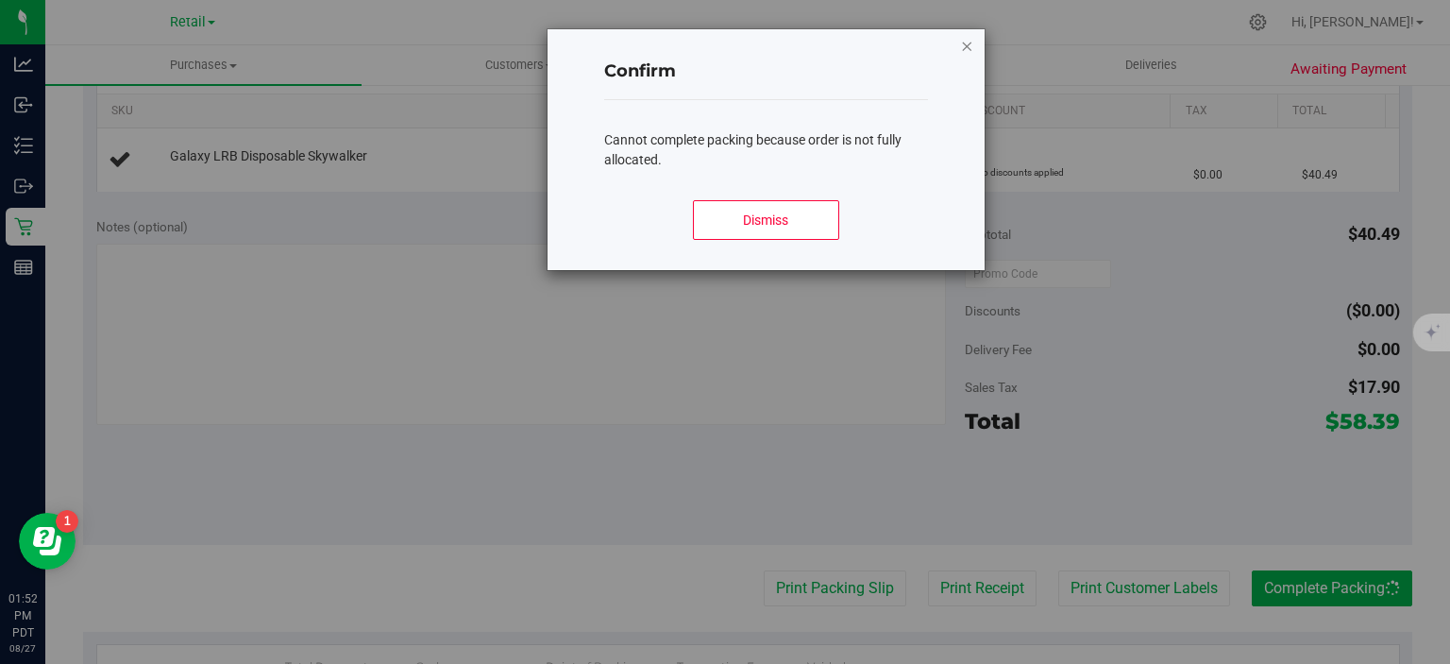
click at [967, 38] on icon "Close modal" at bounding box center [967, 45] width 13 height 23
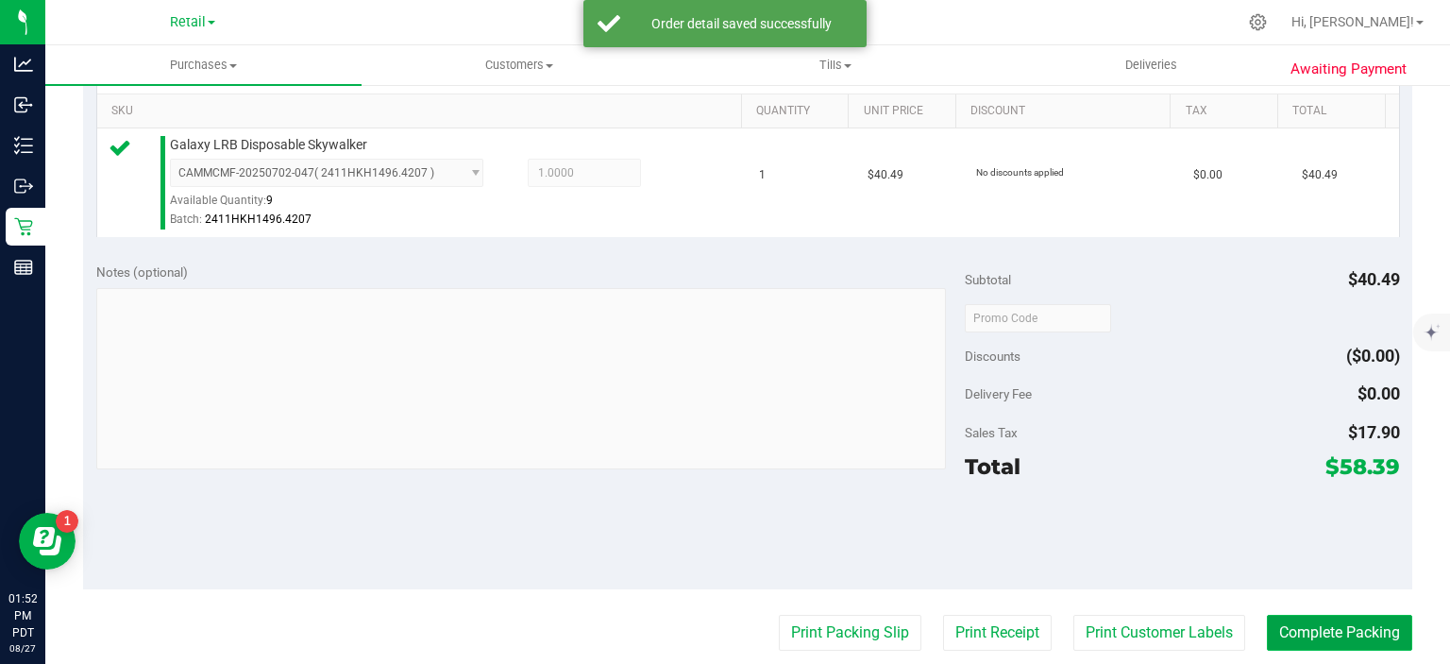
click at [1326, 623] on button "Complete Packing" at bounding box center [1339, 633] width 145 height 36
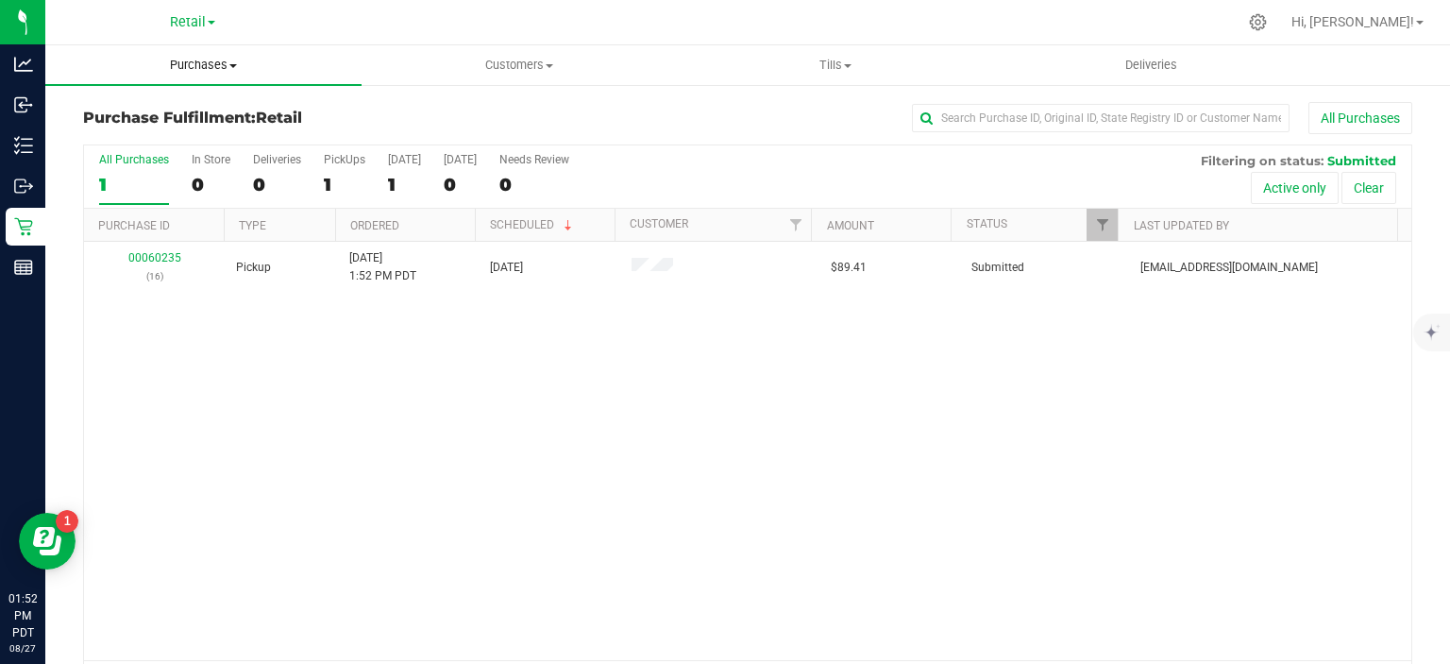
click at [218, 60] on span "Purchases" at bounding box center [203, 65] width 316 height 17
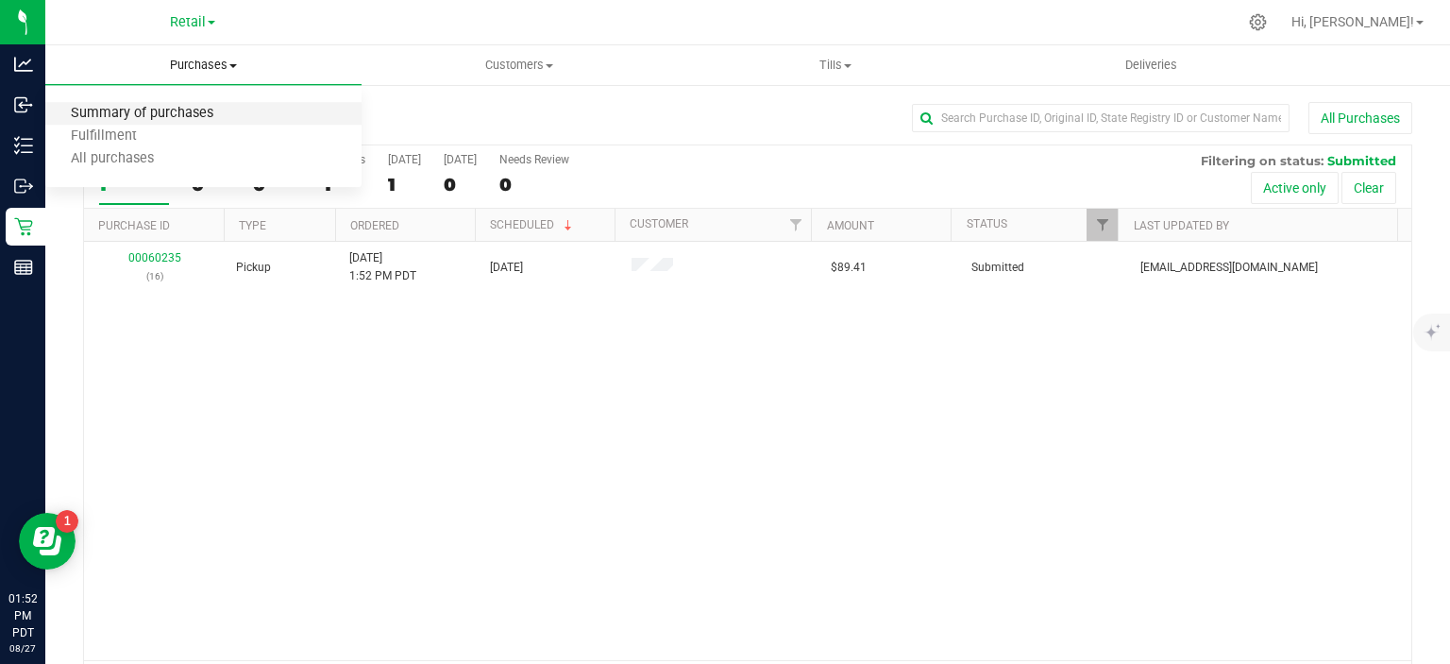
click at [183, 110] on span "Summary of purchases" at bounding box center [142, 114] width 194 height 16
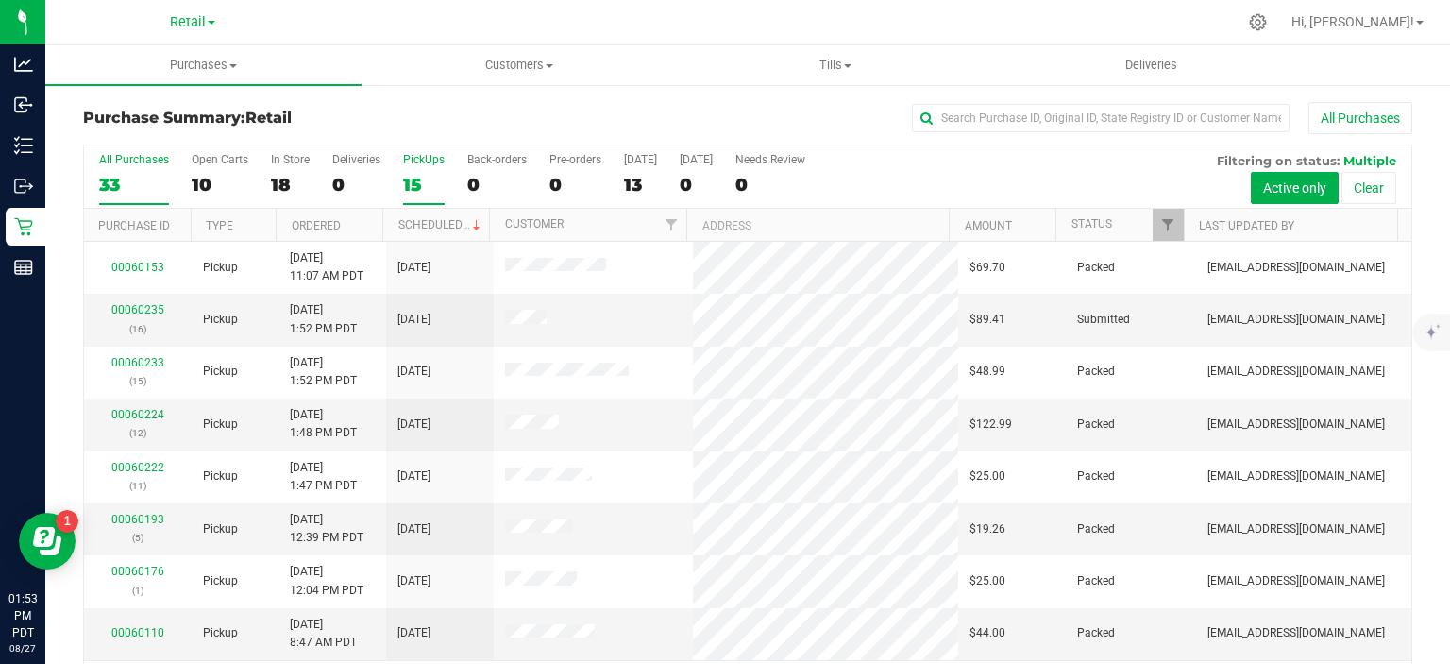
click at [415, 174] on div "15" at bounding box center [424, 185] width 42 height 22
click at [0, 0] on input "PickUps 15" at bounding box center [0, 0] width 0 height 0
click at [434, 227] on link "Scheduled" at bounding box center [441, 224] width 86 height 13
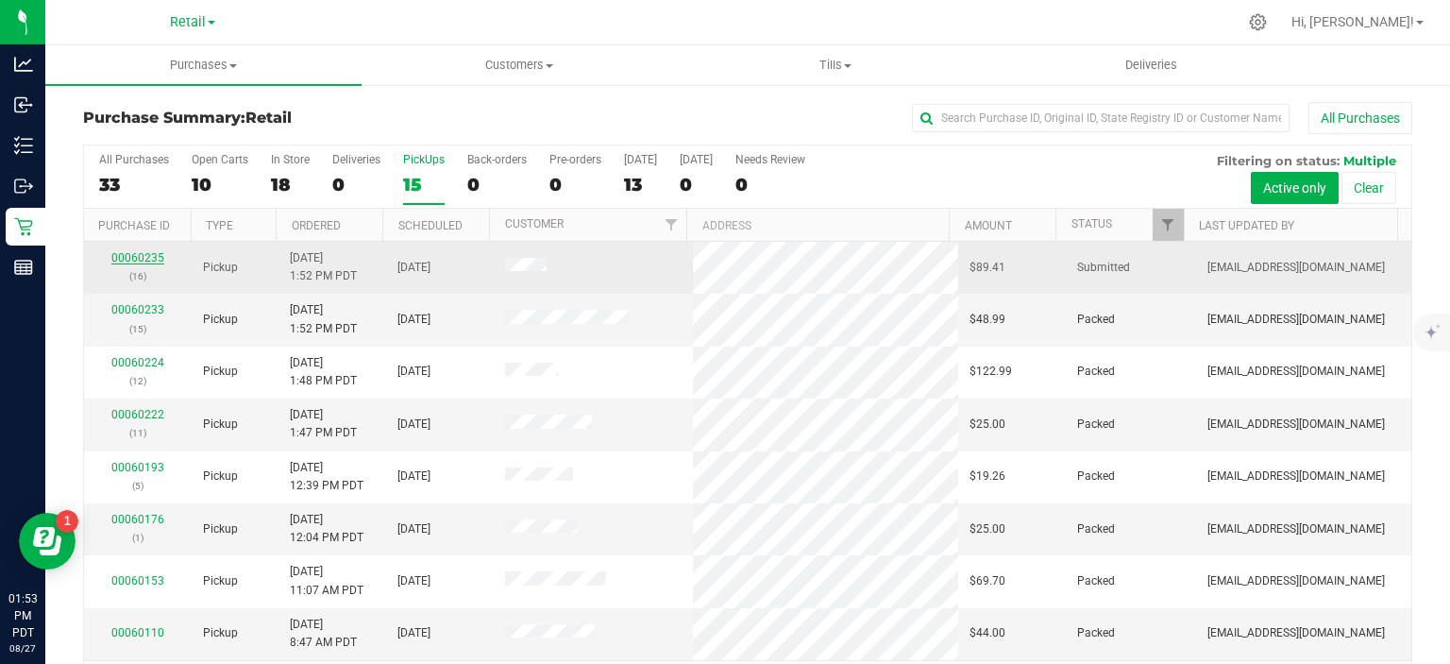
click at [125, 259] on link "00060235" at bounding box center [137, 257] width 53 height 13
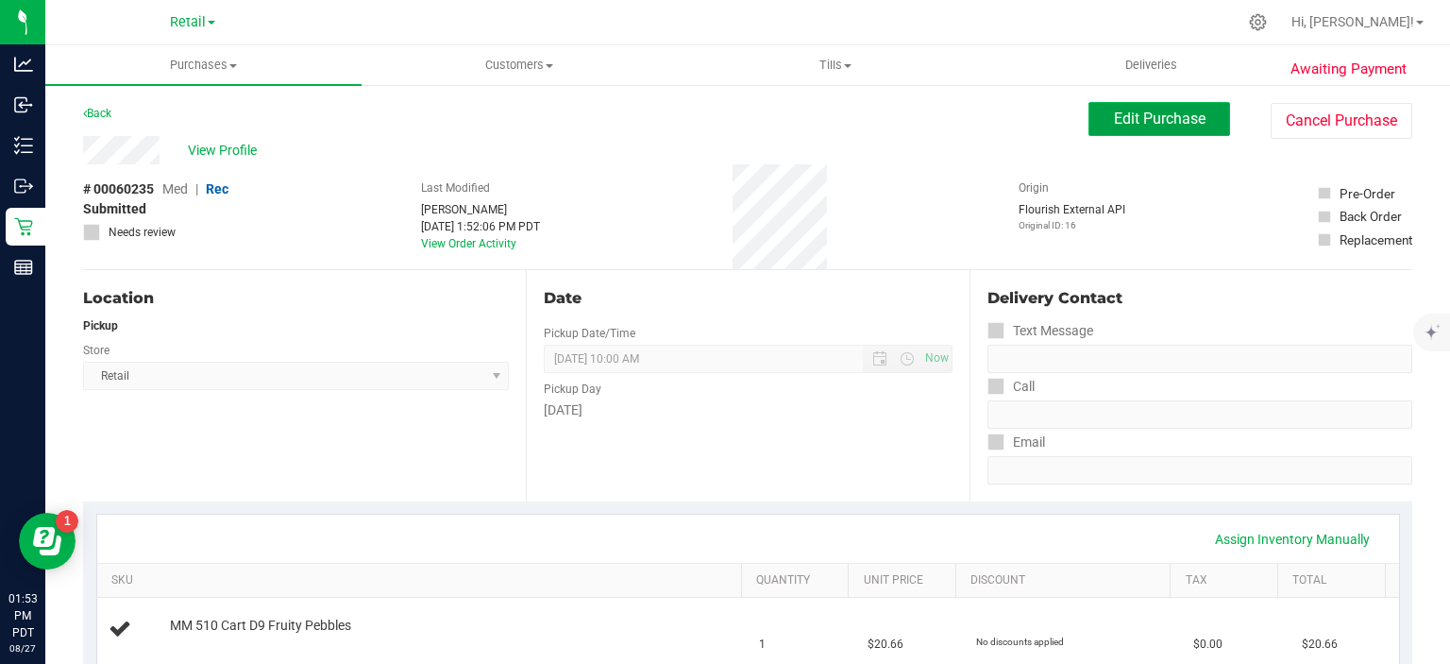
click at [1126, 113] on span "Edit Purchase" at bounding box center [1160, 118] width 92 height 18
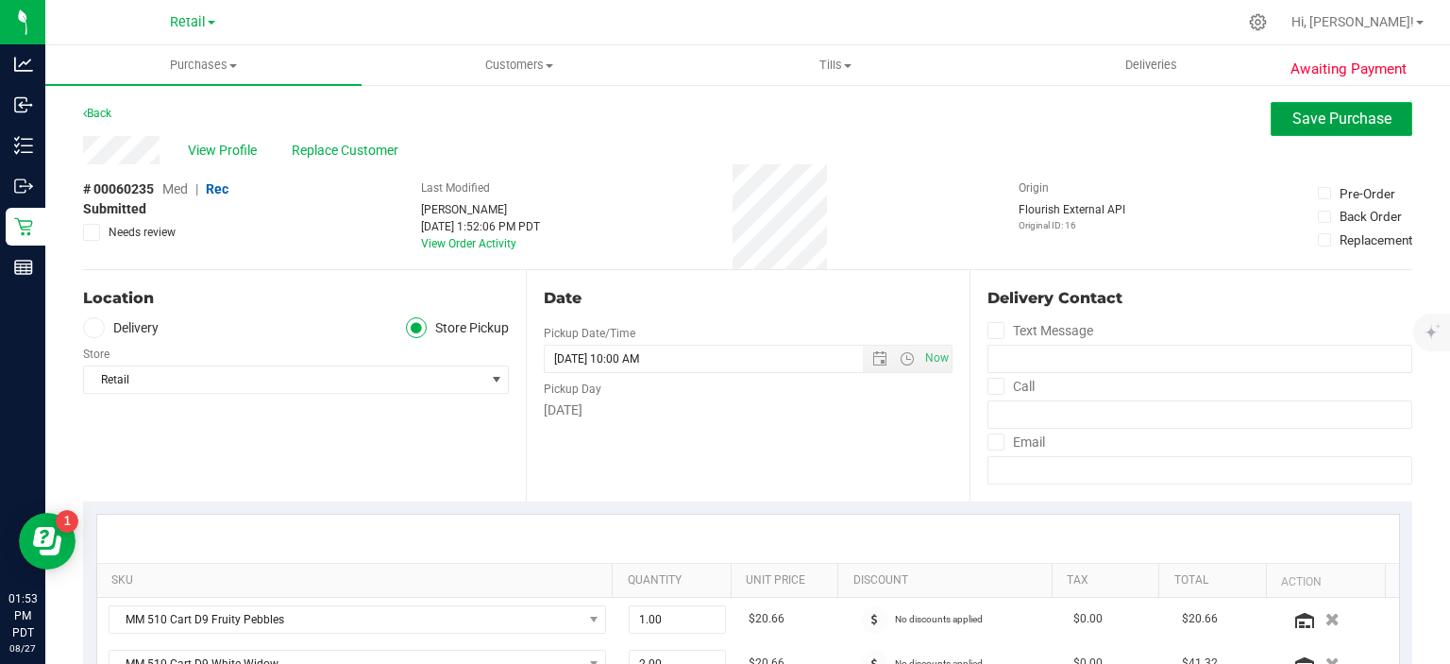
click at [1309, 121] on span "Save Purchase" at bounding box center [1341, 118] width 99 height 18
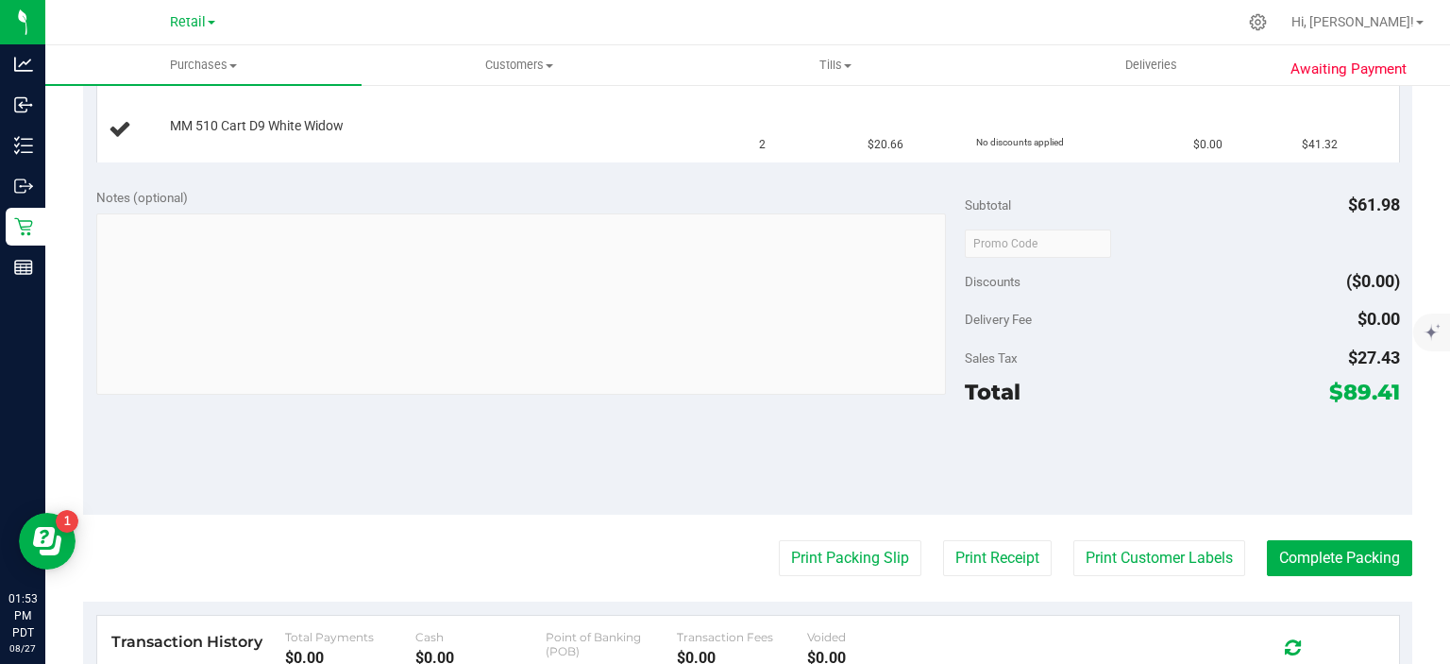
scroll to position [570, 0]
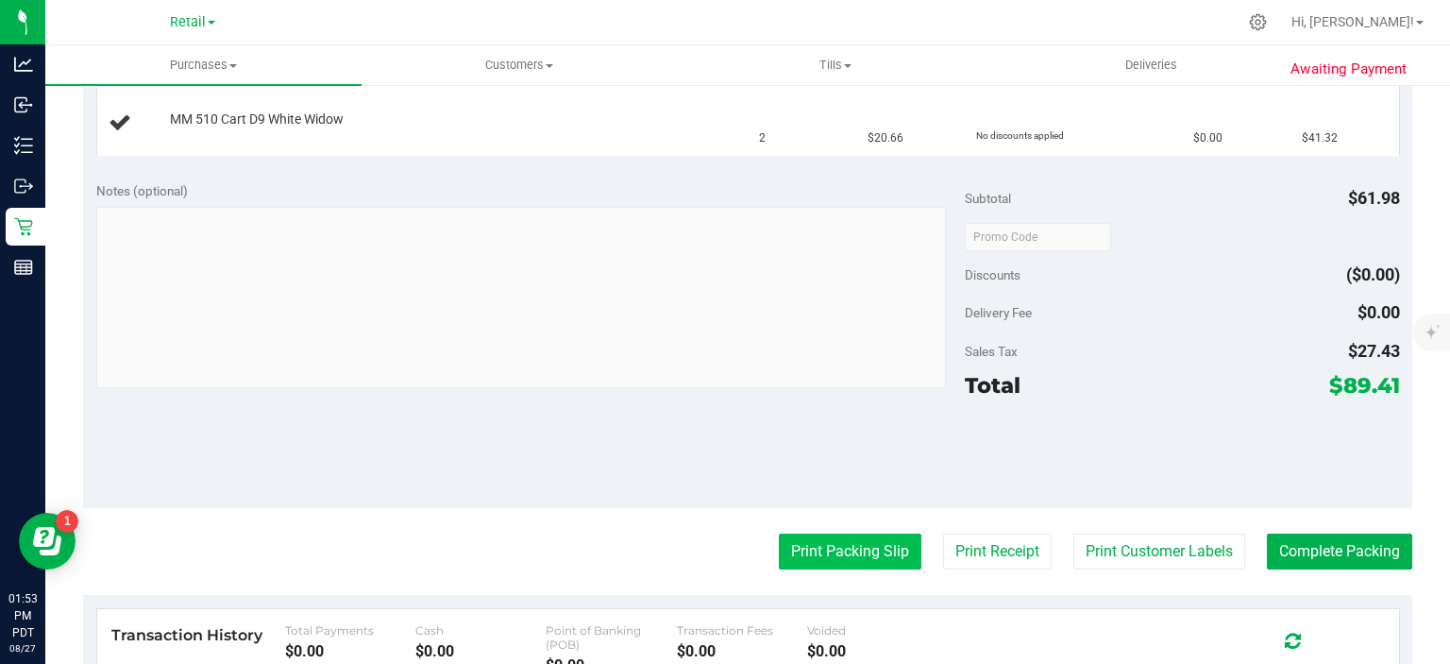
click at [842, 550] on button "Print Packing Slip" at bounding box center [850, 551] width 143 height 36
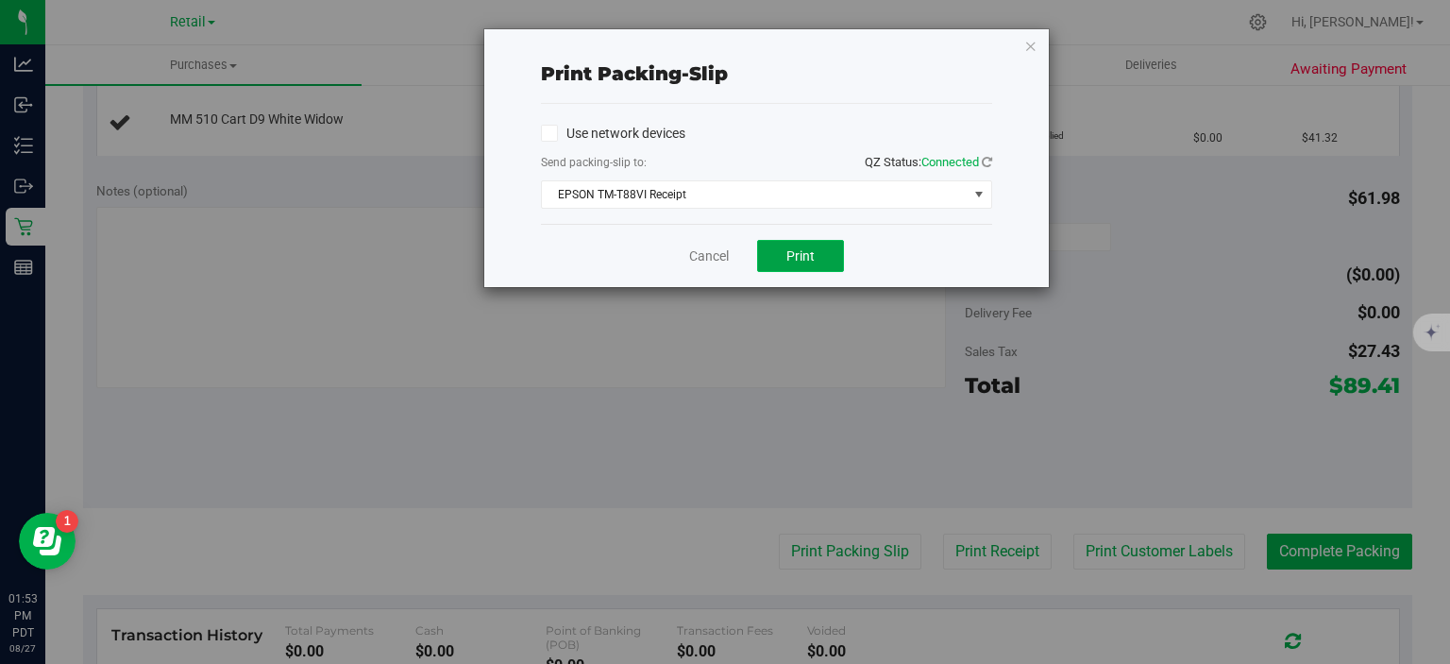
click at [812, 256] on span "Print" at bounding box center [800, 255] width 28 height 15
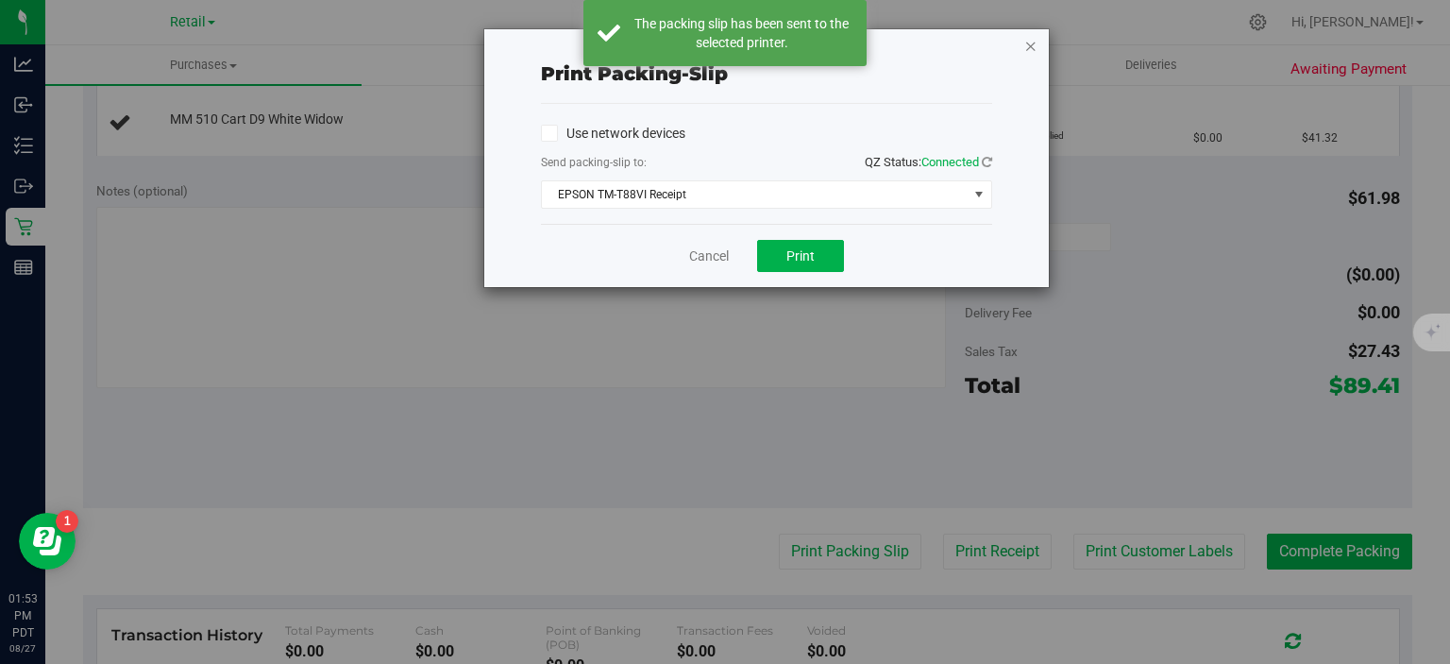
click at [1036, 51] on icon "button" at bounding box center [1030, 45] width 13 height 23
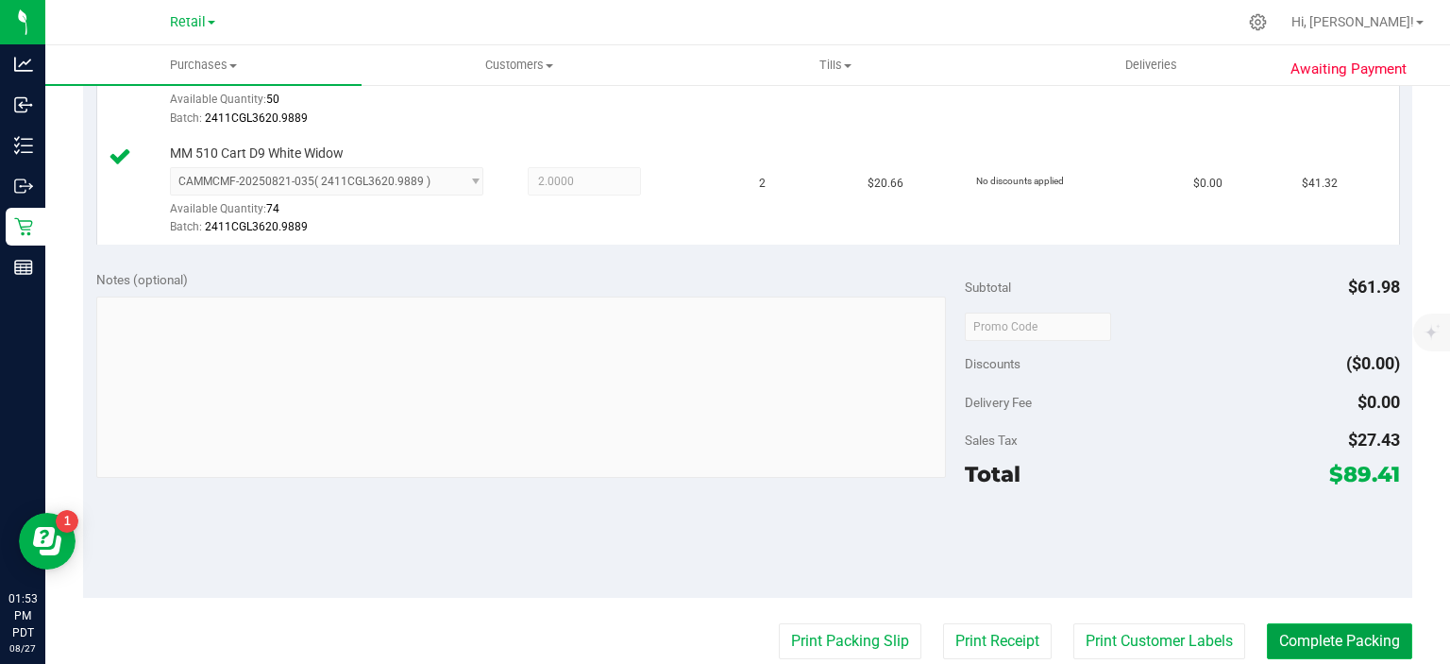
click at [1332, 632] on button "Complete Packing" at bounding box center [1339, 641] width 145 height 36
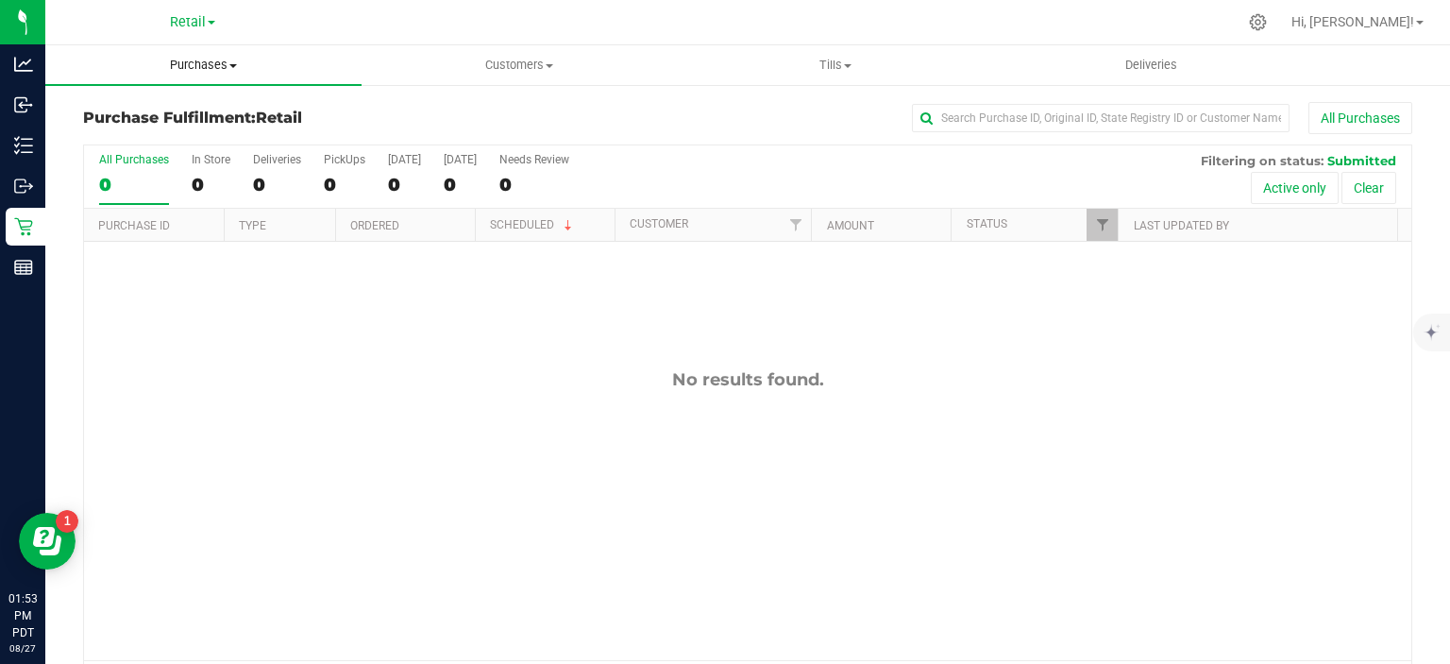
click at [233, 65] on span at bounding box center [233, 66] width 8 height 4
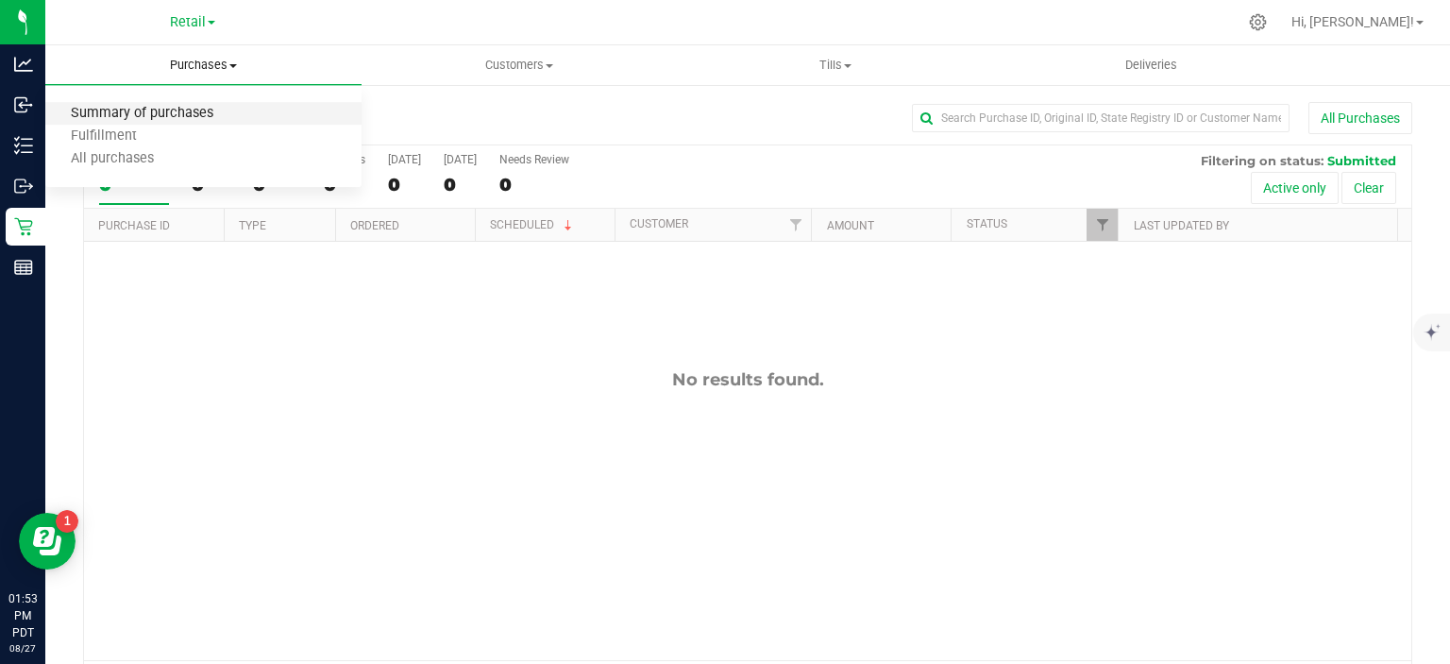
click at [189, 115] on span "Summary of purchases" at bounding box center [142, 114] width 194 height 16
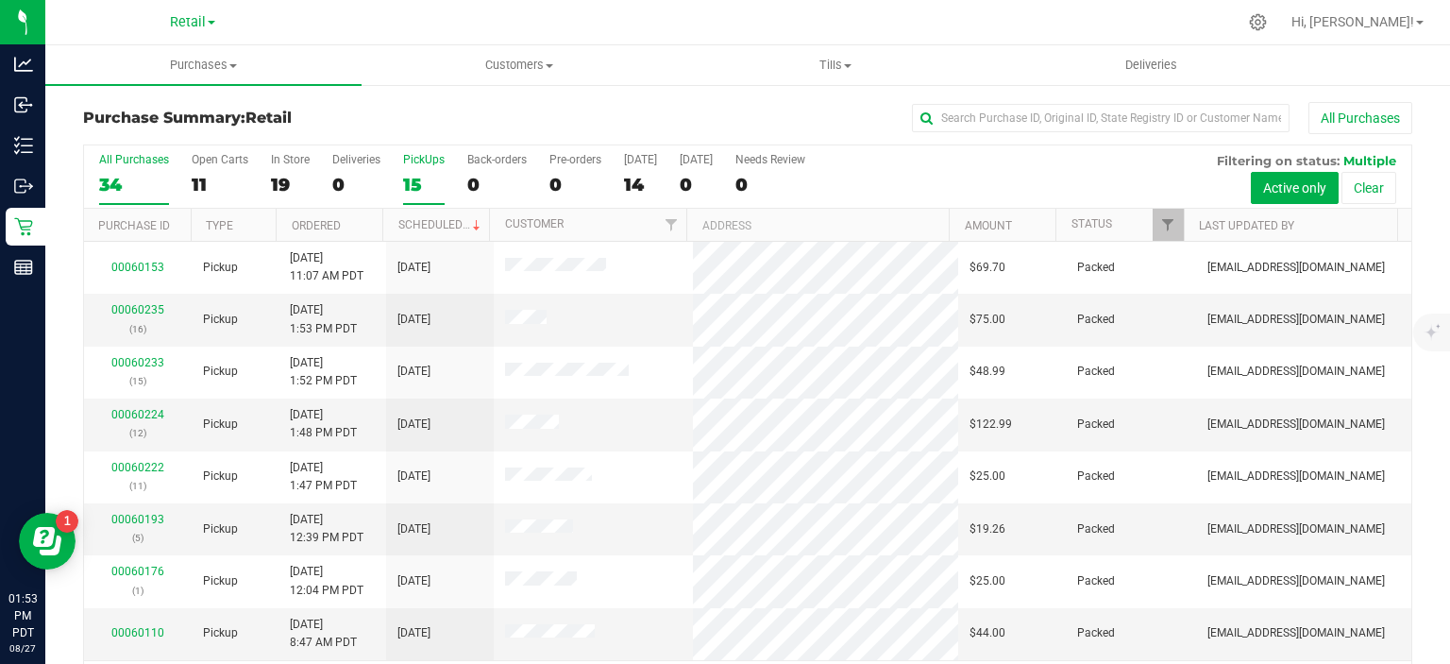
click at [418, 177] on div "15" at bounding box center [424, 185] width 42 height 22
click at [0, 0] on input "PickUps 15" at bounding box center [0, 0] width 0 height 0
click at [434, 222] on link "Scheduled" at bounding box center [441, 224] width 86 height 13
click at [471, 191] on div "0" at bounding box center [496, 185] width 59 height 22
click at [0, 0] on input "Back-orders 0" at bounding box center [0, 0] width 0 height 0
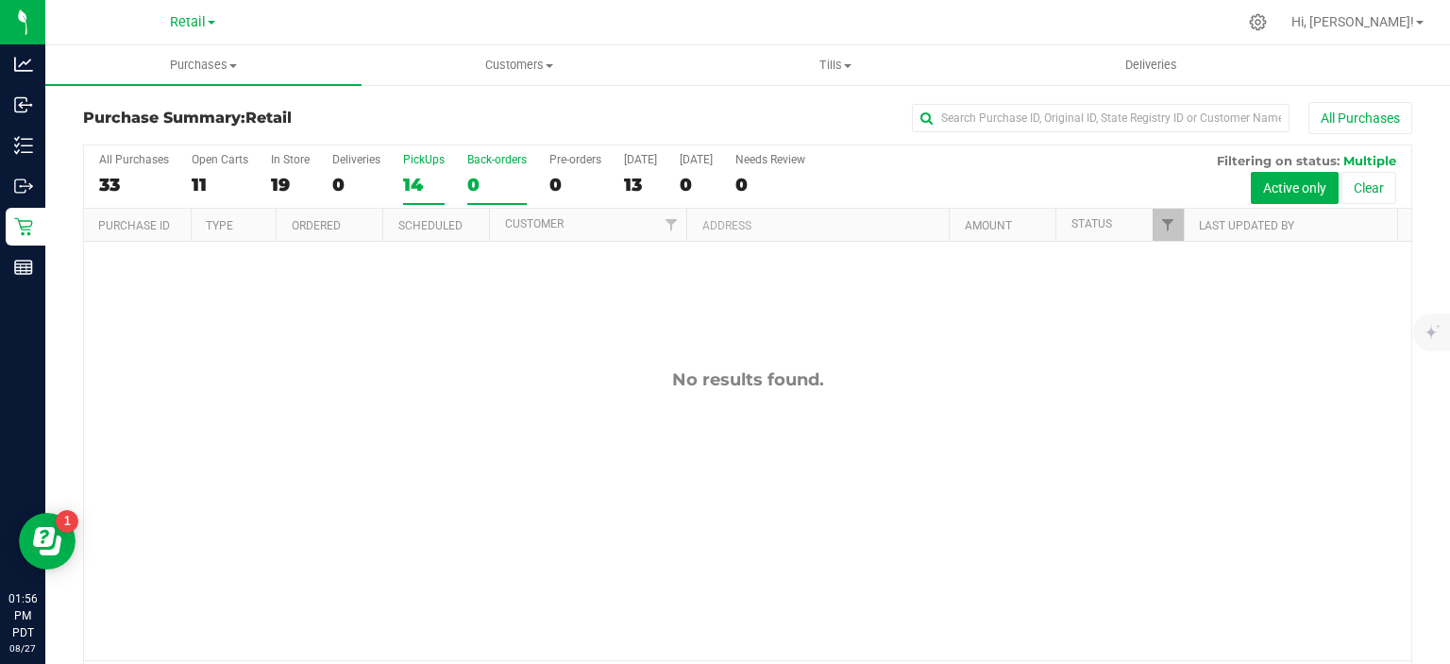
click at [410, 189] on div "14" at bounding box center [424, 185] width 42 height 22
click at [0, 0] on input "PickUps 14" at bounding box center [0, 0] width 0 height 0
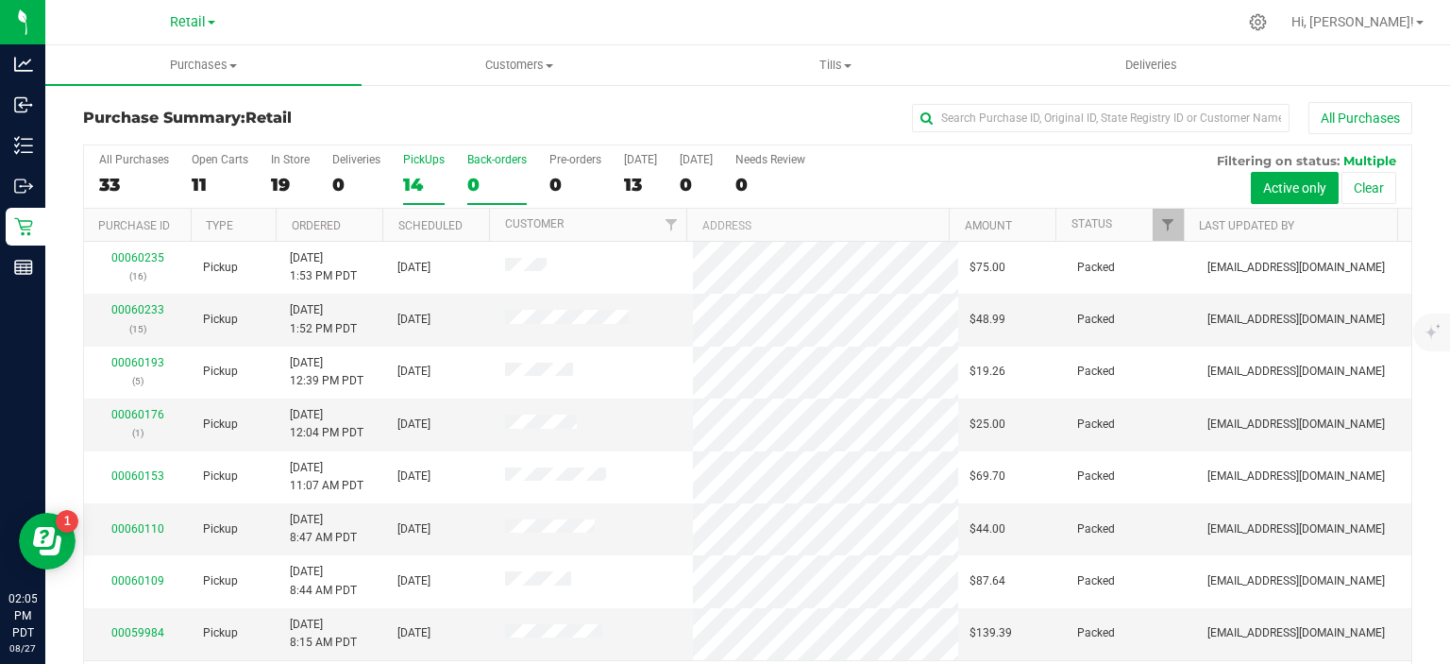
click at [470, 184] on div "0" at bounding box center [496, 185] width 59 height 22
click at [0, 0] on input "Back-orders 0" at bounding box center [0, 0] width 0 height 0
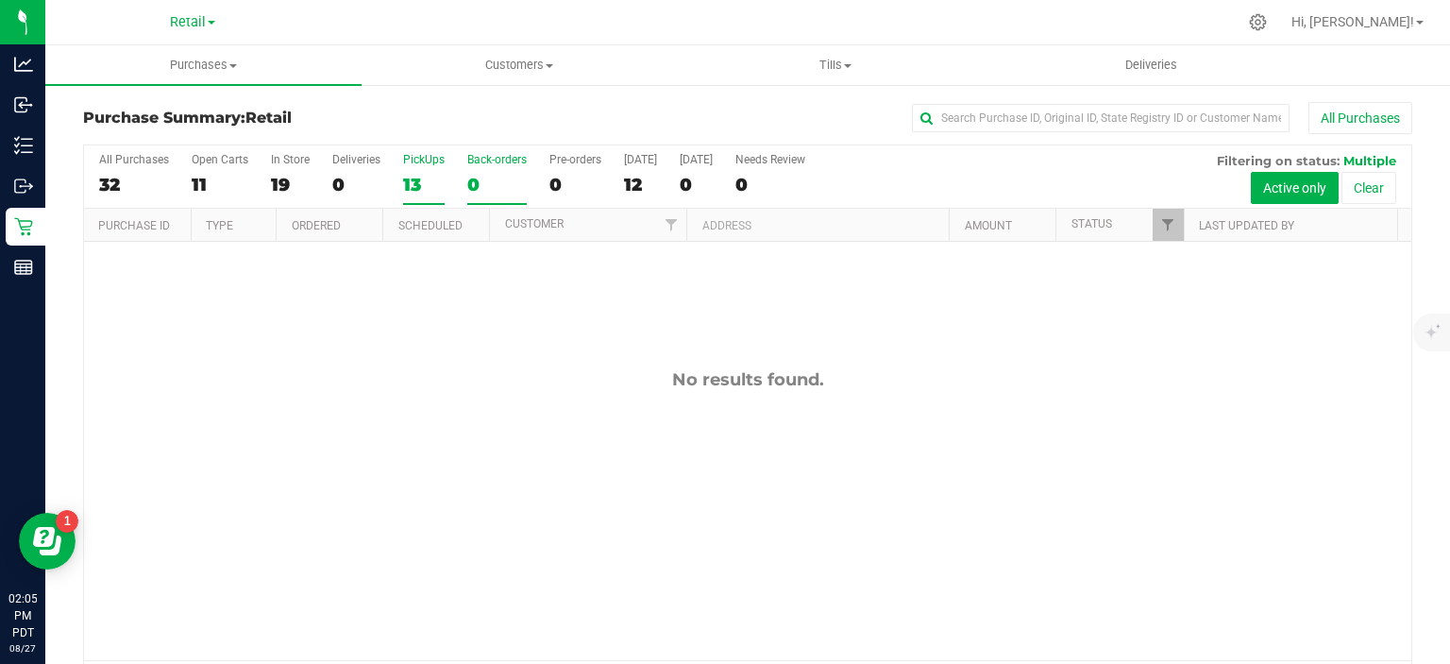
click at [418, 188] on div "13" at bounding box center [424, 185] width 42 height 22
click at [0, 0] on input "PickUps 13" at bounding box center [0, 0] width 0 height 0
